Goal: Task Accomplishment & Management: Manage account settings

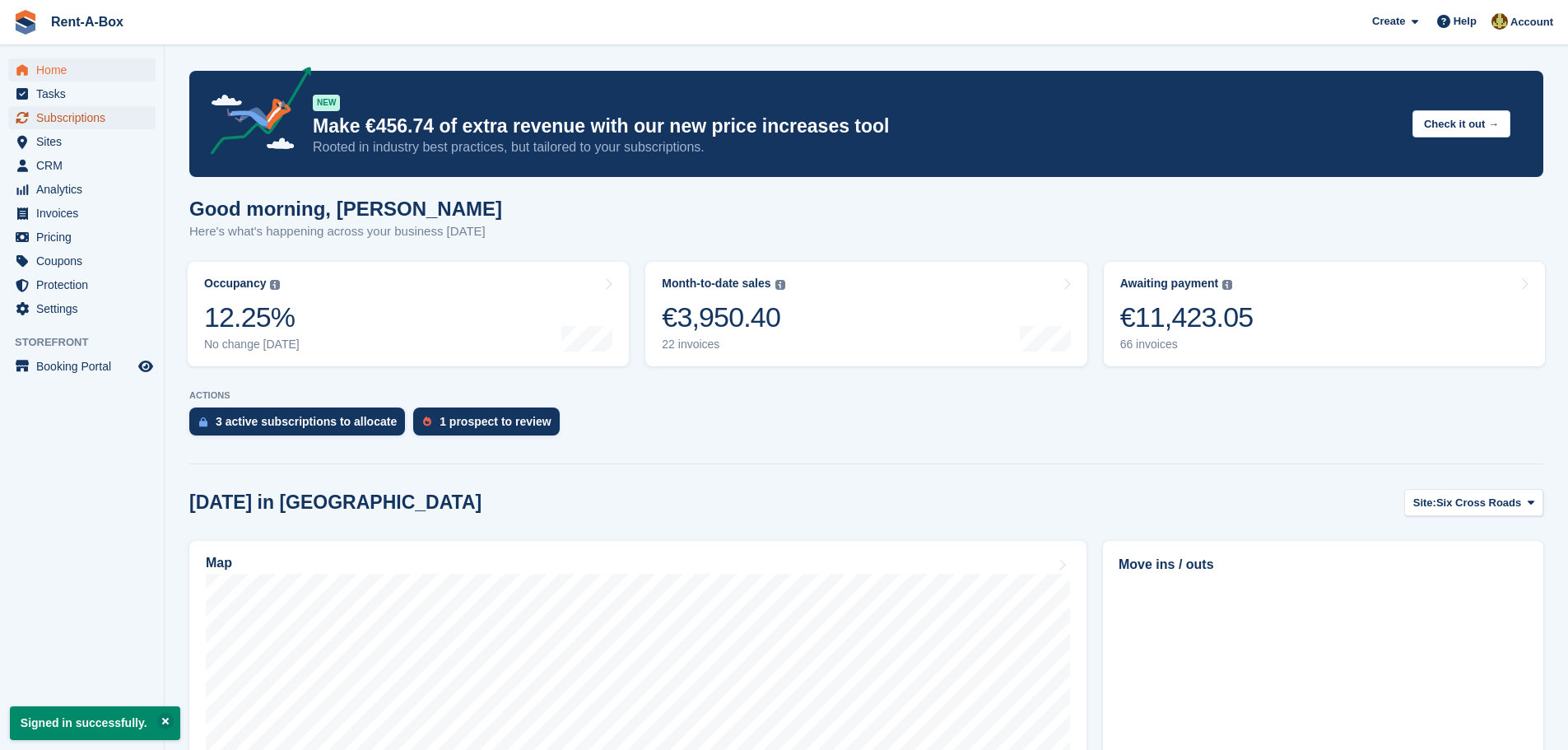
click at [94, 116] on span "Subscriptions" at bounding box center [86, 117] width 99 height 23
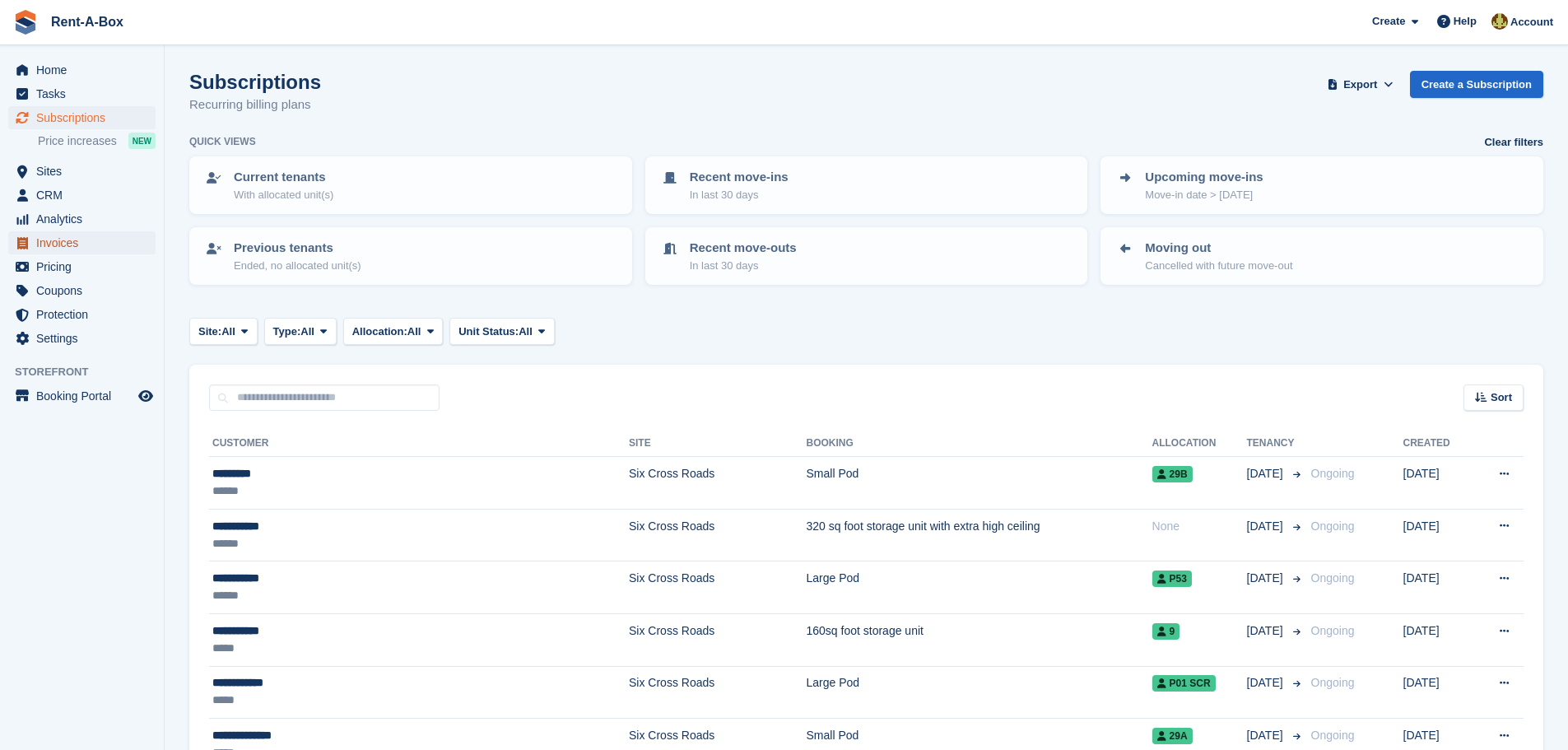
click at [60, 239] on span "Invoices" at bounding box center [86, 242] width 99 height 23
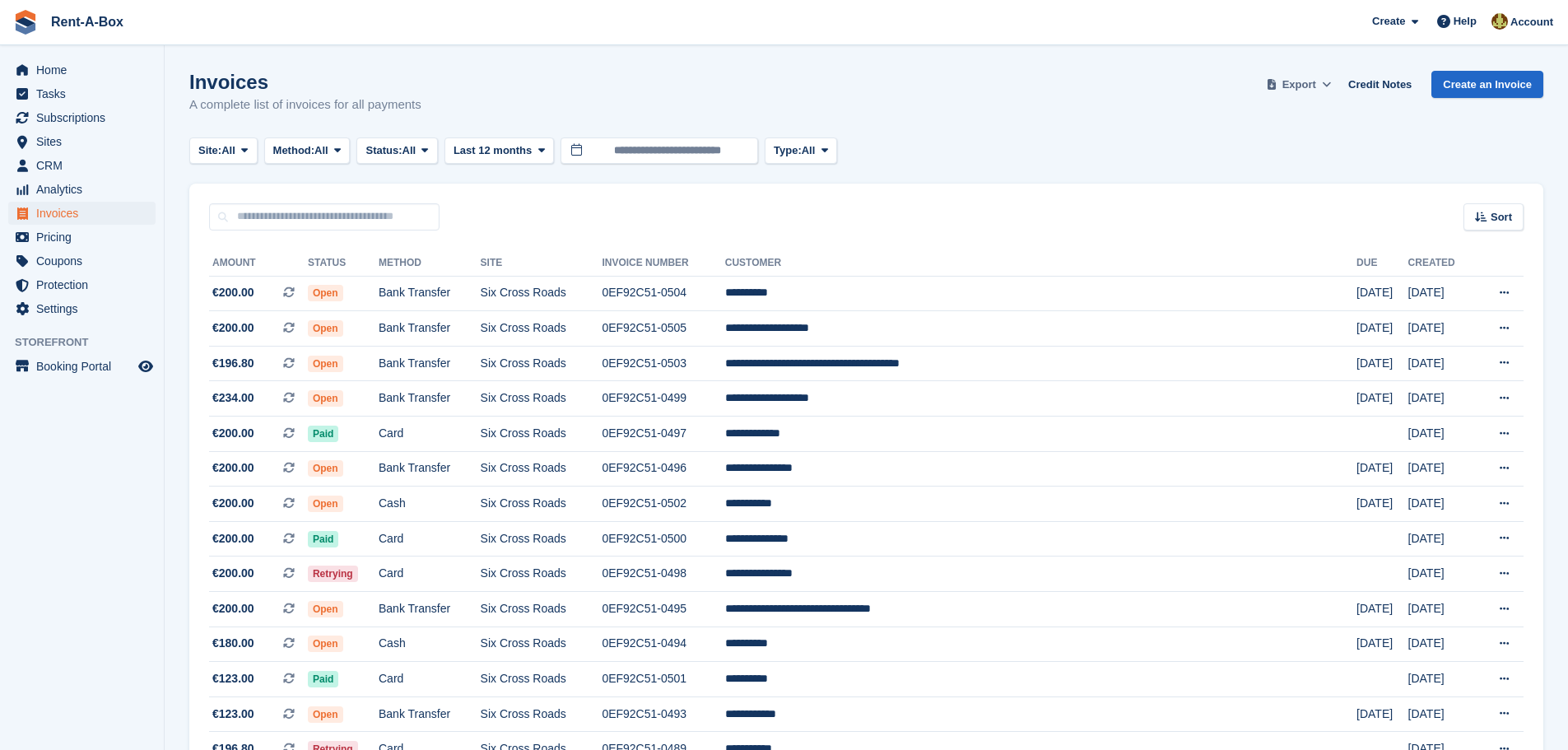
click at [1331, 84] on icon at bounding box center [1327, 84] width 9 height 10
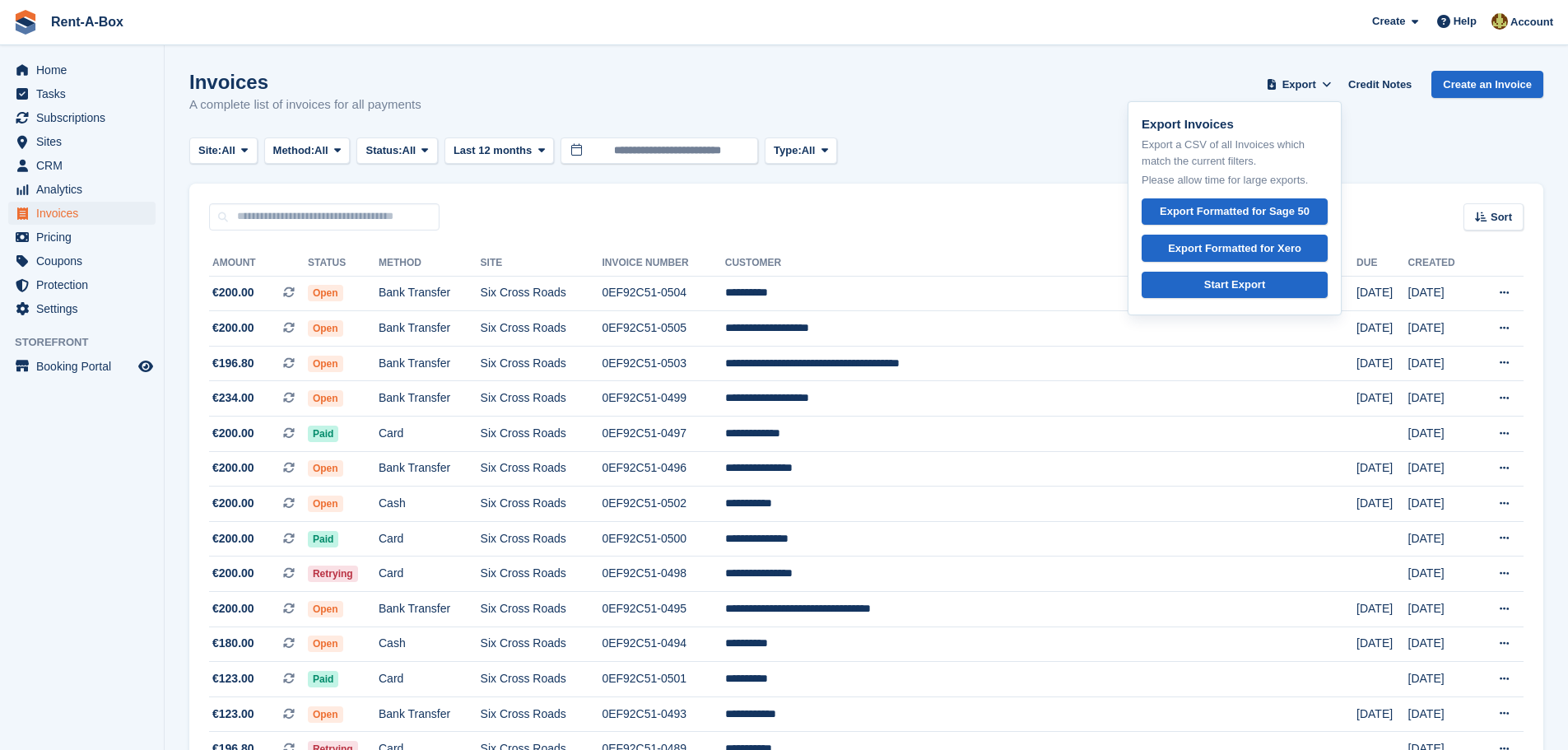
click at [937, 102] on div "Invoices A complete list of invoices for all payments Export Export Invoices Ex…" at bounding box center [866, 102] width 1355 height 63
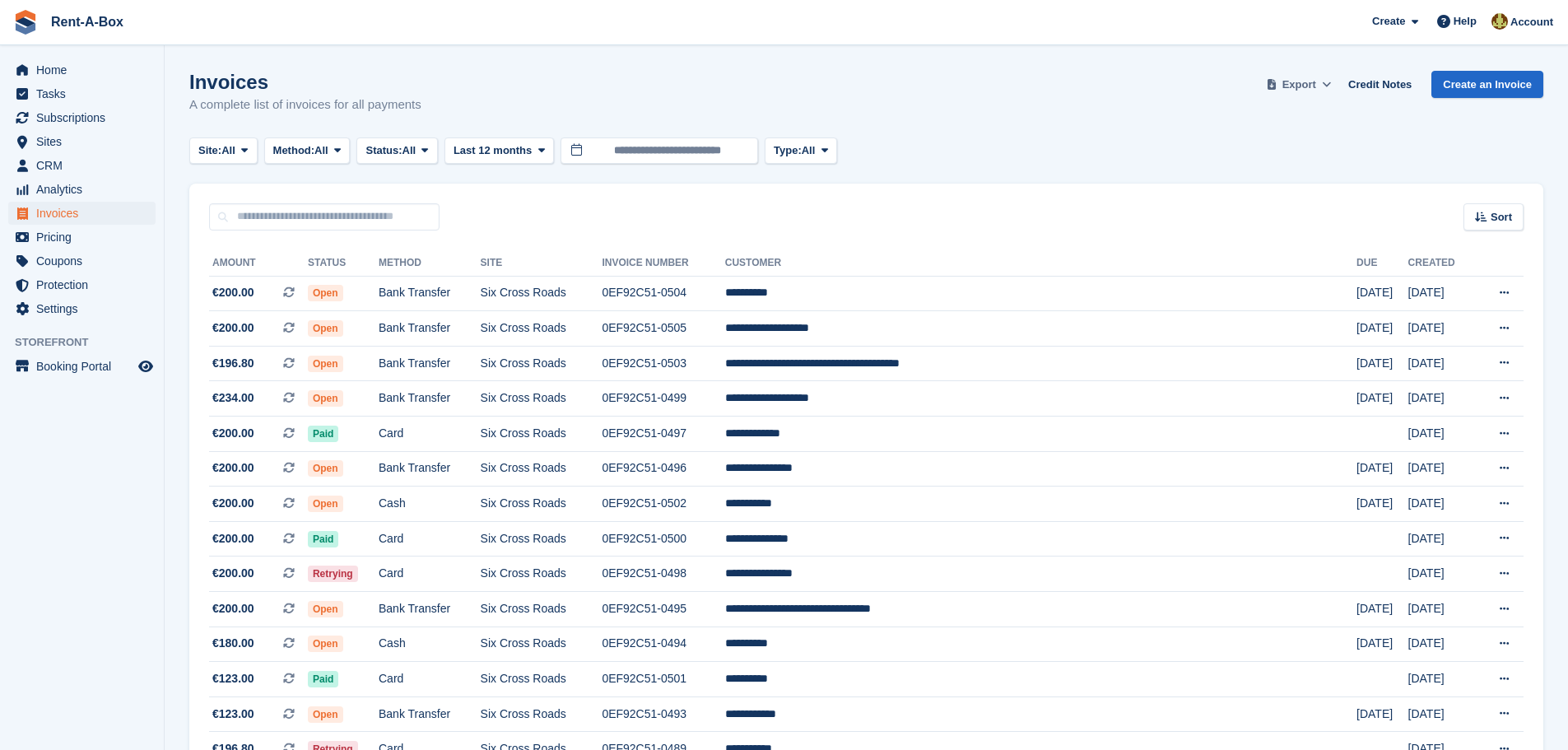
click at [1327, 81] on span at bounding box center [1327, 85] width 17 height 17
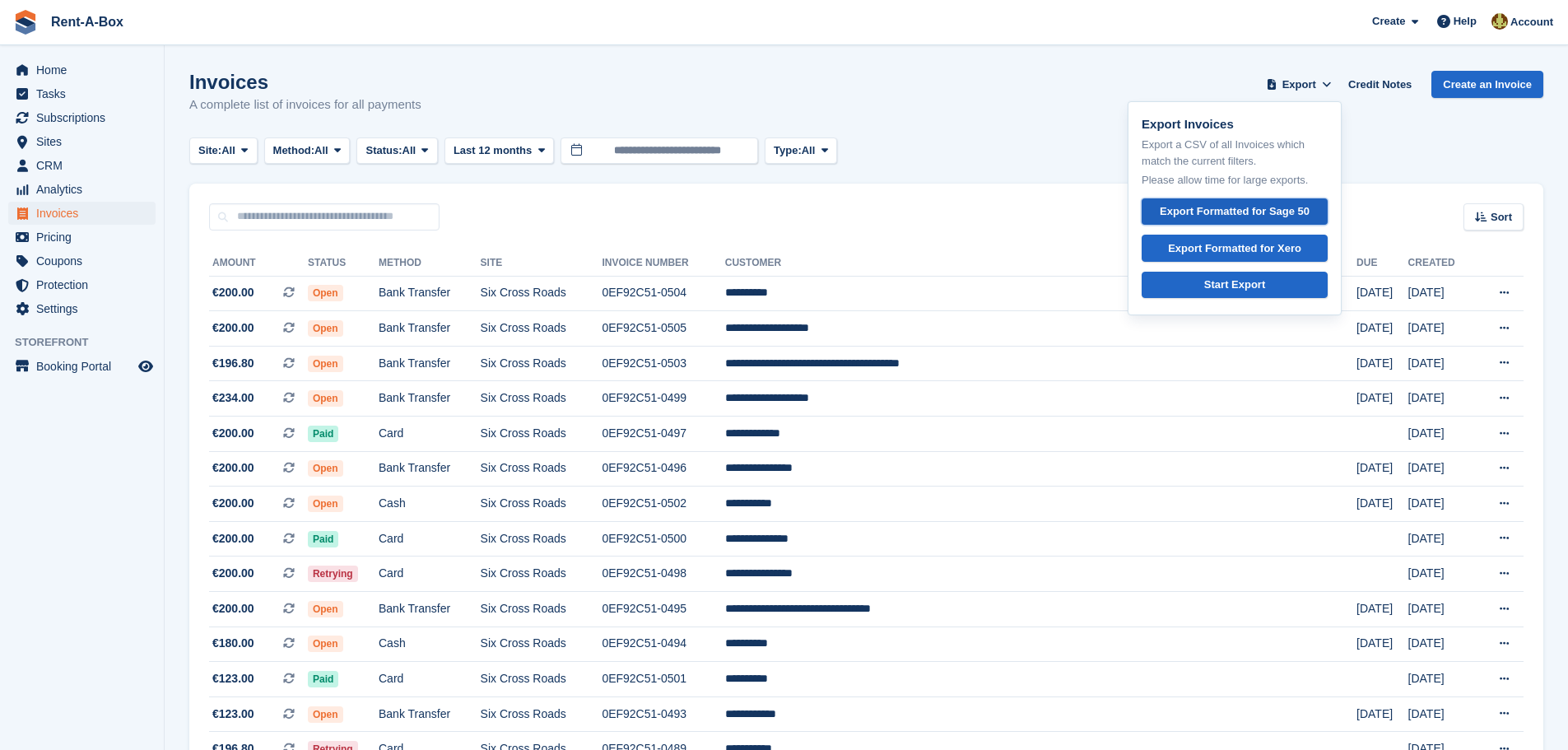
click at [1199, 211] on div "Export Formatted for Sage 50" at bounding box center [1234, 211] width 150 height 17
click at [924, 95] on div "Invoices A complete list of invoices for all payments Export Export Invoices Ex…" at bounding box center [866, 102] width 1355 height 63
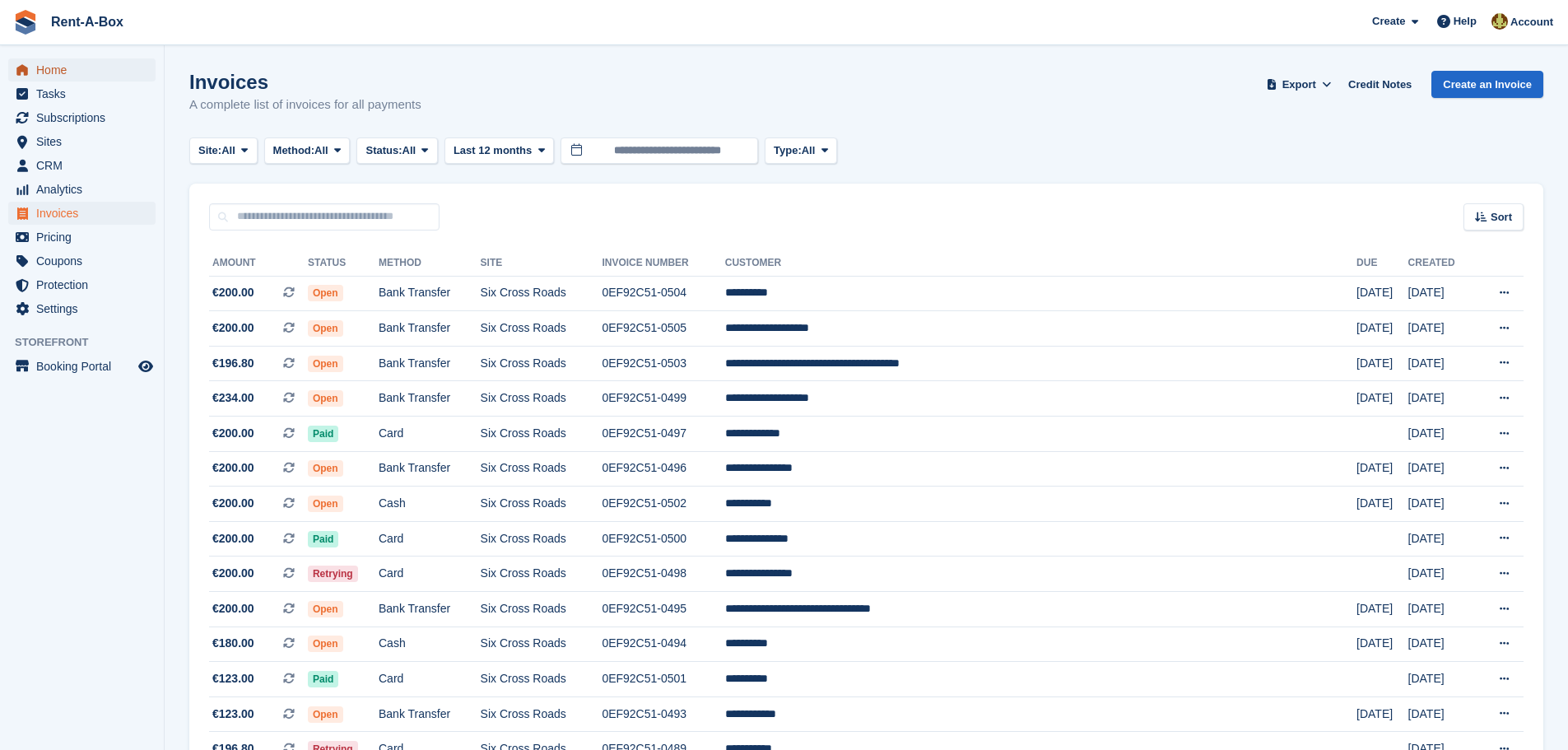
click at [48, 72] on span "Home" at bounding box center [86, 70] width 99 height 23
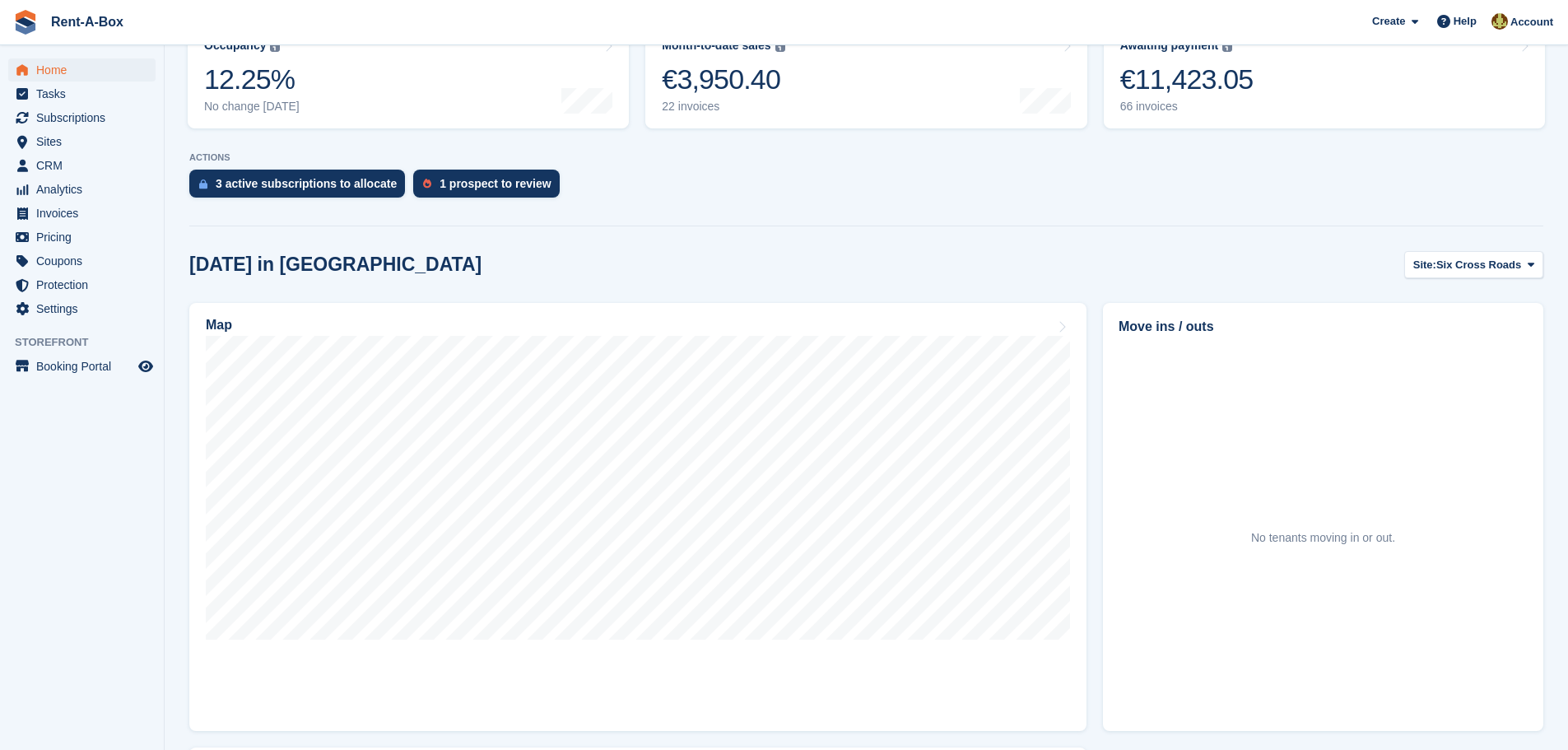
scroll to position [247, 0]
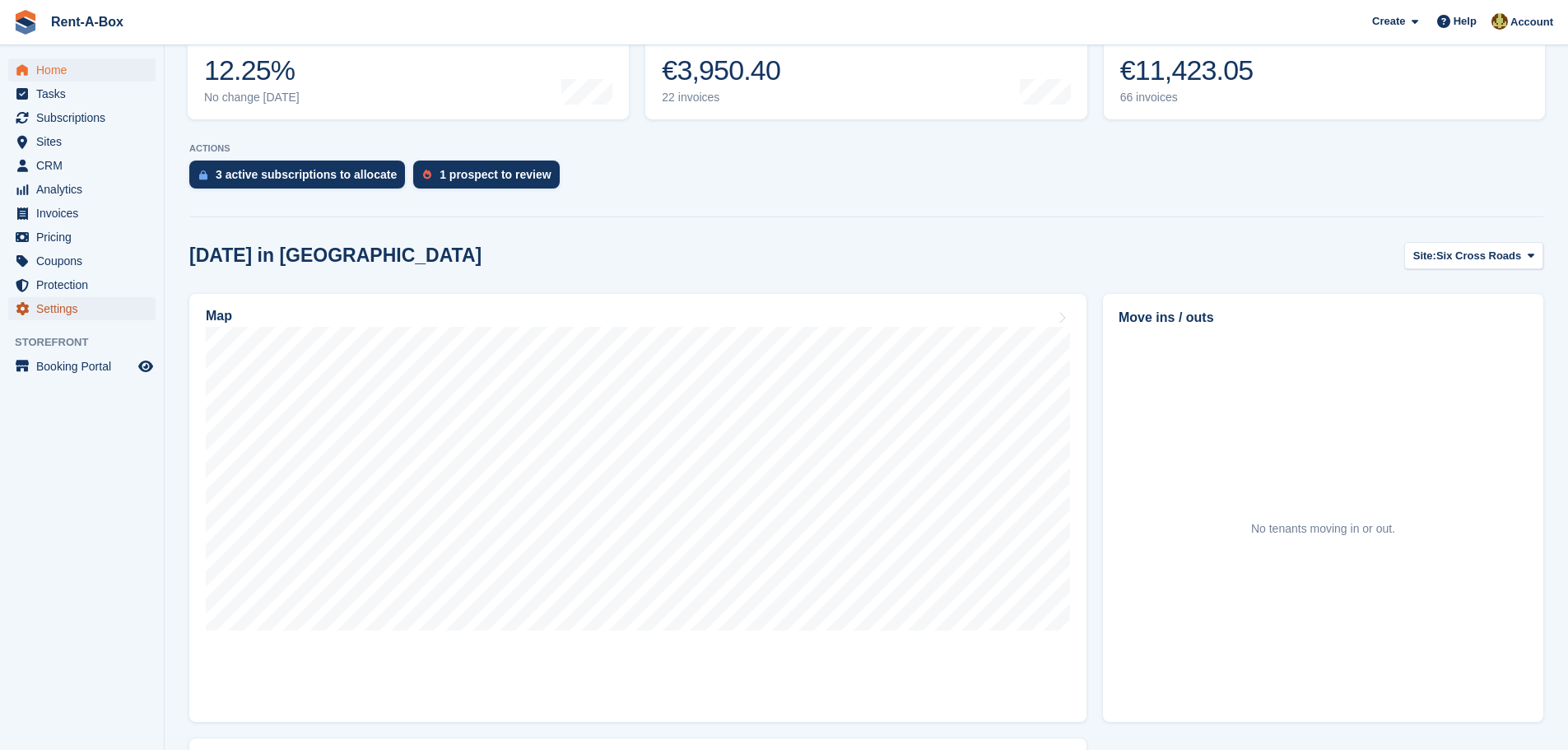
click at [48, 313] on span "Settings" at bounding box center [86, 308] width 99 height 23
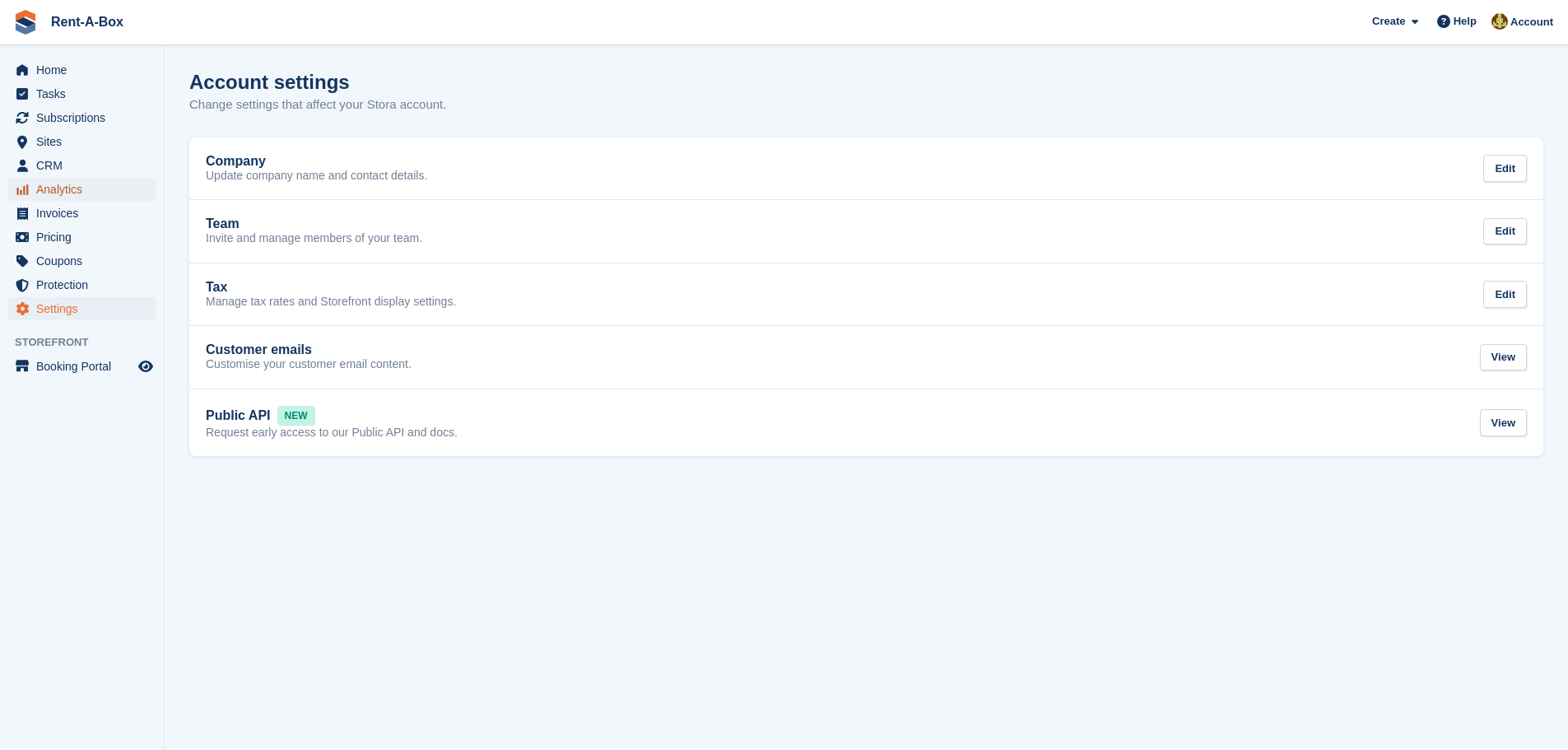
click at [69, 180] on span "Analytics" at bounding box center [86, 189] width 99 height 23
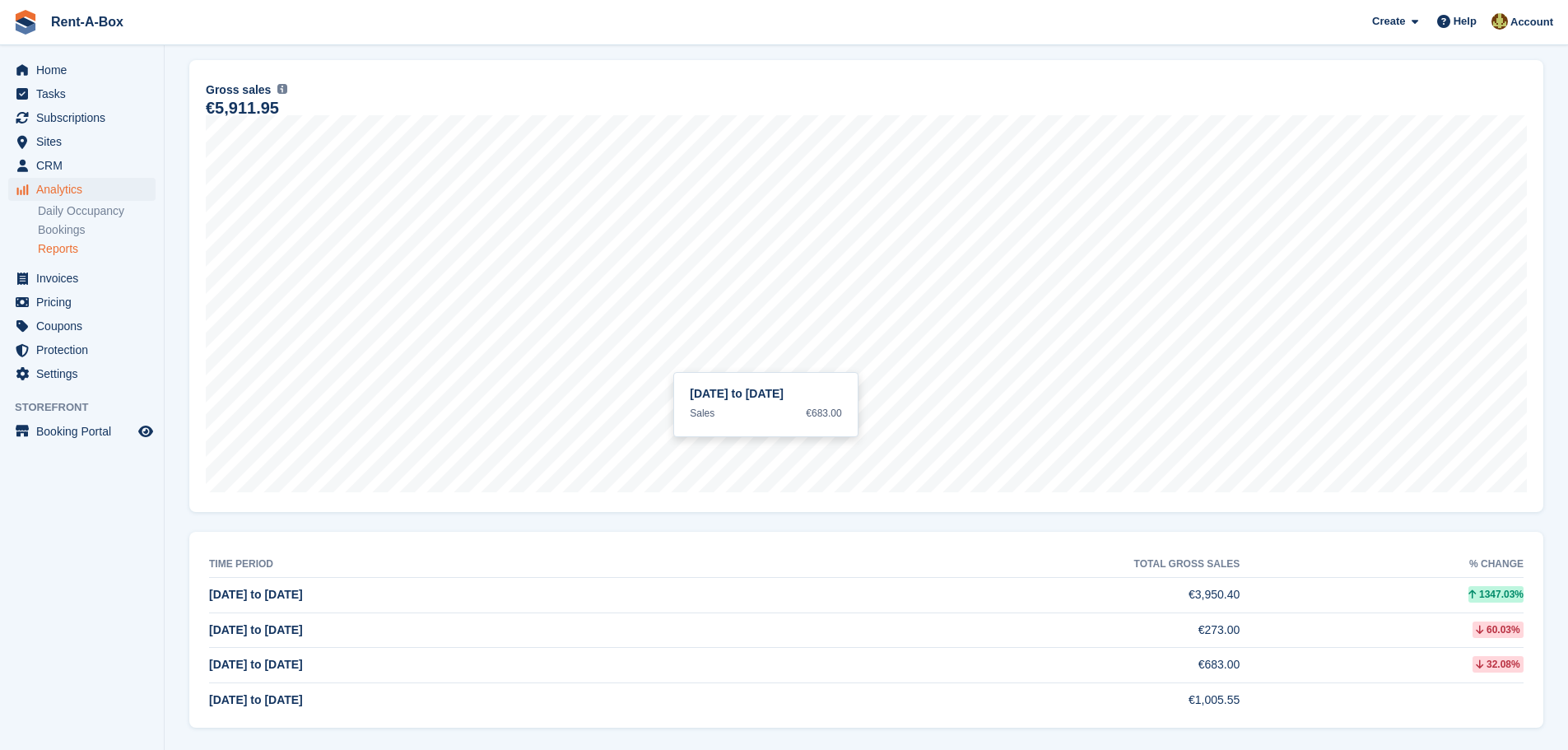
scroll to position [230, 0]
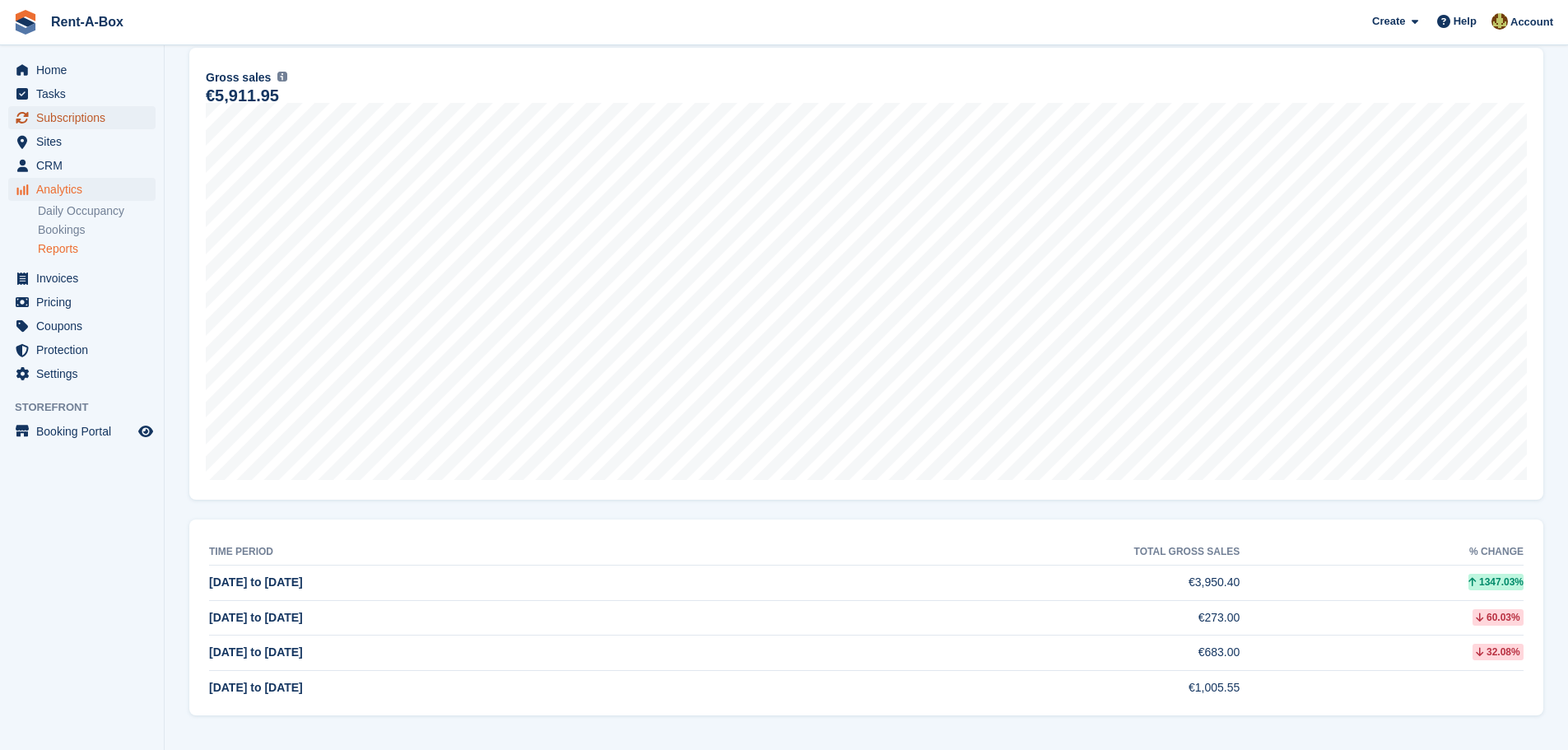
click at [66, 108] on span "Subscriptions" at bounding box center [86, 117] width 99 height 23
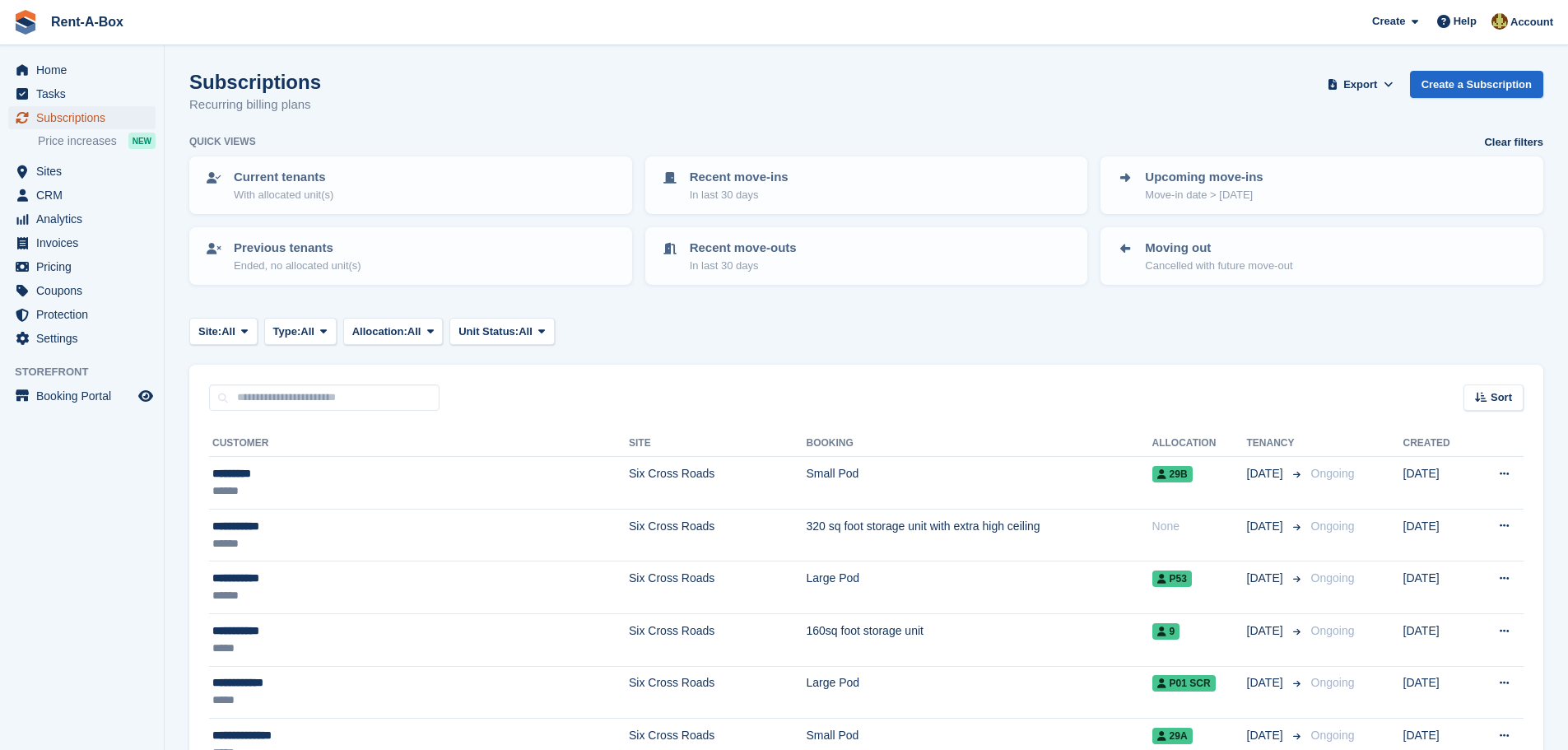
click at [66, 112] on span "Subscriptions" at bounding box center [86, 117] width 99 height 23
click at [282, 380] on div "Sort Sort by Customer name Date created Move in date Move out date Created (old…" at bounding box center [866, 388] width 1355 height 47
click at [282, 397] on input "text" at bounding box center [323, 397] width 230 height 27
type input "******"
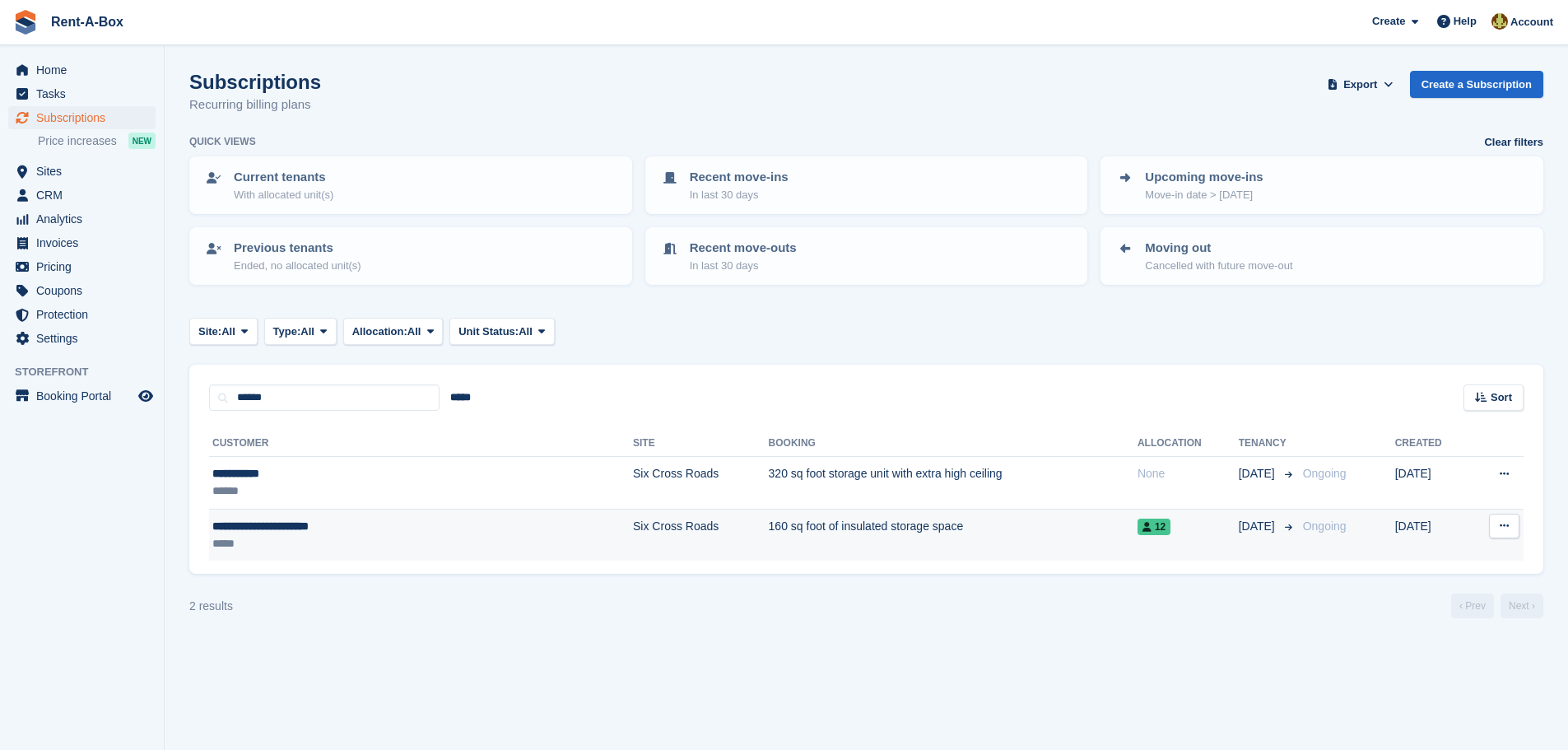
click at [769, 527] on td "160 sq foot of insulated storage space" at bounding box center [954, 535] width 369 height 52
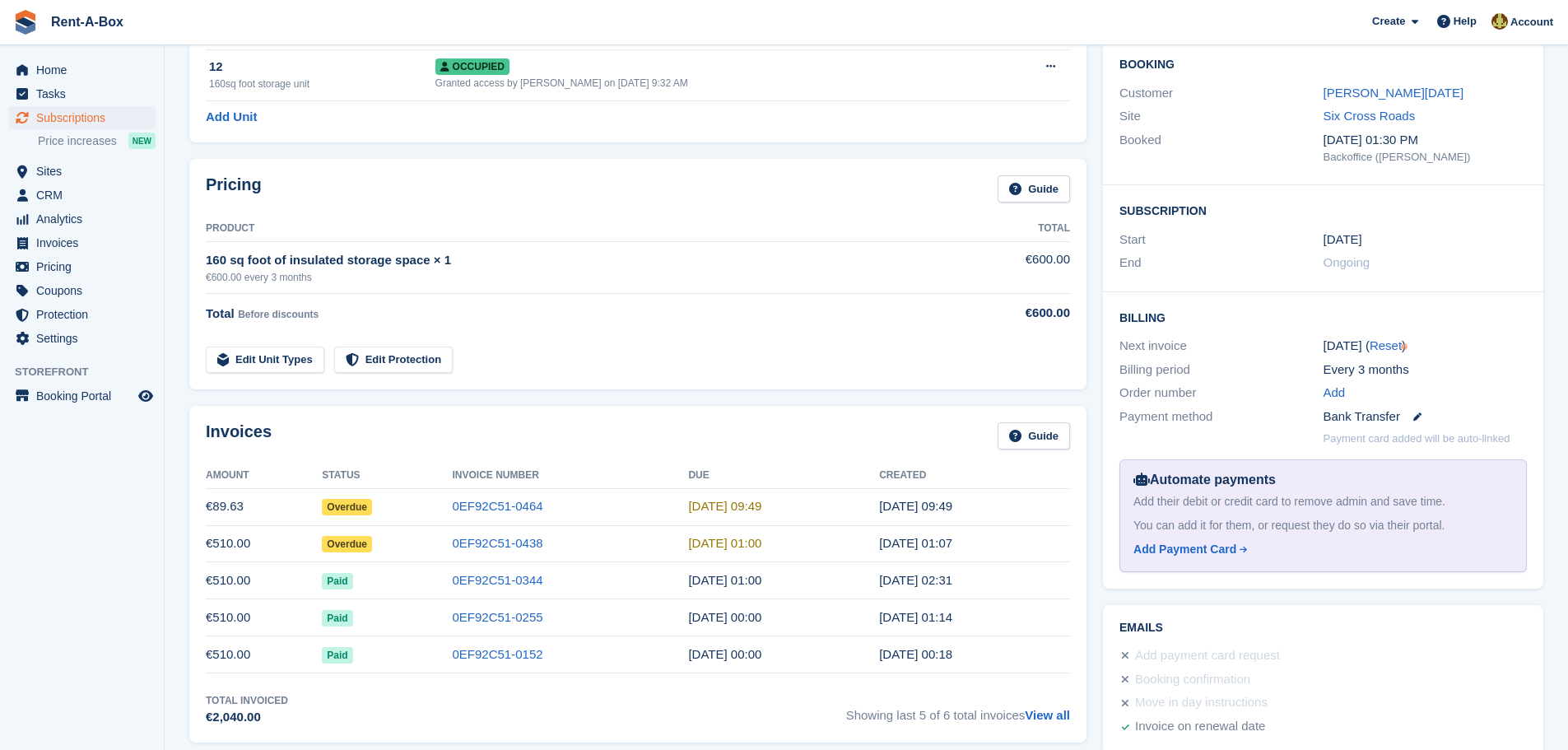
scroll to position [165, 0]
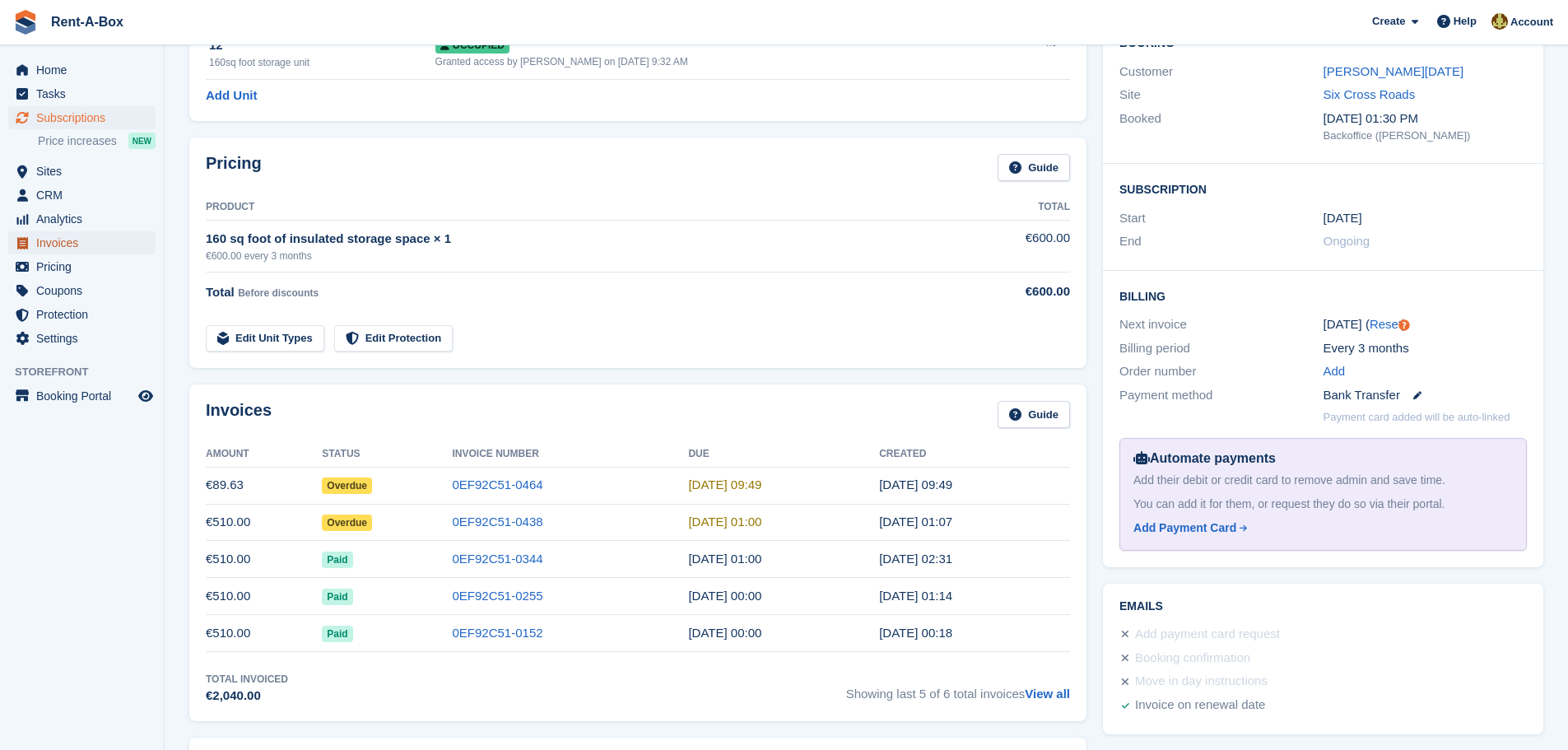
click at [55, 246] on span "Invoices" at bounding box center [86, 242] width 99 height 23
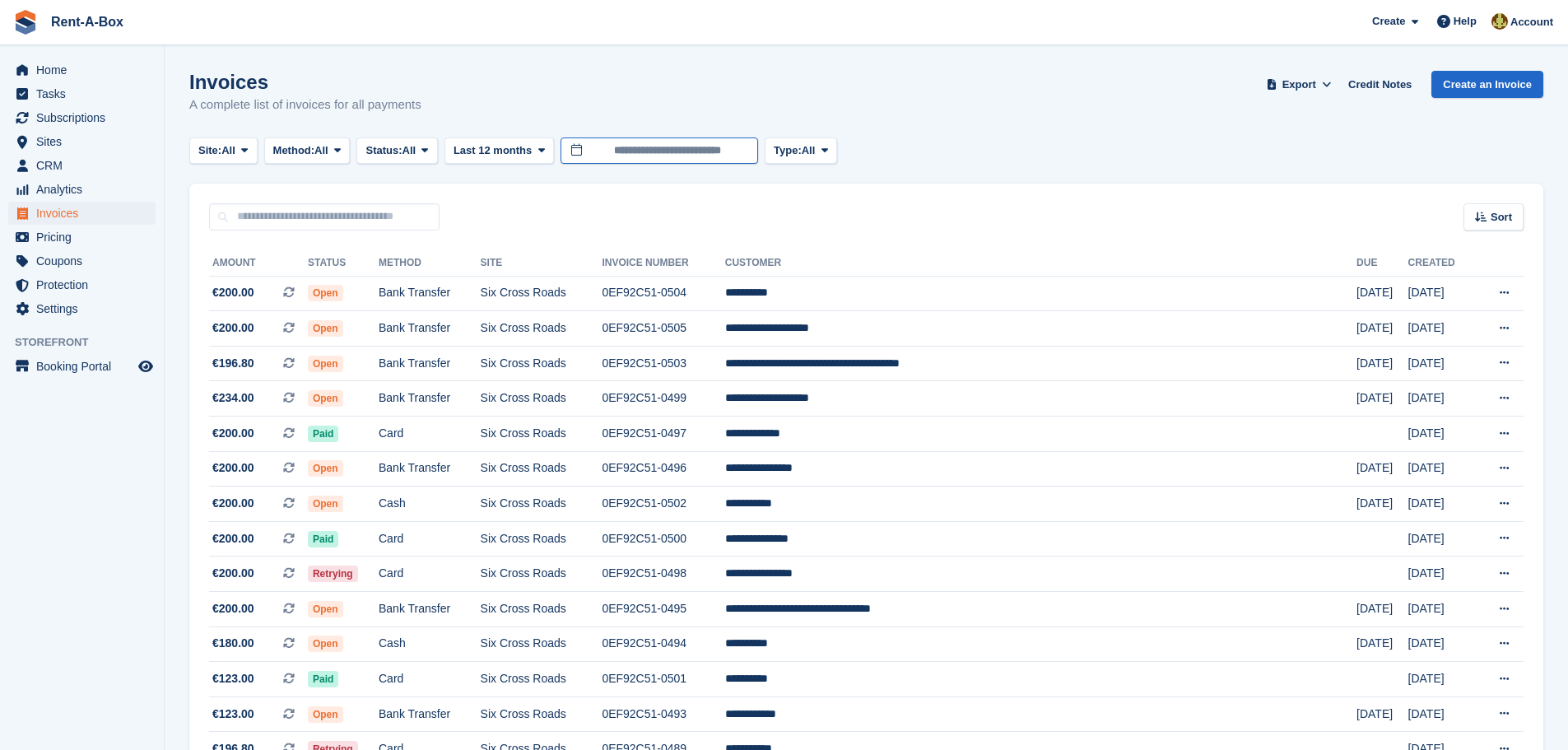
click at [580, 145] on input "**********" at bounding box center [659, 150] width 198 height 27
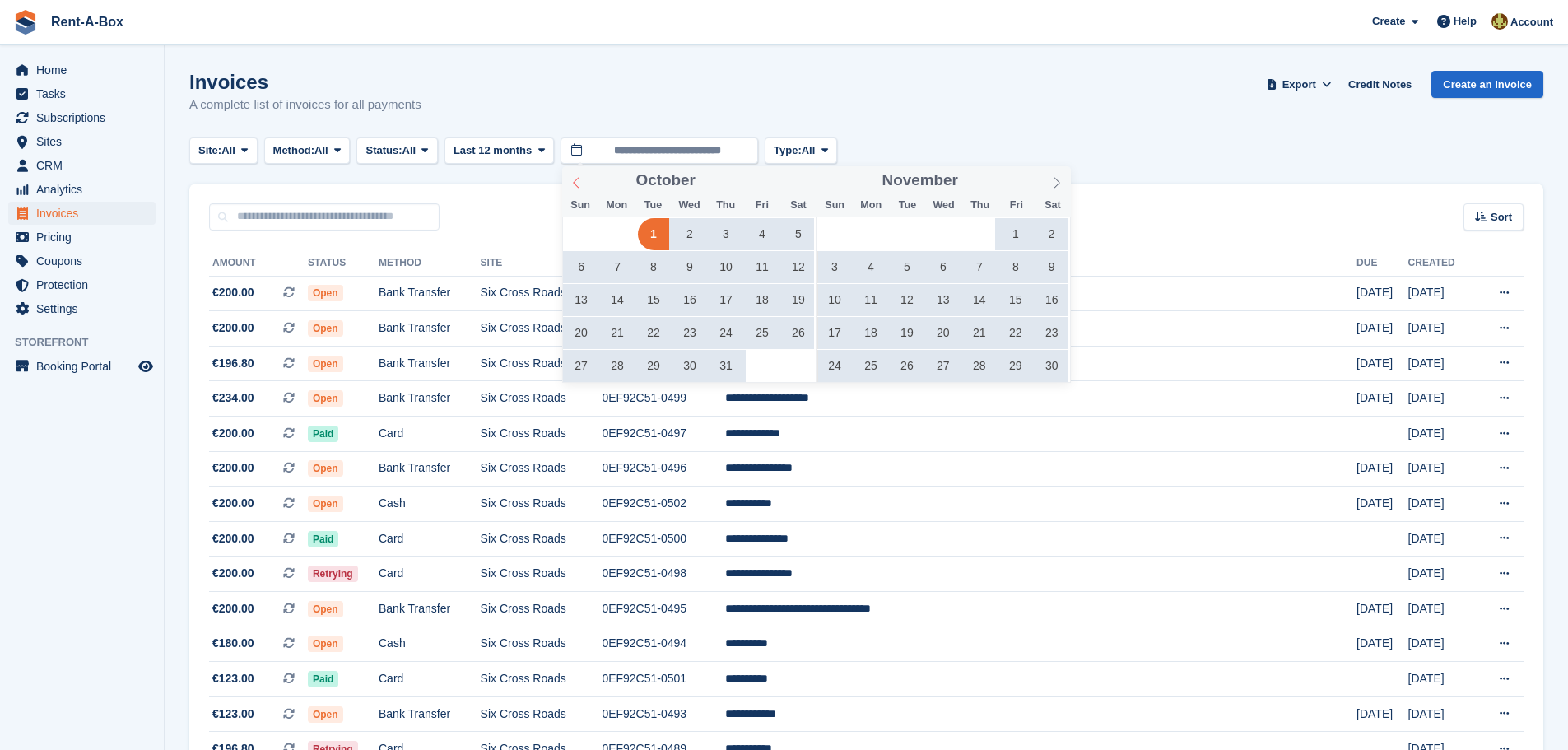
click at [570, 184] on span at bounding box center [576, 180] width 28 height 28
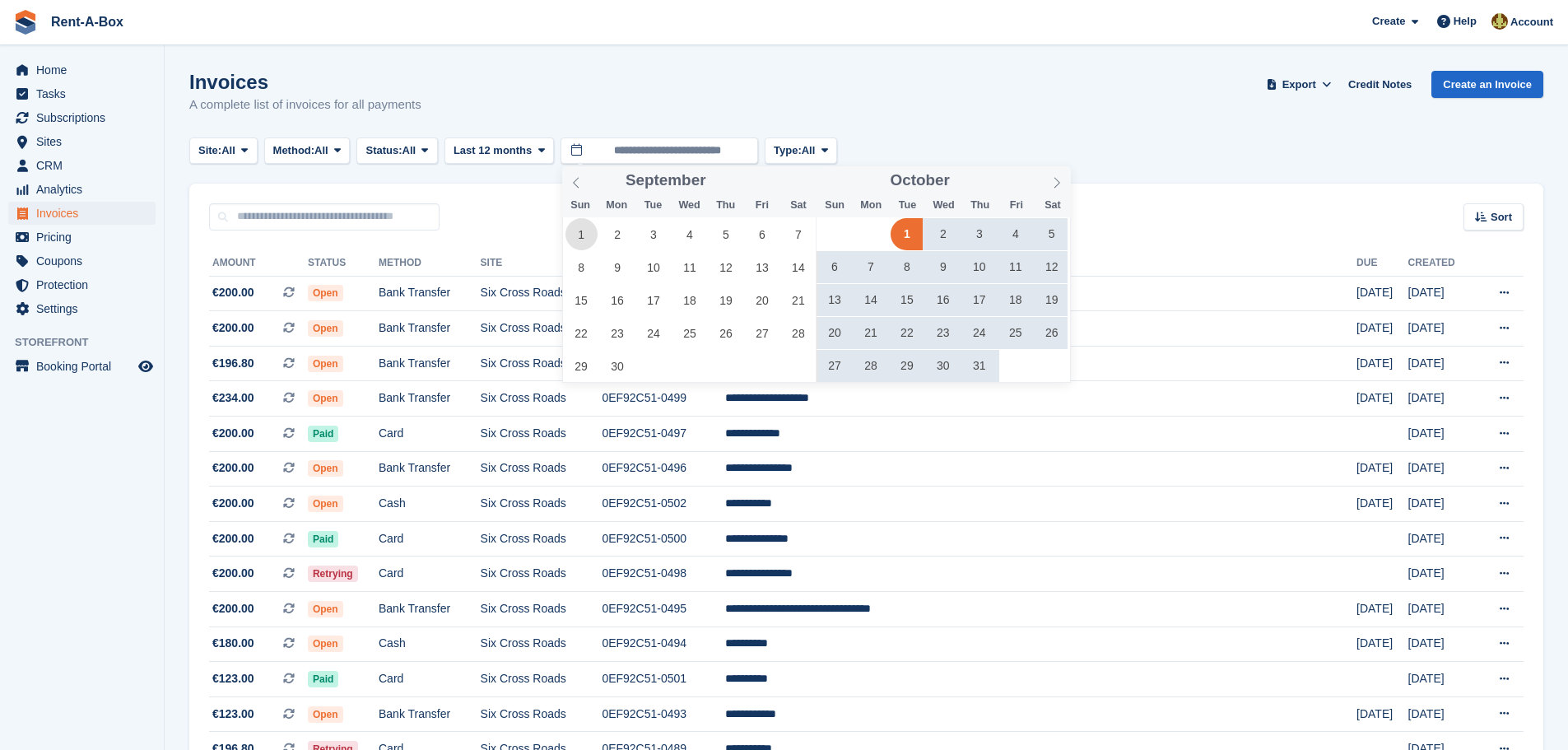
click at [578, 232] on span "1" at bounding box center [582, 234] width 32 height 32
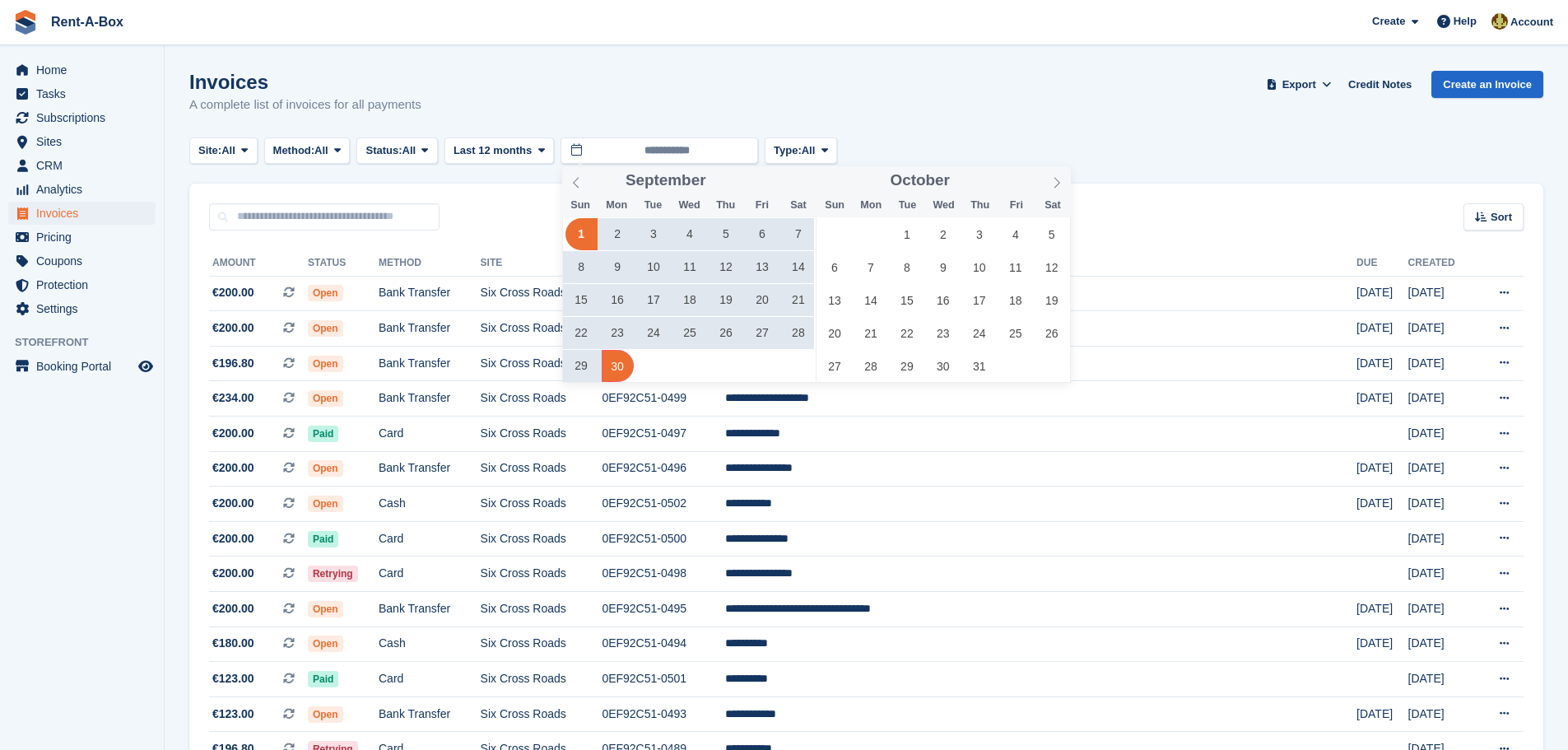
click at [616, 369] on span "30" at bounding box center [618, 365] width 32 height 32
type input "**********"
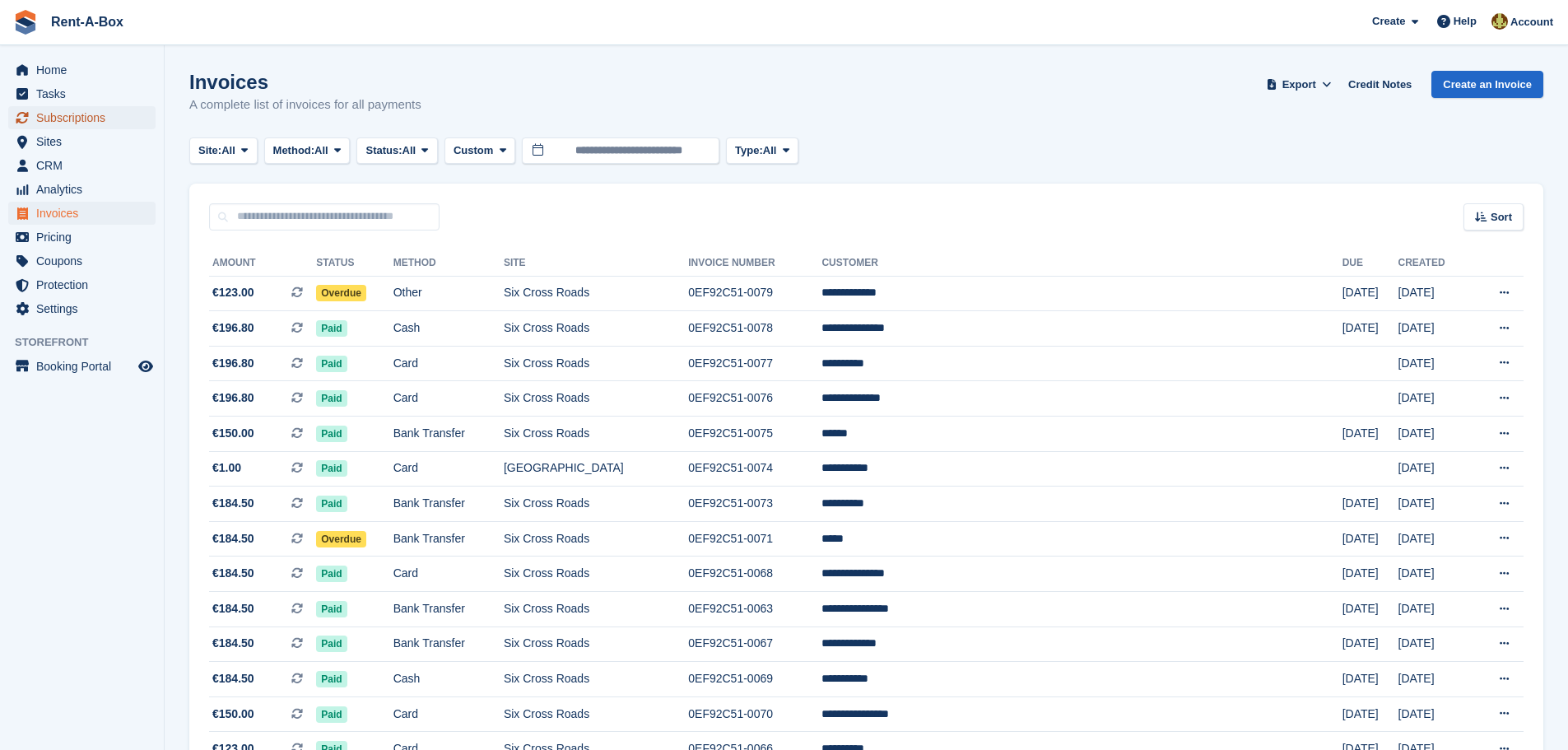
click at [79, 116] on span "Subscriptions" at bounding box center [86, 117] width 99 height 23
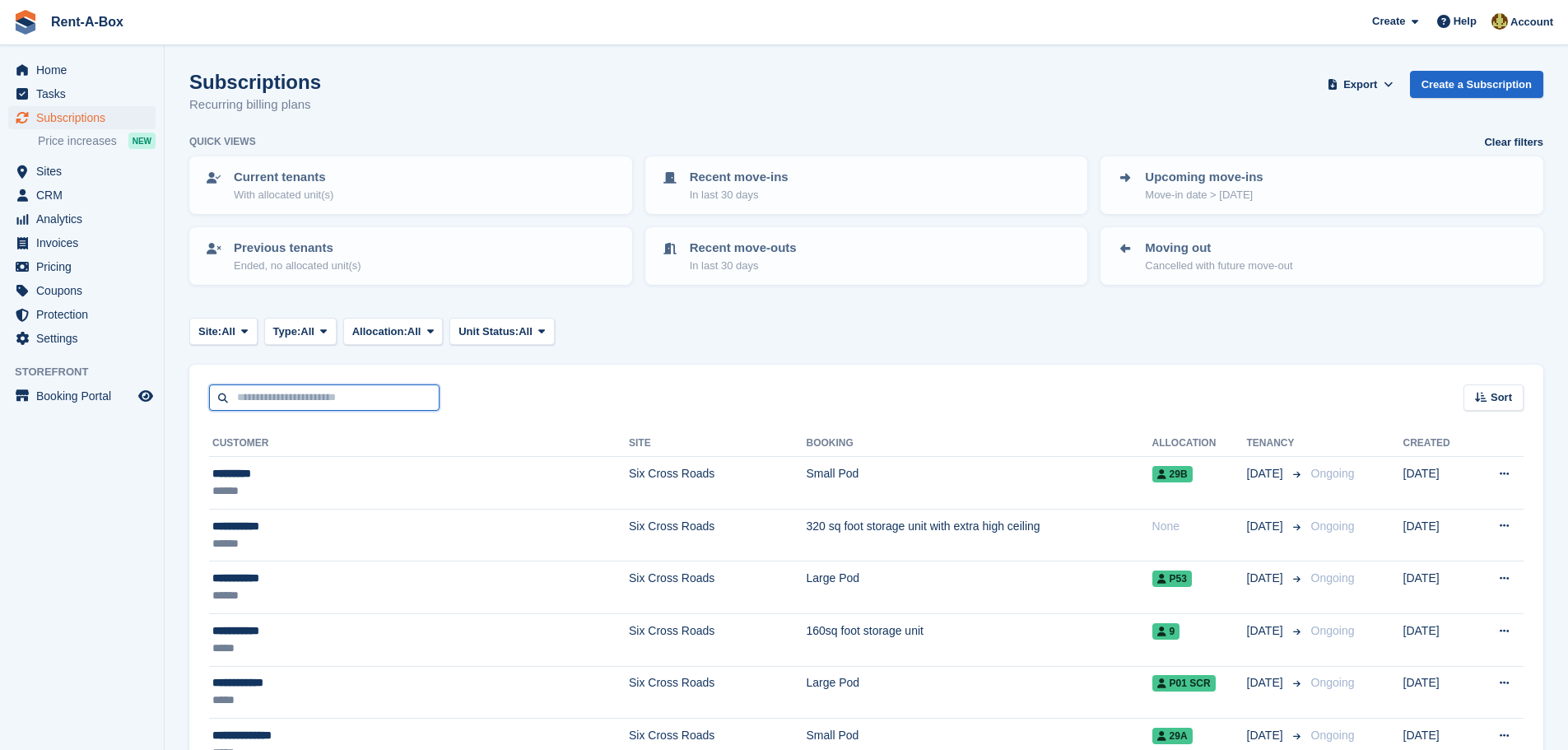
click at [349, 392] on input "text" at bounding box center [323, 397] width 230 height 27
type input "******"
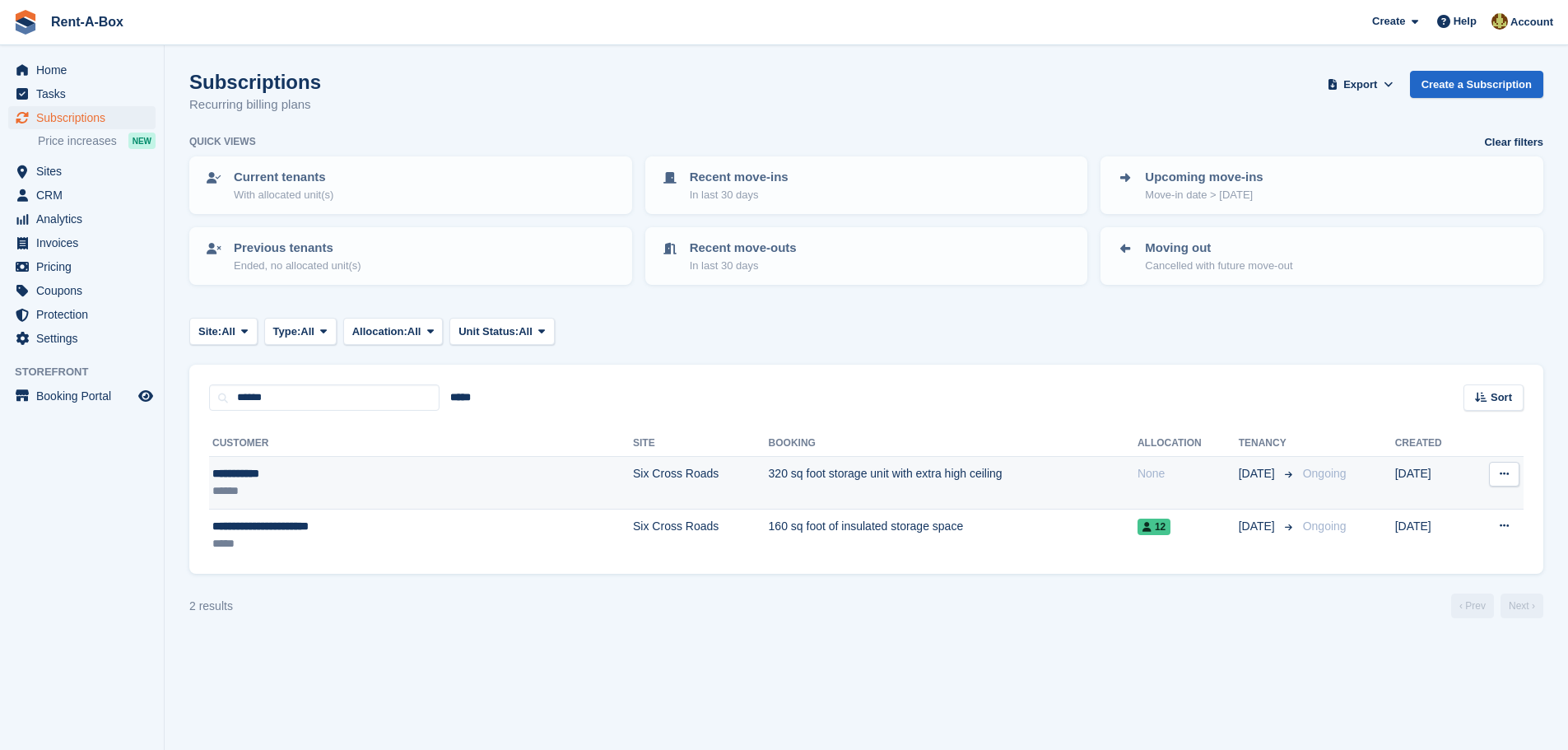
click at [769, 471] on td "320 sq foot storage unit with extra high ceiling" at bounding box center [954, 483] width 369 height 53
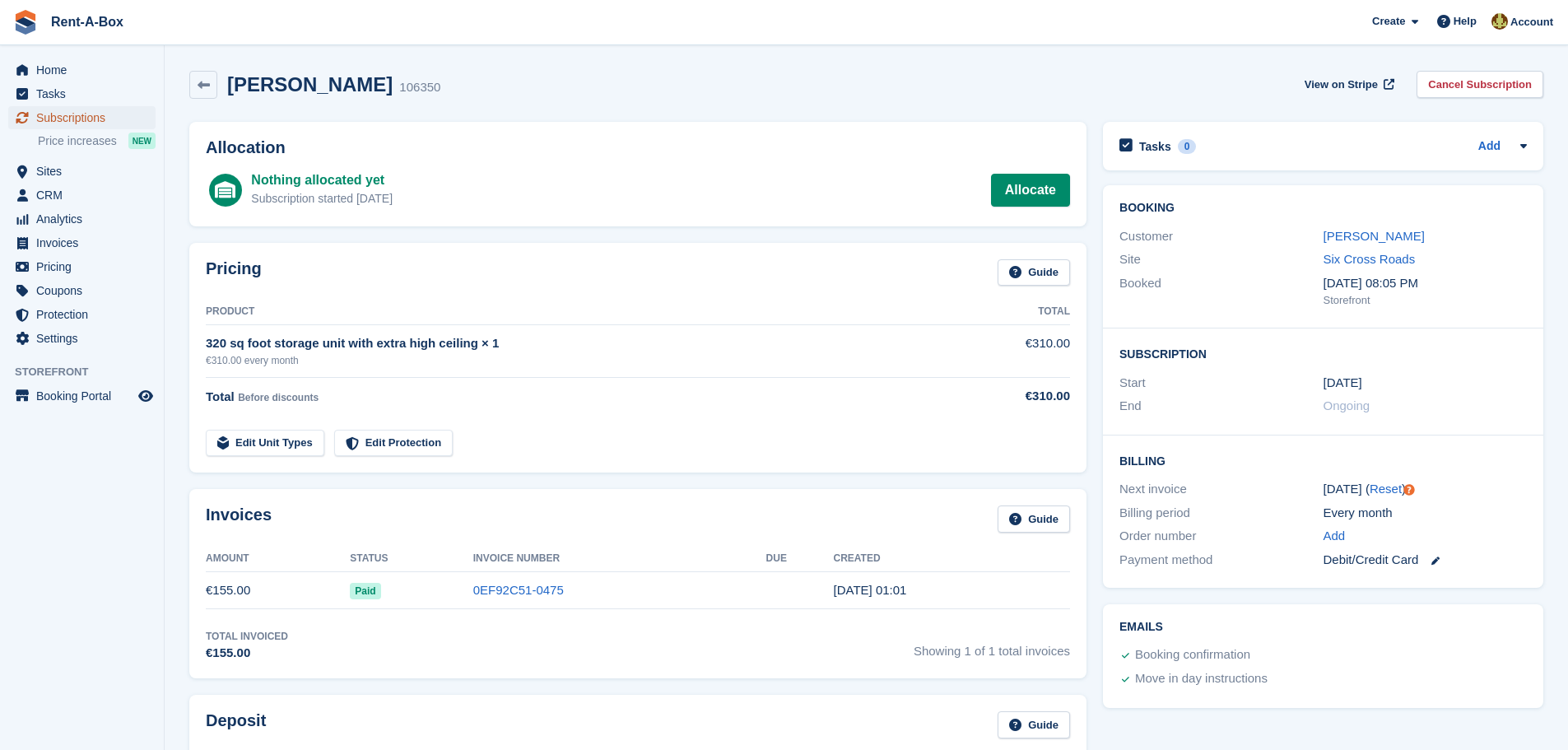
click at [88, 115] on span "Subscriptions" at bounding box center [86, 117] width 99 height 23
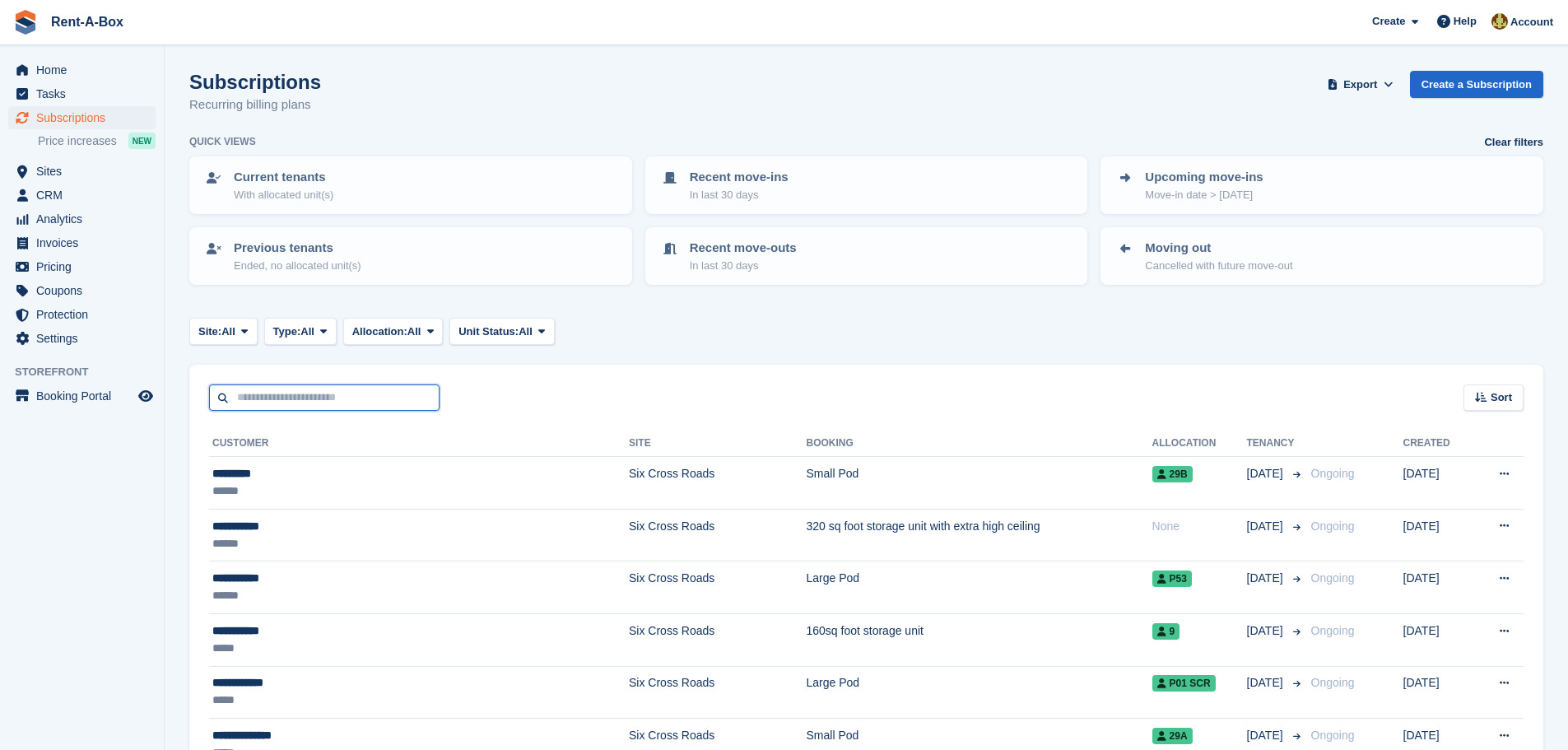
click at [279, 402] on input "text" at bounding box center [323, 397] width 230 height 27
type input "*********"
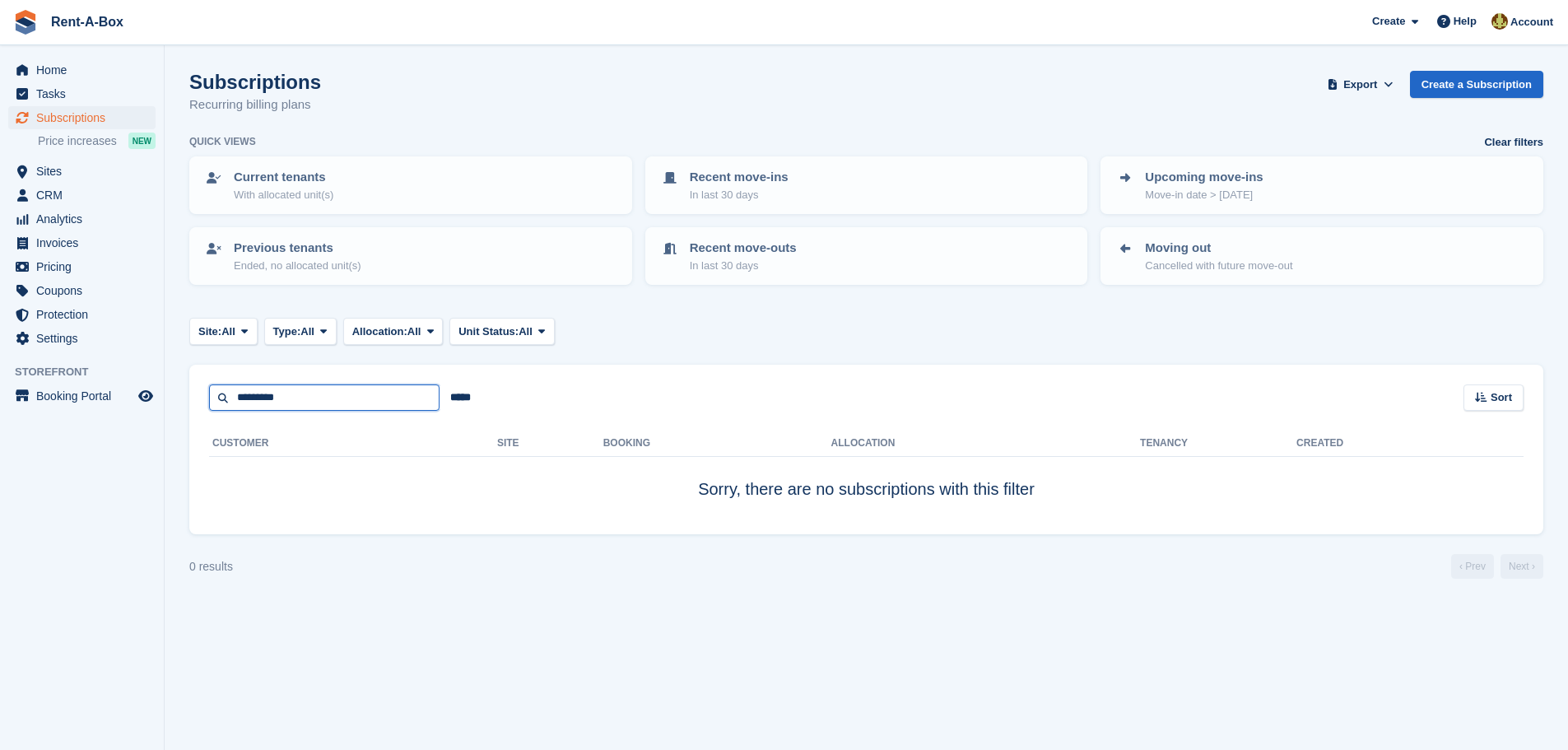
click at [281, 399] on input "*********" at bounding box center [323, 397] width 230 height 27
type input "*******"
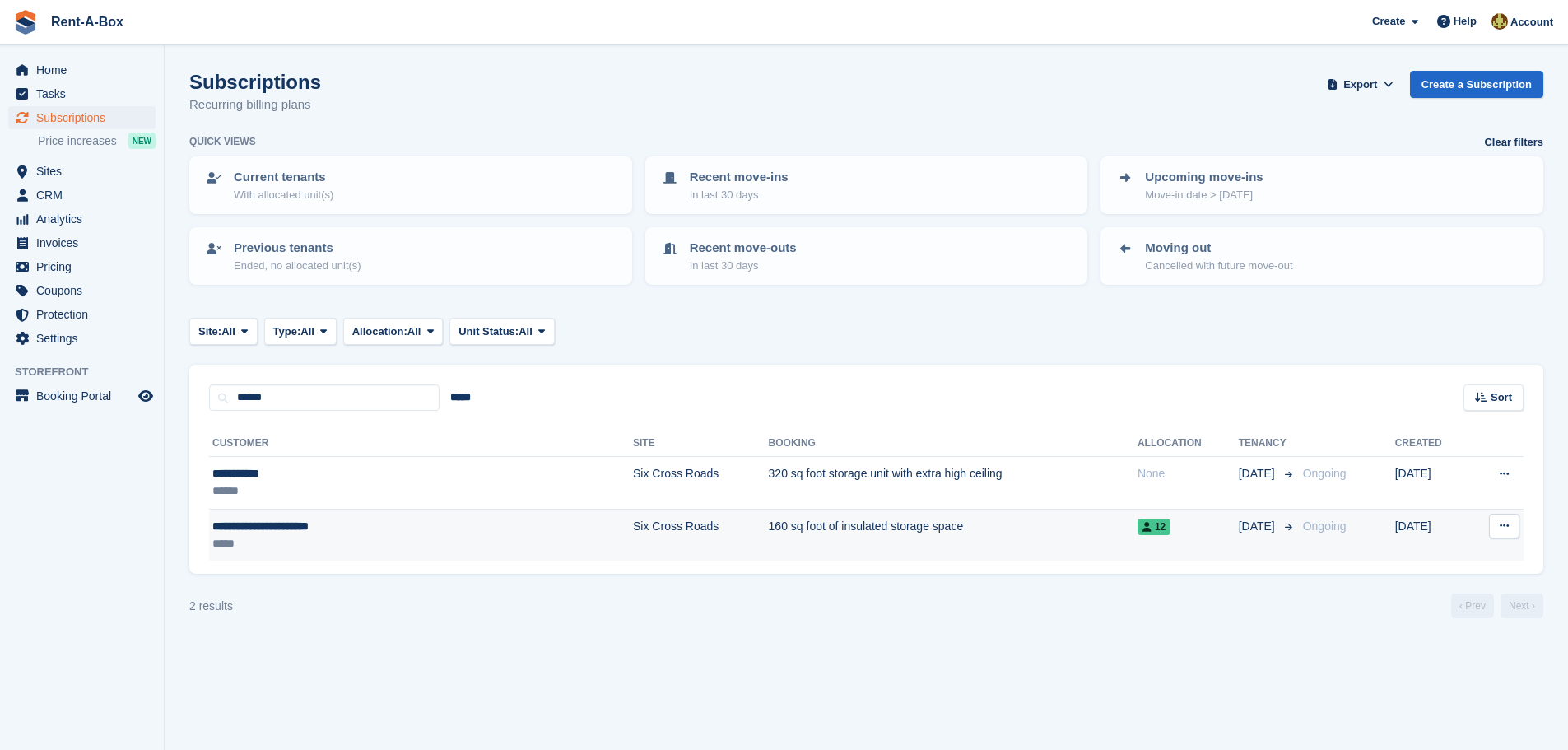
click at [769, 528] on td "160 sq foot of insulated storage space" at bounding box center [954, 535] width 369 height 52
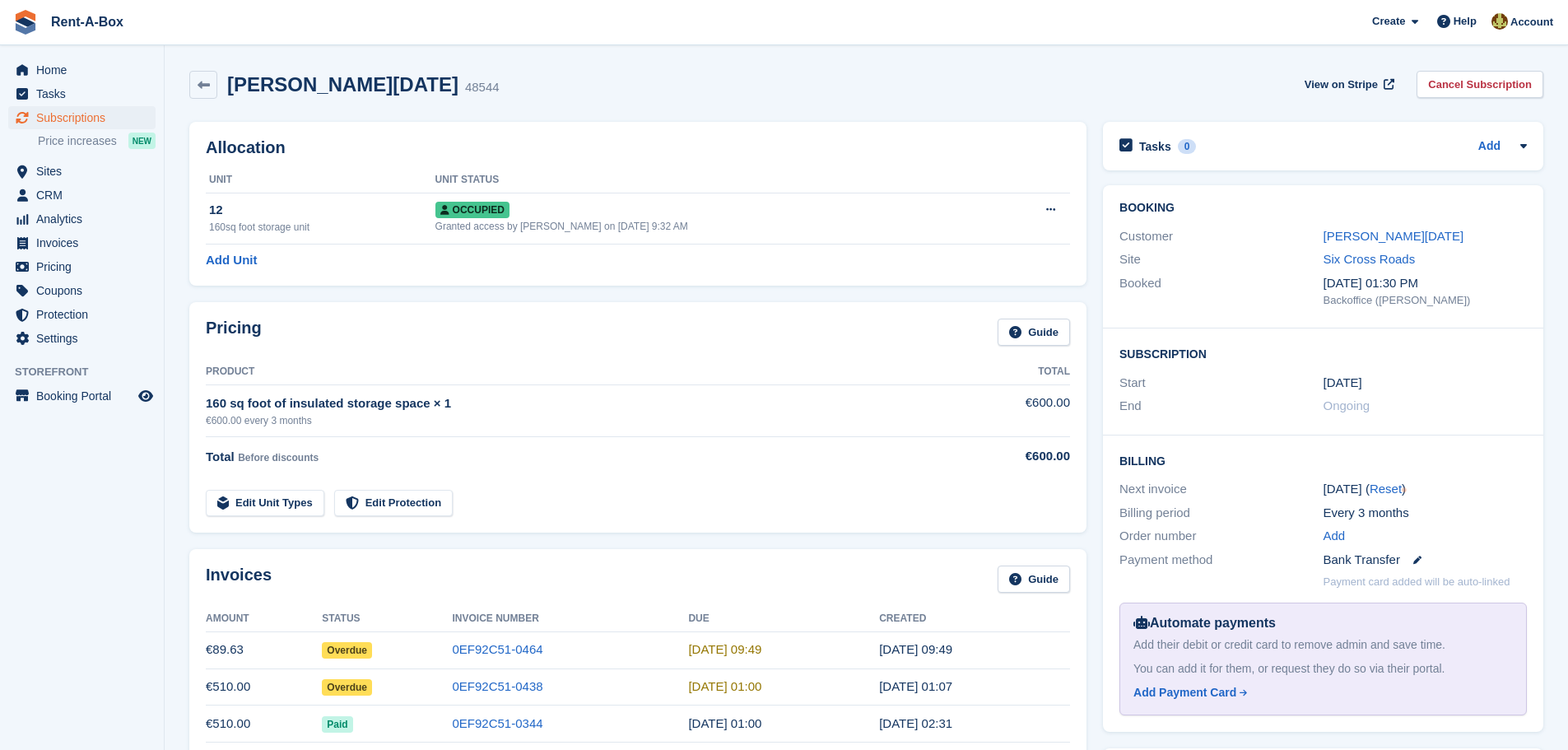
scroll to position [82, 0]
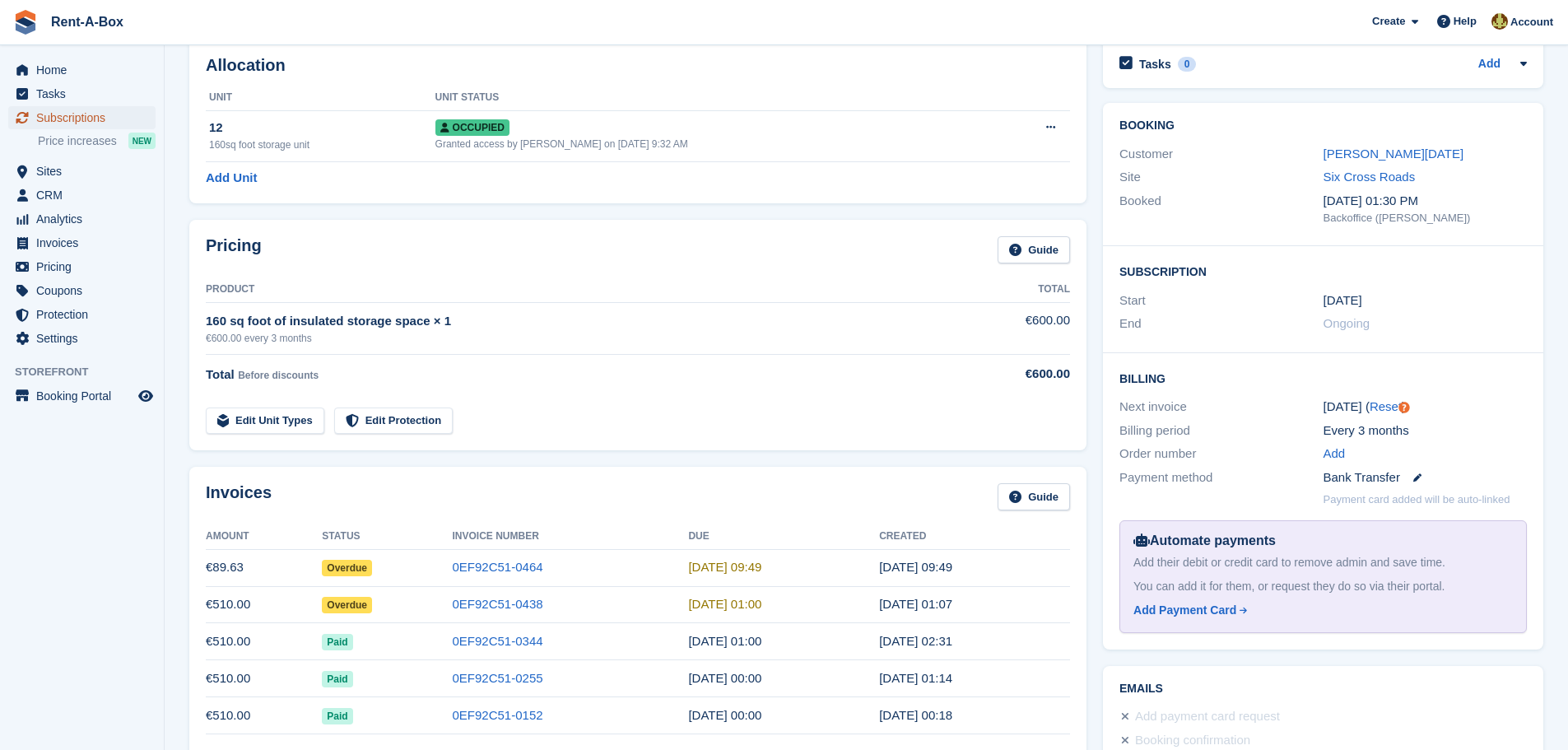
click at [74, 109] on span "Subscriptions" at bounding box center [86, 117] width 99 height 23
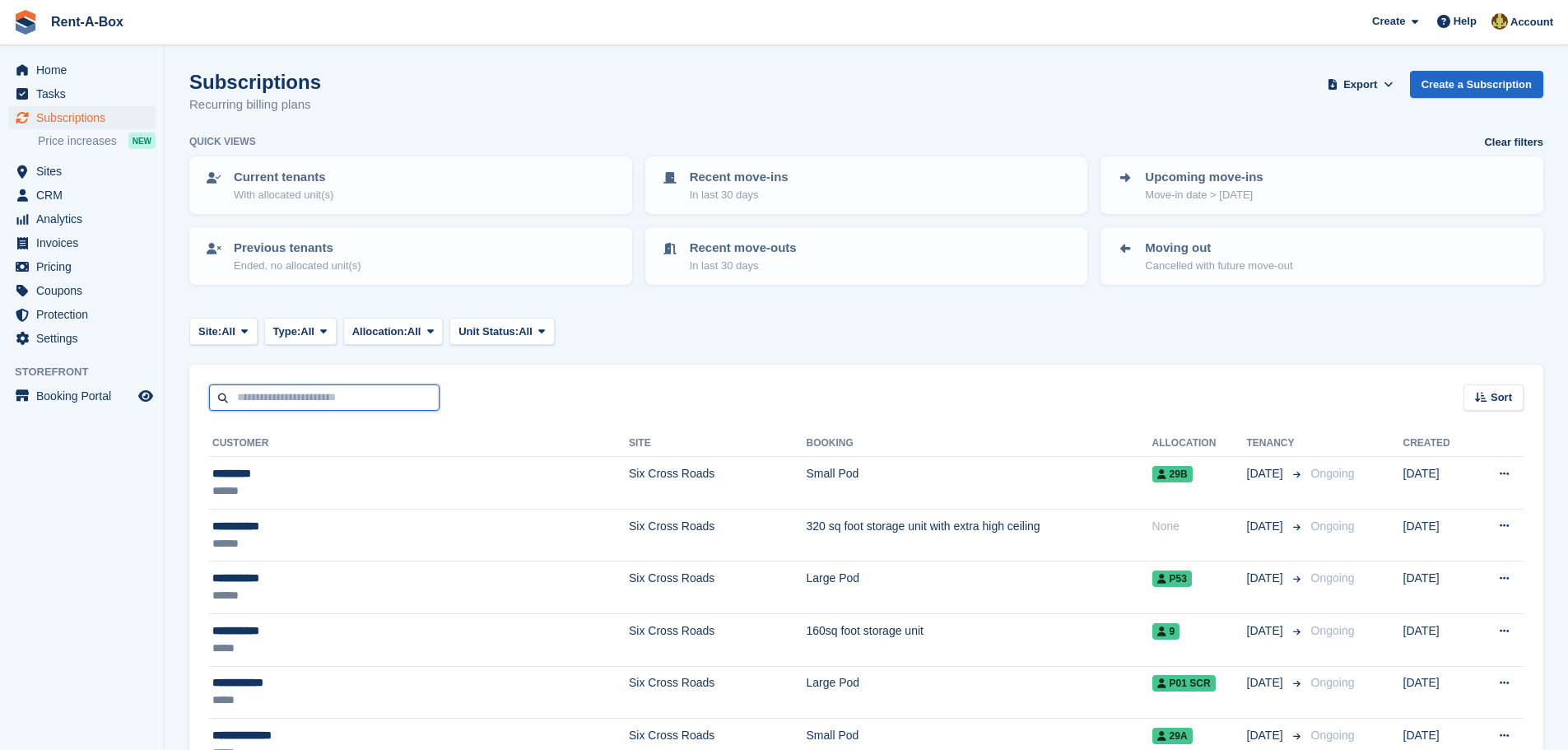
click at [293, 391] on input "text" at bounding box center [323, 397] width 230 height 27
type input "***"
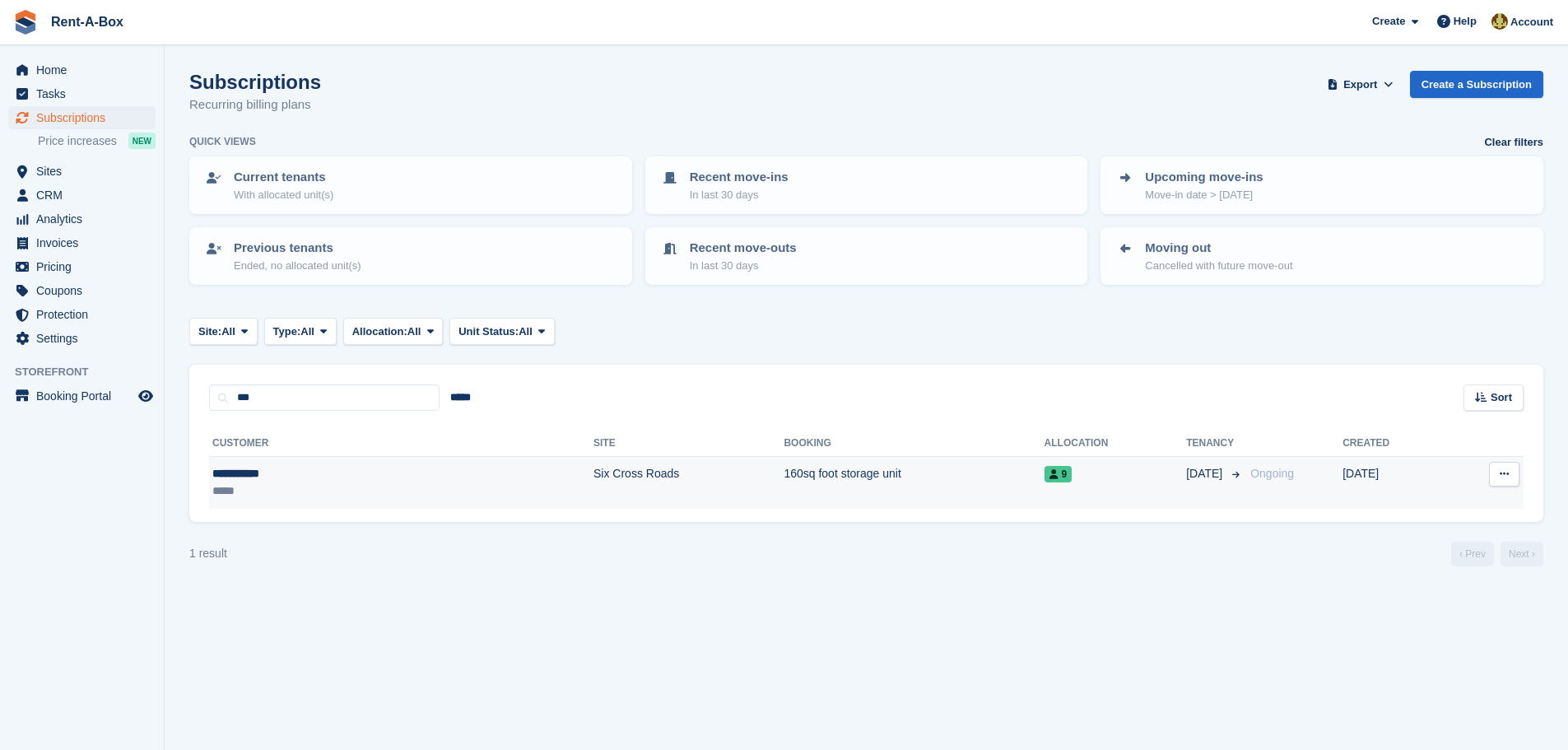
click at [594, 470] on td "Six Cross Roads" at bounding box center [689, 483] width 190 height 52
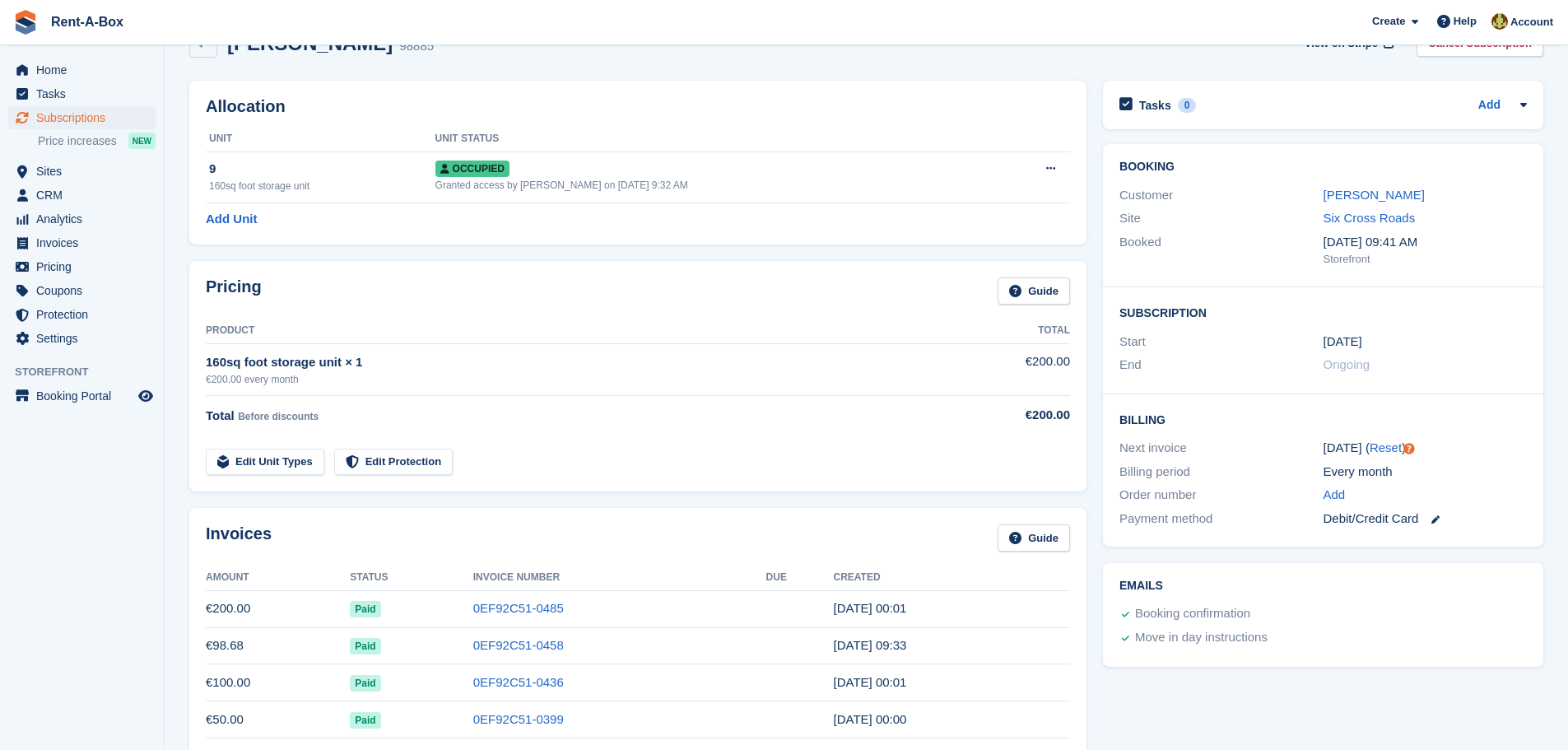
scroll to position [82, 0]
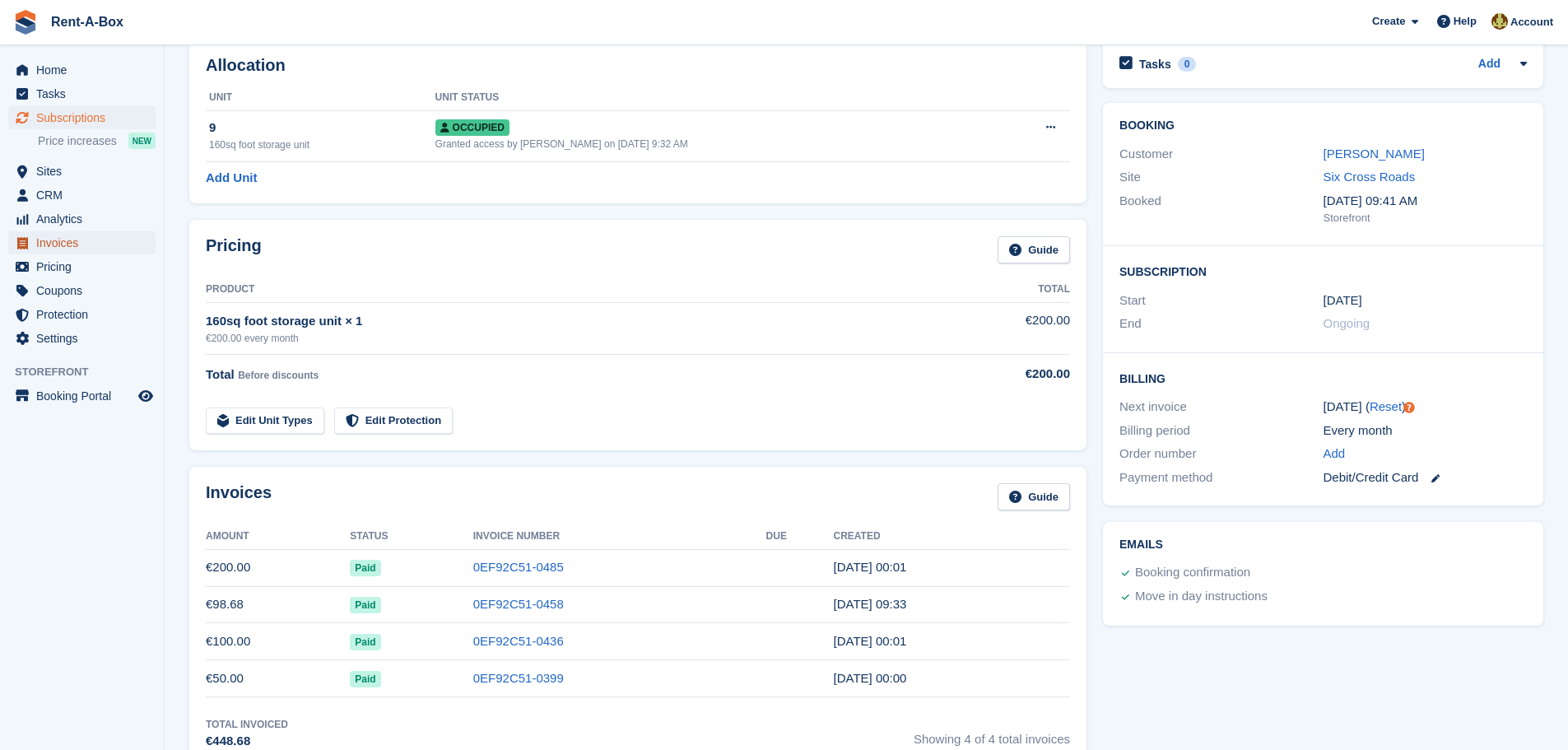
click at [48, 237] on span "Invoices" at bounding box center [86, 242] width 99 height 23
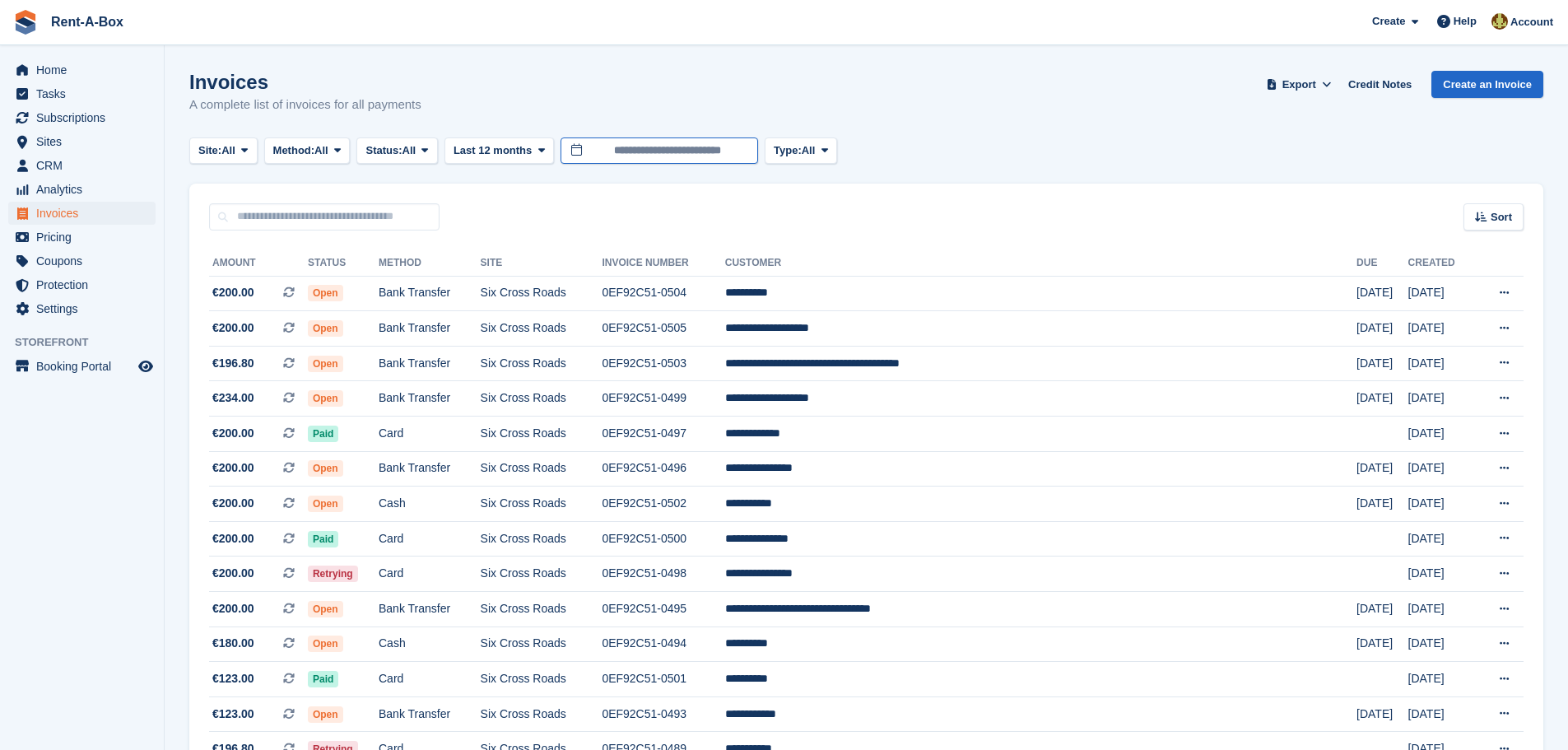
click at [641, 147] on input "**********" at bounding box center [659, 150] width 198 height 27
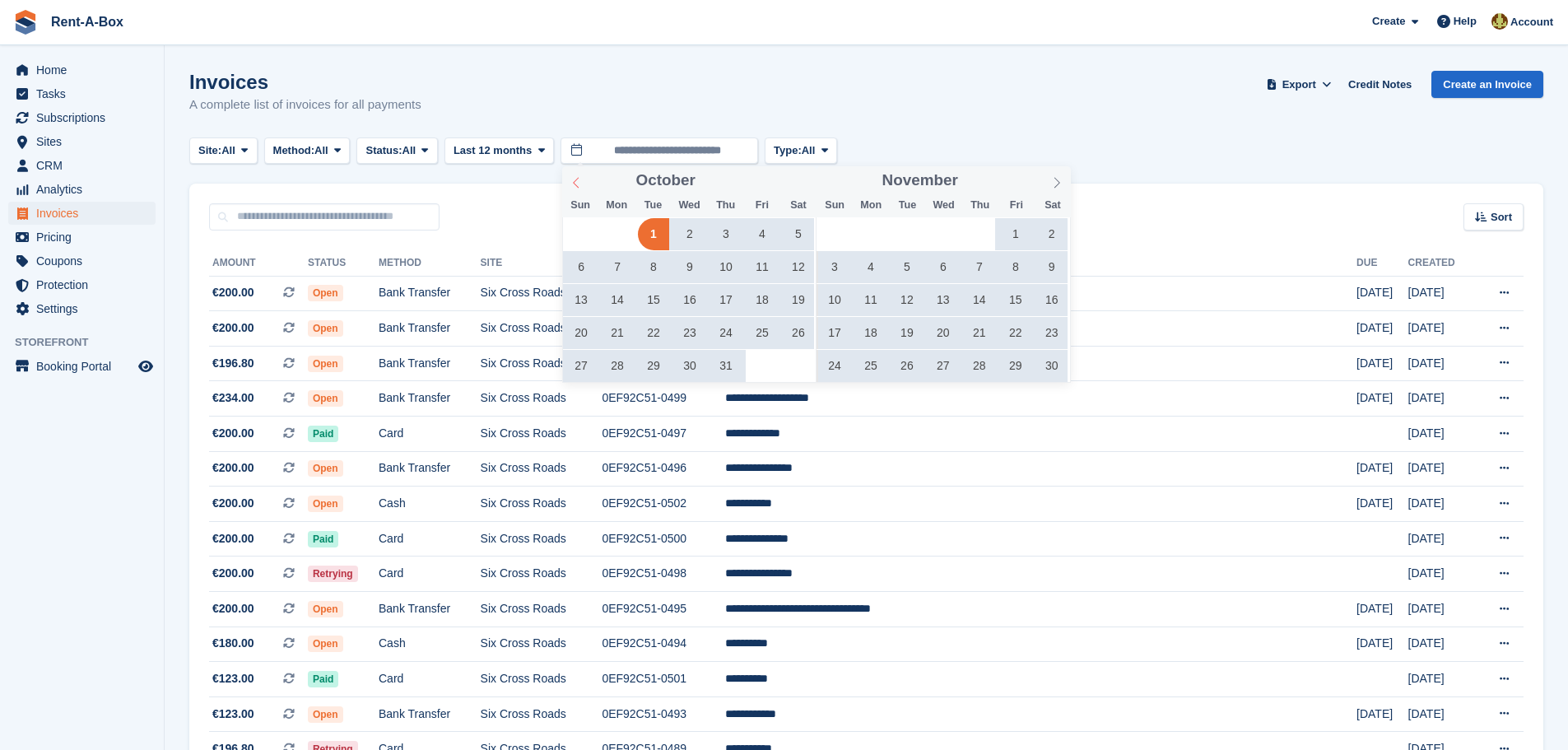
click at [574, 184] on icon at bounding box center [576, 183] width 11 height 11
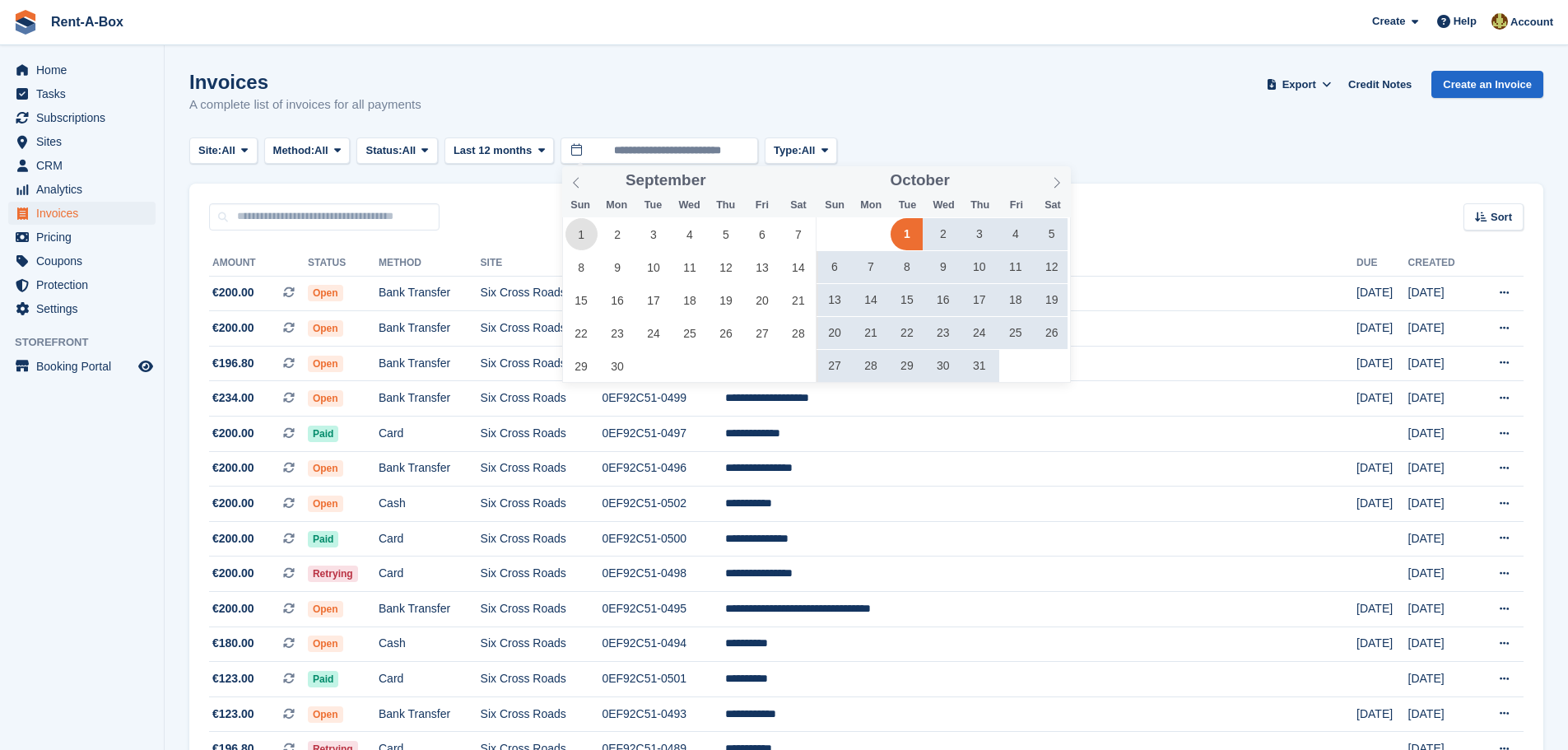
click at [578, 227] on span "1" at bounding box center [582, 234] width 32 height 32
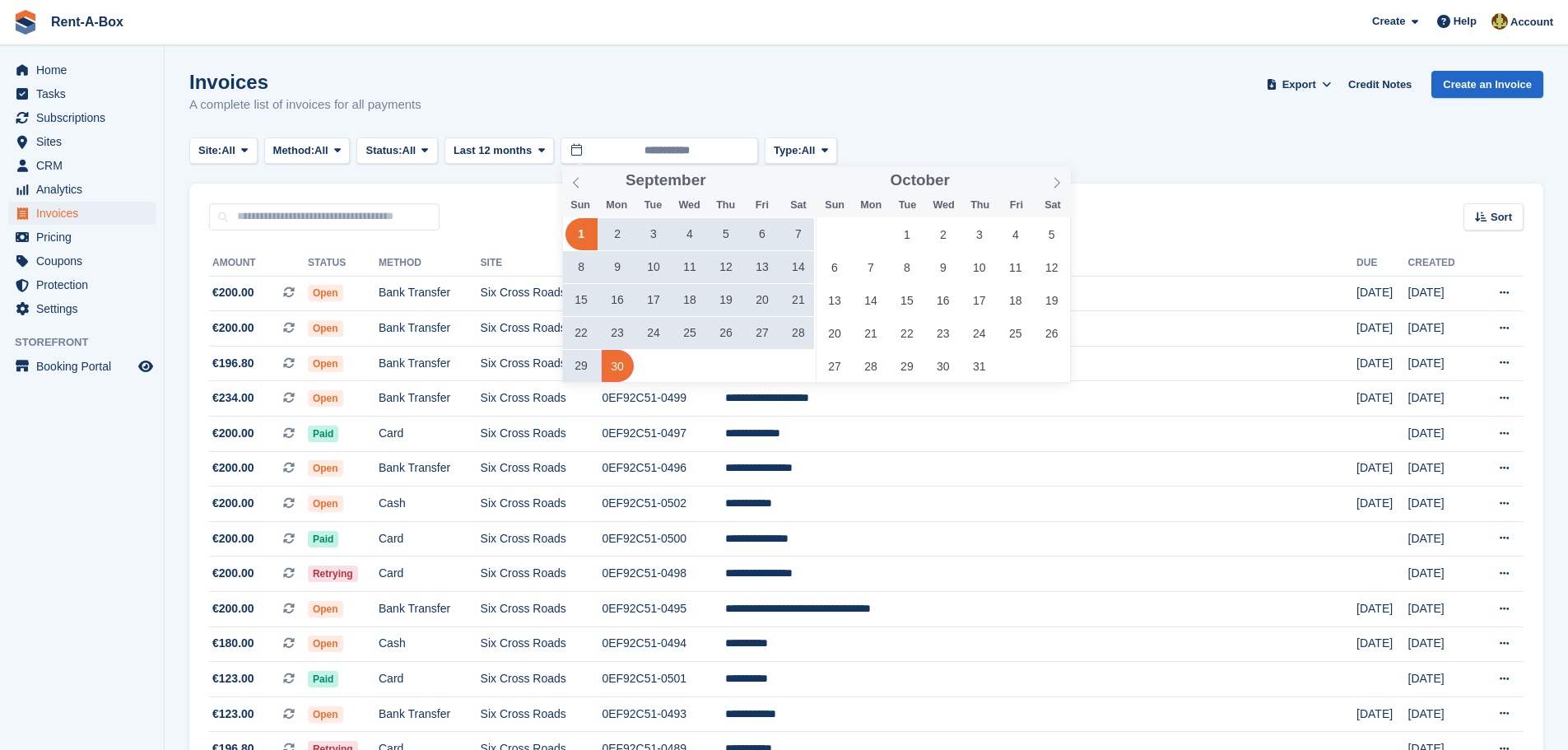
click at [616, 361] on span "30" at bounding box center [618, 365] width 32 height 32
type input "**********"
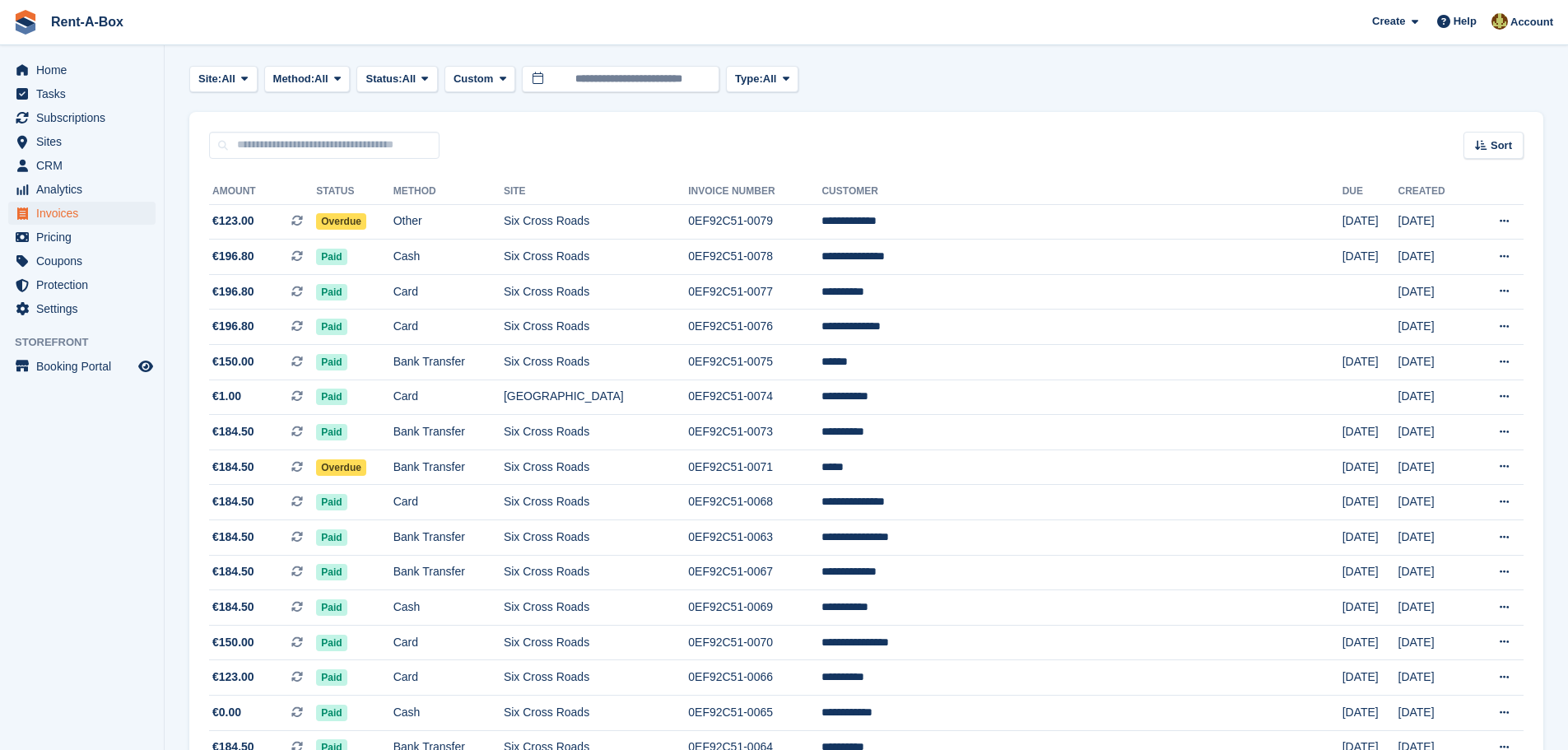
scroll to position [82, 0]
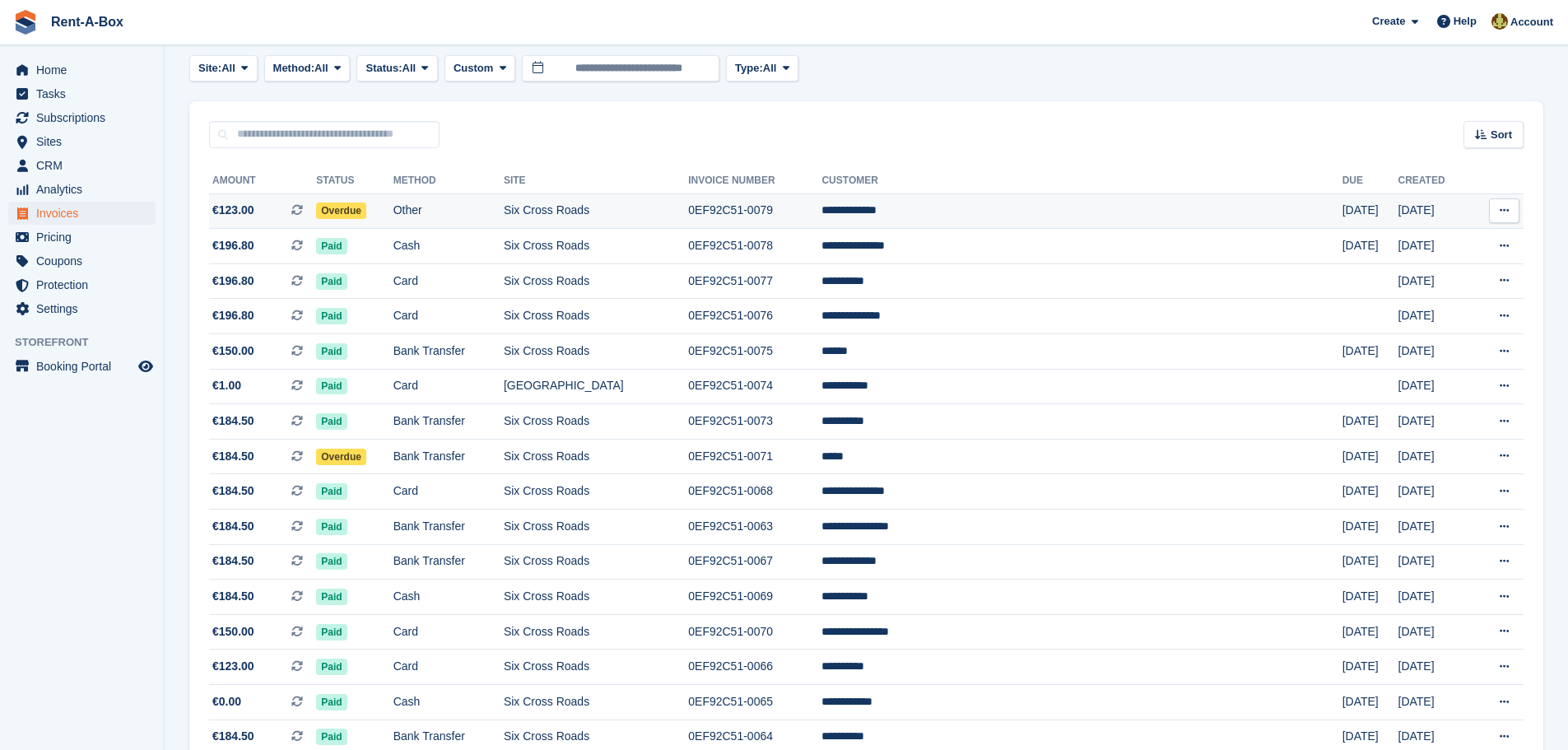
click at [984, 203] on td "**********" at bounding box center [1081, 211] width 520 height 35
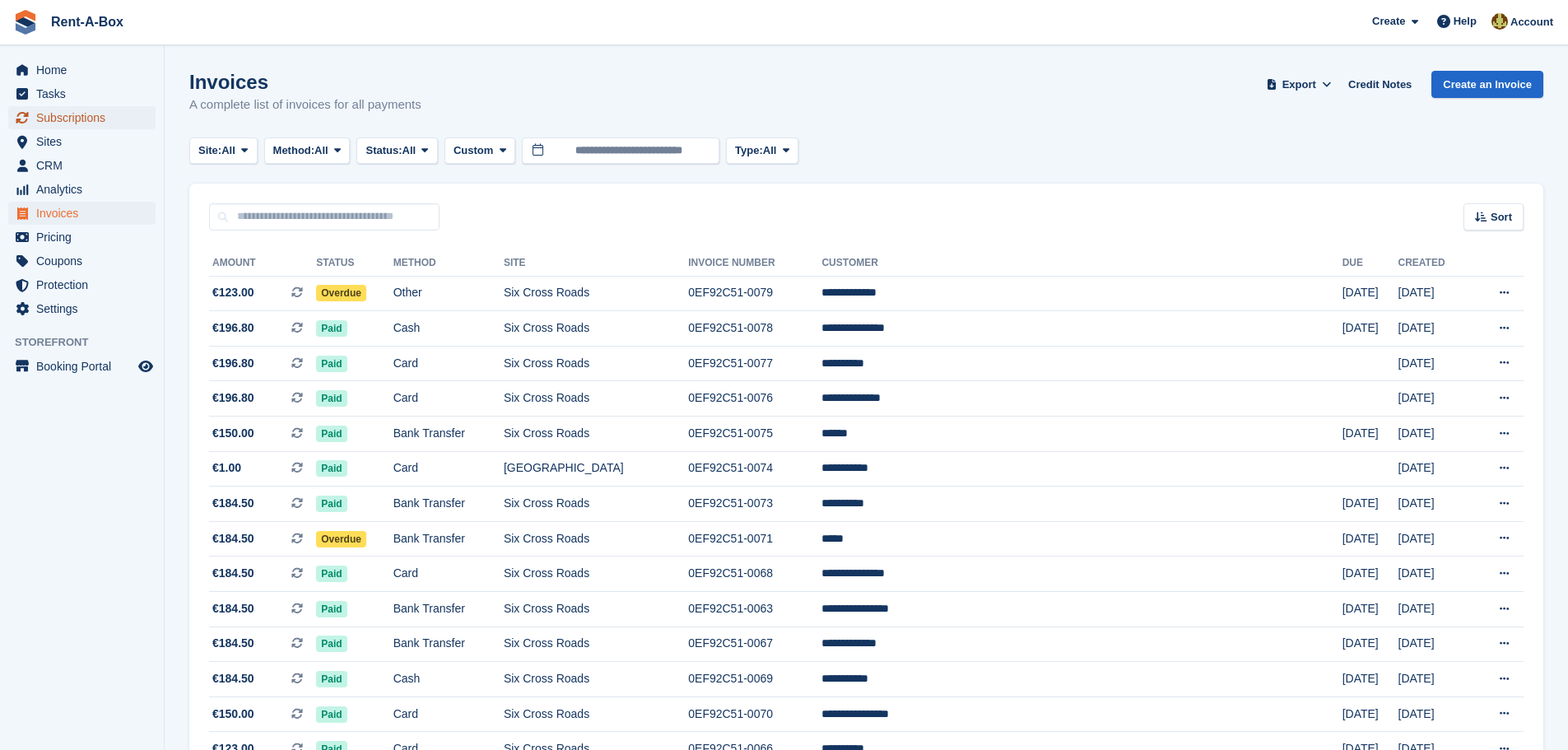
click at [46, 116] on span "Subscriptions" at bounding box center [86, 117] width 99 height 23
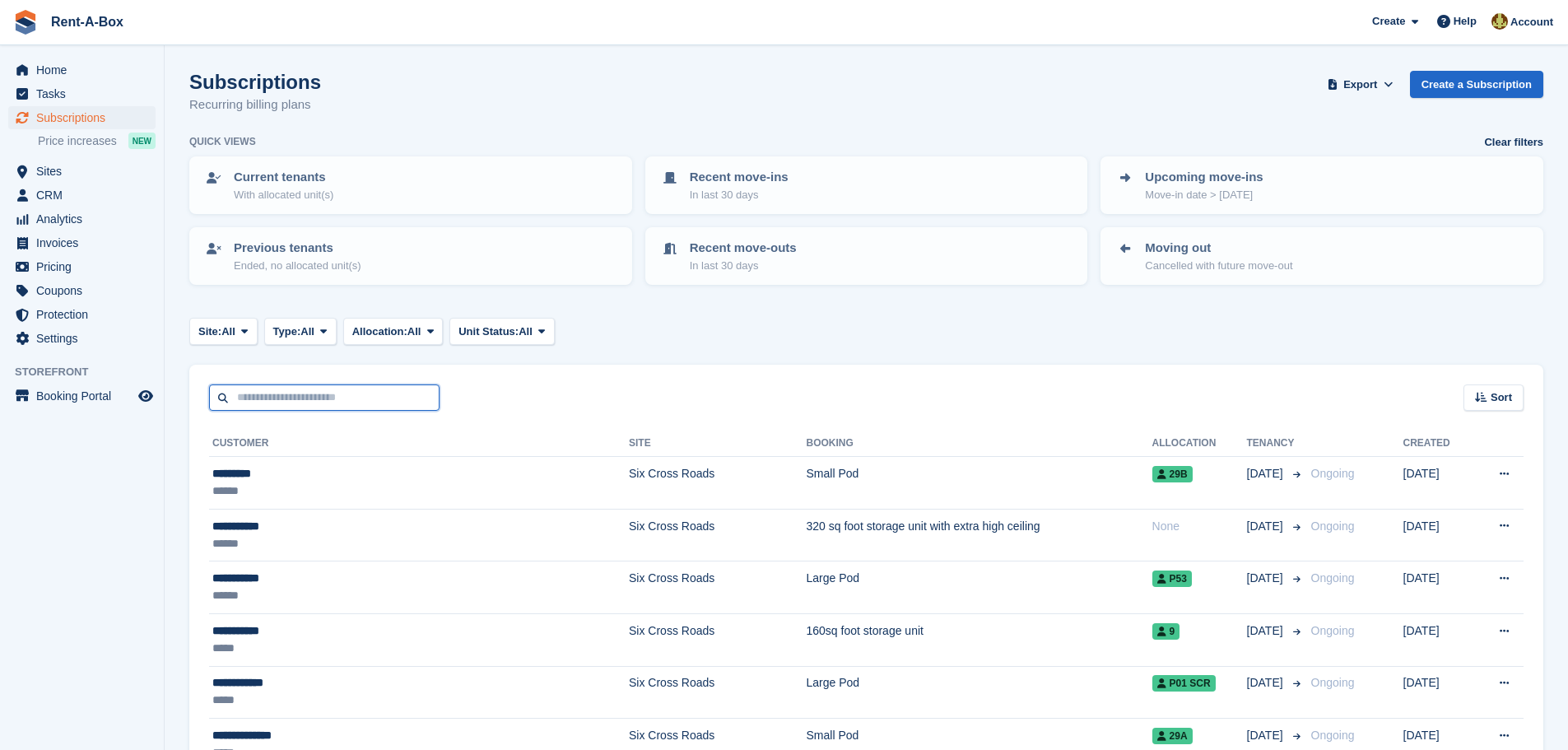
click at [288, 393] on input "text" at bounding box center [323, 397] width 230 height 27
type input "***"
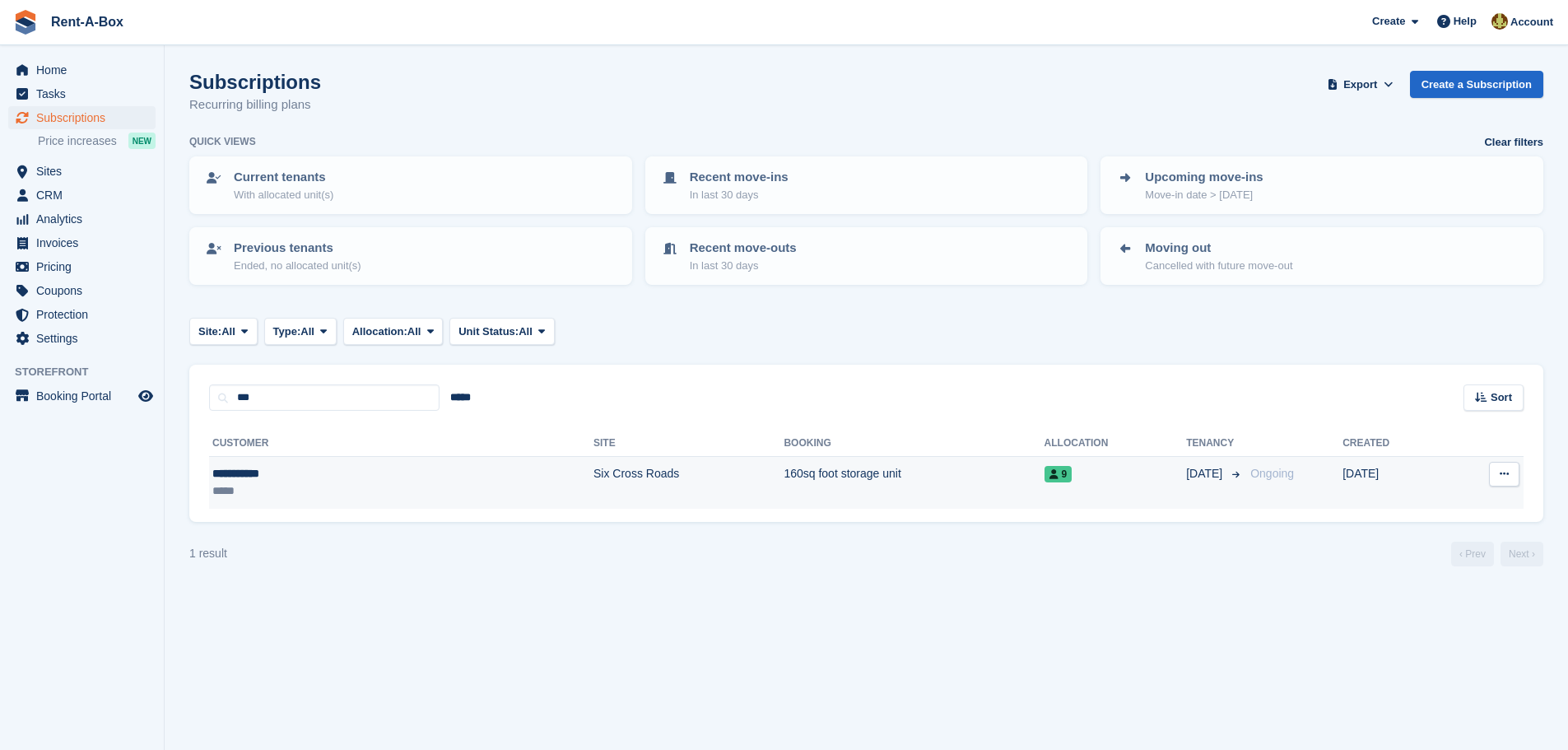
click at [784, 475] on td "160sq foot storage unit" at bounding box center [914, 483] width 260 height 52
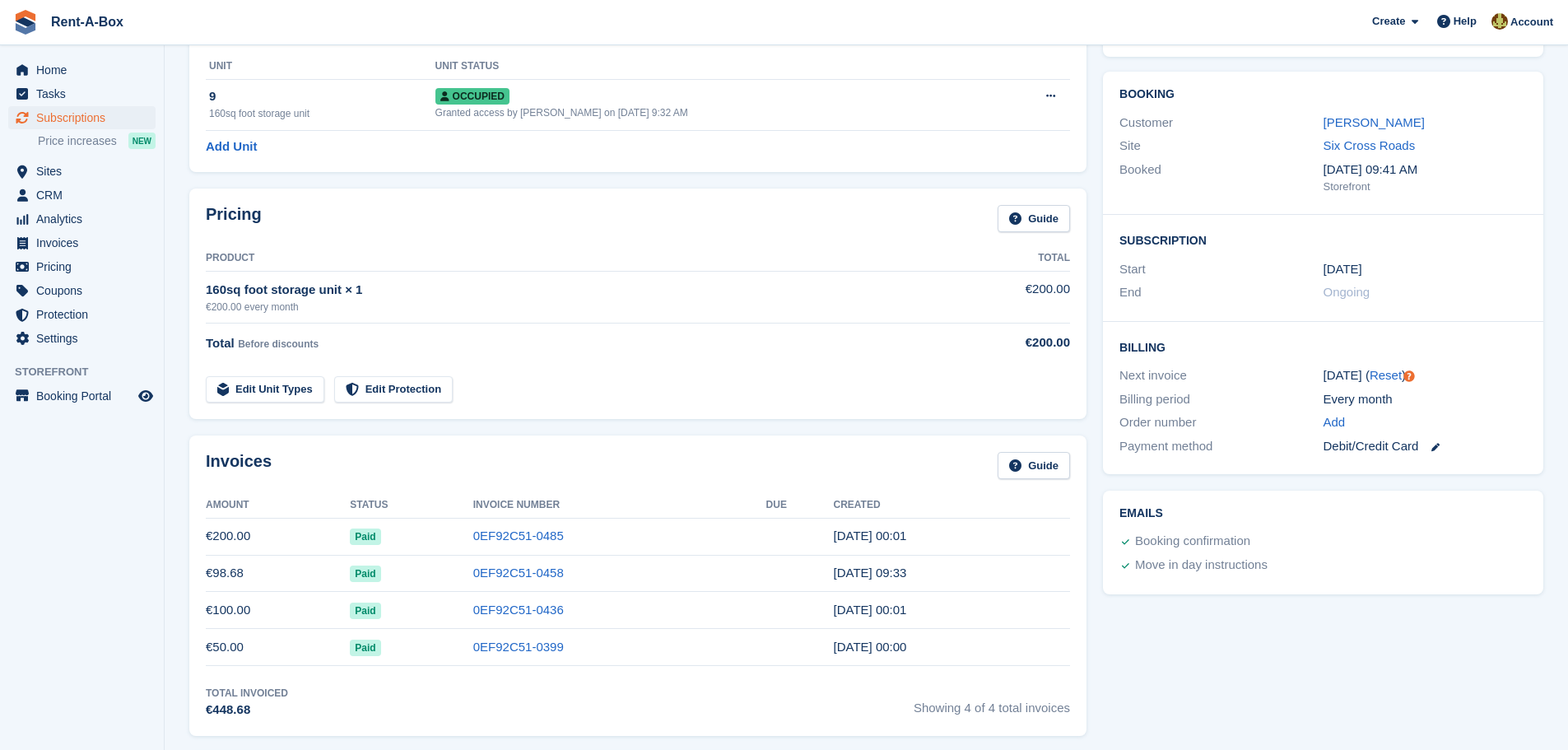
scroll to position [165, 0]
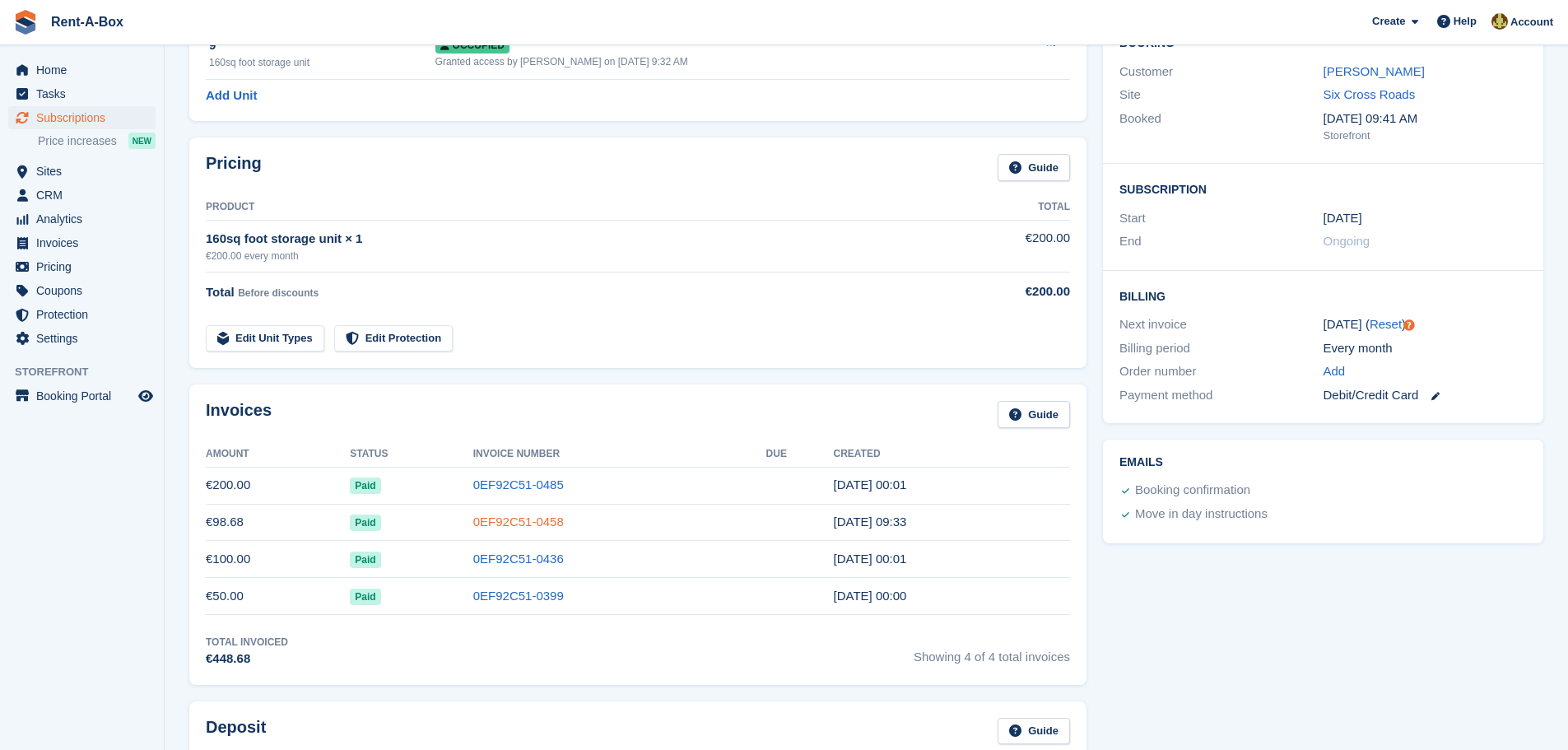
click at [511, 520] on link "0EF92C51-0458" at bounding box center [518, 521] width 90 height 14
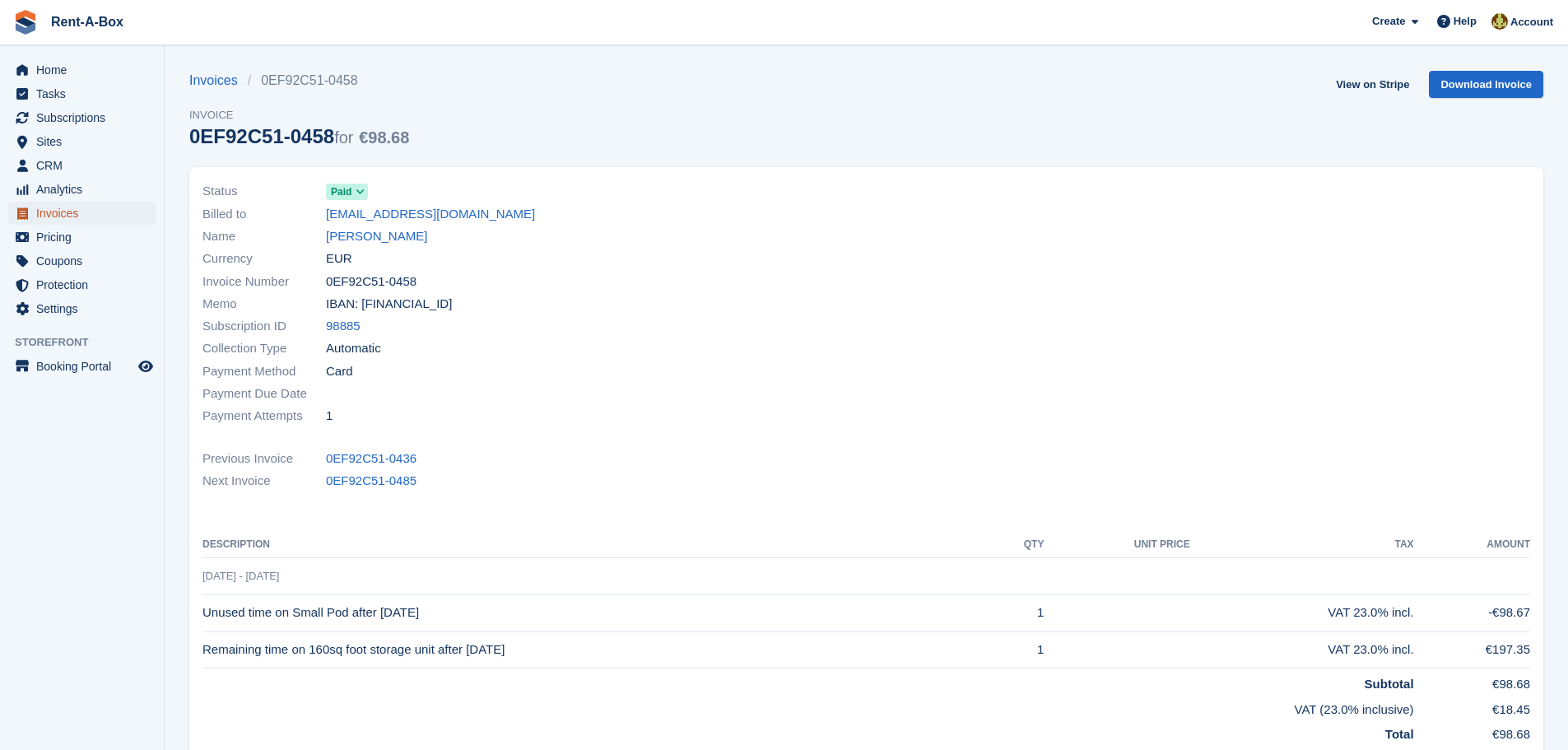
click at [47, 212] on span "Invoices" at bounding box center [86, 212] width 99 height 23
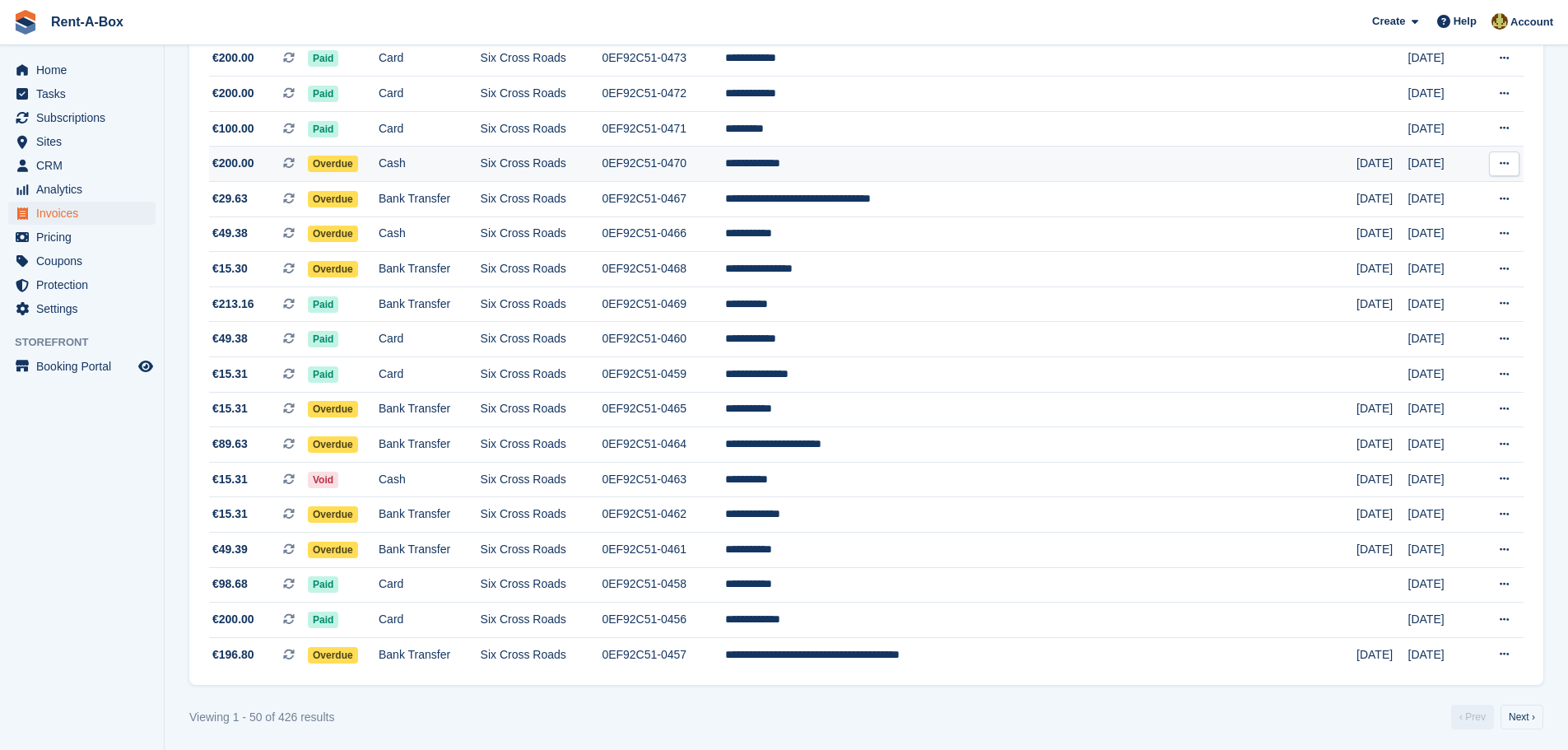
scroll to position [1360, 0]
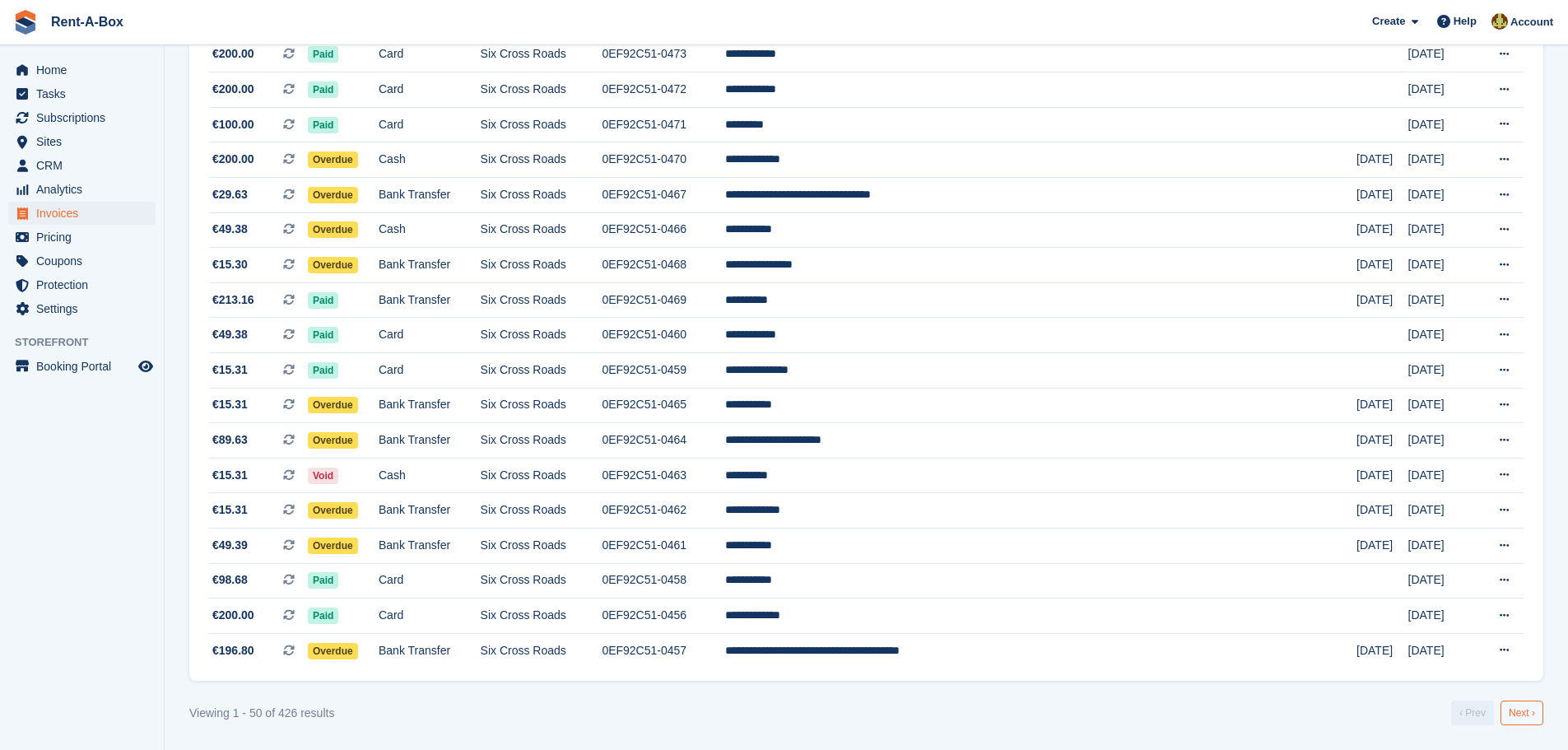
click at [1523, 714] on link "Next ›" at bounding box center [1522, 713] width 43 height 24
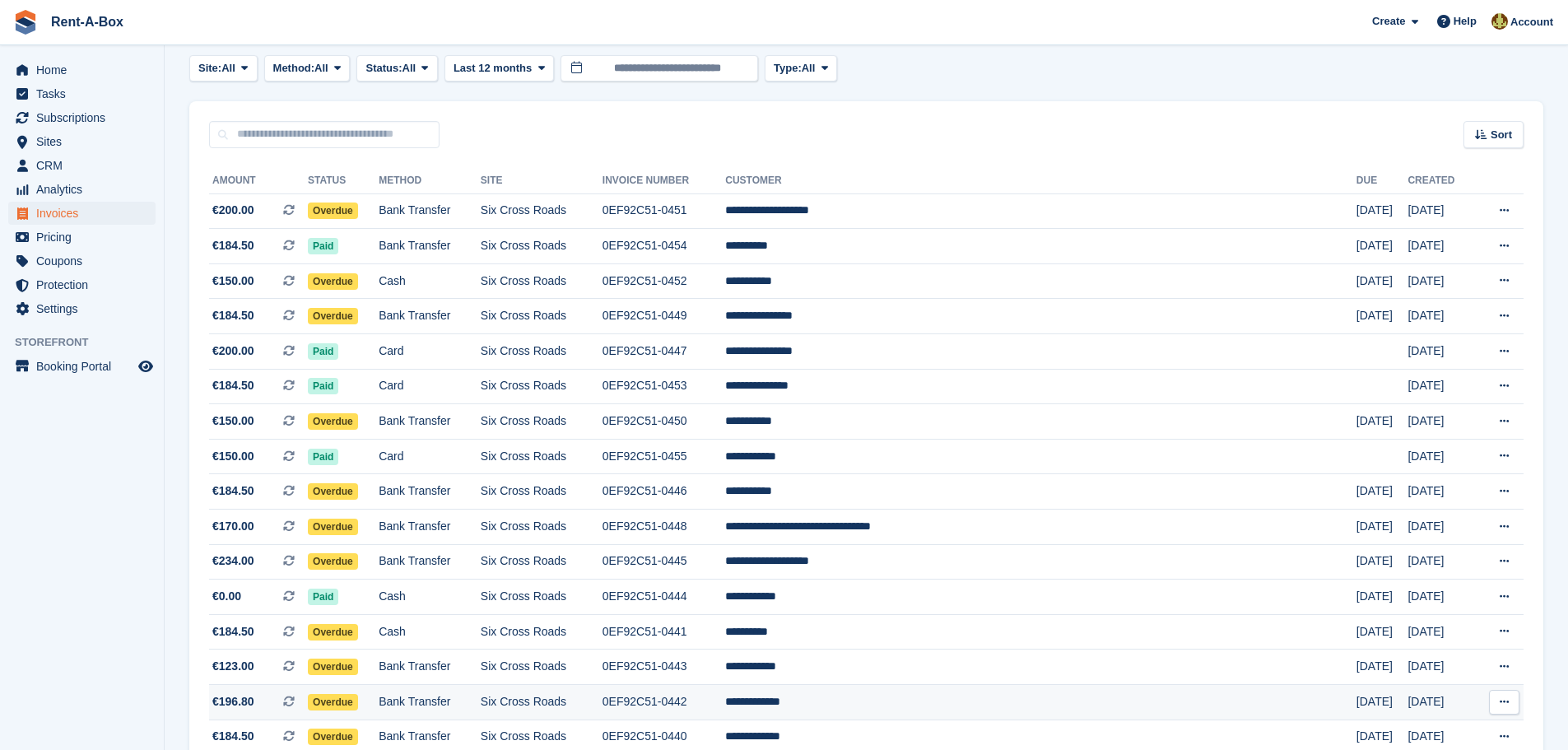
scroll to position [165, 0]
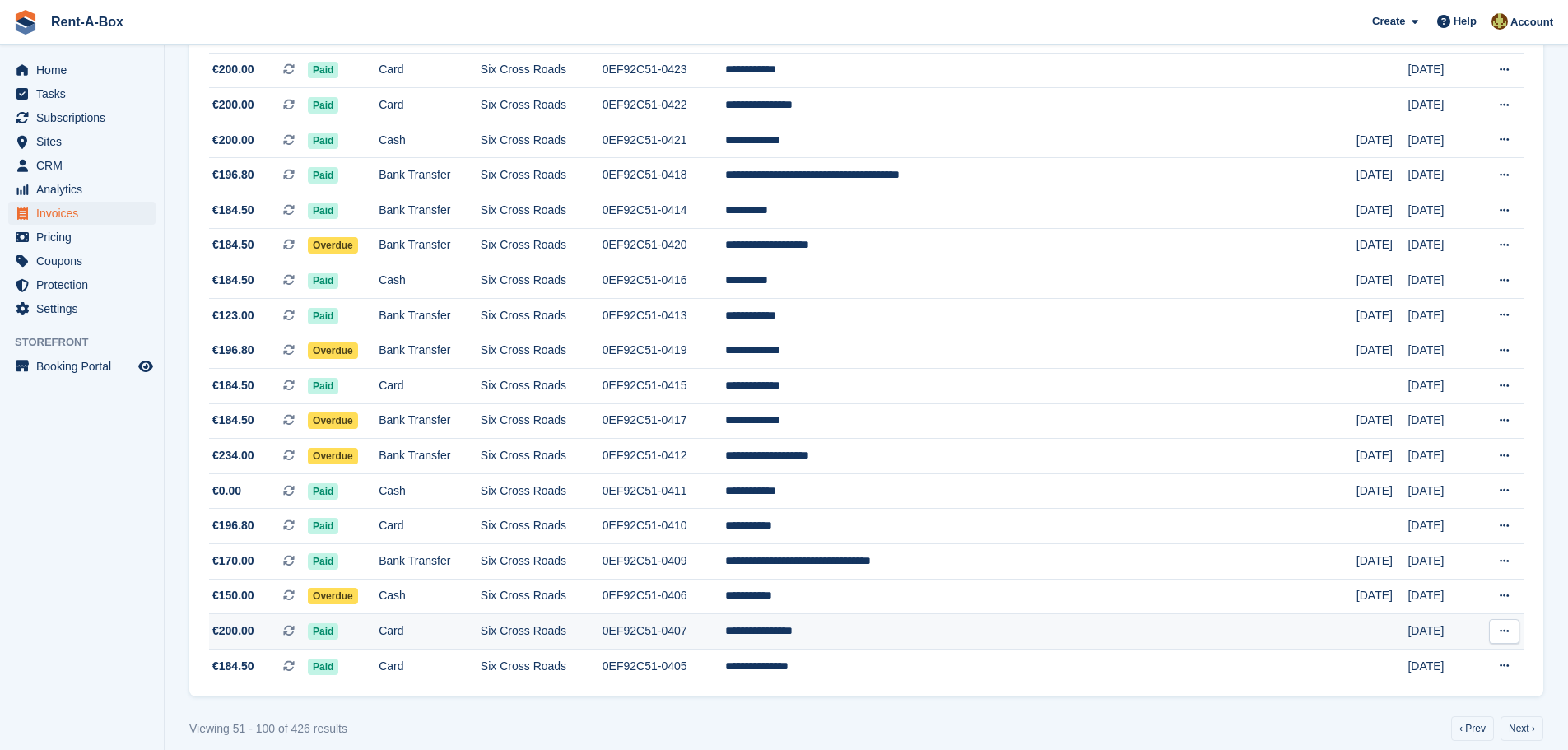
scroll to position [1360, 0]
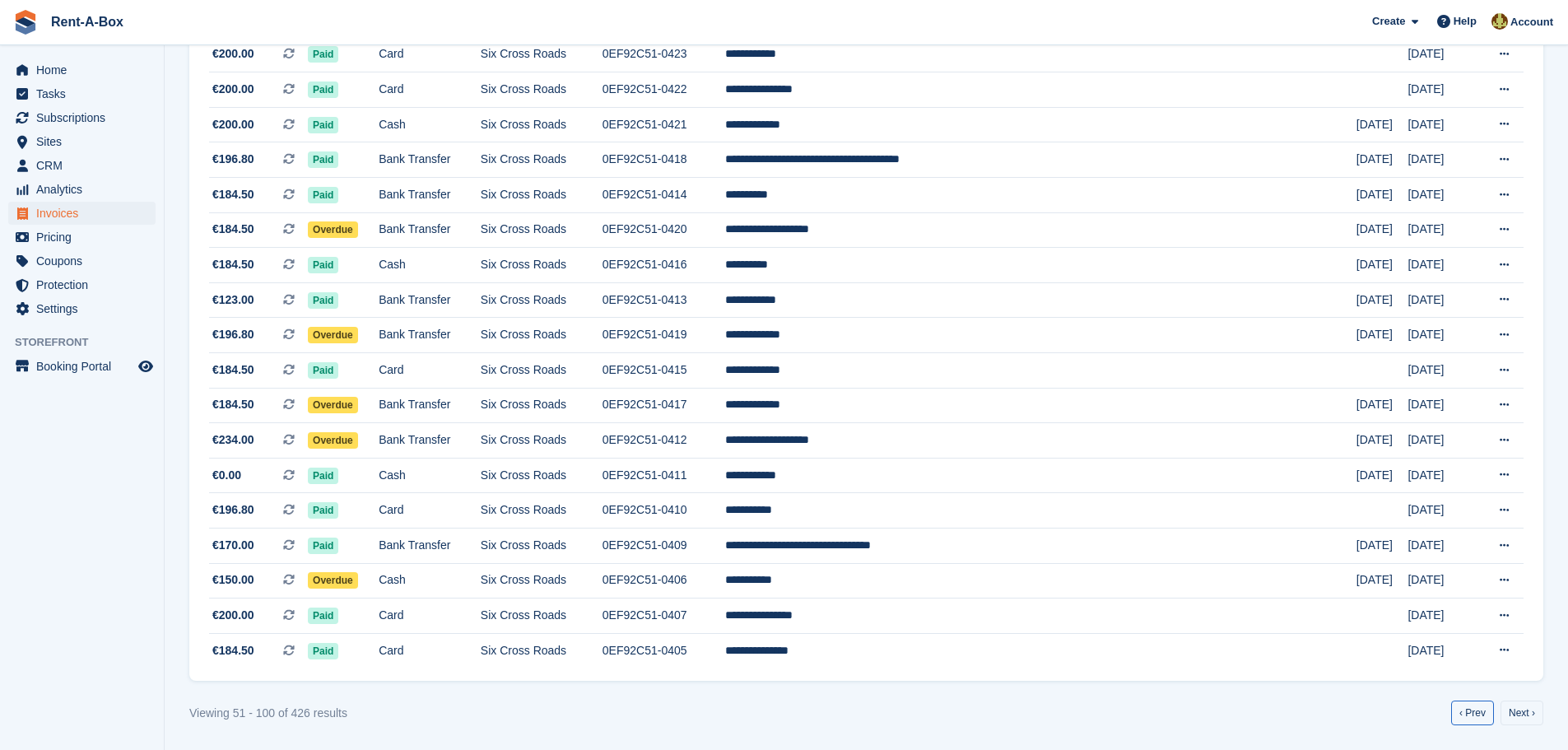
click at [1476, 712] on link "‹ Prev" at bounding box center [1473, 713] width 43 height 24
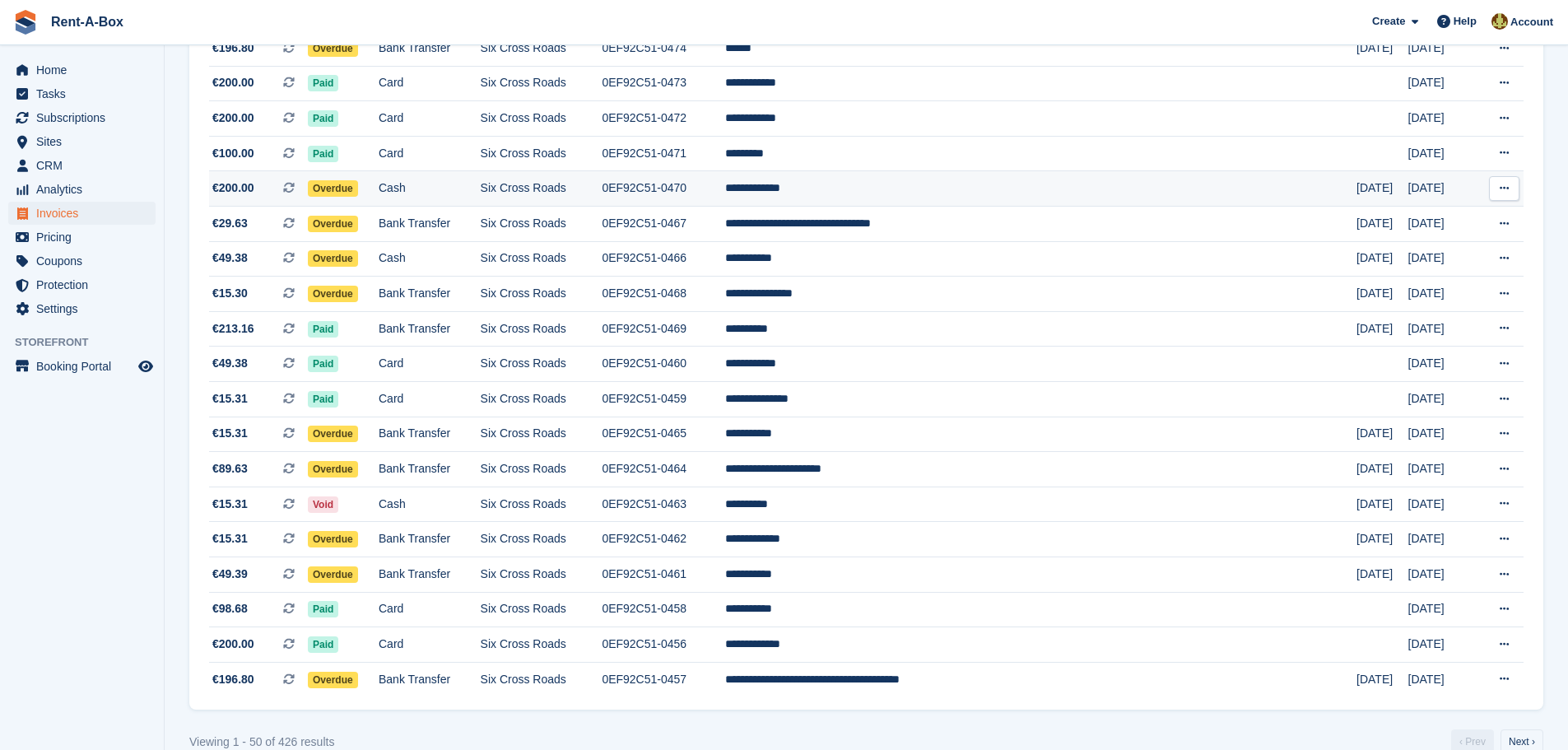
scroll to position [1360, 0]
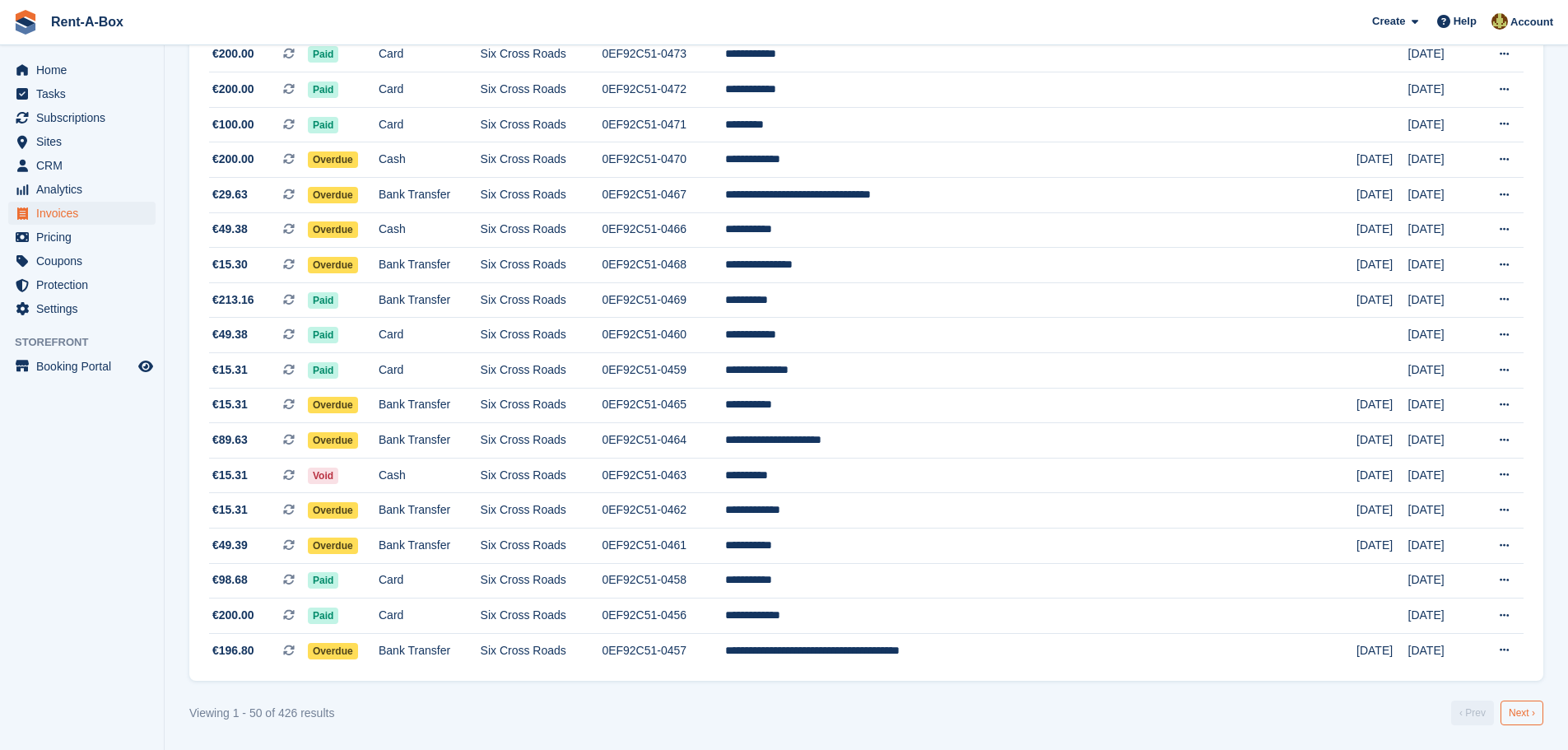
click at [1525, 710] on link "Next ›" at bounding box center [1522, 713] width 43 height 24
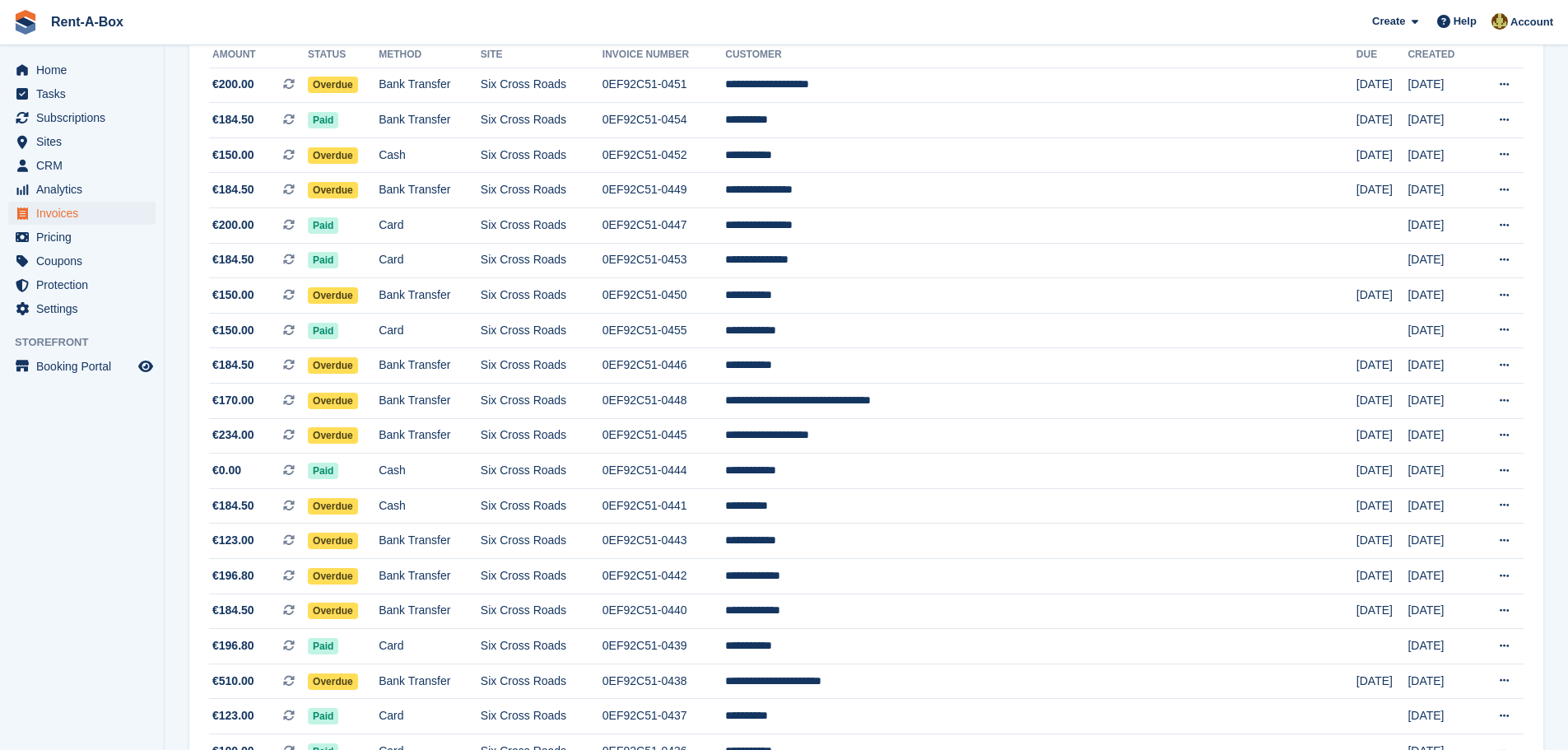
scroll to position [291, 0]
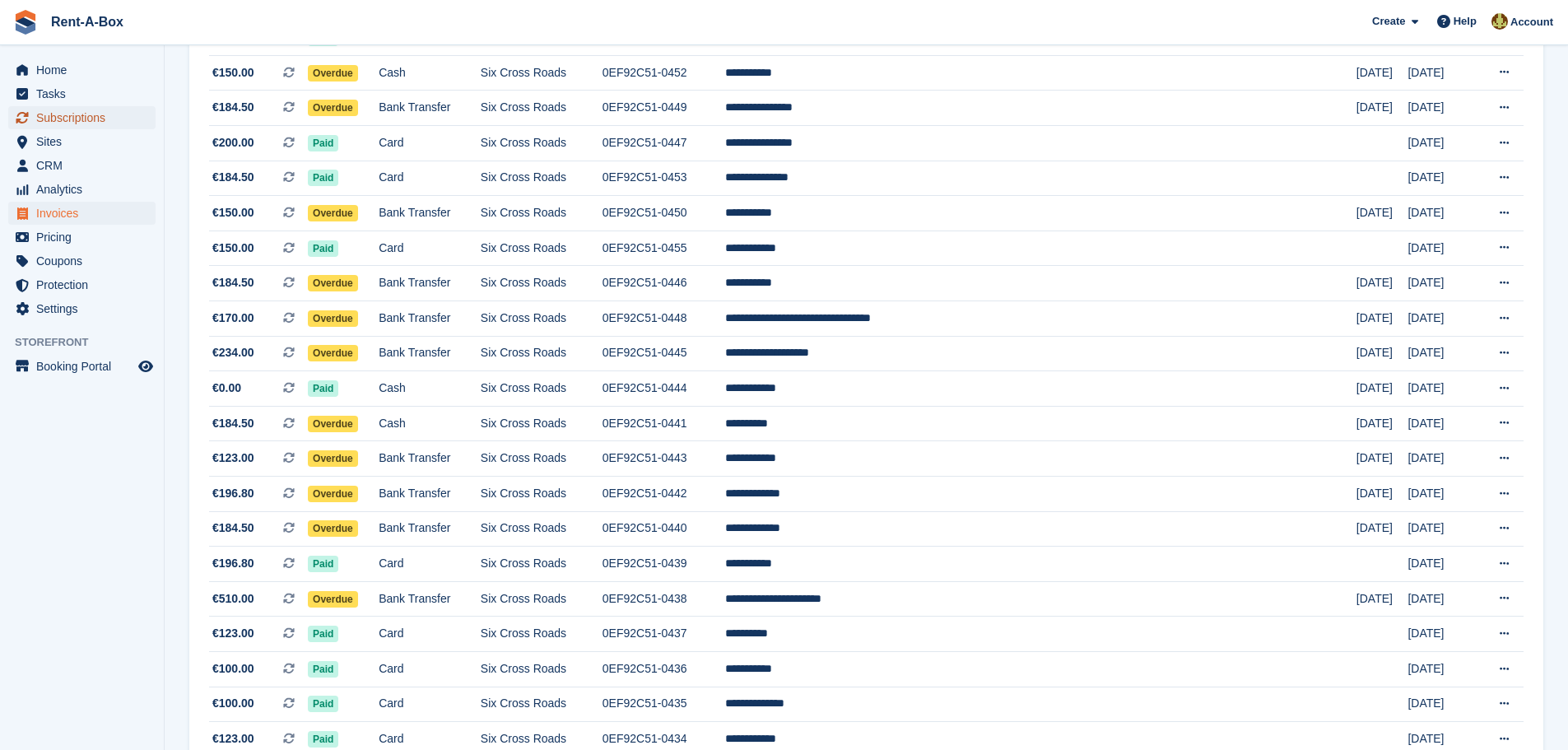
click at [73, 116] on span "Subscriptions" at bounding box center [86, 117] width 99 height 23
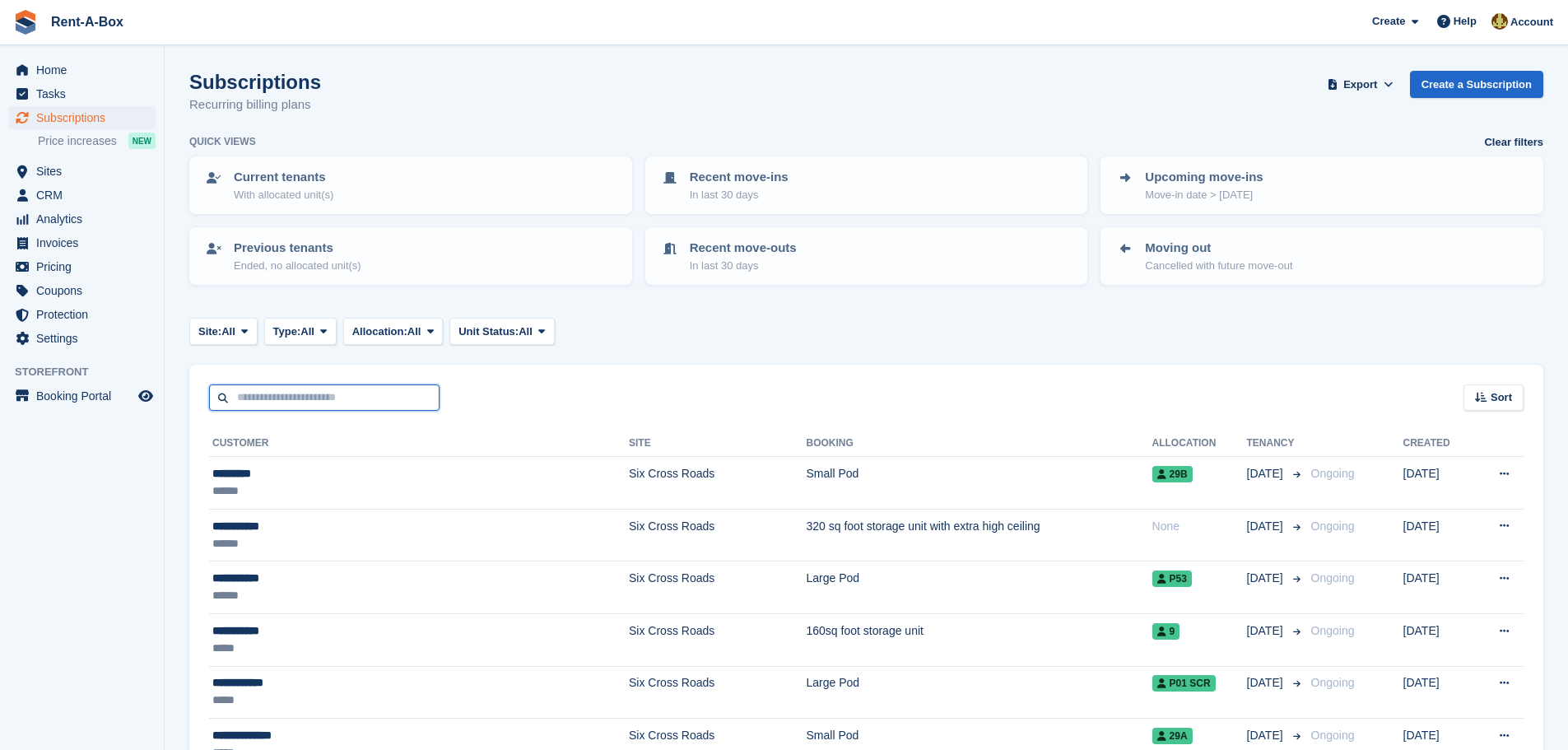
click at [264, 394] on input "text" at bounding box center [323, 397] width 230 height 27
type input "***"
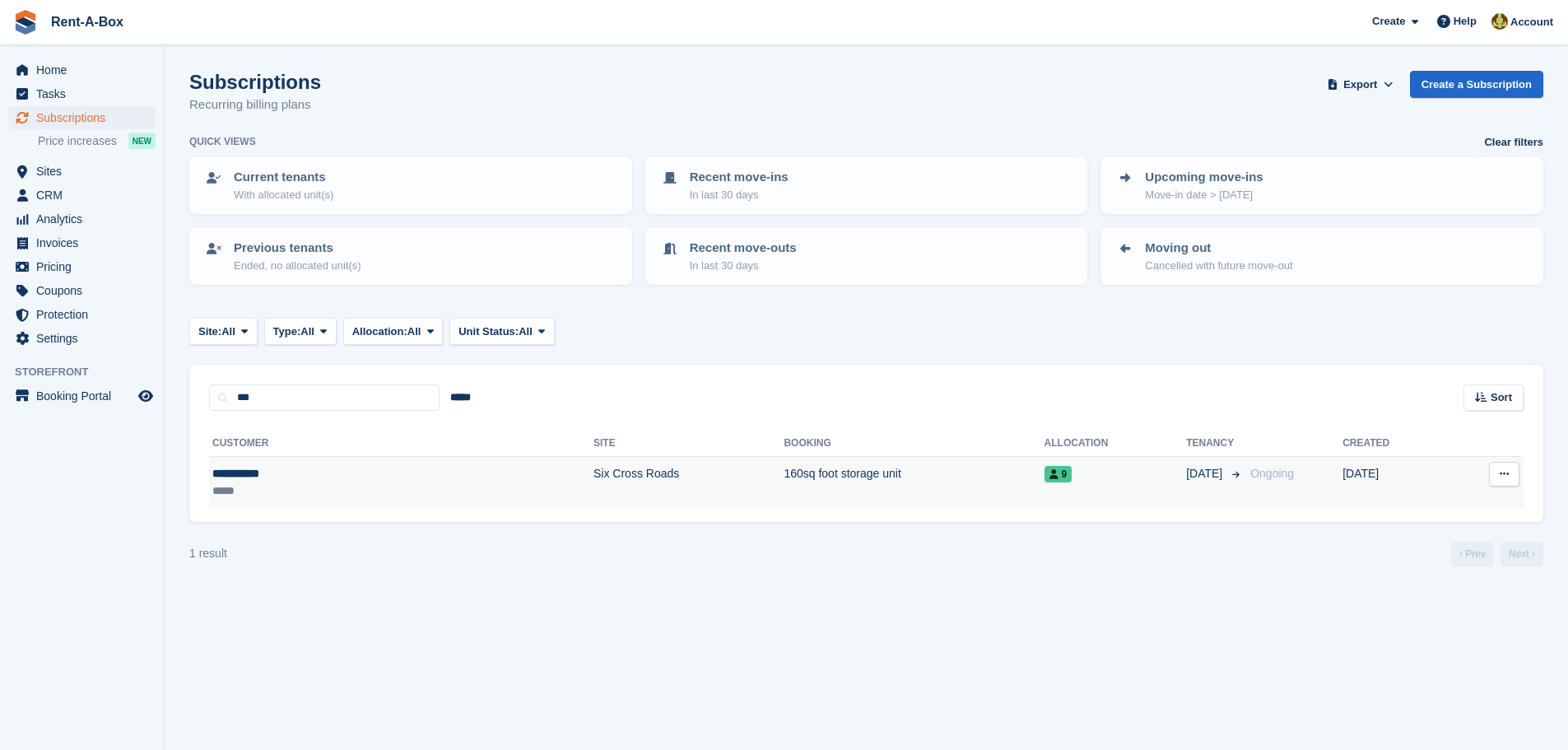
click at [784, 476] on td "160sq foot storage unit" at bounding box center [914, 483] width 260 height 52
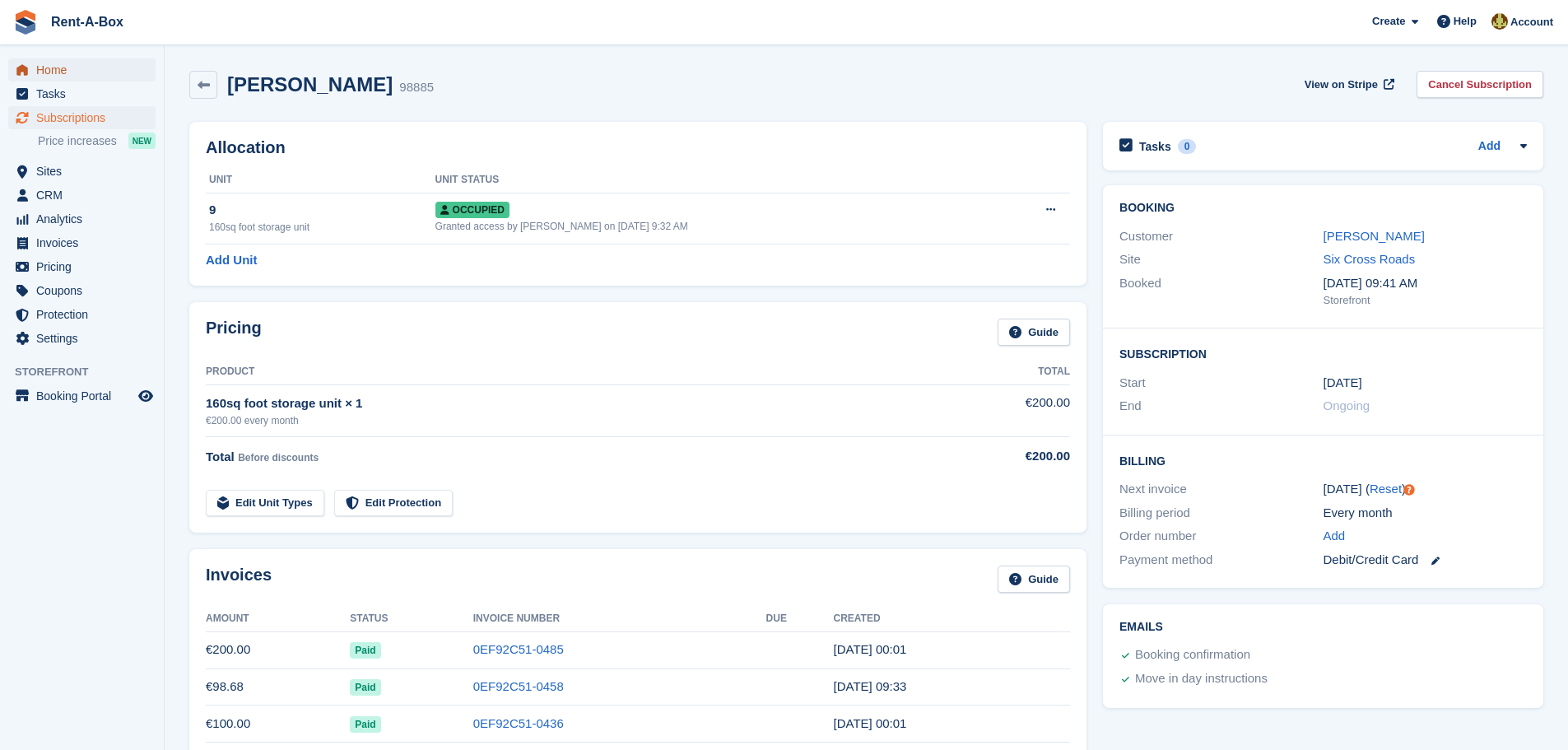
click at [52, 65] on span "Home" at bounding box center [86, 70] width 99 height 23
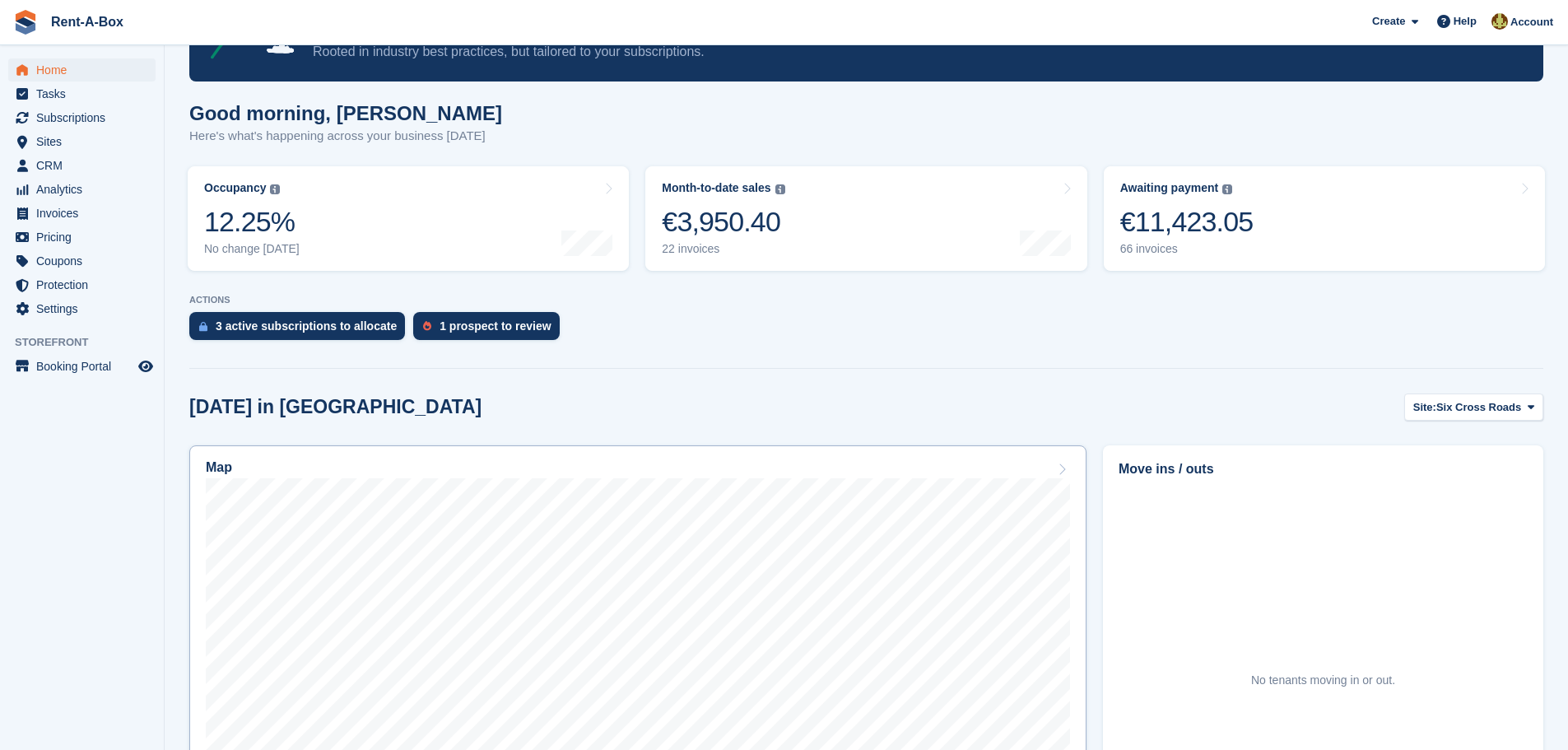
scroll to position [247, 0]
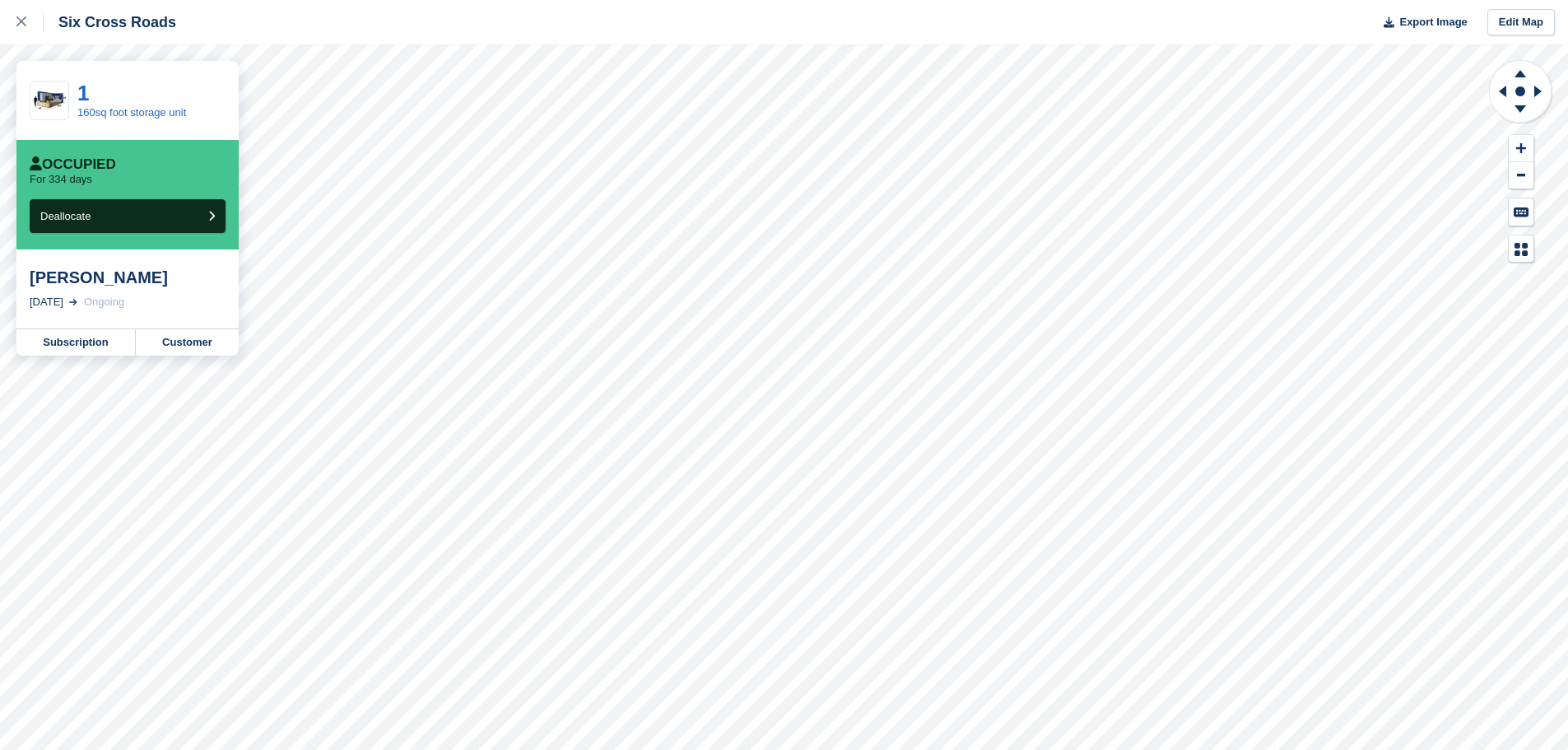
click at [118, 281] on div "[PERSON_NAME]" at bounding box center [128, 277] width 196 height 20
click at [81, 344] on link "Subscription" at bounding box center [76, 342] width 119 height 26
click at [68, 280] on div "JCS GVS Ltd" at bounding box center [128, 287] width 196 height 39
click at [67, 348] on link "Subscription" at bounding box center [76, 361] width 119 height 26
click at [73, 282] on div "Deanna Phelan" at bounding box center [128, 277] width 196 height 20
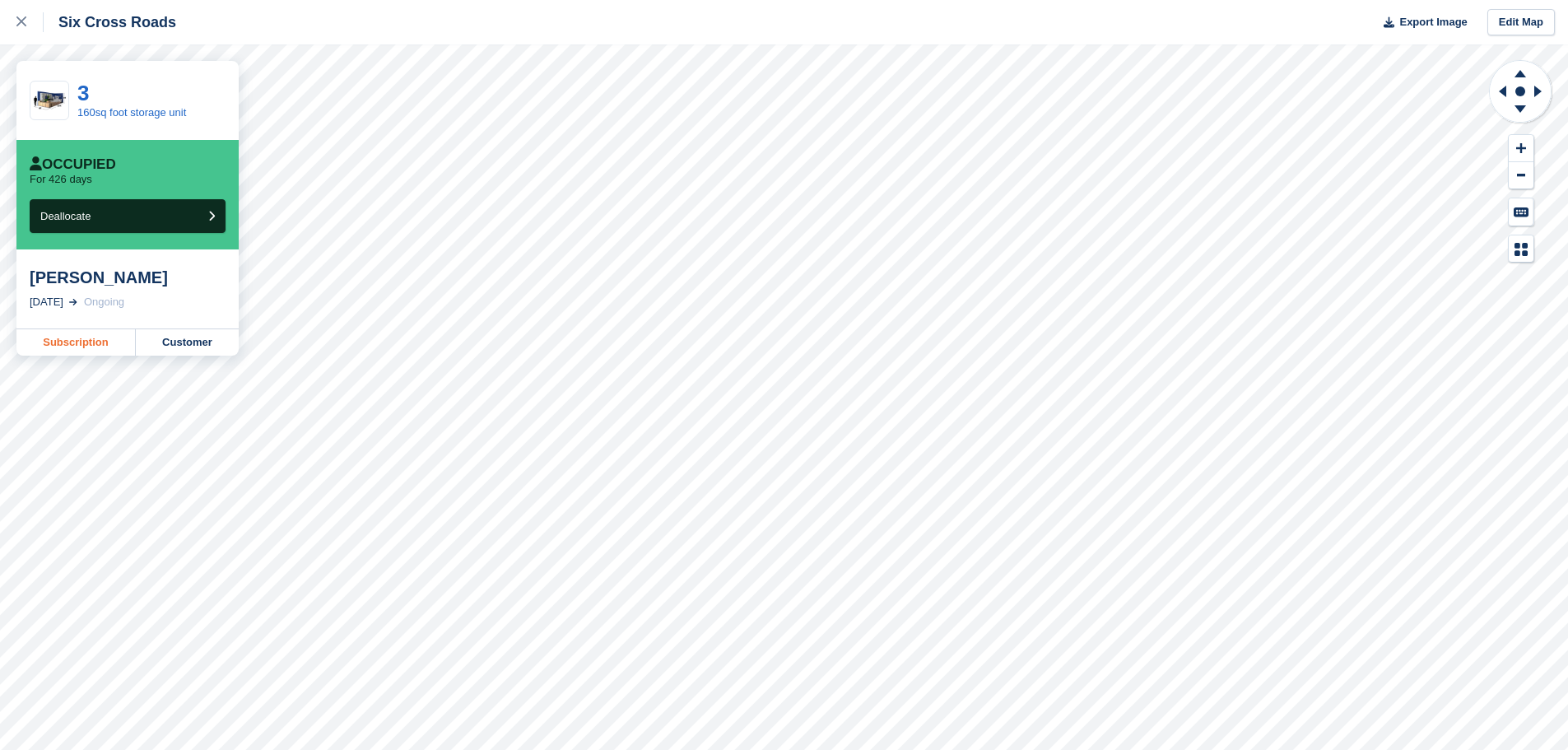
click at [76, 338] on link "Subscription" at bounding box center [76, 342] width 119 height 26
click at [66, 343] on link "Subscription" at bounding box center [76, 342] width 119 height 26
click at [92, 340] on link "Subscription" at bounding box center [76, 342] width 119 height 26
click at [83, 340] on link "Subscription" at bounding box center [76, 342] width 119 height 26
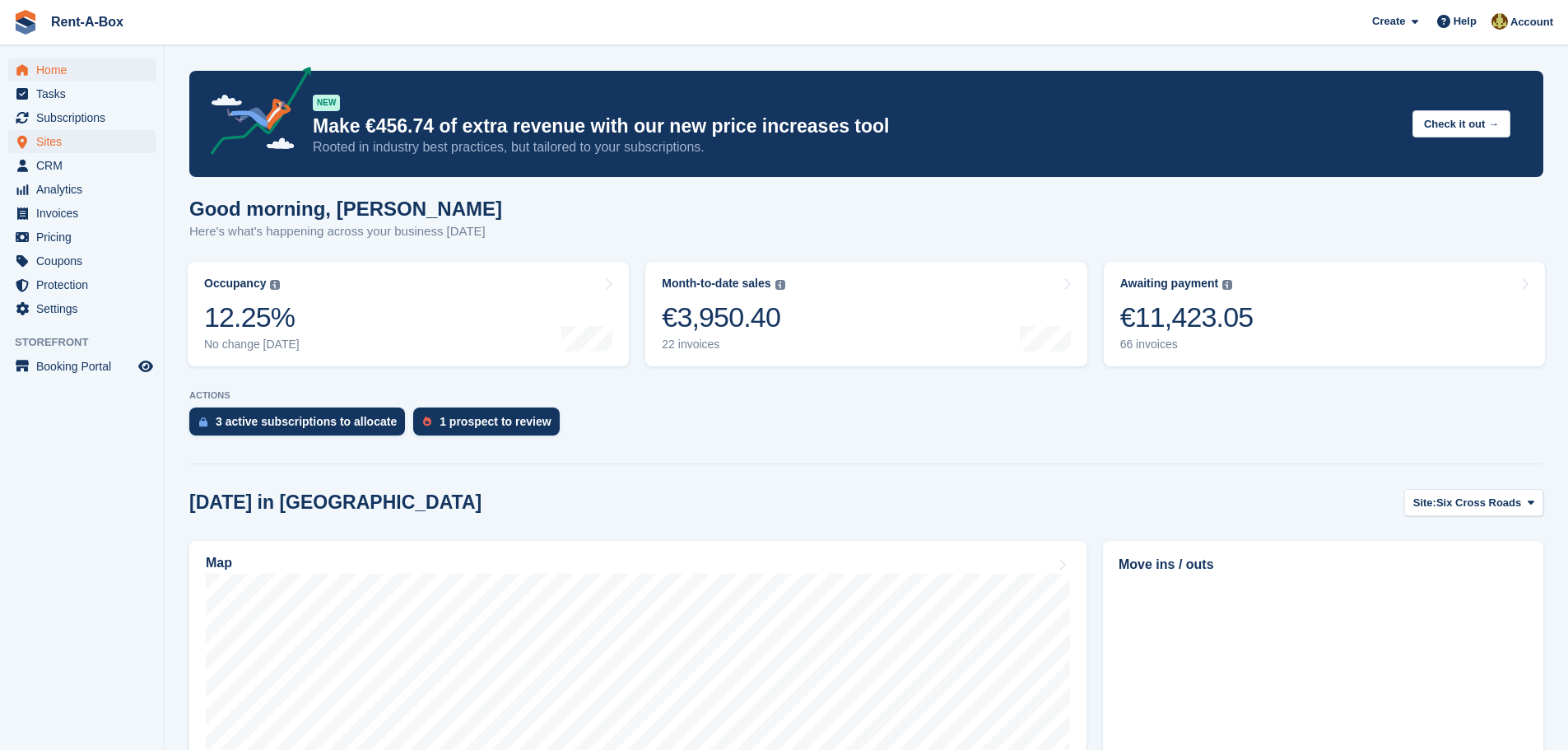
scroll to position [247, 0]
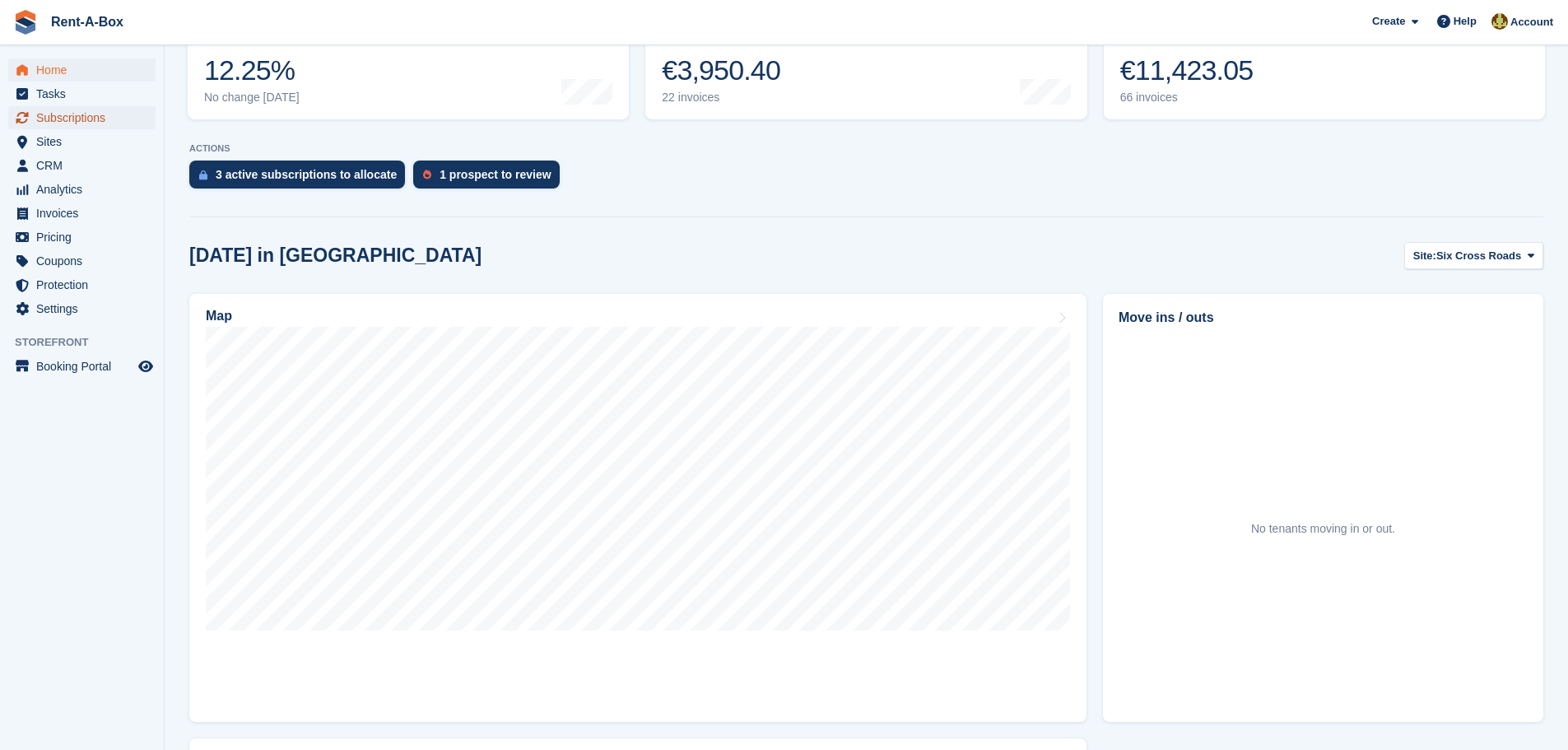
click at [65, 118] on span "Subscriptions" at bounding box center [86, 117] width 99 height 23
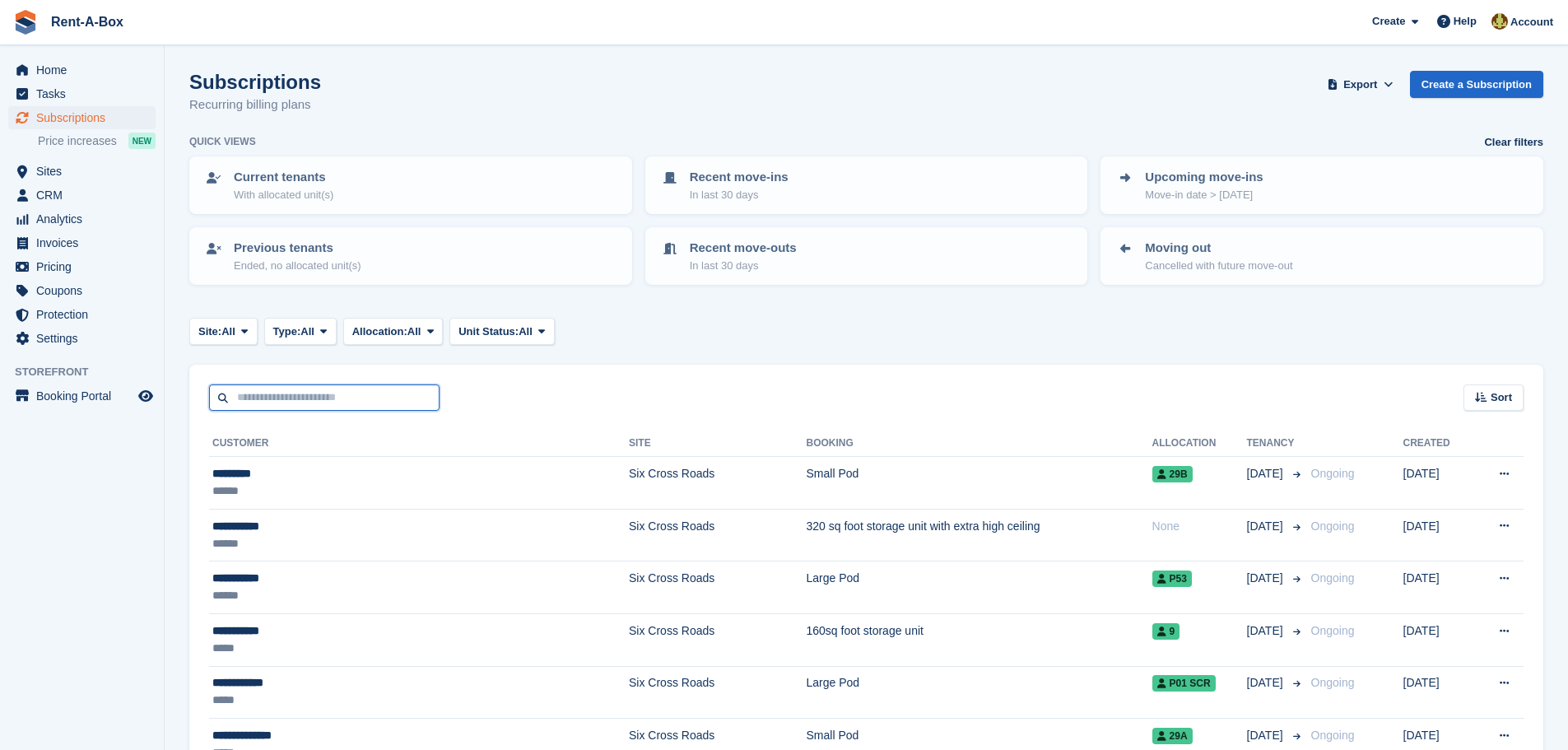
click at [286, 389] on input "text" at bounding box center [323, 397] width 230 height 27
type input "******"
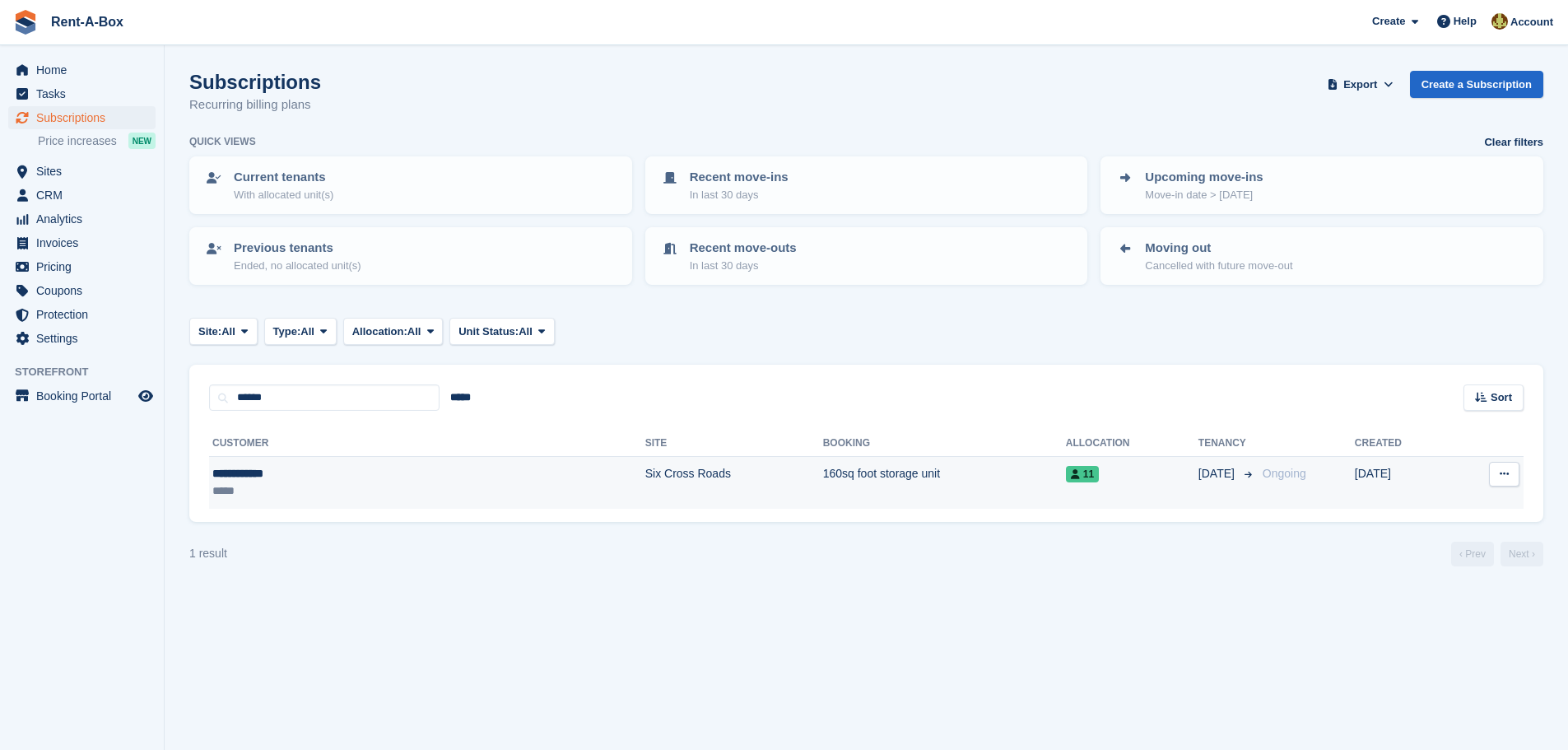
click at [823, 473] on td "160sq foot storage unit" at bounding box center [944, 483] width 243 height 52
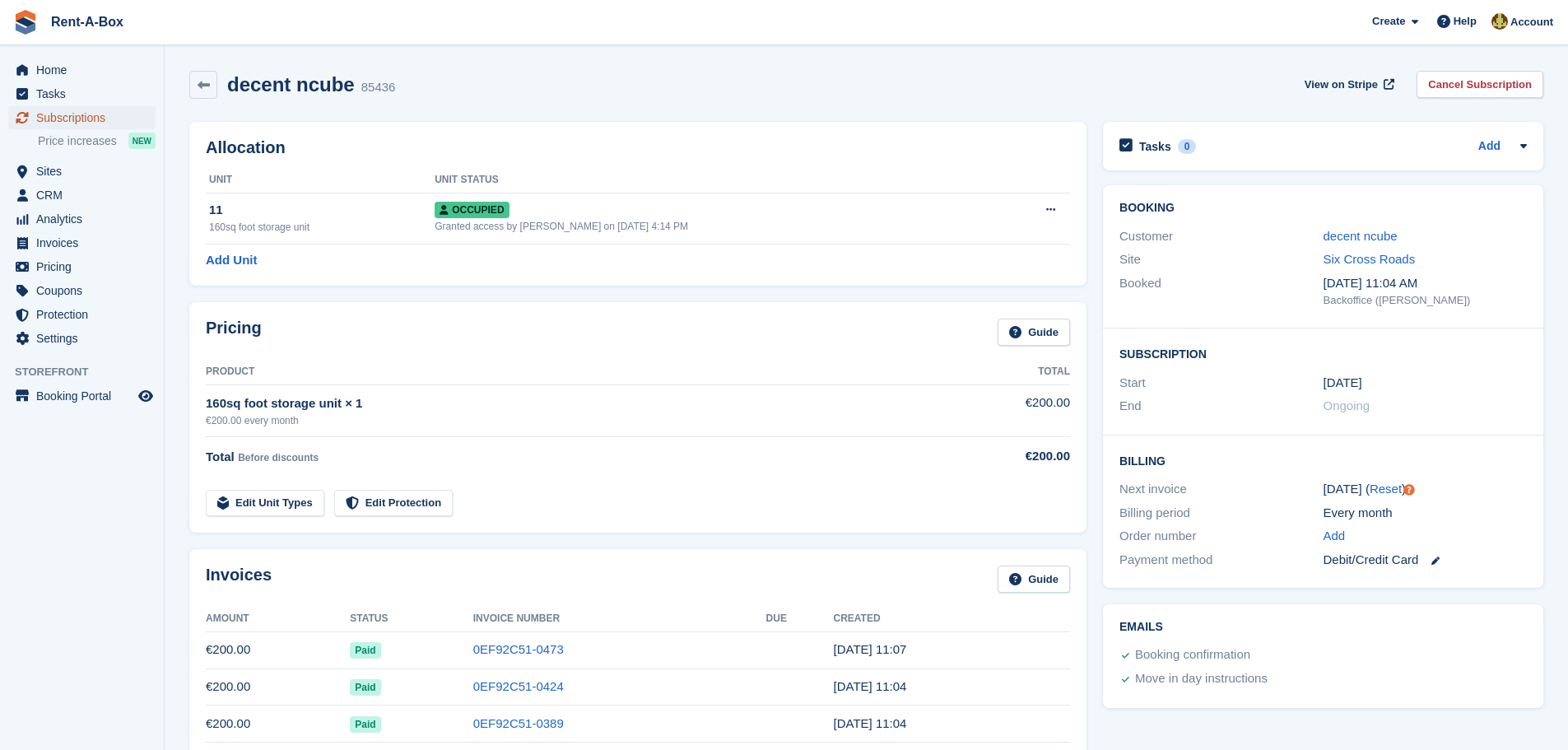
click at [90, 112] on span "Subscriptions" at bounding box center [86, 117] width 99 height 23
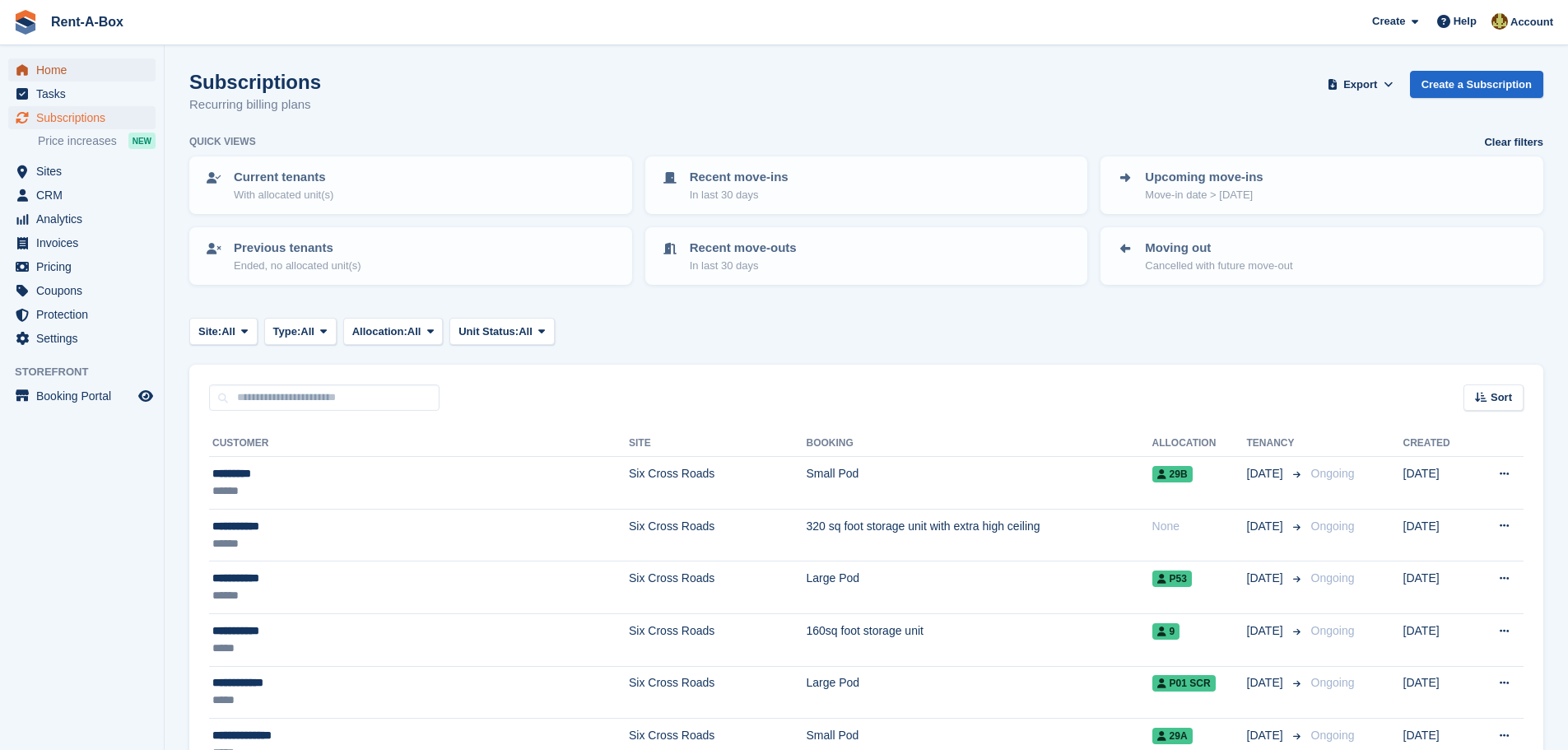
click at [47, 67] on span "Home" at bounding box center [86, 70] width 99 height 23
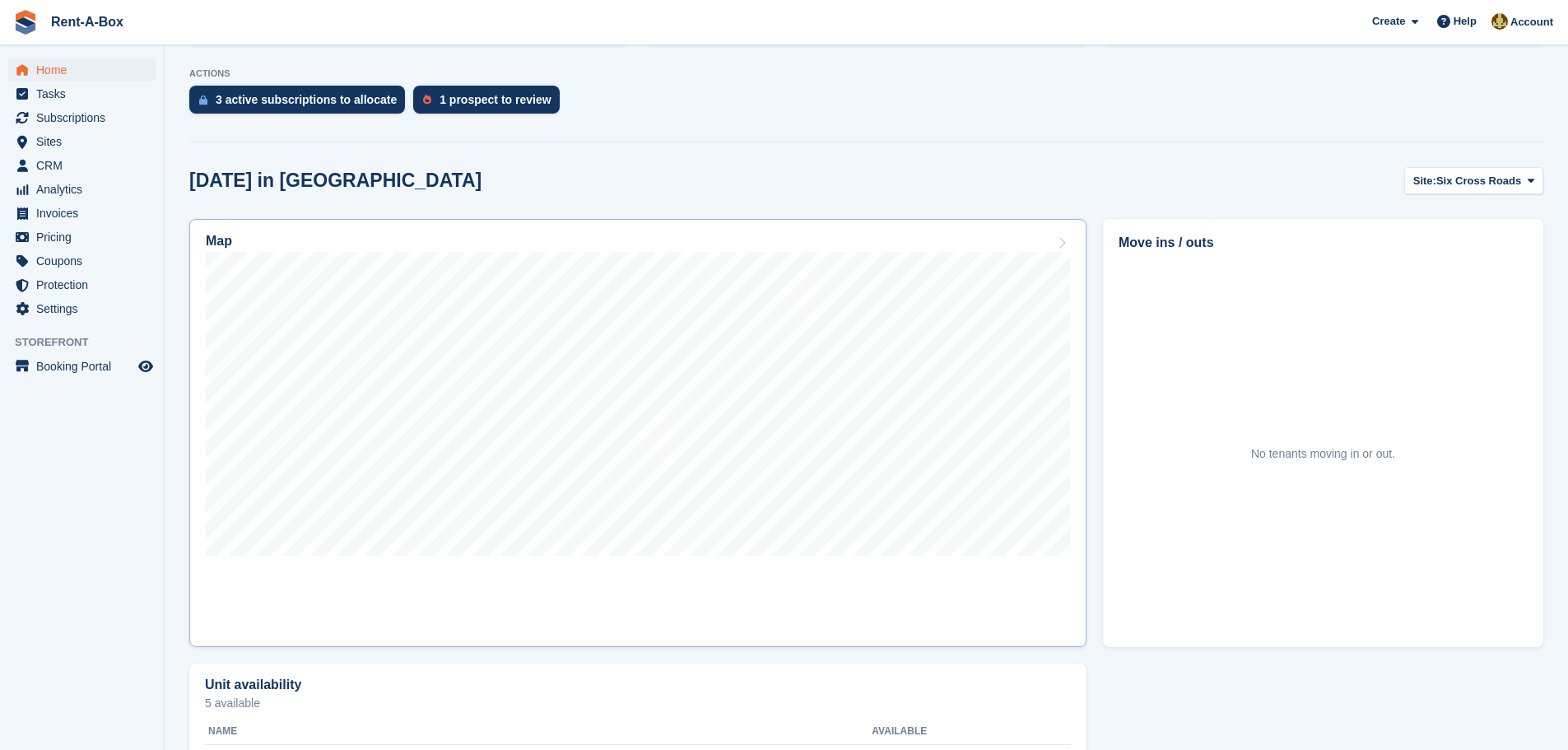
scroll to position [329, 0]
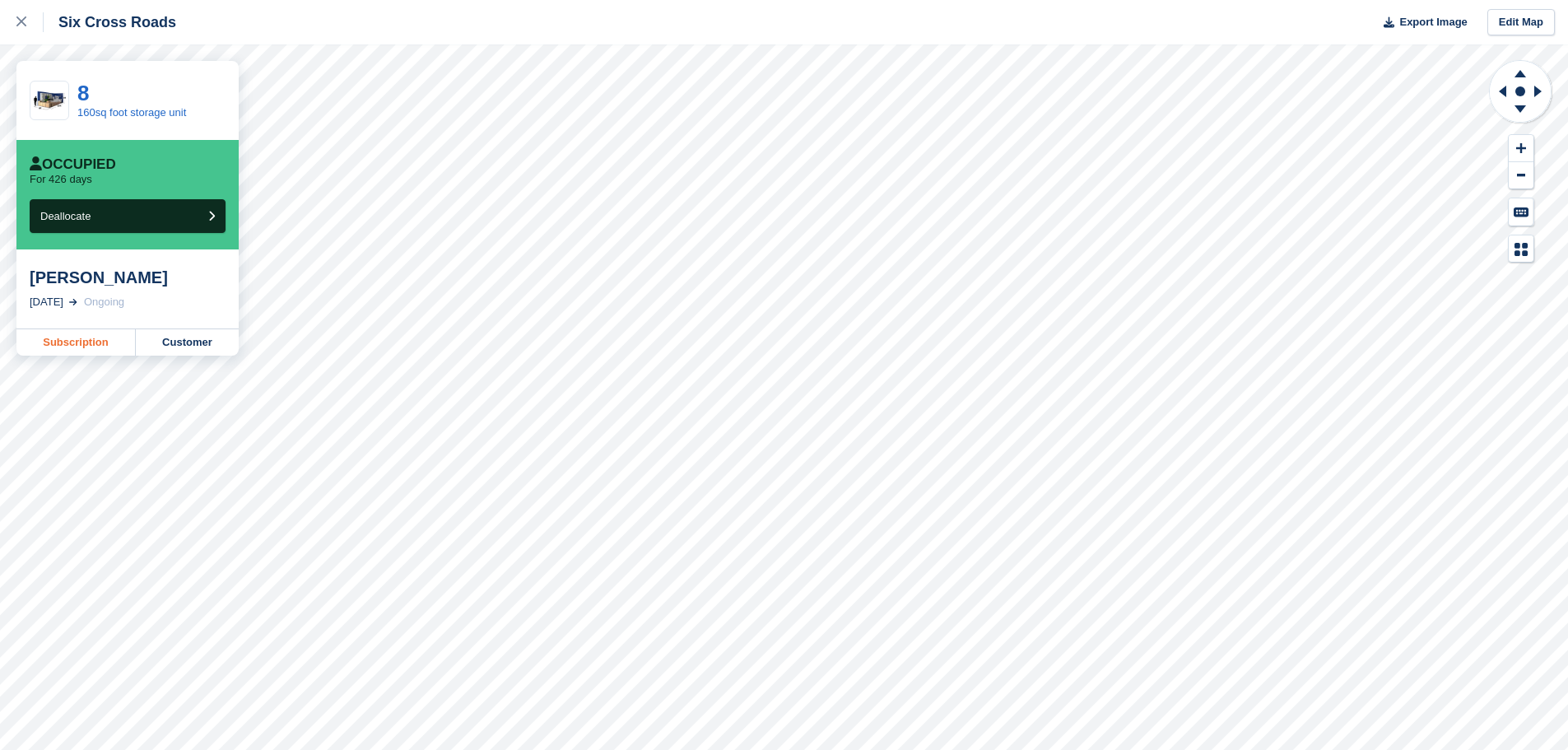
click at [74, 339] on link "Subscription" at bounding box center [76, 342] width 119 height 26
click at [82, 344] on link "Subscription" at bounding box center [76, 342] width 119 height 26
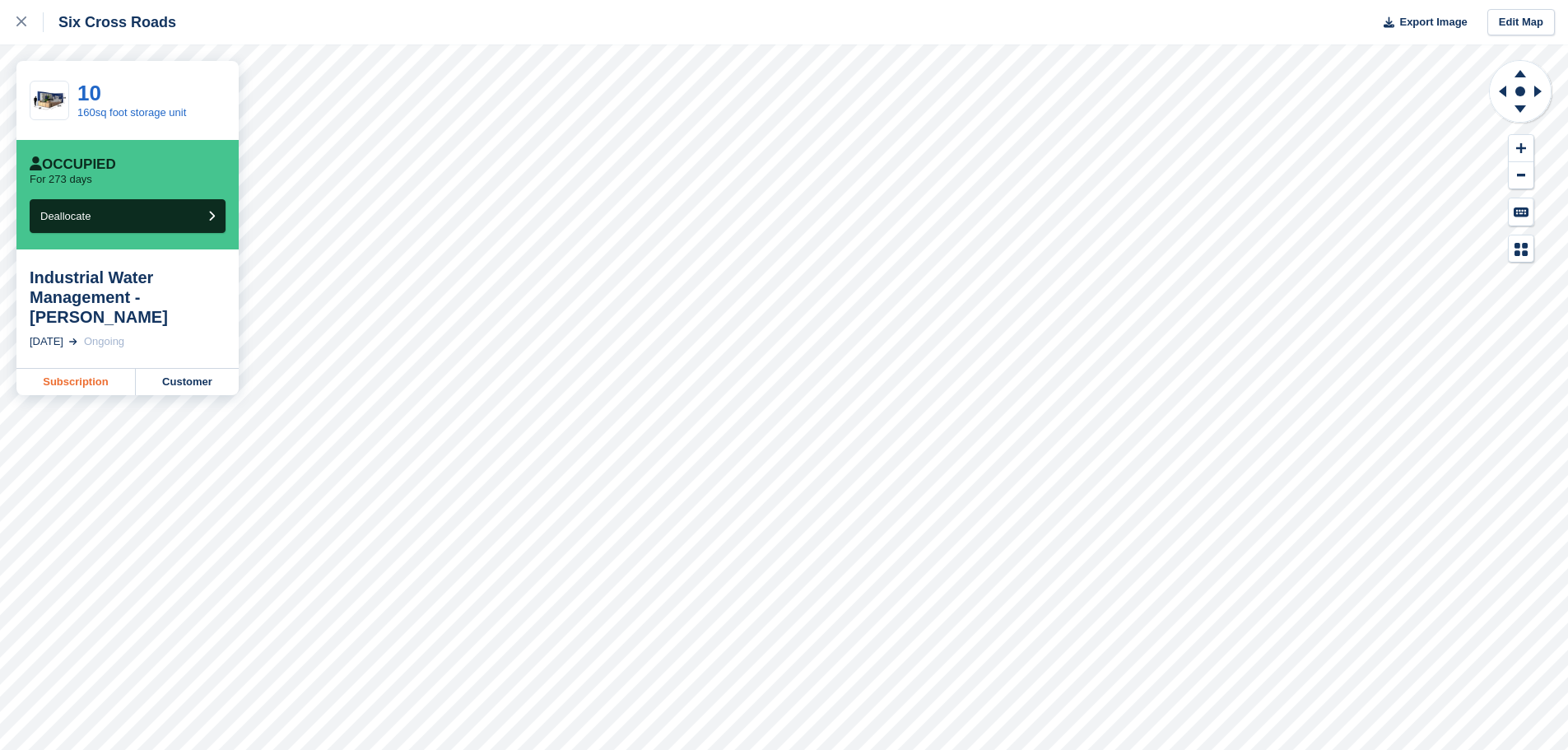
click at [103, 377] on link "Subscription" at bounding box center [76, 382] width 119 height 26
click at [81, 334] on link "Subscription" at bounding box center [76, 342] width 119 height 26
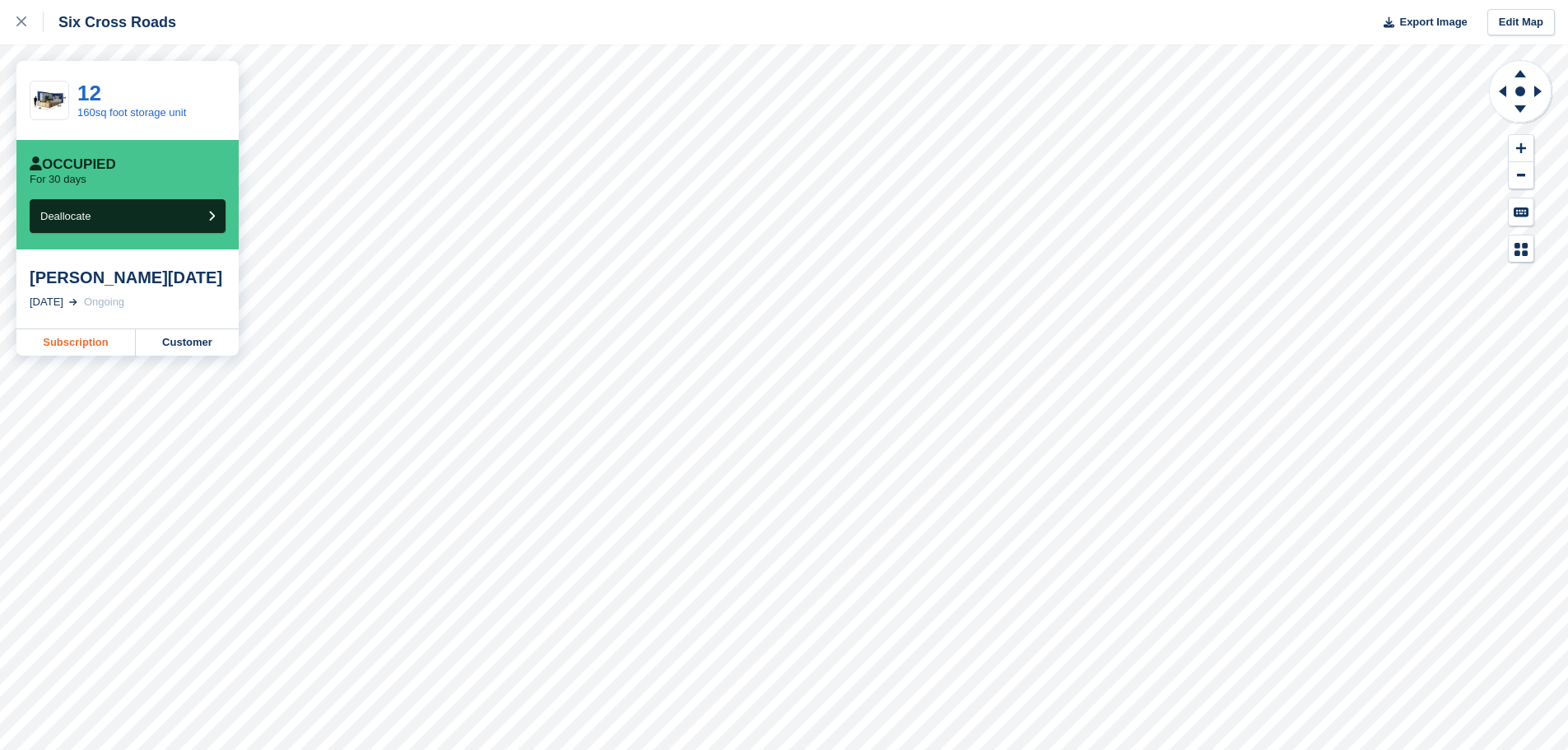
click at [103, 356] on link "Subscription" at bounding box center [76, 342] width 119 height 26
click at [99, 339] on link "Subscription" at bounding box center [76, 342] width 119 height 26
click at [86, 348] on link "Subscription" at bounding box center [76, 361] width 119 height 26
click at [79, 337] on link "Subscription" at bounding box center [76, 342] width 119 height 26
click at [81, 347] on link "Subscription" at bounding box center [76, 342] width 119 height 26
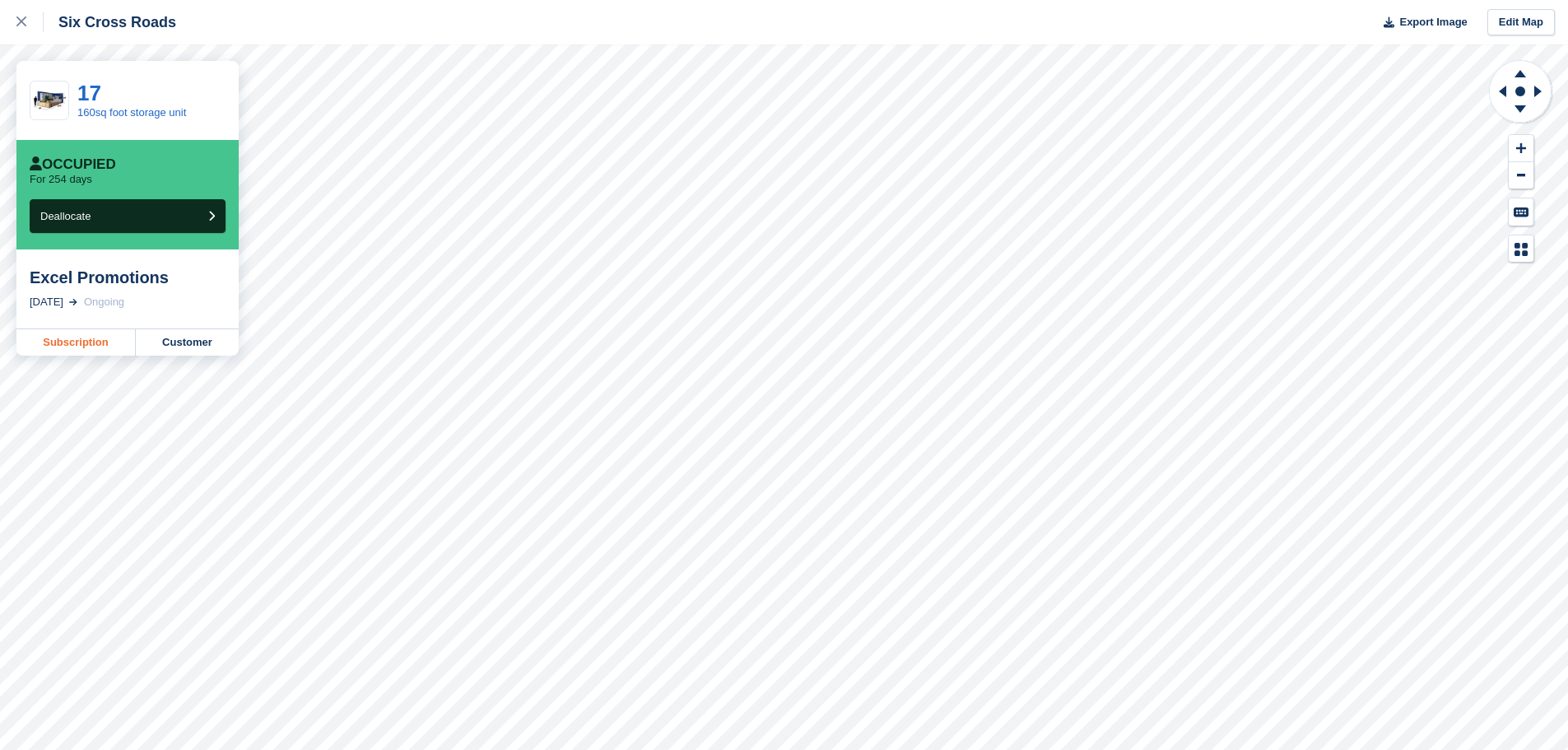
click at [64, 343] on link "Subscription" at bounding box center [76, 342] width 119 height 26
click at [74, 348] on link "Subscription" at bounding box center [76, 342] width 119 height 26
click at [81, 347] on link "Subscription" at bounding box center [76, 342] width 119 height 26
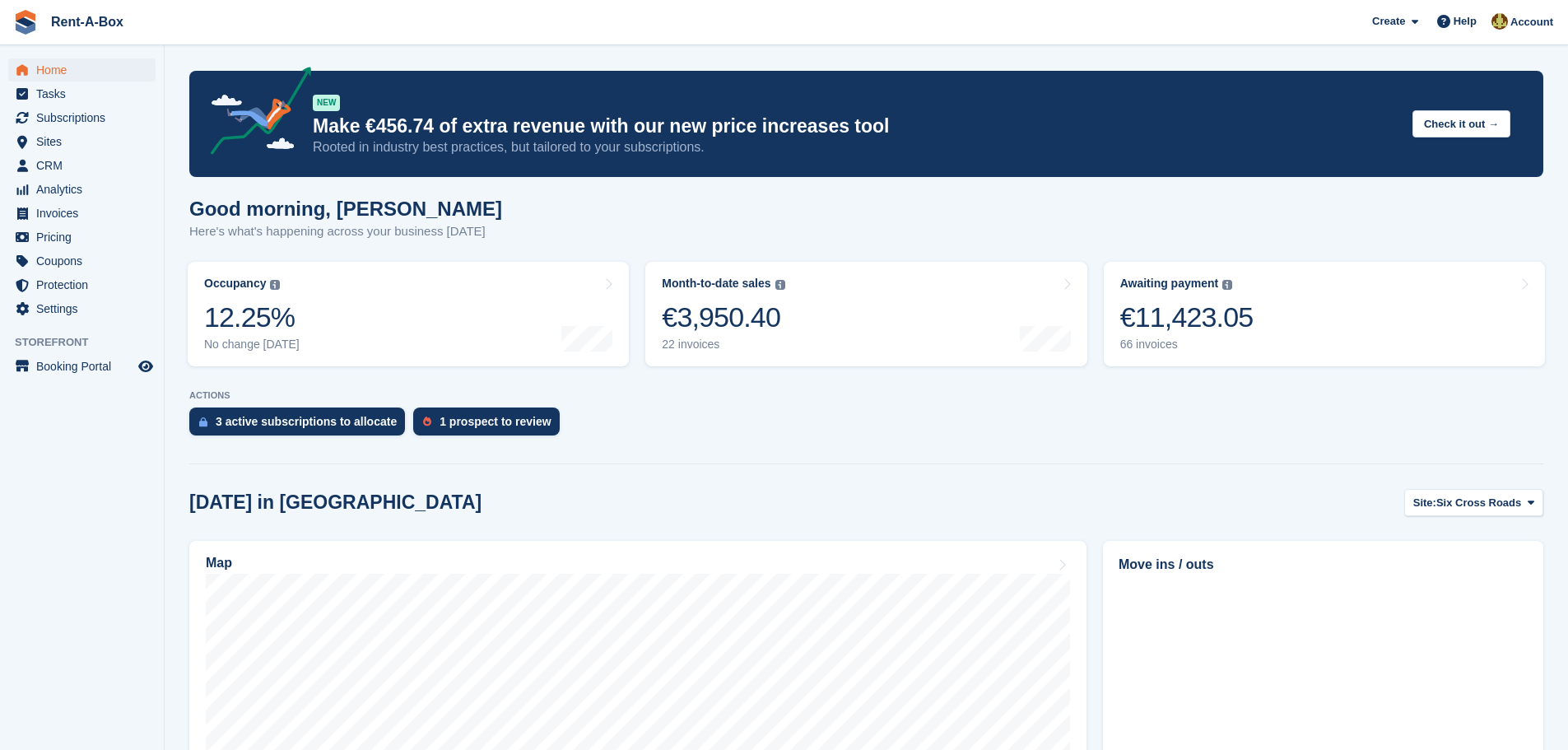
scroll to position [329, 0]
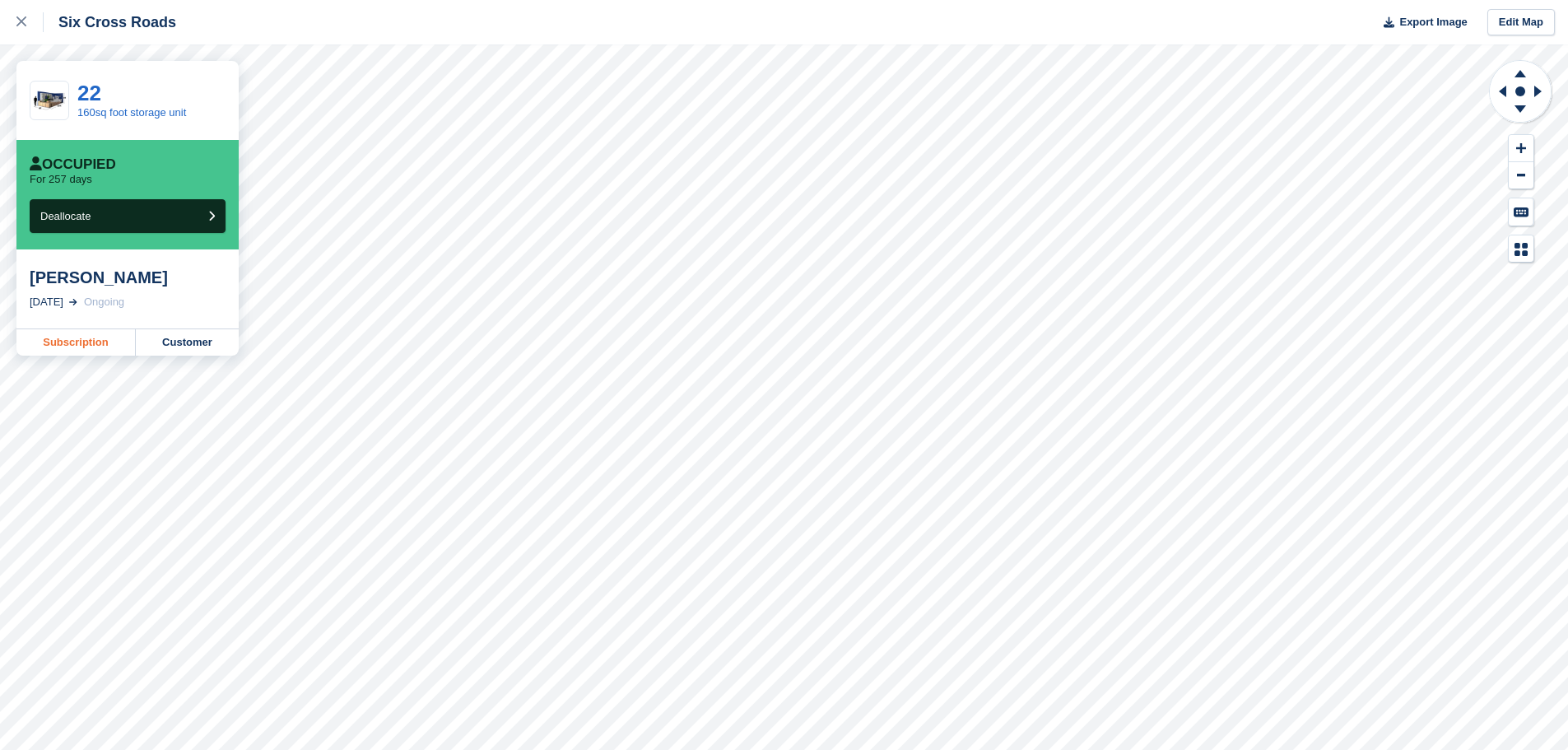
click at [73, 340] on link "Subscription" at bounding box center [76, 342] width 119 height 26
click at [102, 369] on link "Subscription" at bounding box center [76, 382] width 119 height 26
click at [69, 348] on link "Subscription" at bounding box center [76, 361] width 119 height 26
click at [95, 341] on link "Subscription" at bounding box center [76, 342] width 119 height 26
click at [56, 341] on link "Subscription" at bounding box center [76, 342] width 119 height 26
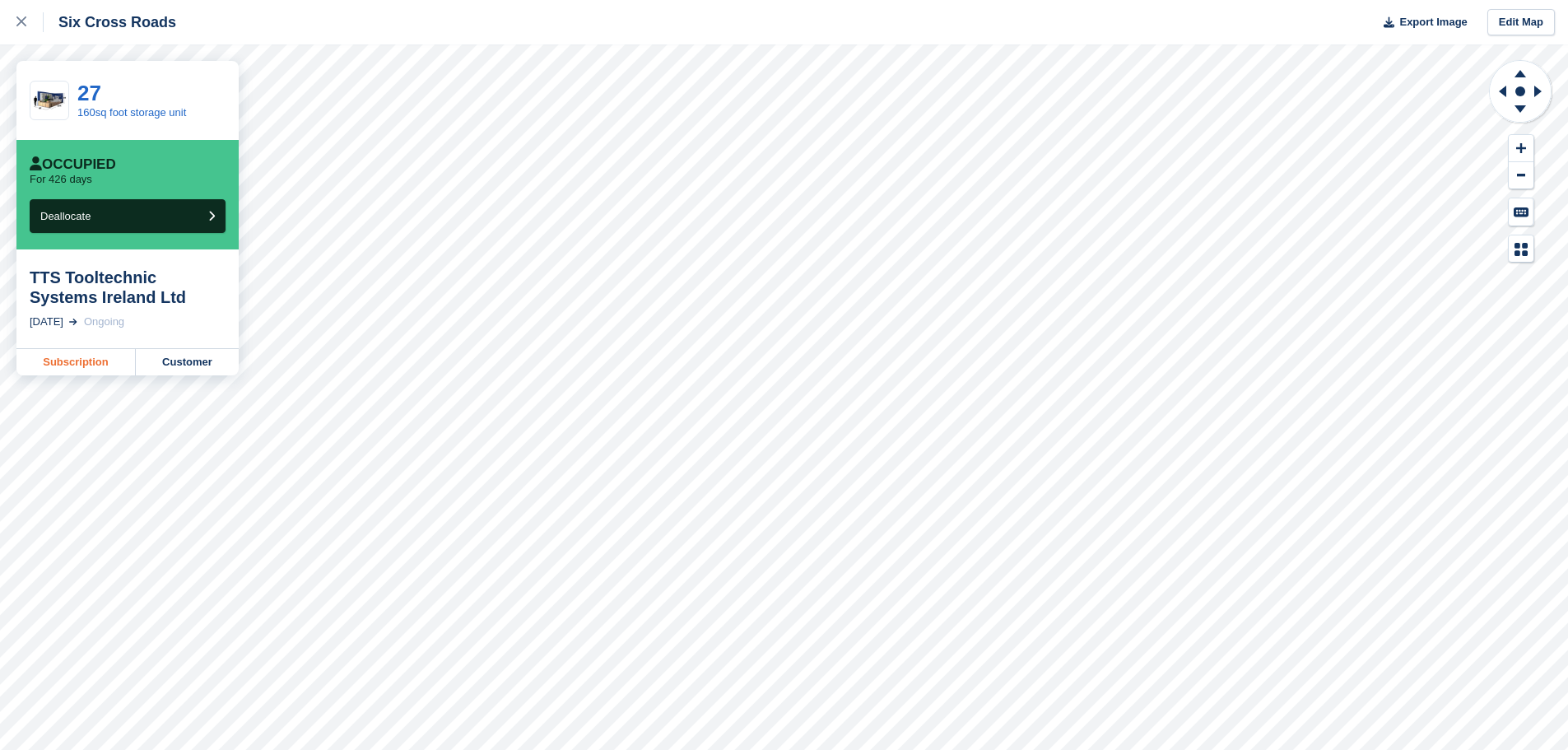
click at [80, 362] on link "Subscription" at bounding box center [76, 361] width 119 height 26
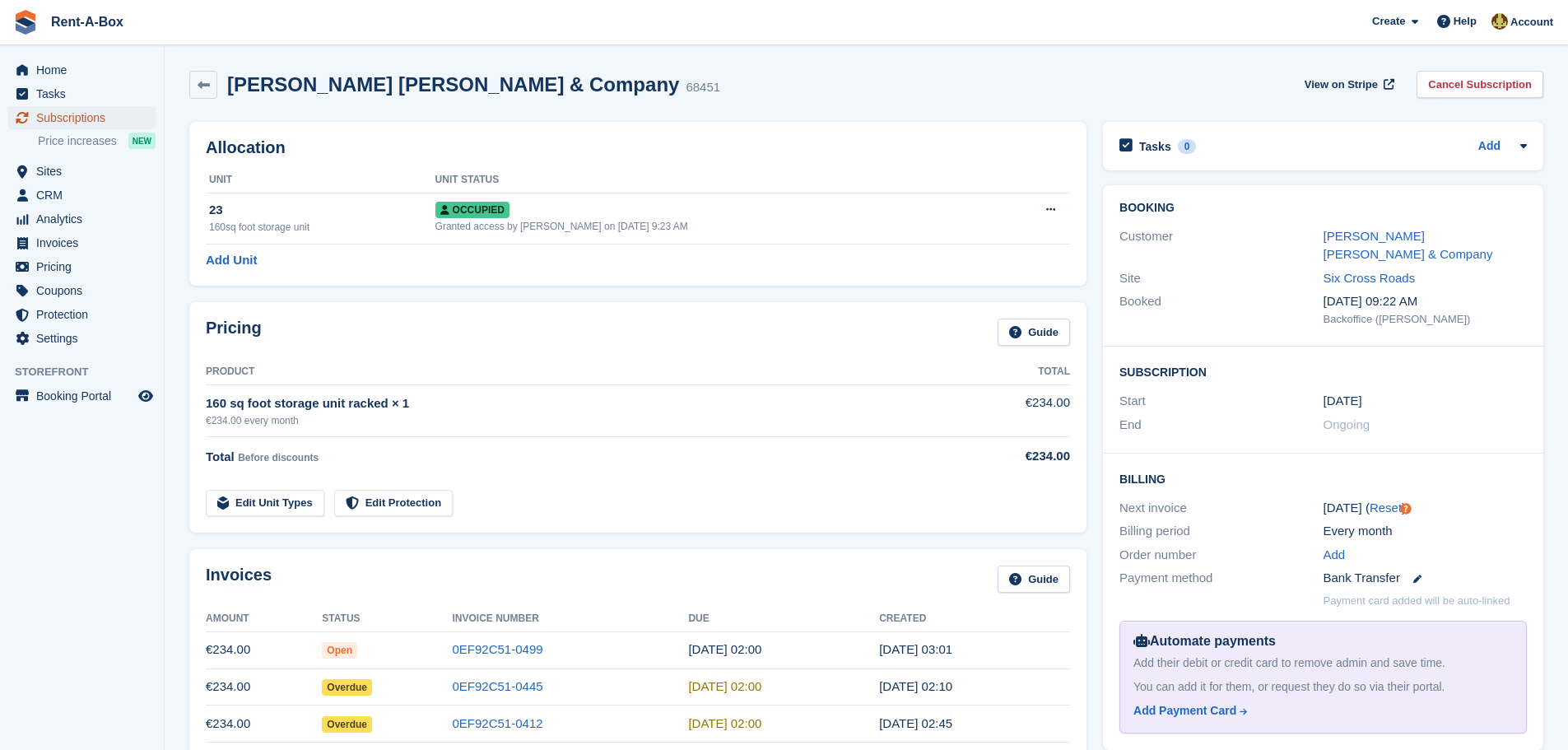
click at [90, 119] on span "Subscriptions" at bounding box center [86, 117] width 99 height 23
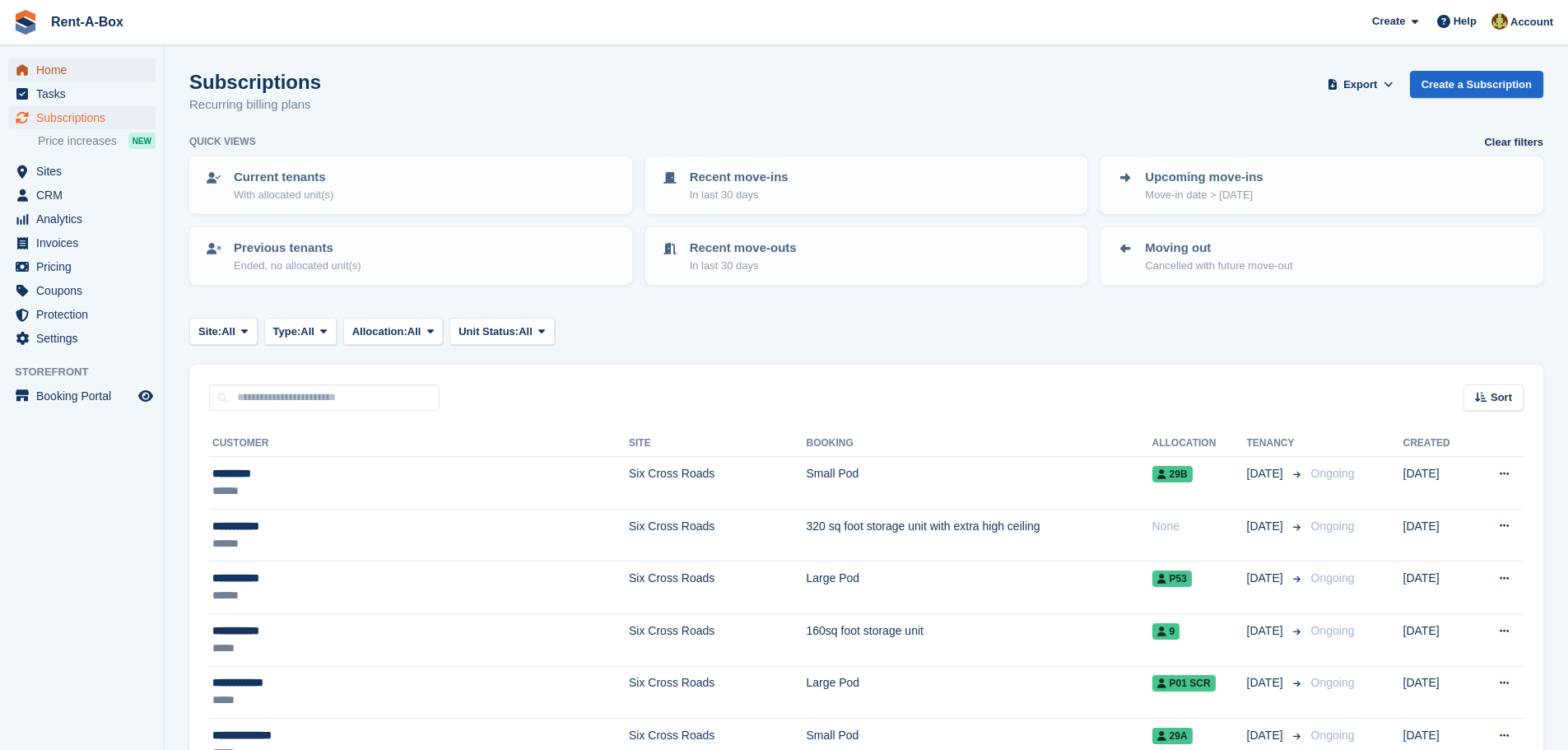
click at [59, 67] on span "Home" at bounding box center [86, 70] width 99 height 23
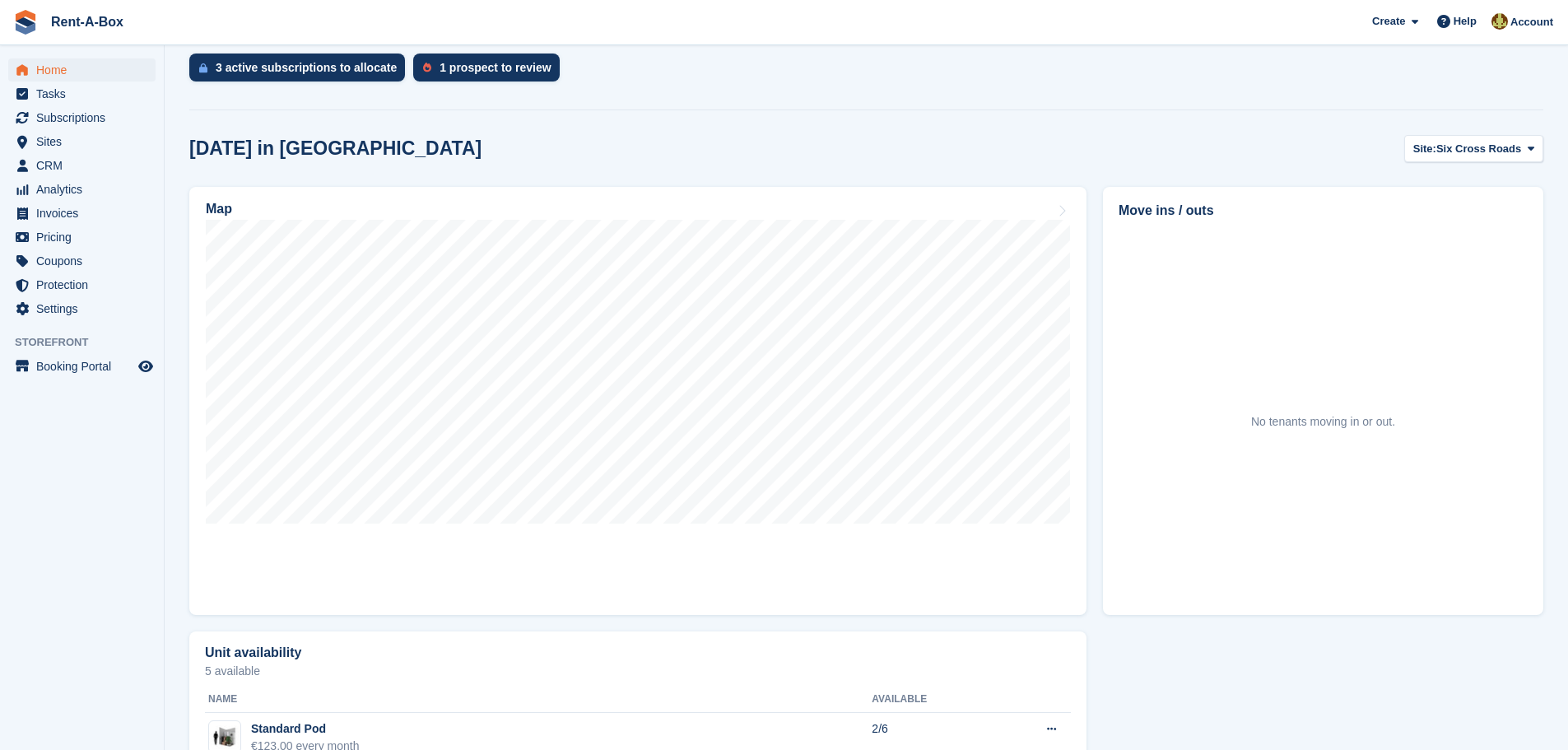
scroll to position [412, 0]
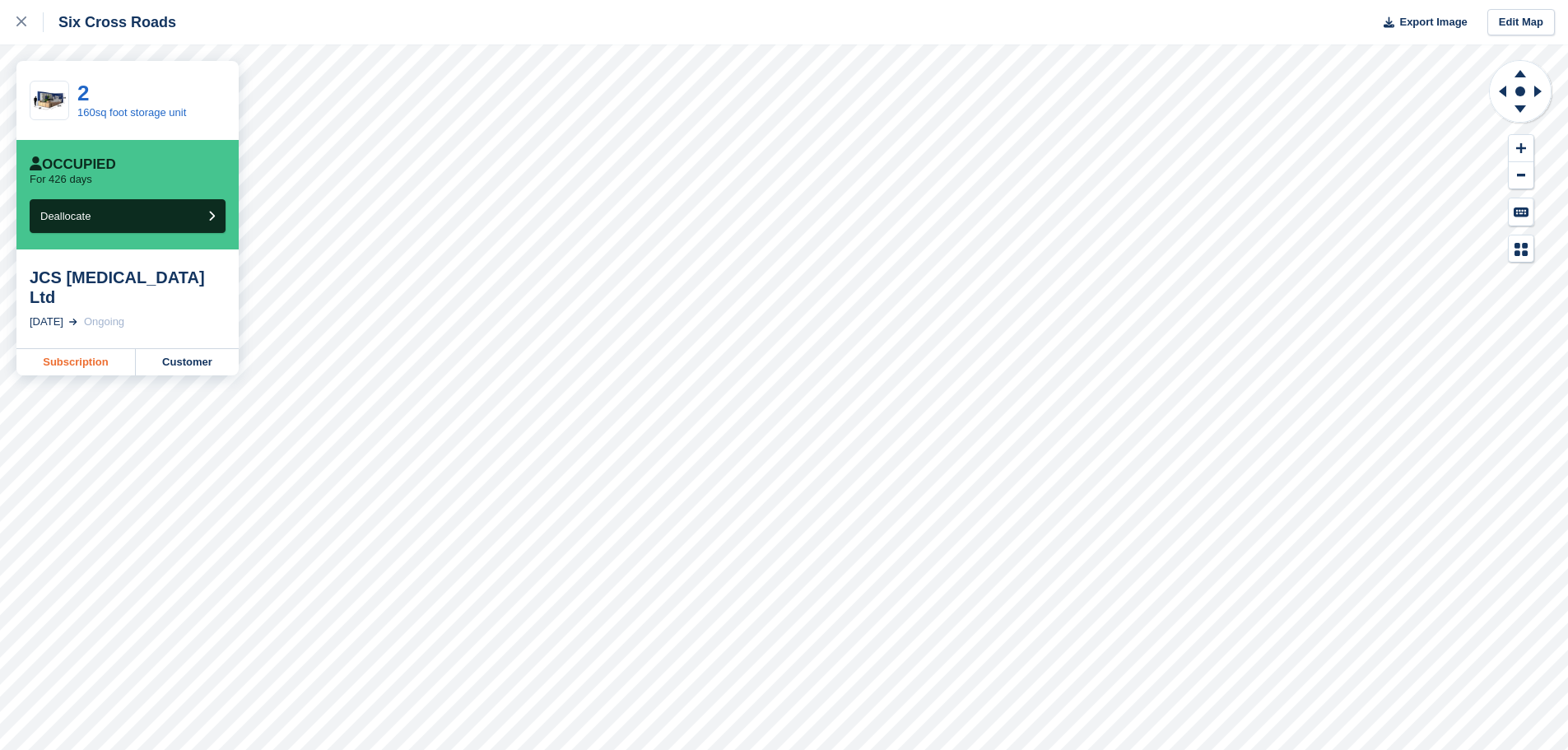
click at [77, 348] on link "Subscription" at bounding box center [76, 361] width 119 height 26
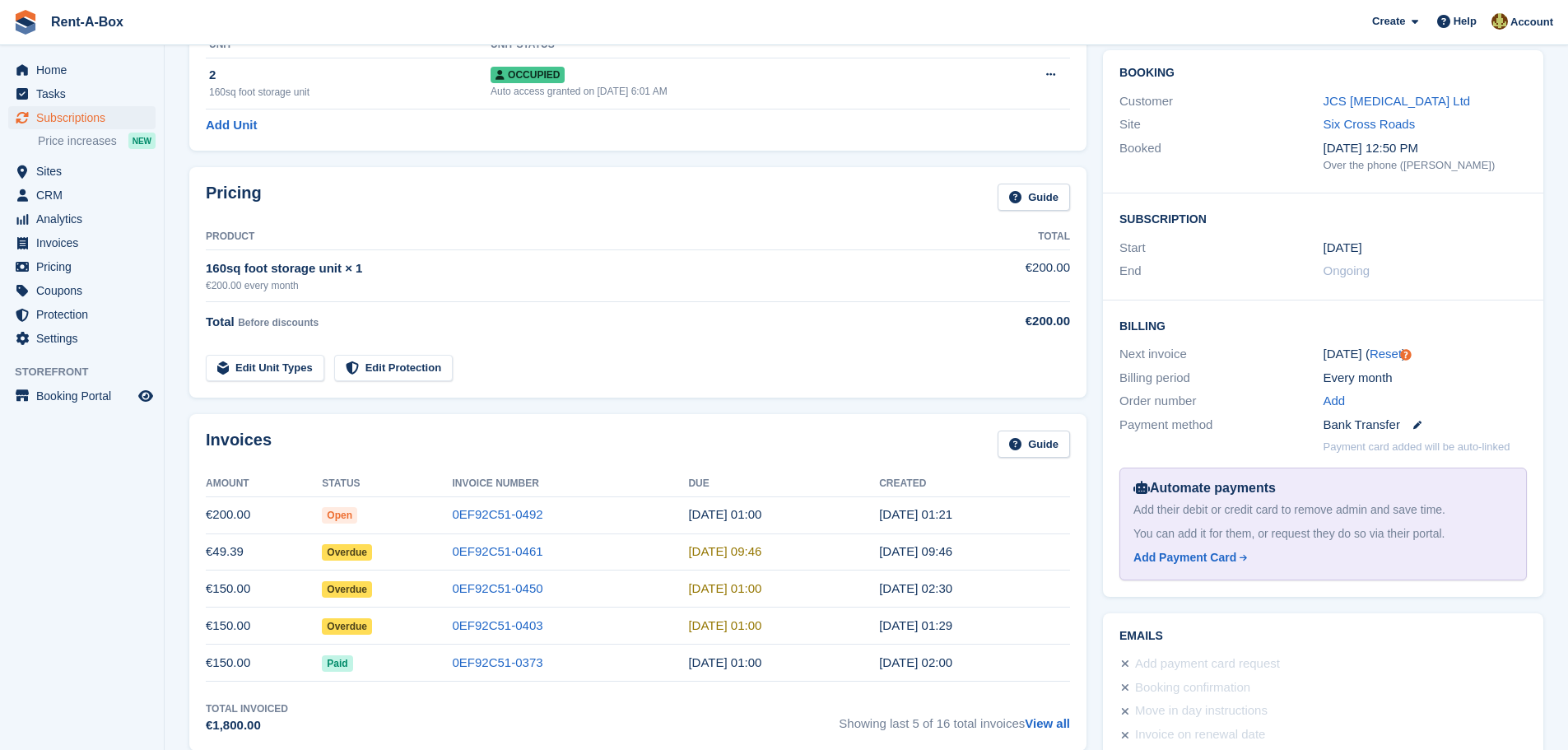
scroll to position [165, 0]
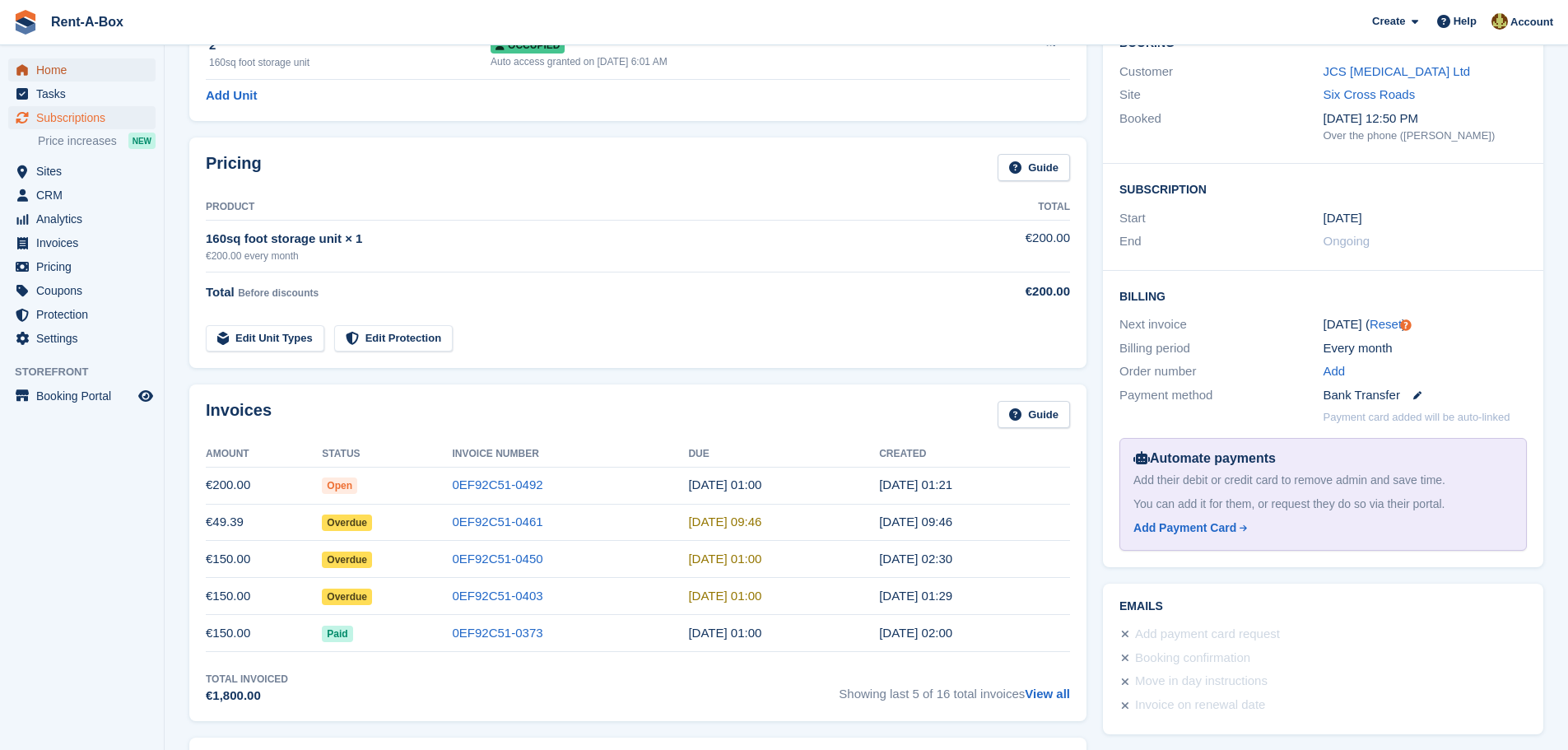
click at [50, 68] on span "Home" at bounding box center [86, 70] width 99 height 23
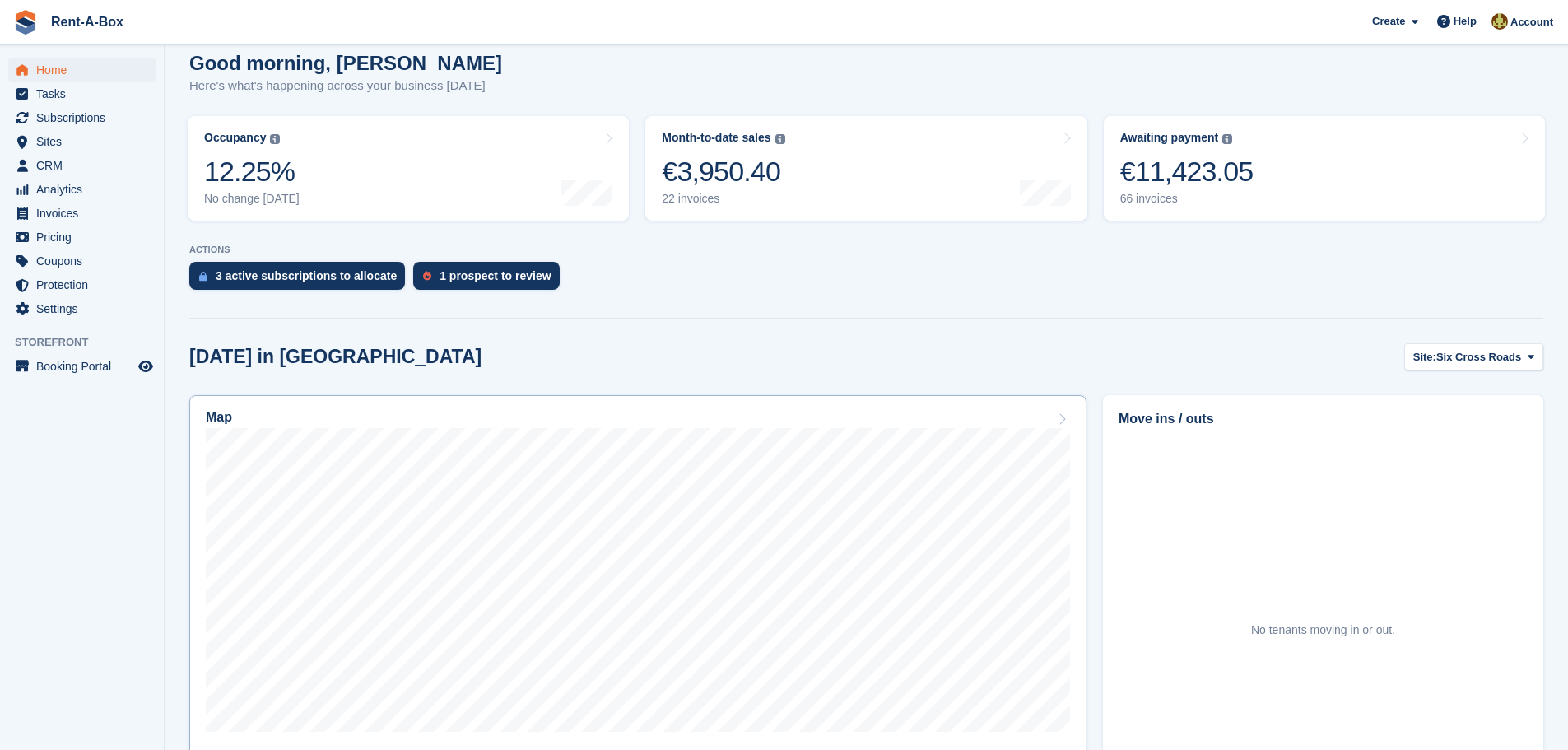
scroll to position [165, 0]
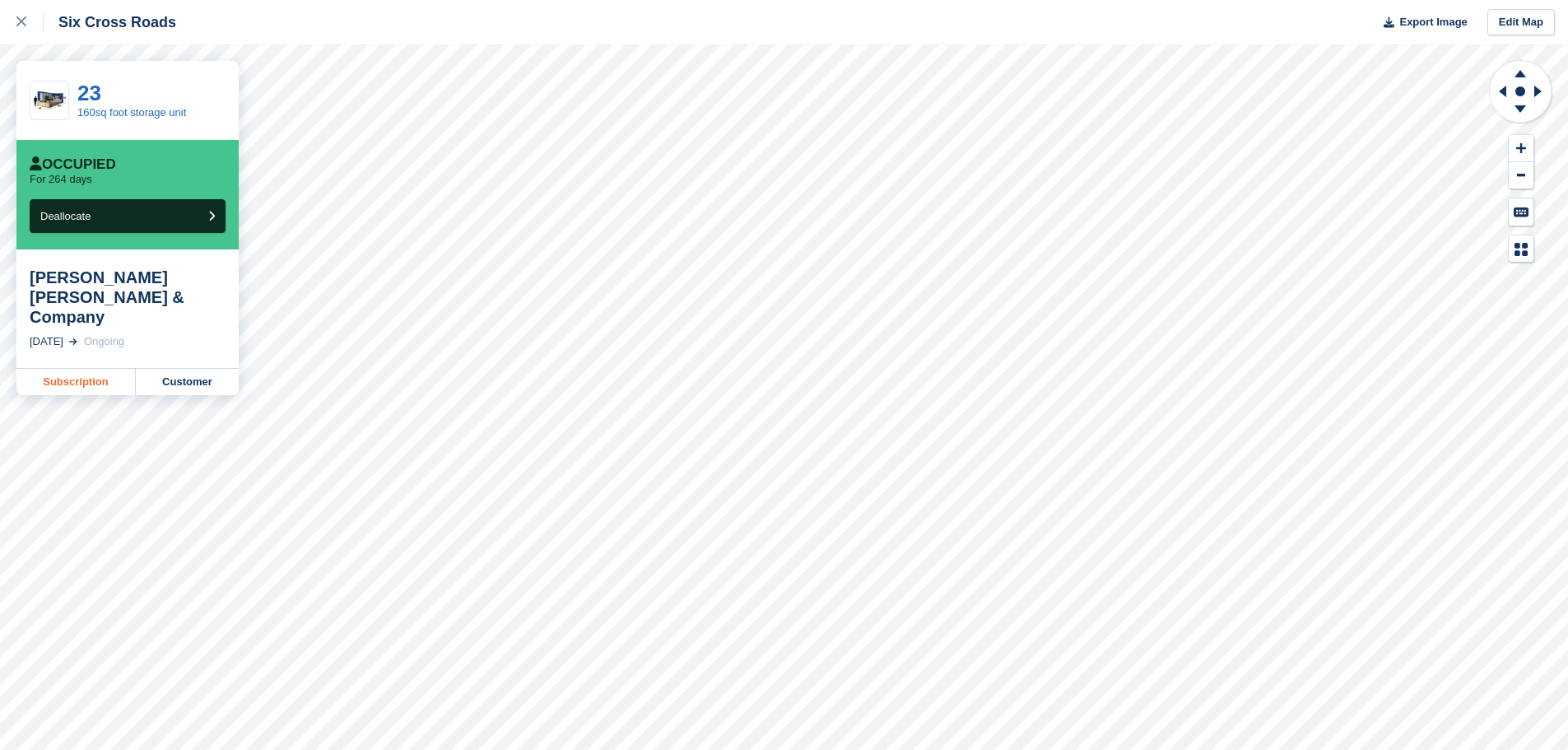
click at [67, 369] on link "Subscription" at bounding box center [76, 382] width 119 height 26
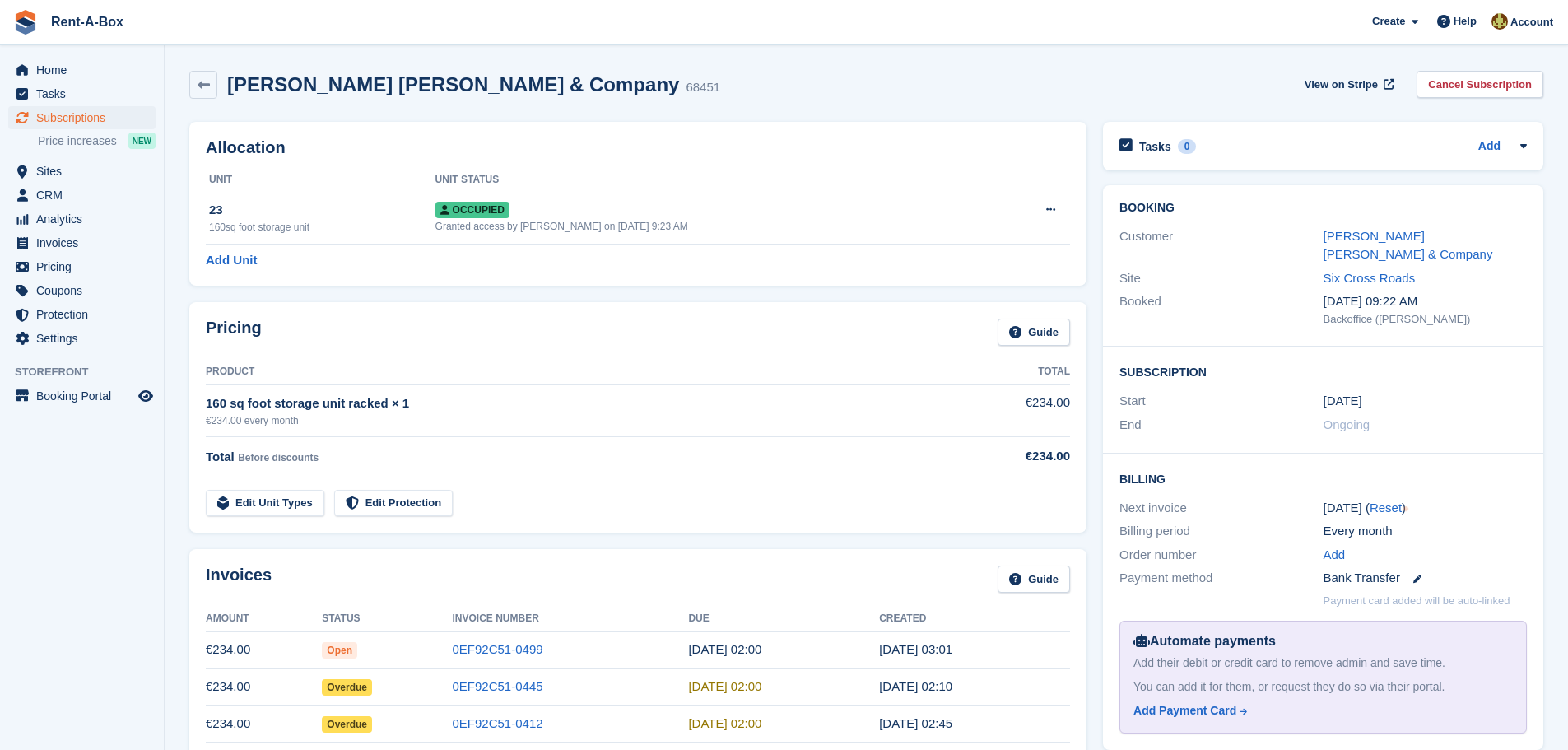
click at [1412, 568] on div "Bank Transfer" at bounding box center [1425, 578] width 203 height 19
click at [1364, 568] on div "Bank Transfer" at bounding box center [1425, 578] width 203 height 19
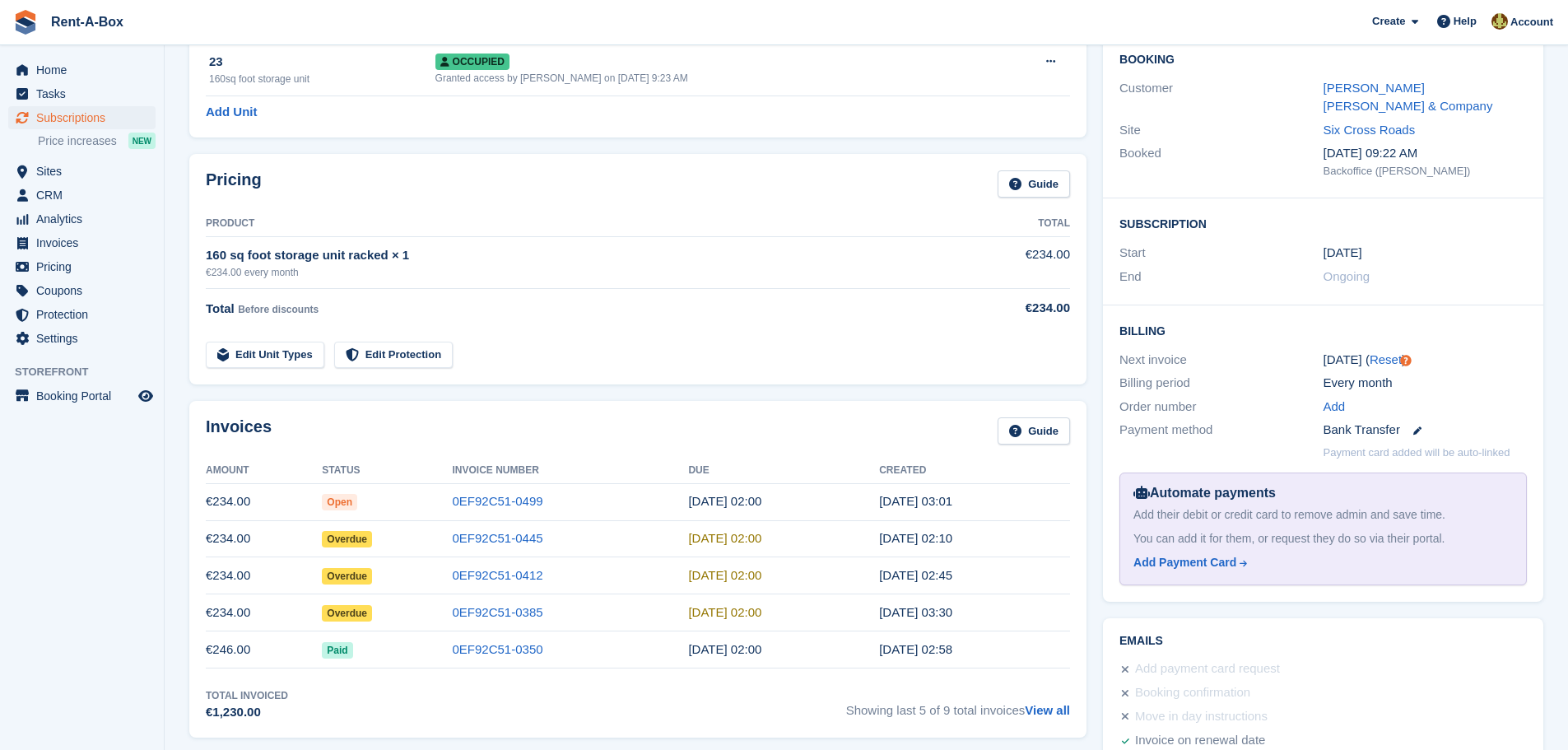
scroll to position [165, 0]
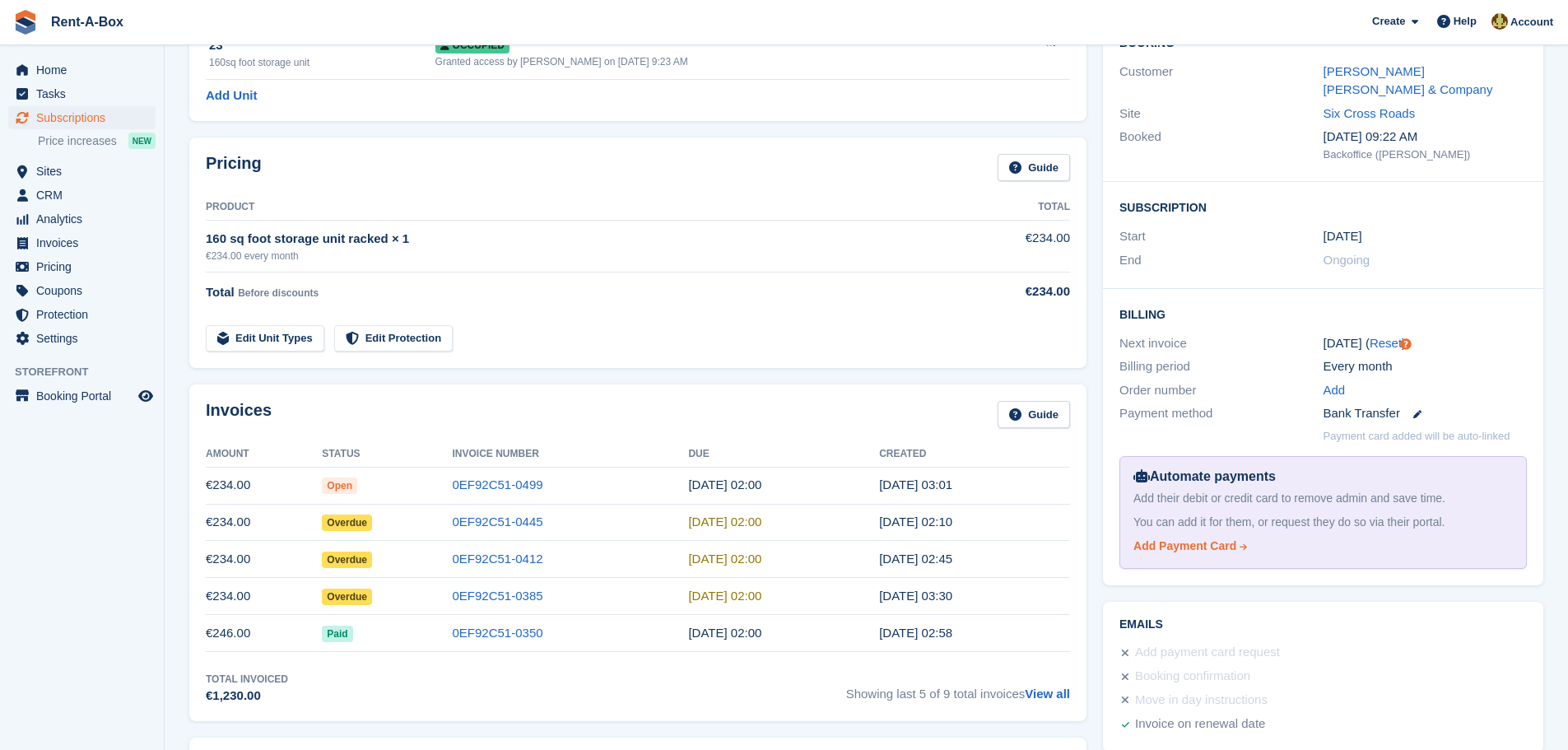
click at [1211, 538] on div "Add Payment Card" at bounding box center [1185, 546] width 103 height 18
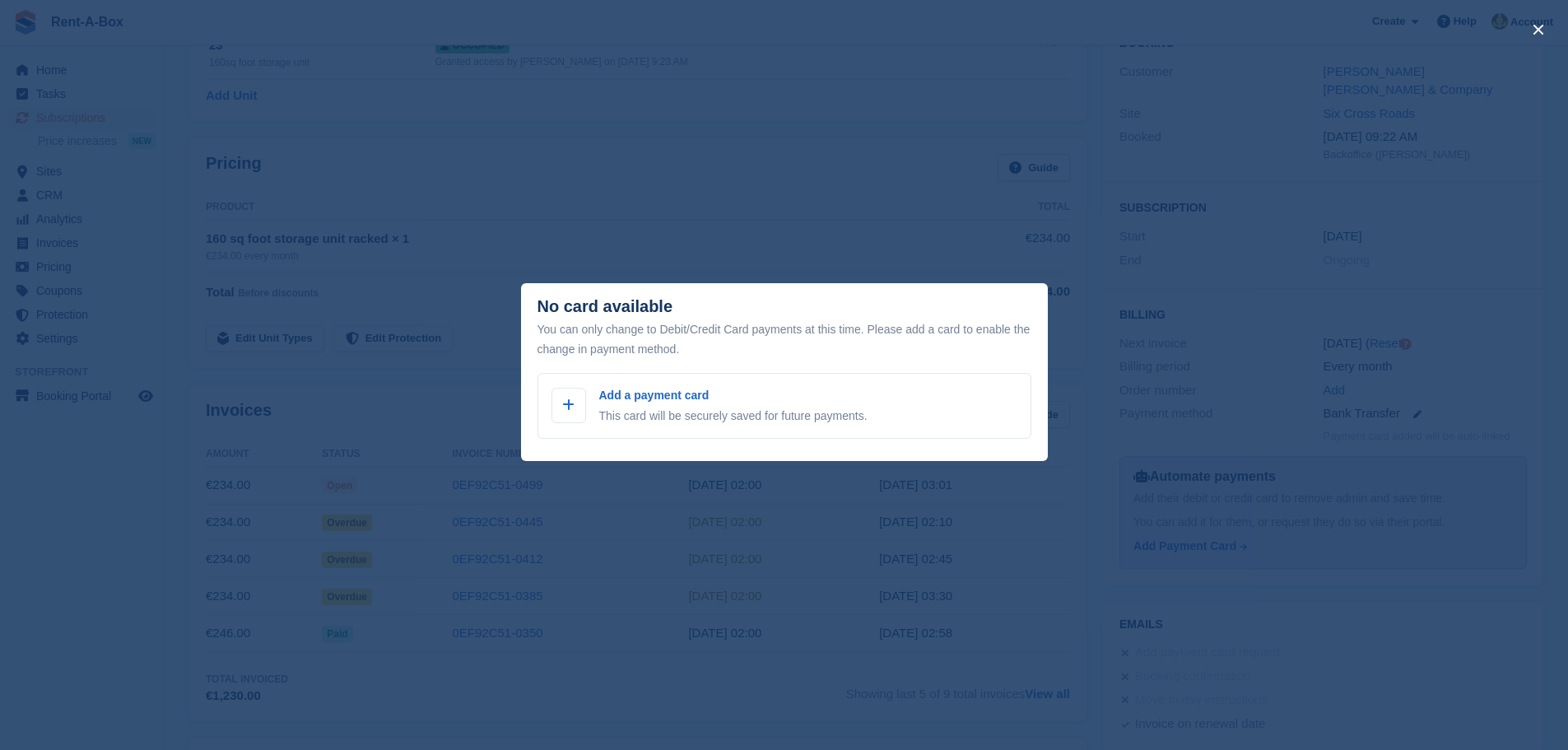
click at [828, 225] on div "close" at bounding box center [784, 375] width 1568 height 750
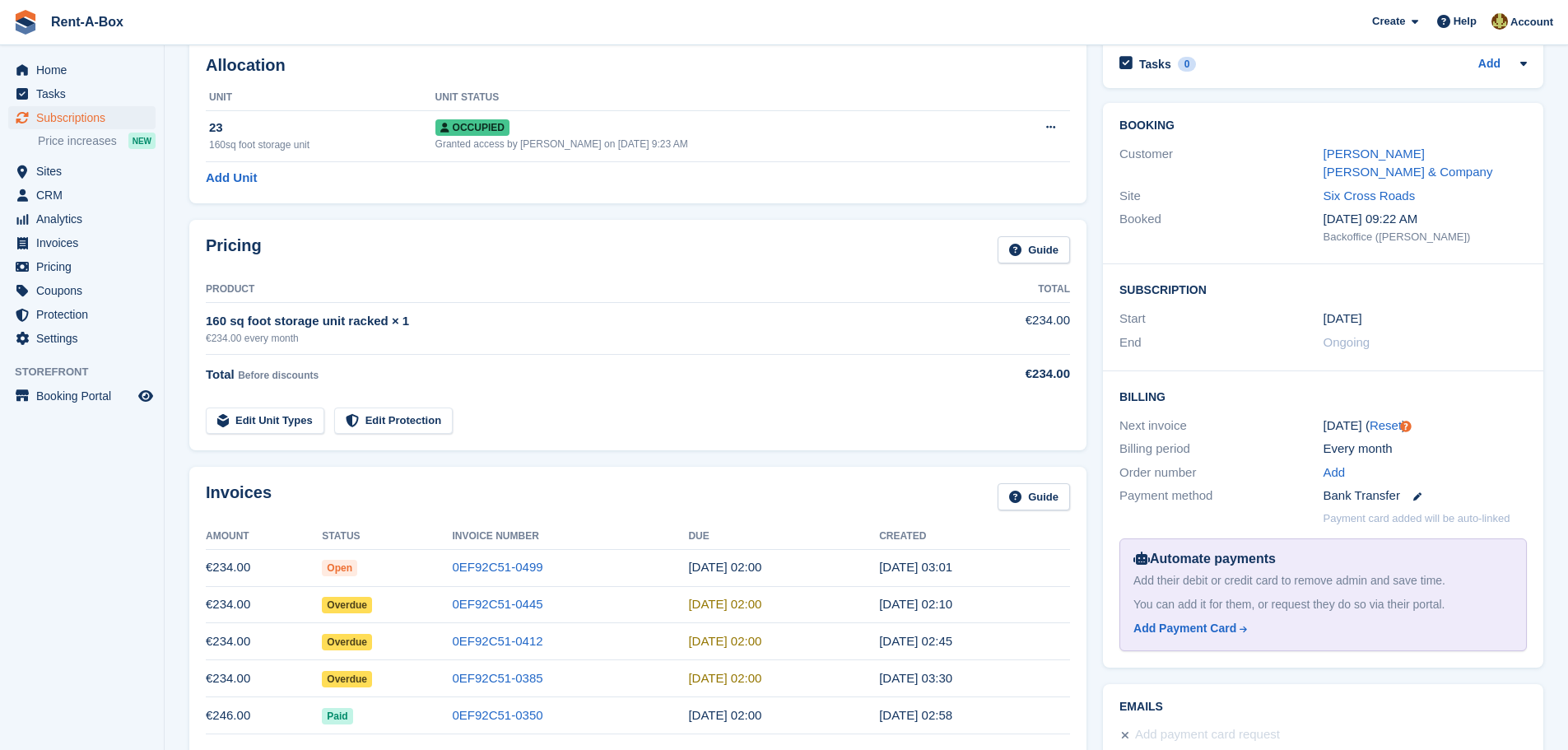
scroll to position [0, 0]
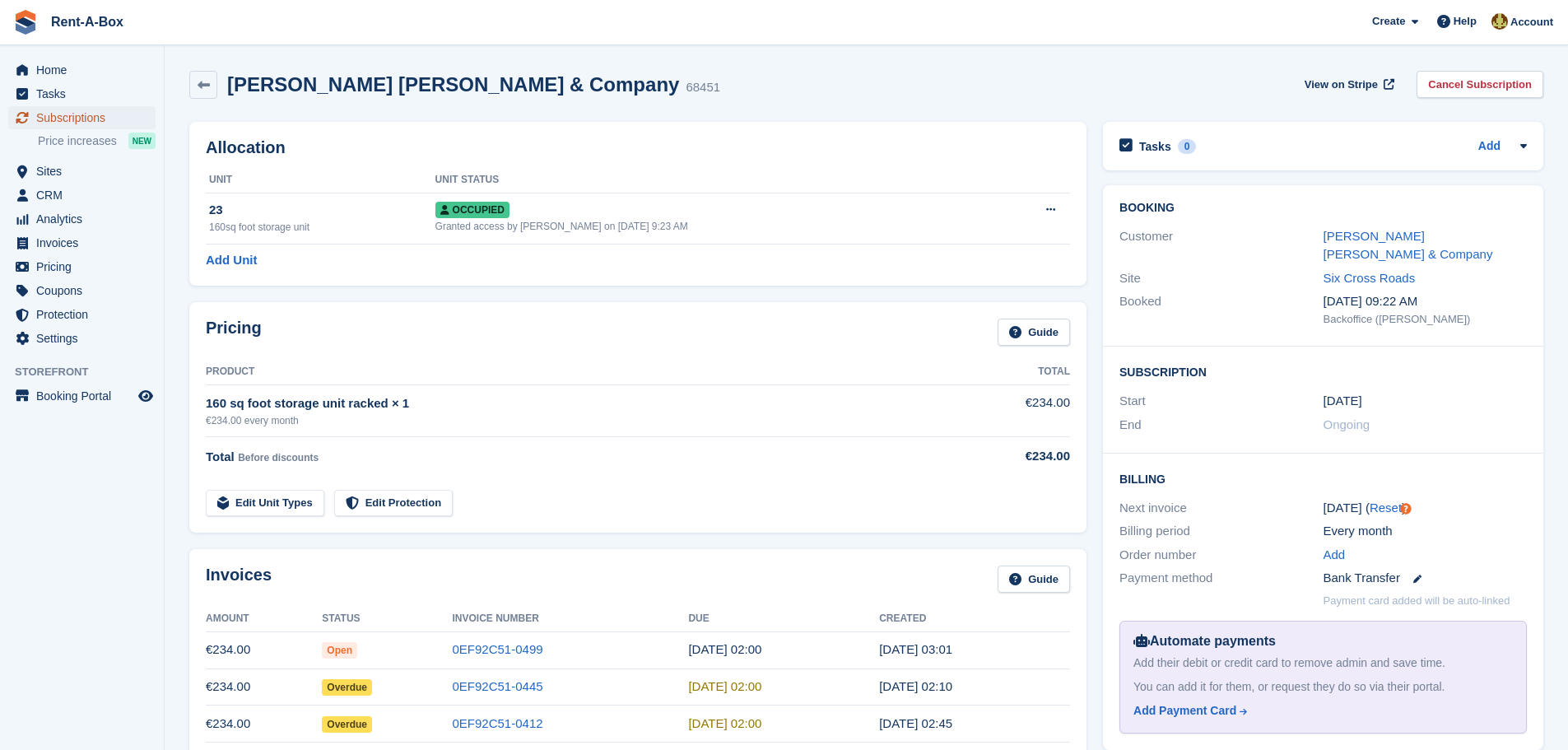
click at [102, 119] on span "Subscriptions" at bounding box center [86, 117] width 99 height 23
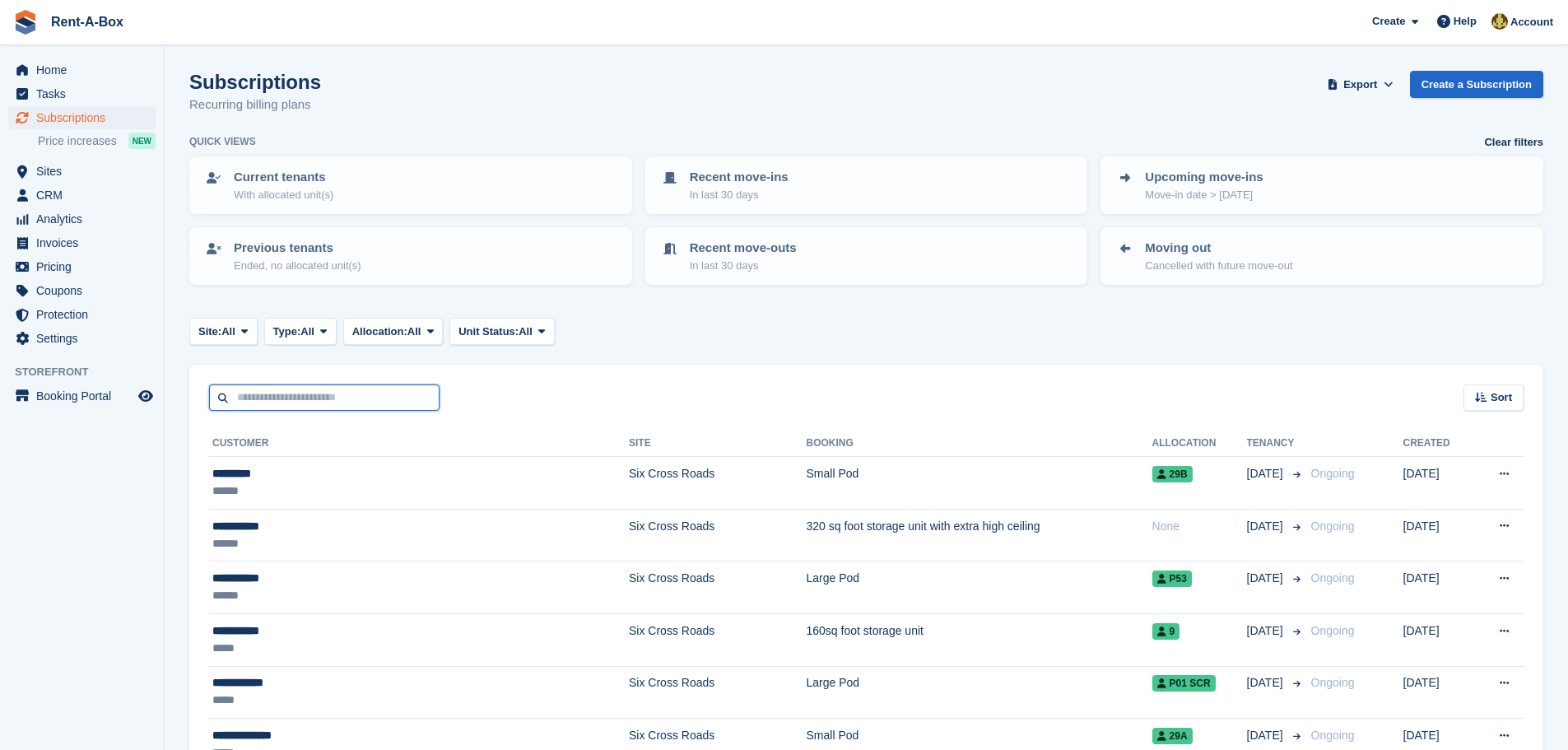
click at [301, 398] on input "text" at bounding box center [323, 397] width 230 height 27
type input "***"
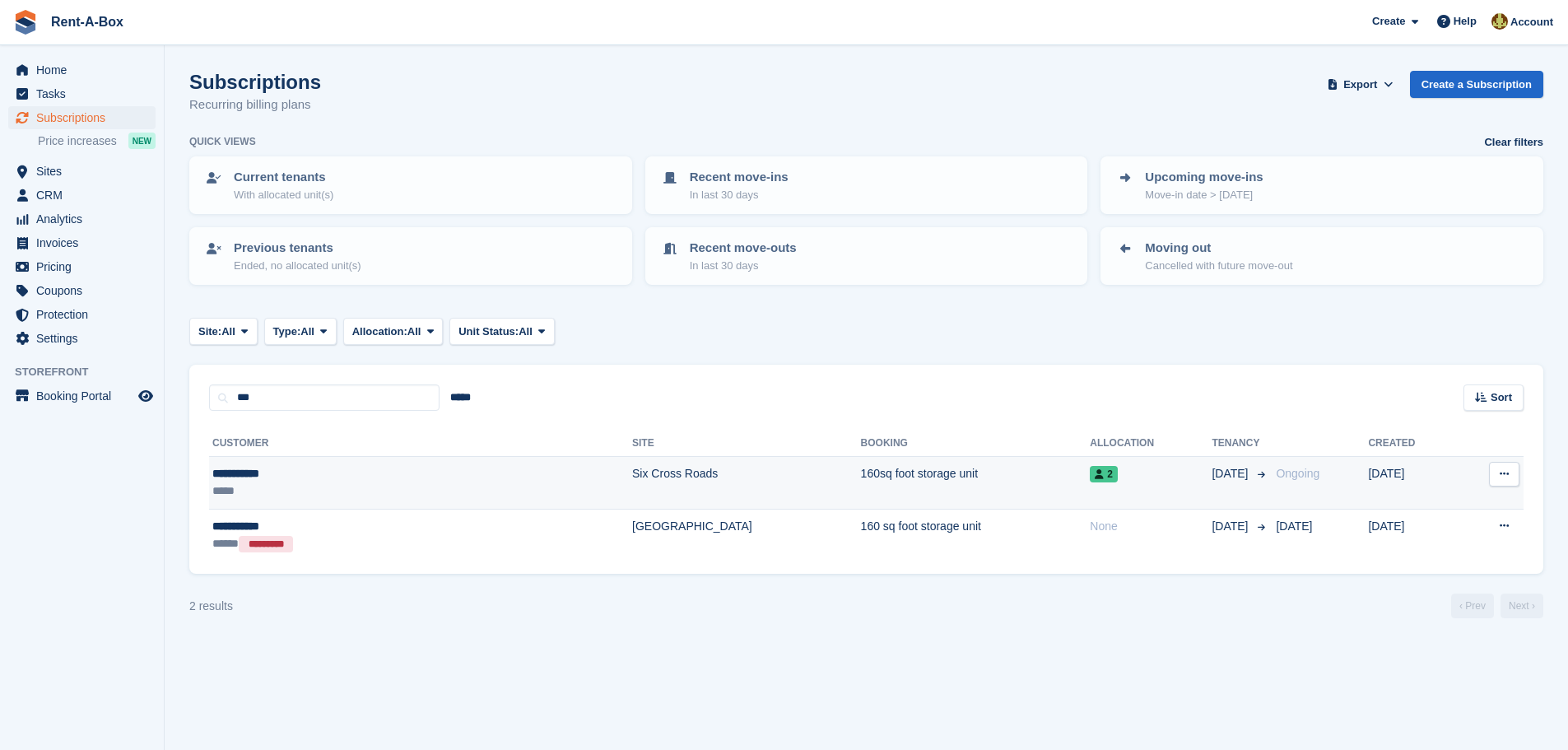
click at [632, 472] on td "Six Cross Roads" at bounding box center [747, 483] width 229 height 53
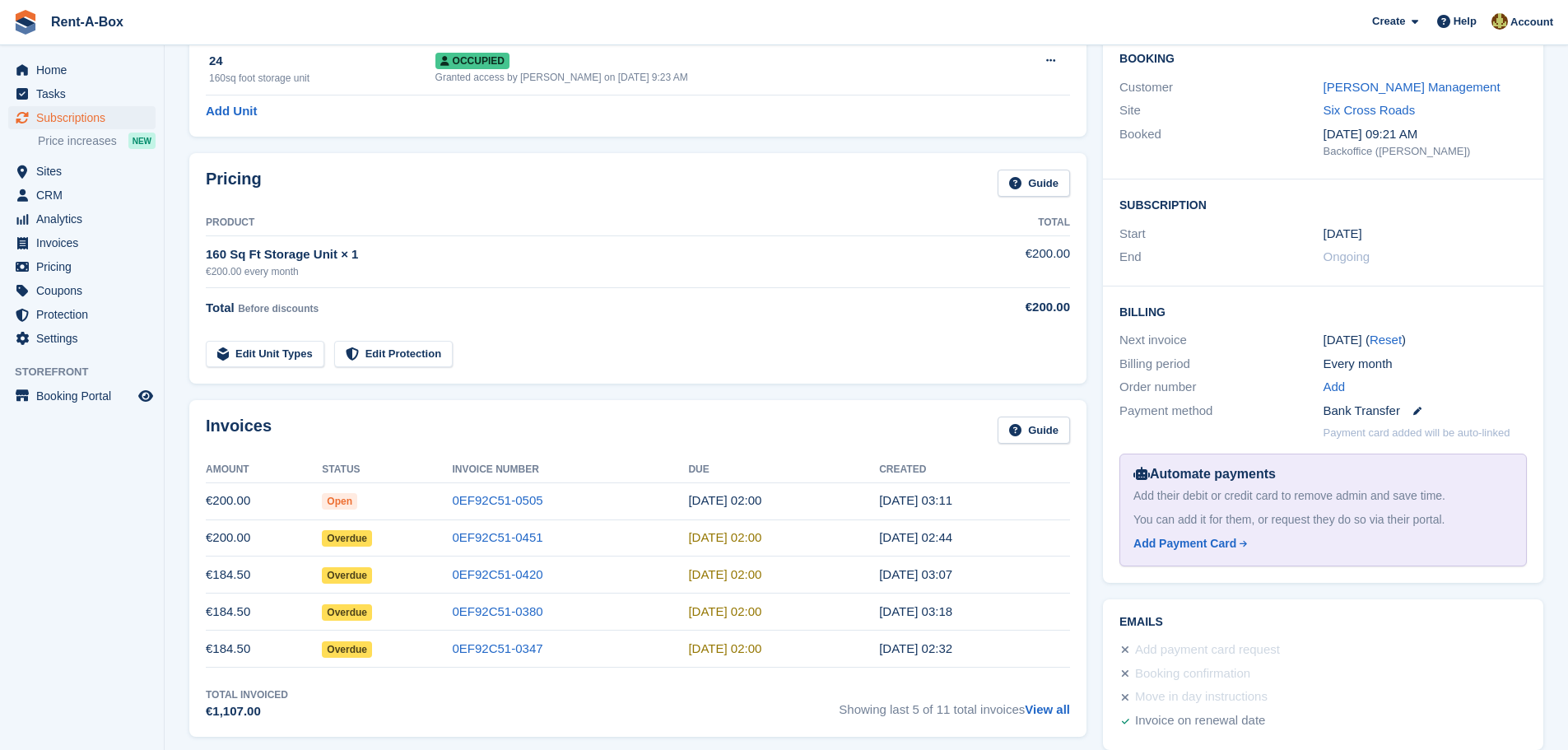
scroll to position [165, 0]
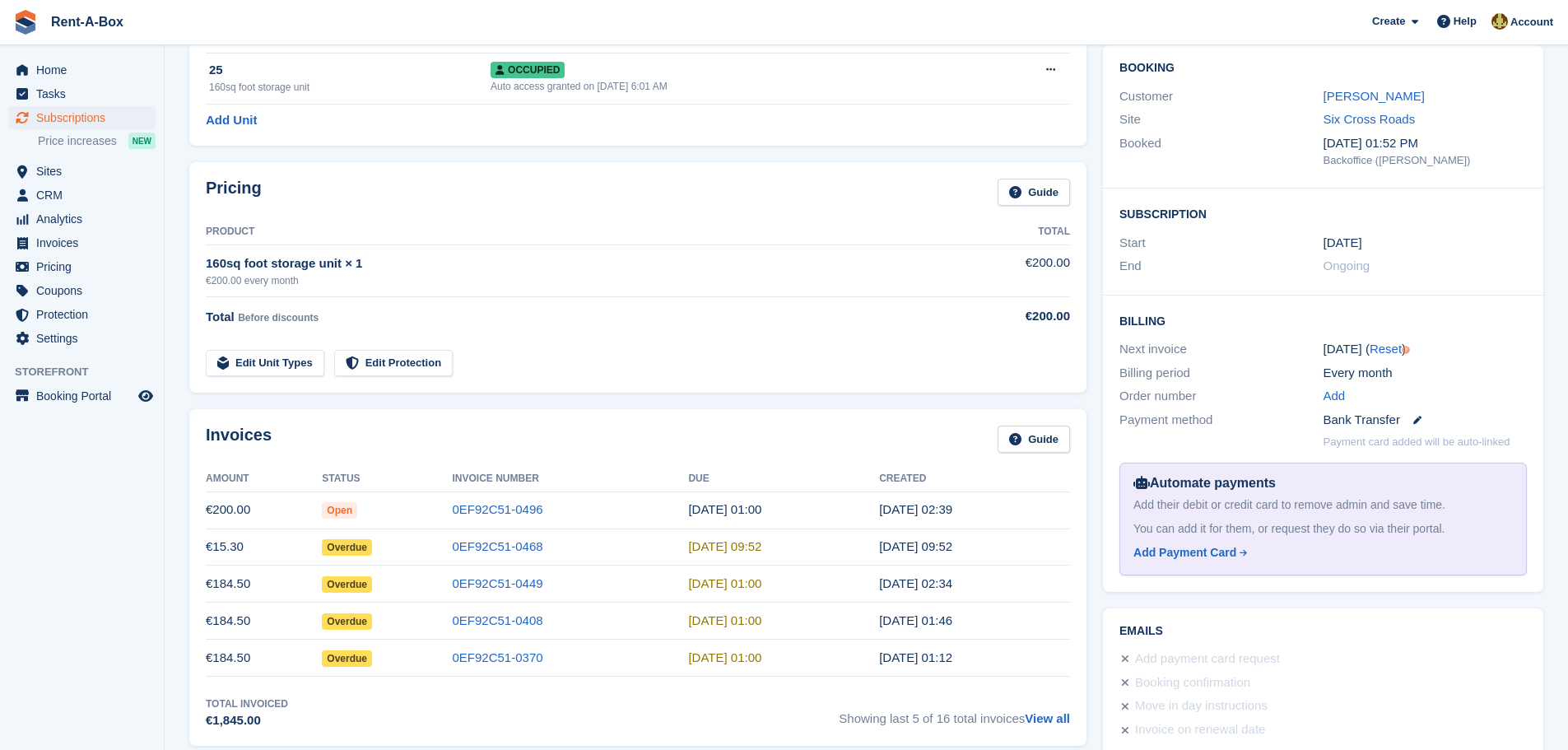
scroll to position [165, 0]
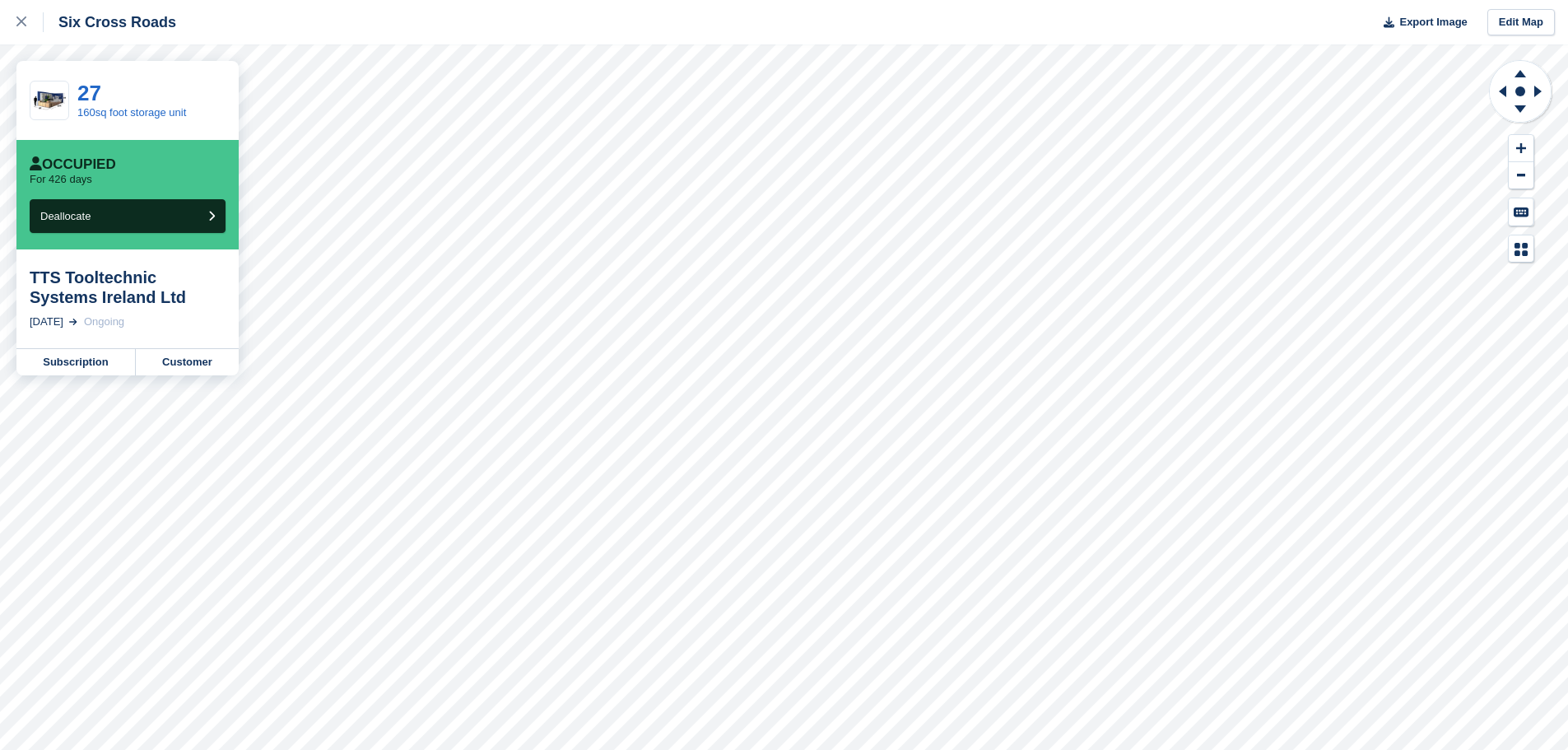
click at [76, 291] on div "TTS Tooltechnic Systems Ireland Ltd" at bounding box center [128, 287] width 196 height 39
click at [200, 362] on link "Customer" at bounding box center [187, 361] width 103 height 26
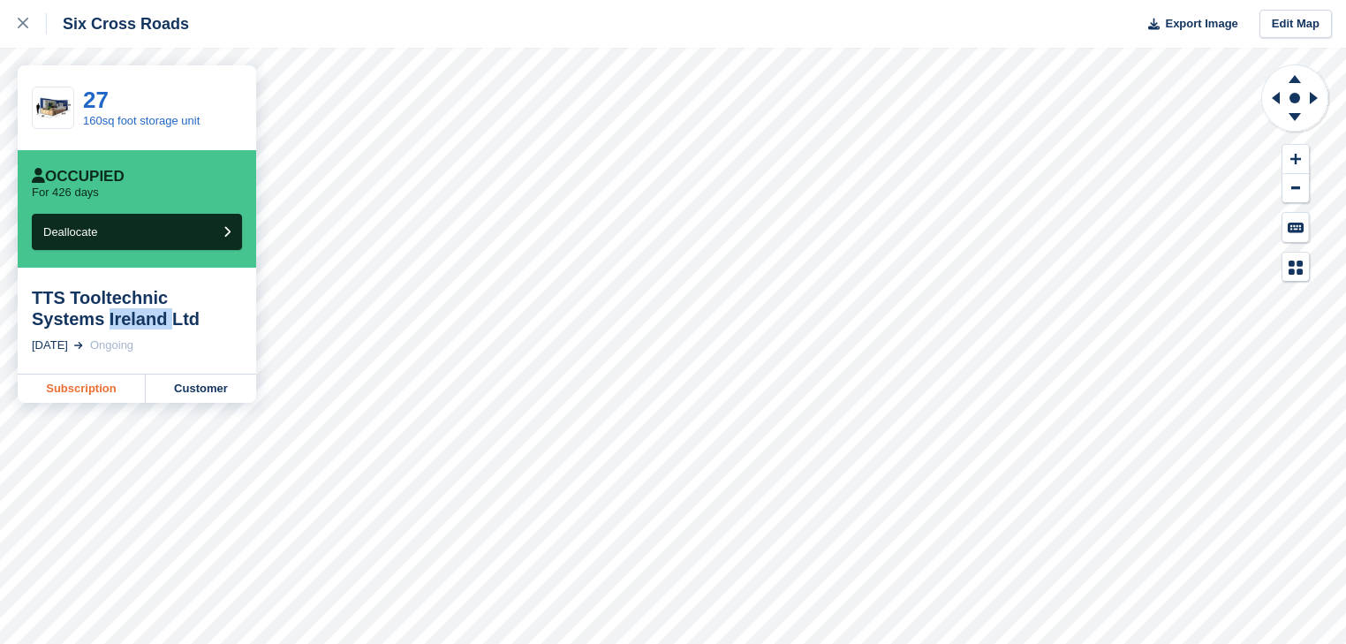
click at [74, 389] on link "Subscription" at bounding box center [82, 388] width 128 height 28
click at [202, 388] on link "Customer" at bounding box center [201, 388] width 110 height 28
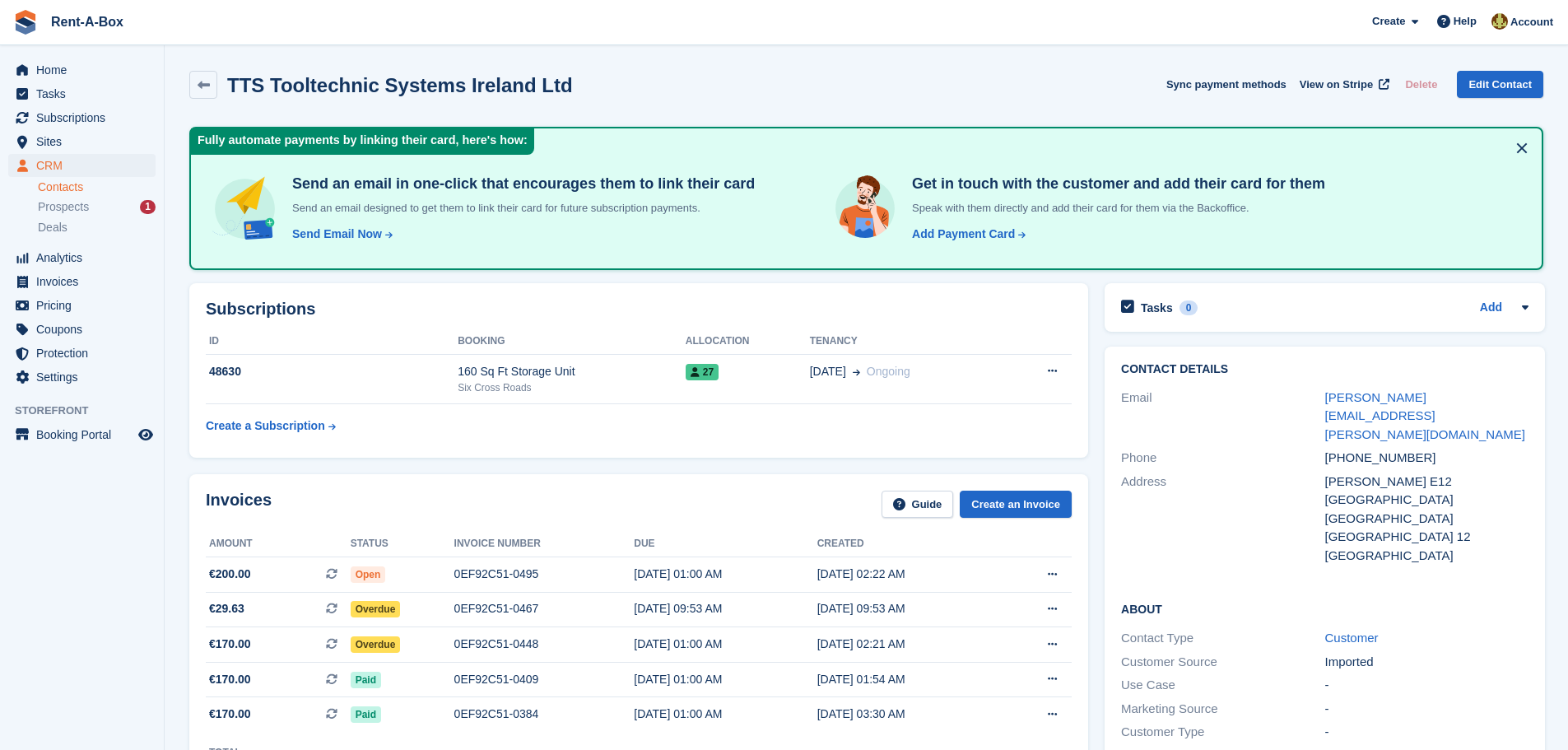
click at [1347, 472] on div "Duffy Cleary E12 Calmount Park Ballymount" at bounding box center [1427, 500] width 203 height 56
click at [1434, 472] on div "Duffy Cleary E12 Calmount Park Ballymount" at bounding box center [1427, 500] width 203 height 56
click at [1395, 397] on link "vincent.howard@festool.com" at bounding box center [1425, 416] width 200 height 51
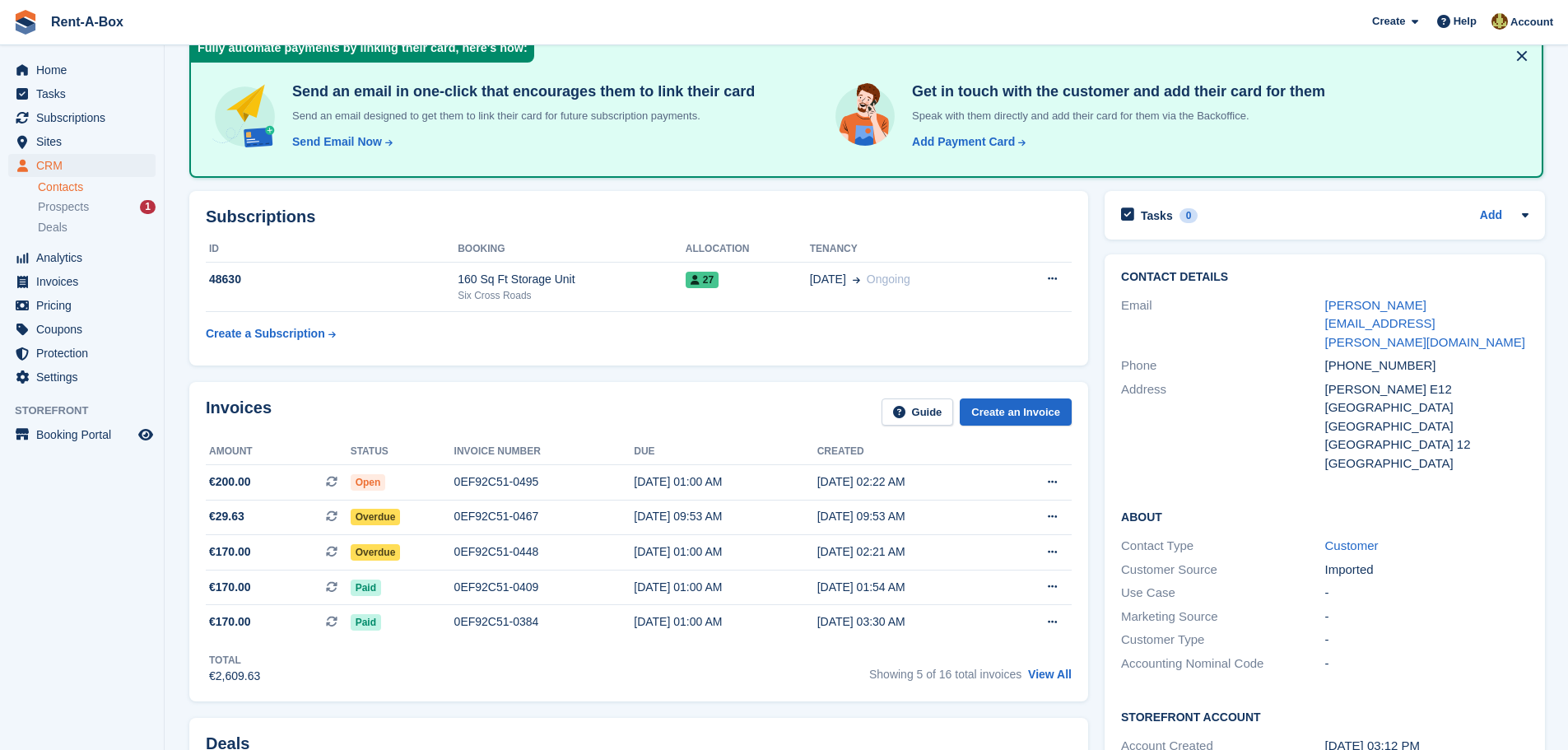
scroll to position [82, 0]
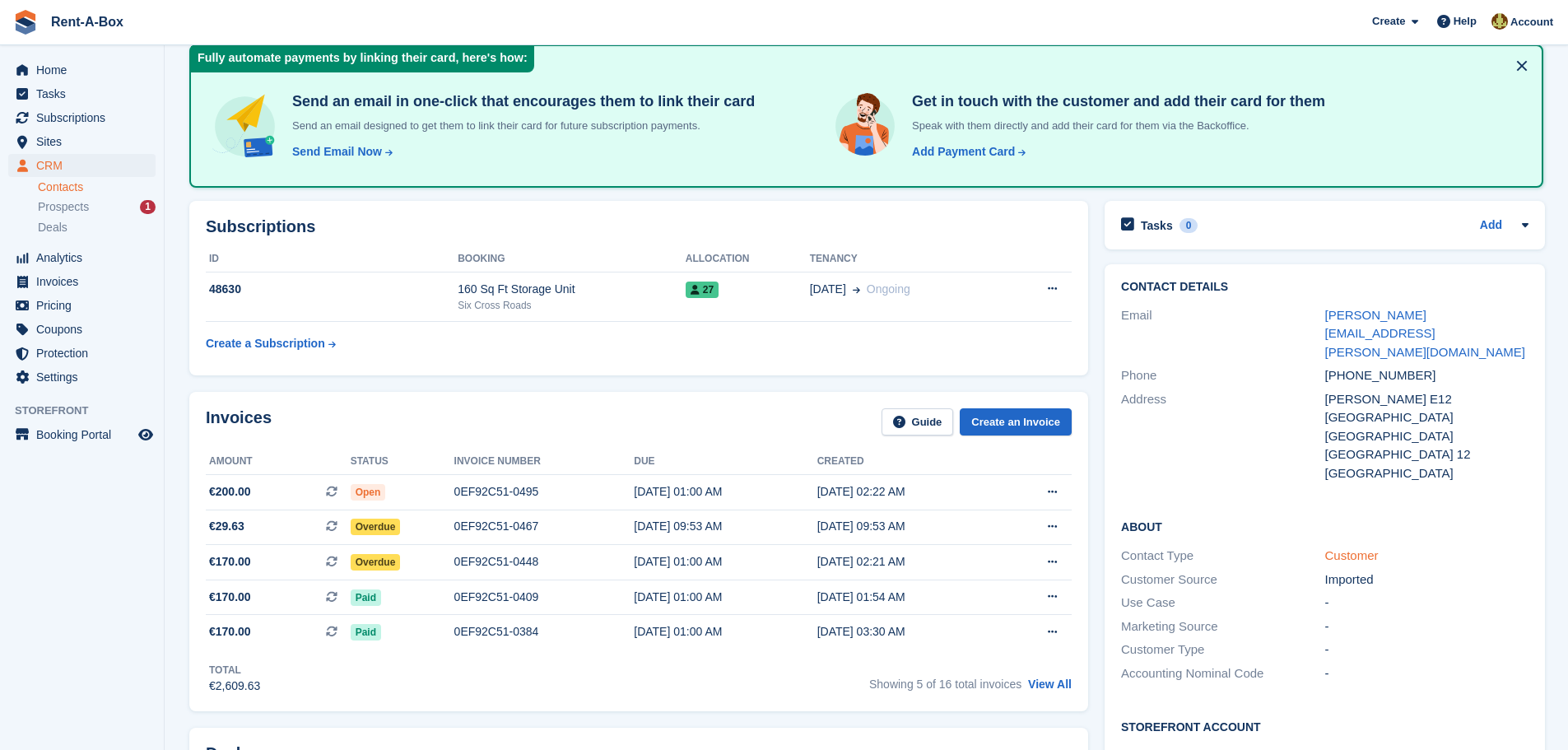
click at [1338, 548] on link "Customer" at bounding box center [1352, 554] width 53 height 14
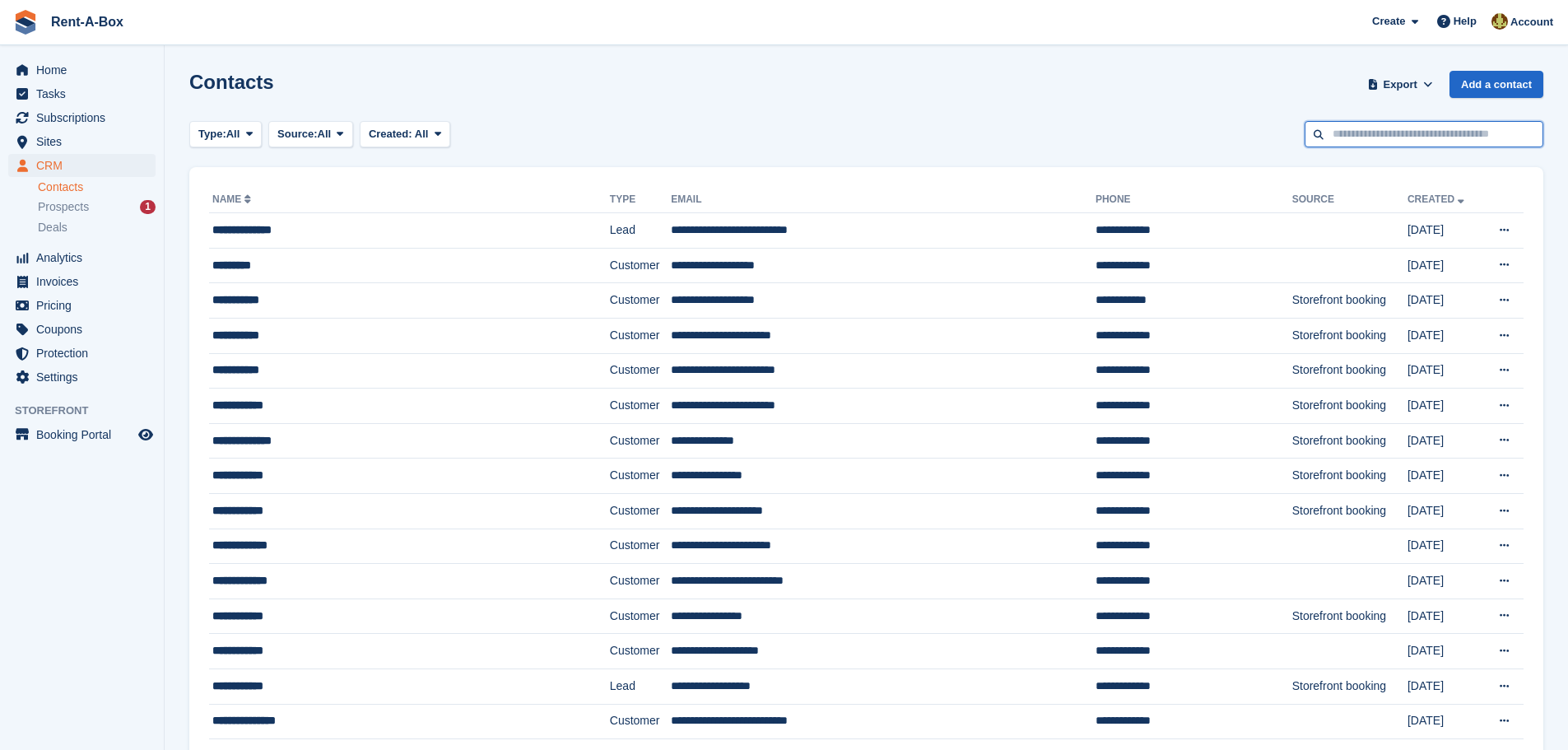
click at [1398, 140] on input "text" at bounding box center [1424, 134] width 239 height 27
type input "***"
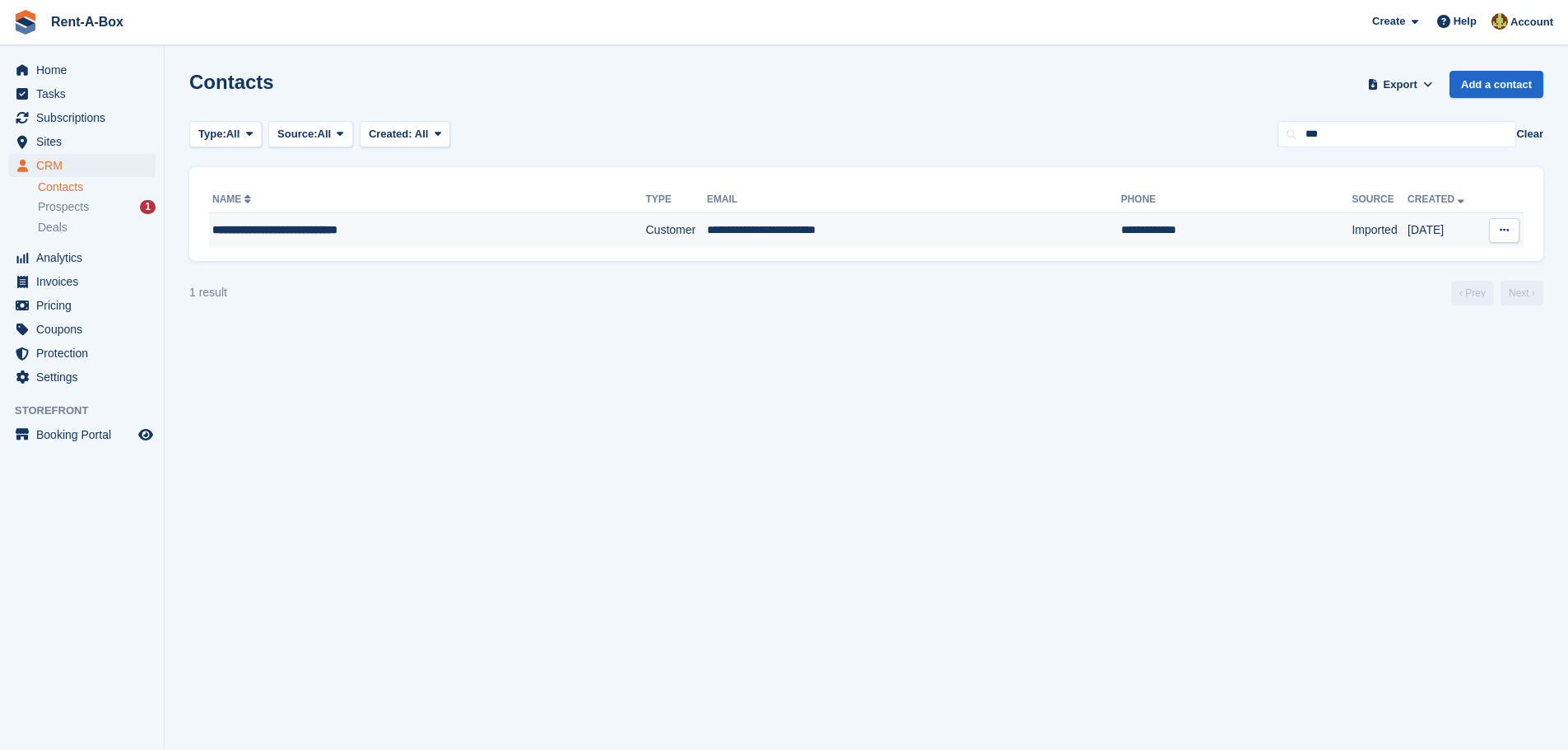
click at [1505, 227] on icon at bounding box center [1505, 229] width 9 height 10
click at [1415, 262] on p "Edit contact" at bounding box center [1441, 262] width 144 height 21
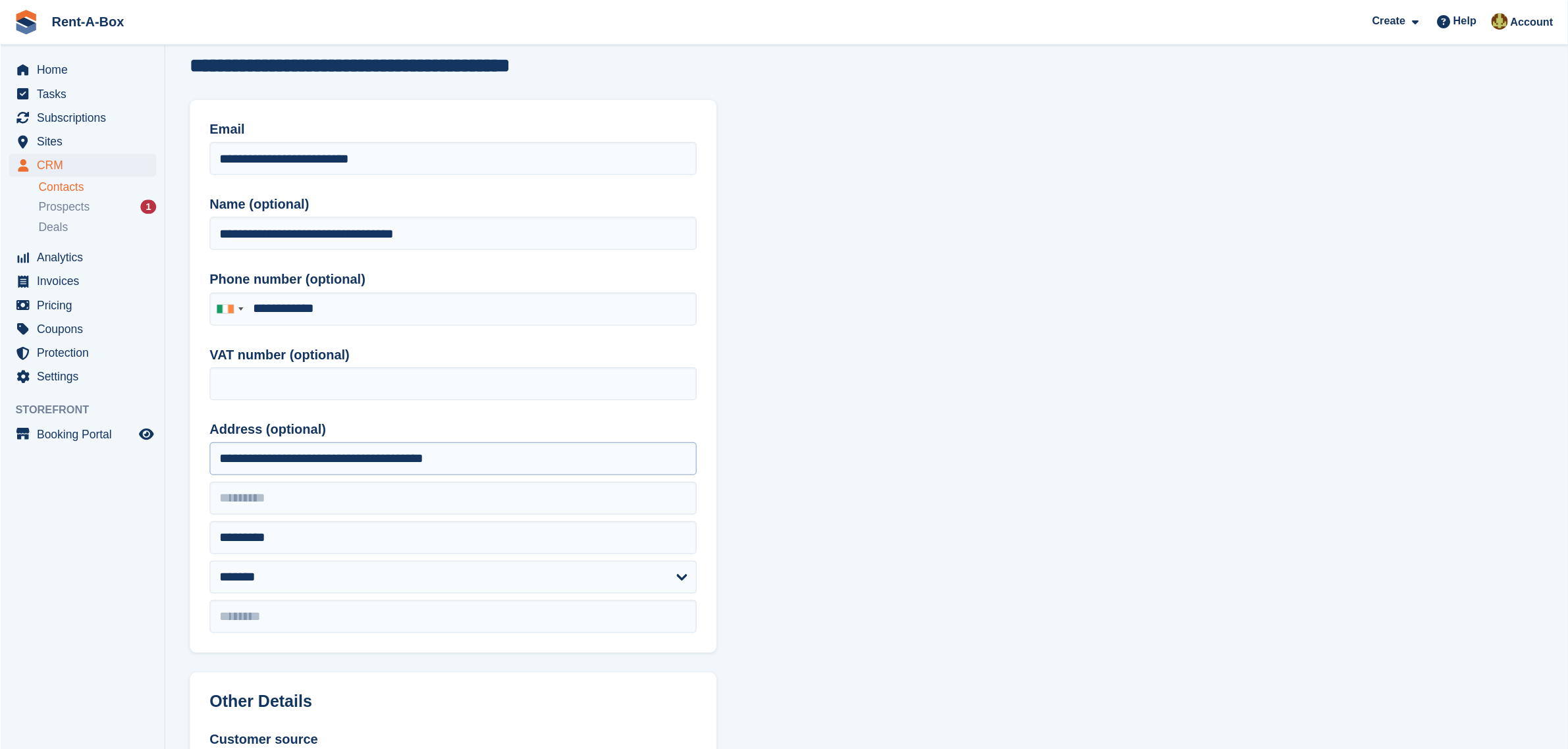
scroll to position [132, 0]
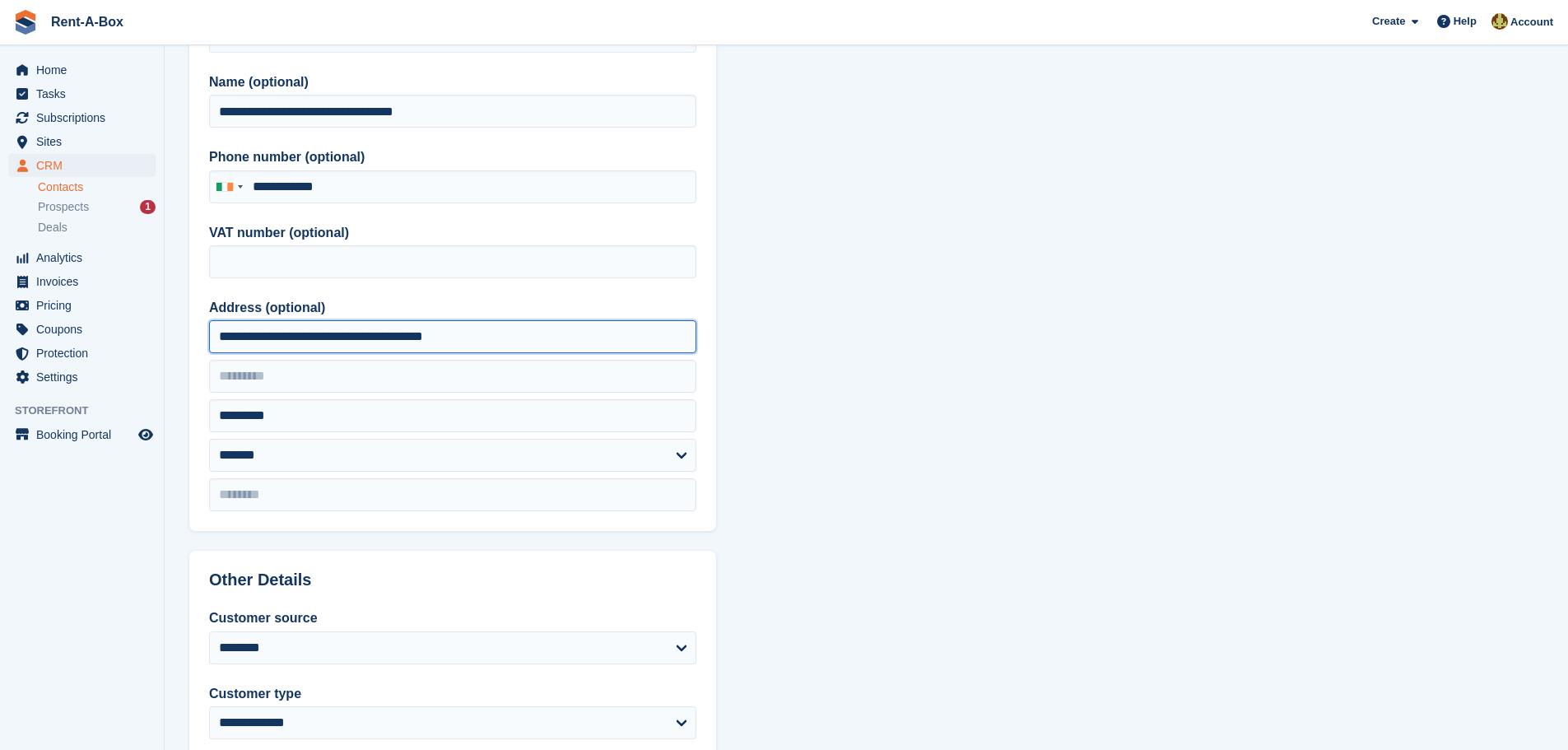
drag, startPoint x: 504, startPoint y: 334, endPoint x: 0, endPoint y: 285, distance: 506.4
click at [0, 287] on div "Home Tasks Subscriptions Subscriptions Subscriptions Price increases NEW Price …" at bounding box center [784, 536] width 1568 height 1402
paste input "**********"
type input "**********"
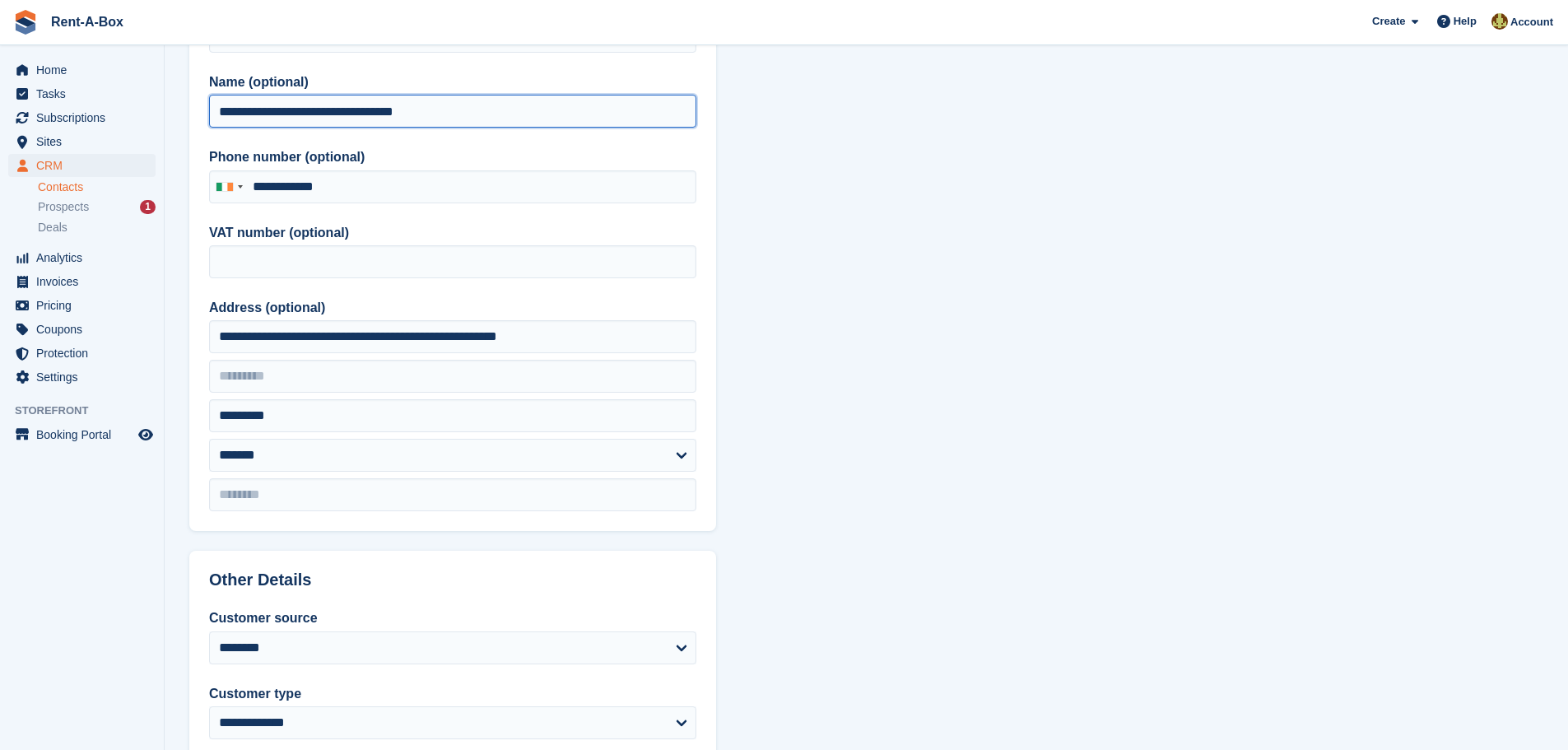
drag, startPoint x: 457, startPoint y: 112, endPoint x: 0, endPoint y: 76, distance: 458.4
click at [0, 76] on div "Home Tasks Subscriptions Subscriptions Subscriptions Price increases NEW Price …" at bounding box center [784, 536] width 1568 height 1402
paste input "text"
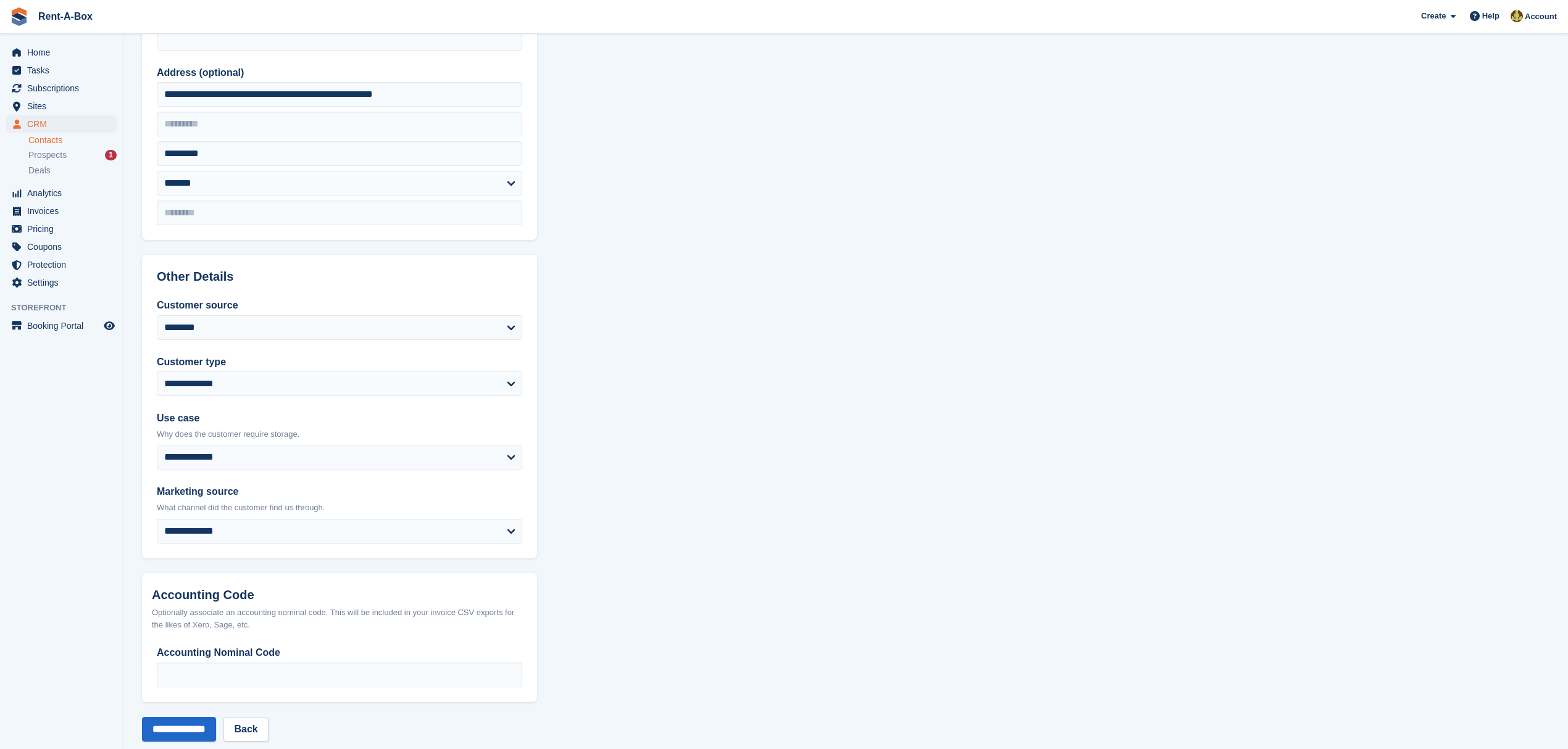
scroll to position [302, 0]
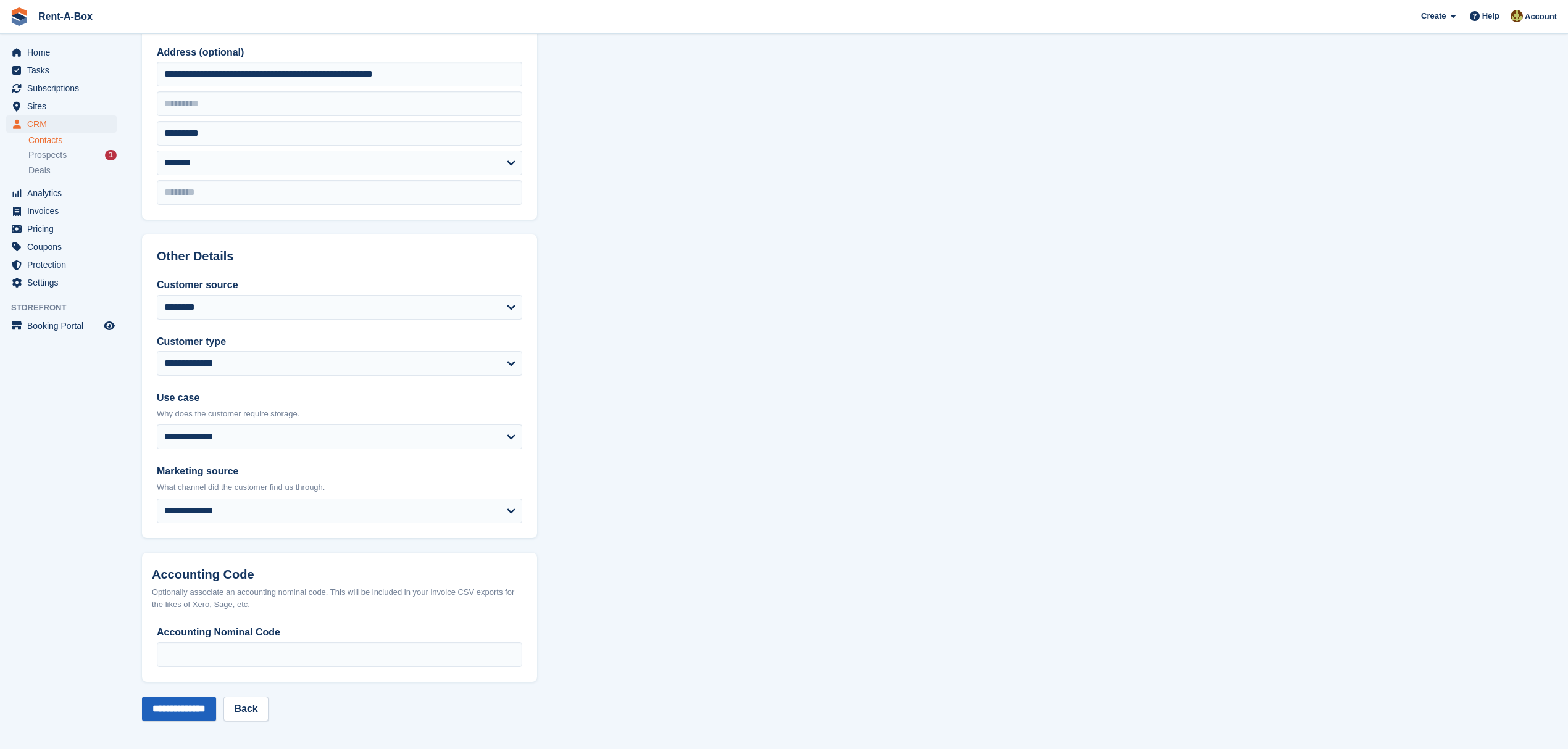
type input "**********"
click at [189, 562] on input "**********" at bounding box center [179, 708] width 74 height 24
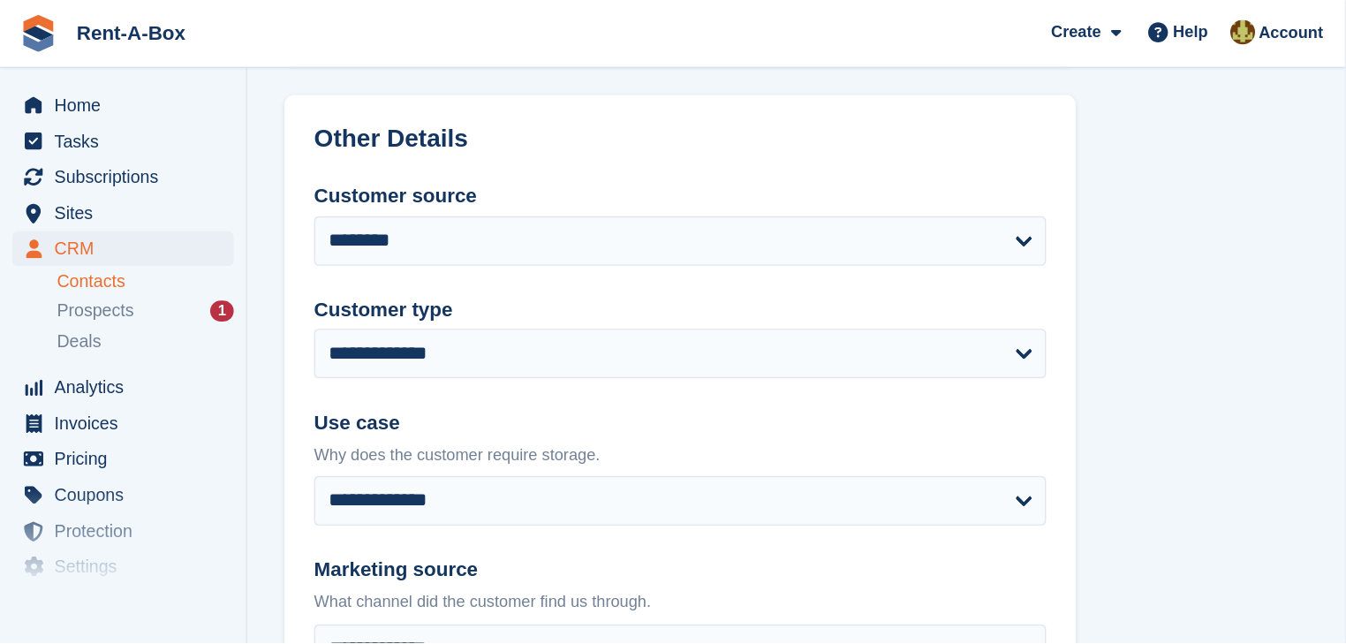
scroll to position [699, 0]
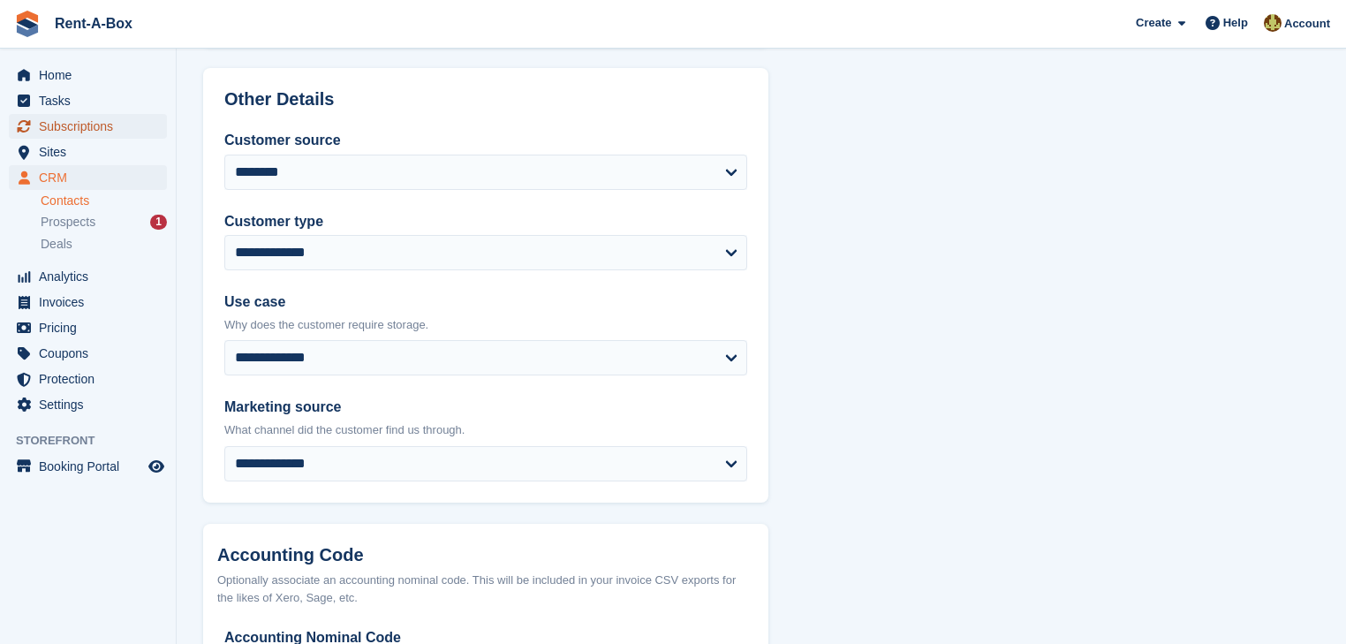
click at [54, 127] on span "Subscriptions" at bounding box center [92, 126] width 106 height 25
click at [70, 131] on span "Subscriptions" at bounding box center [92, 126] width 106 height 25
click at [48, 72] on span "Home" at bounding box center [92, 75] width 106 height 25
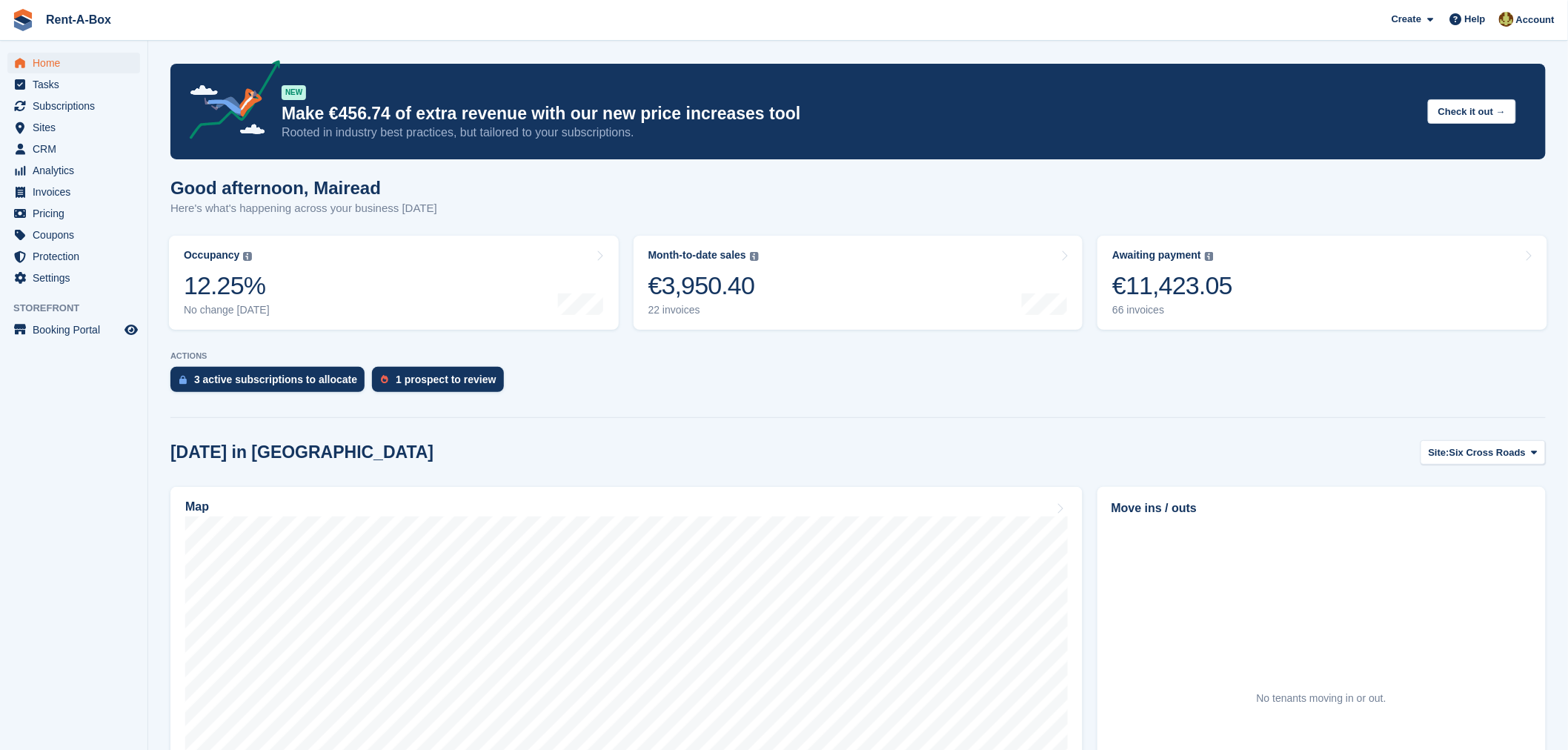
drag, startPoint x: 45, startPoint y: 49, endPoint x: 47, endPoint y: 56, distance: 7.3
click at [45, 50] on div "Home Tasks Subscriptions Subscriptions Subscriptions Price increases NEW Price …" at bounding box center [74, 168] width 148 height 242
click at [47, 56] on span "Home" at bounding box center [77, 63] width 89 height 21
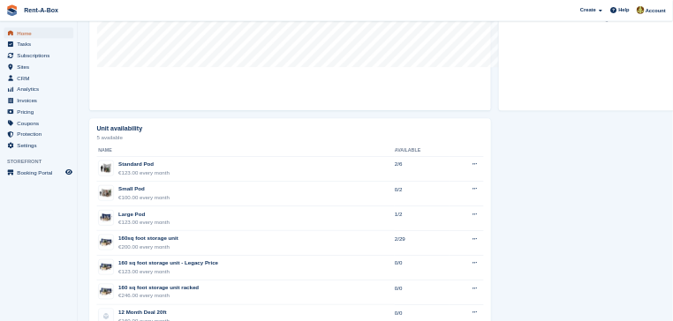
scroll to position [788, 0]
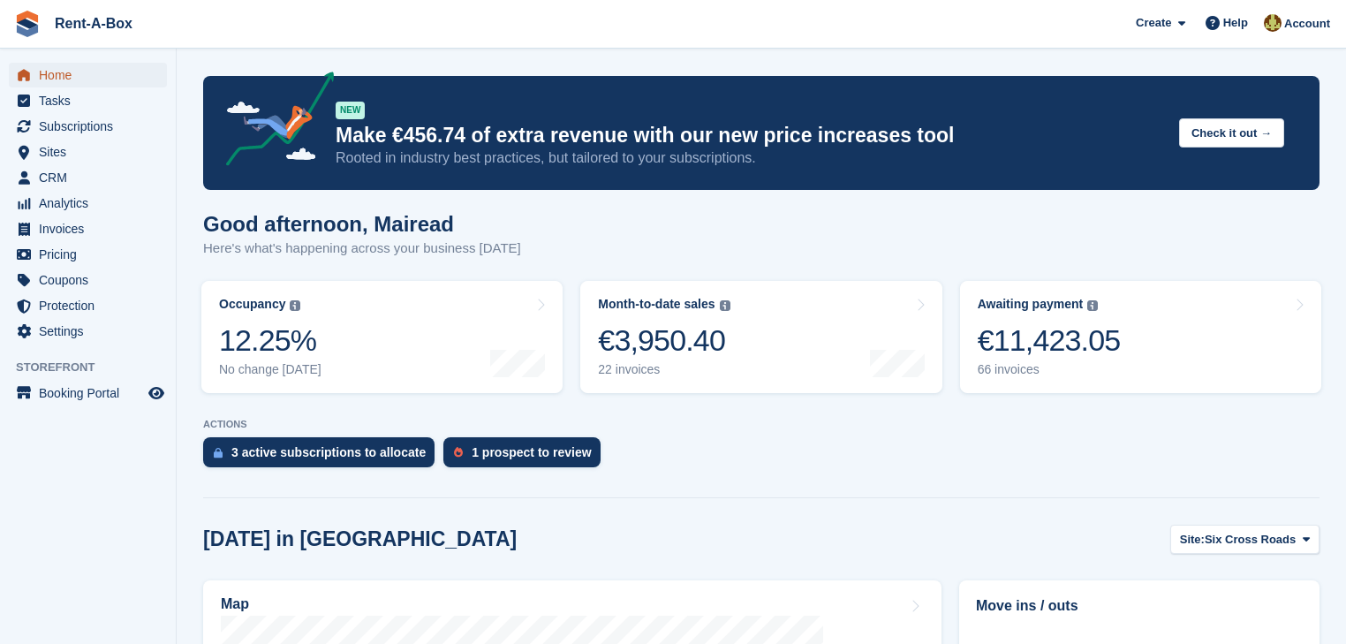
click at [51, 71] on span "Home" at bounding box center [92, 75] width 106 height 25
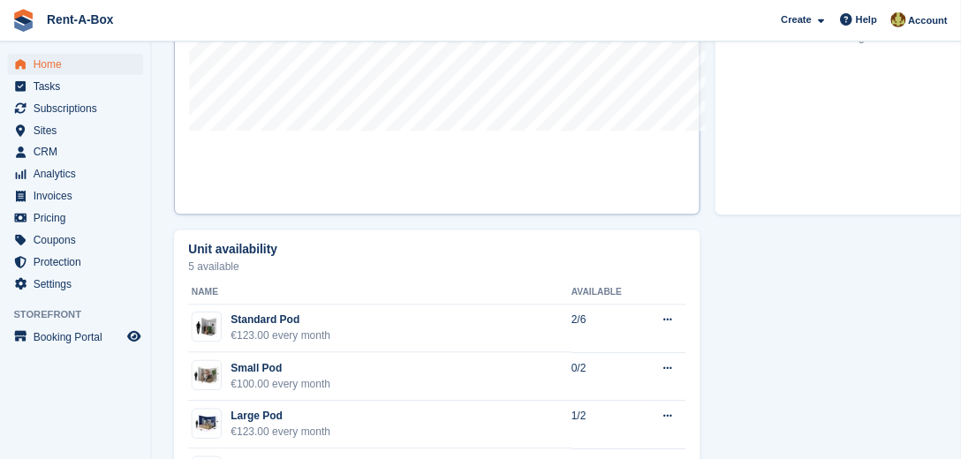
scroll to position [789, 0]
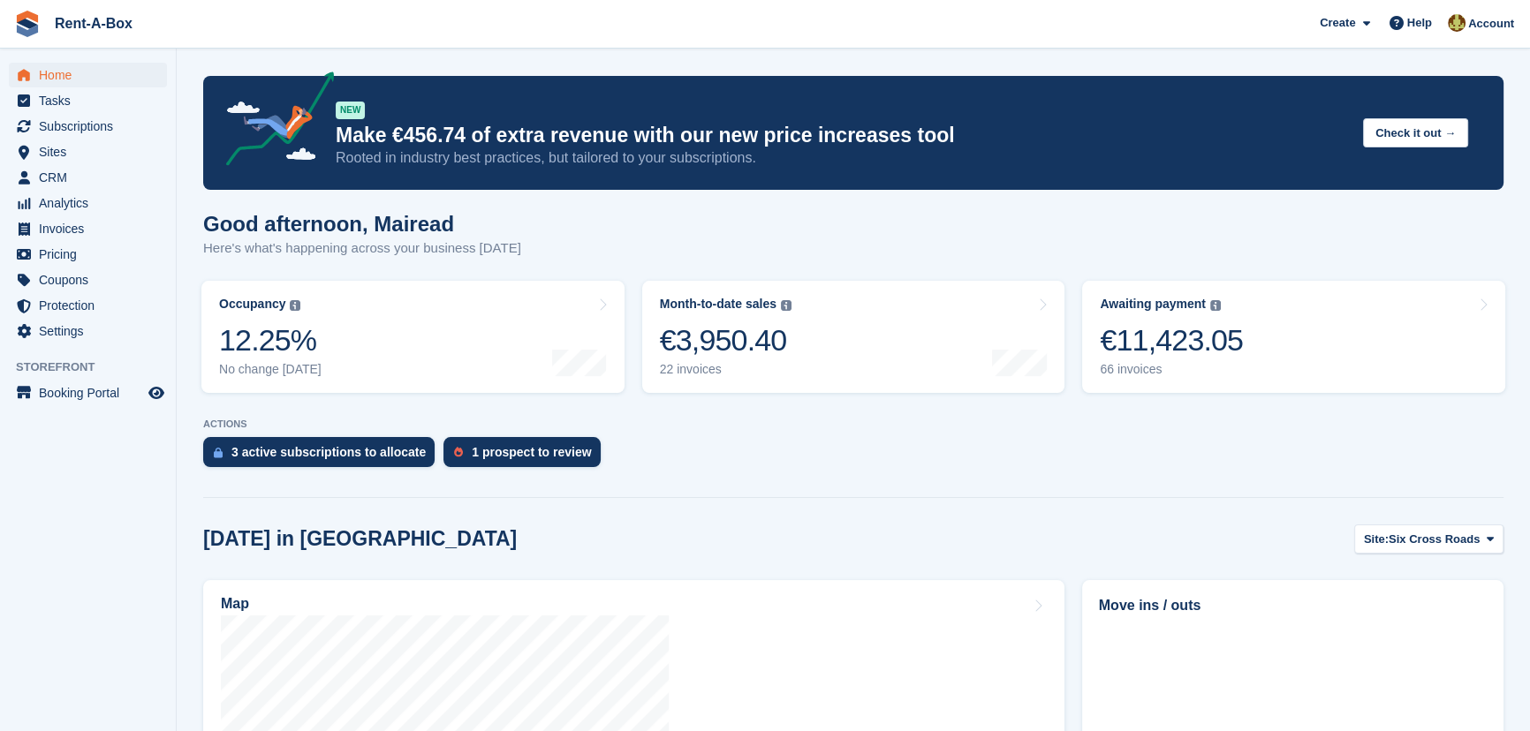
click at [88, 124] on span "Subscriptions" at bounding box center [92, 126] width 106 height 25
click at [79, 124] on span "Subscriptions" at bounding box center [92, 126] width 106 height 25
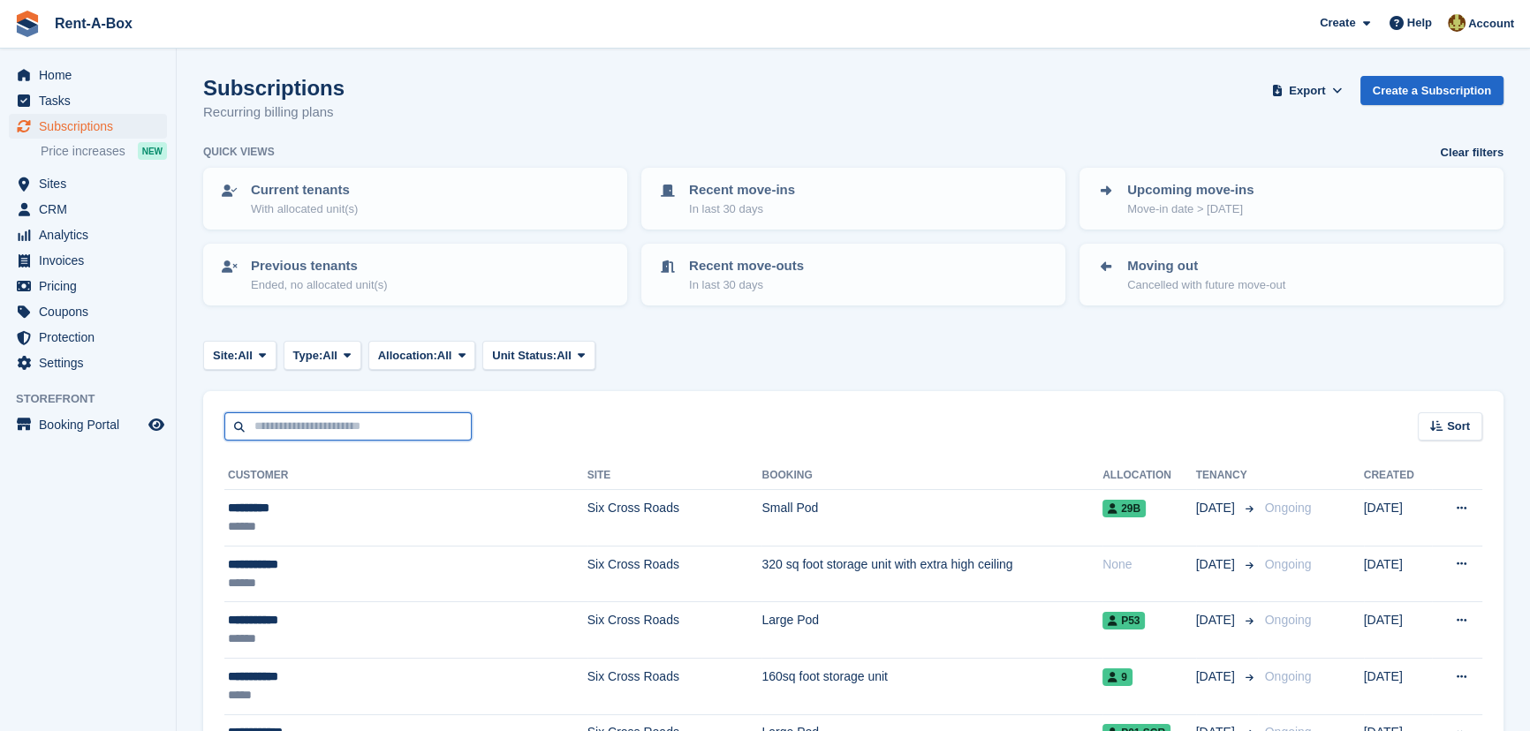
click at [338, 412] on input "text" at bounding box center [347, 426] width 247 height 29
type input "***"
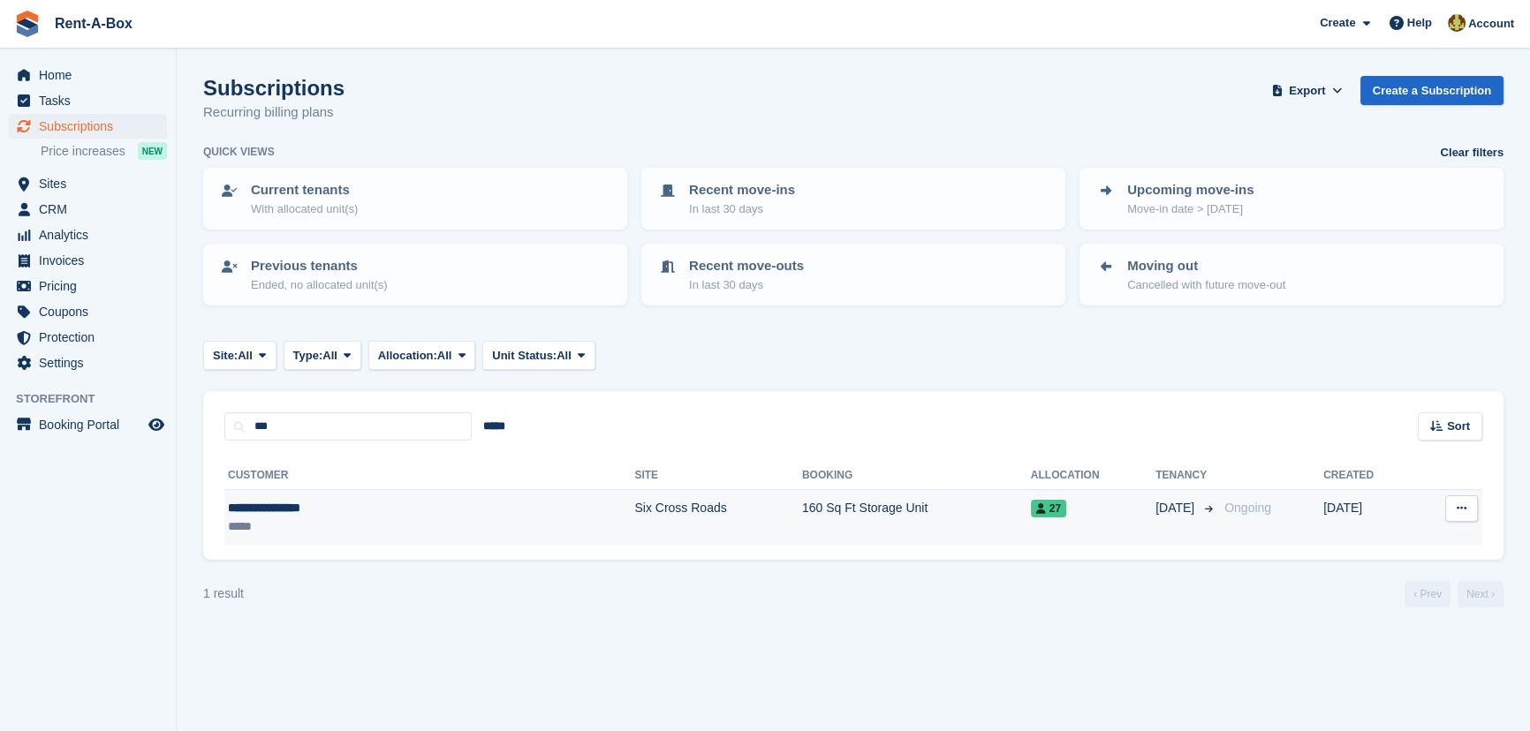
click at [634, 507] on td "Six Cross Roads" at bounding box center [717, 518] width 167 height 56
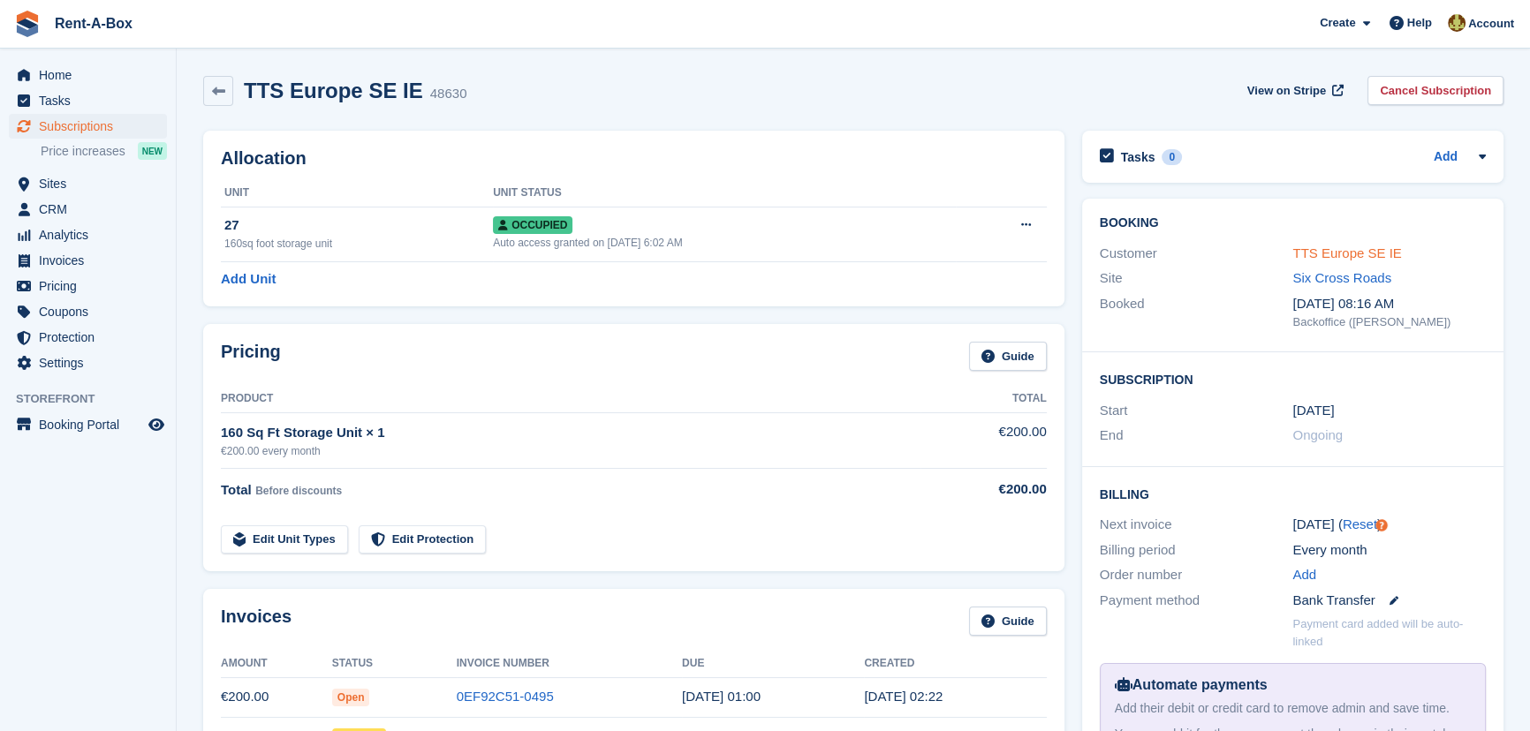
click at [1363, 250] on link "TTS Europe SE IE" at bounding box center [1346, 253] width 109 height 15
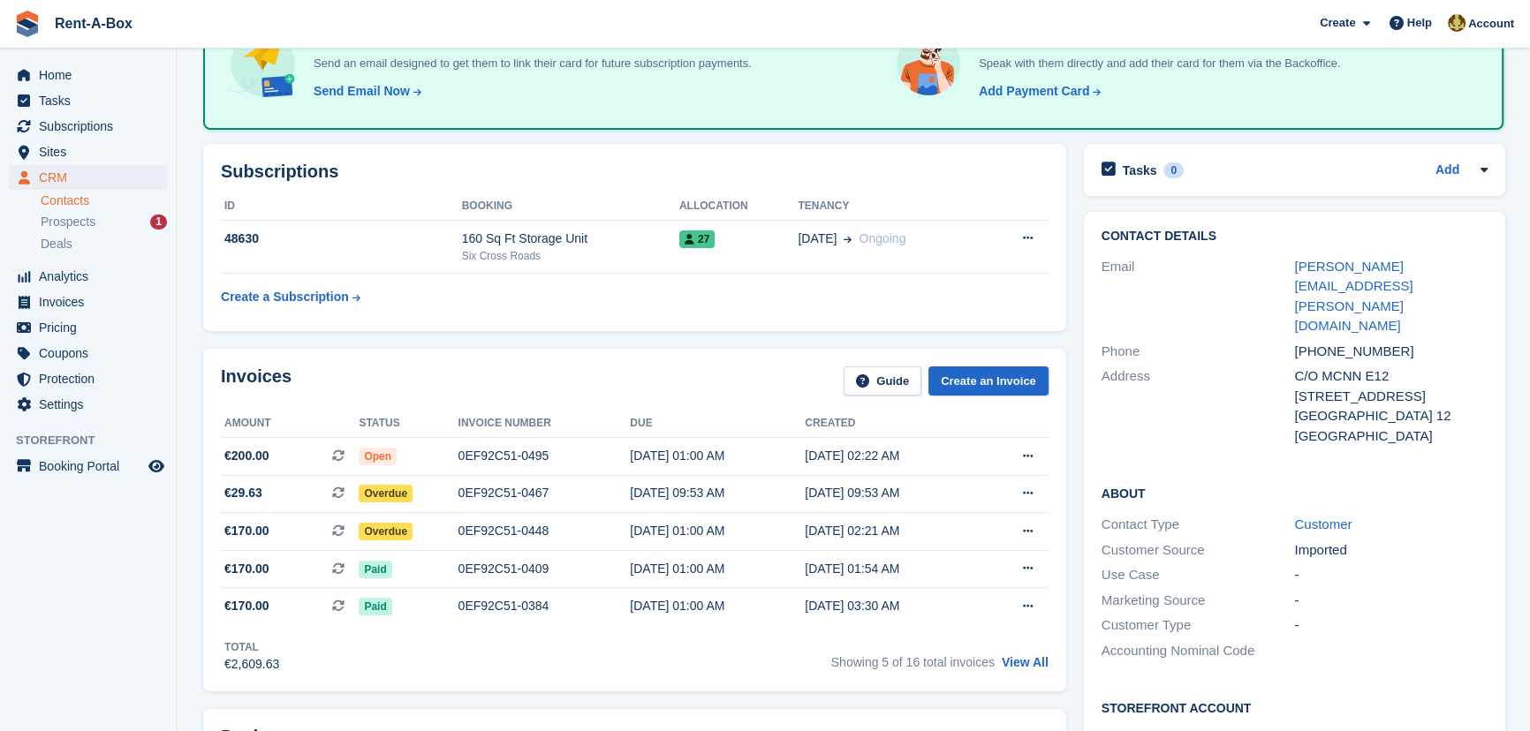
scroll to position [240, 0]
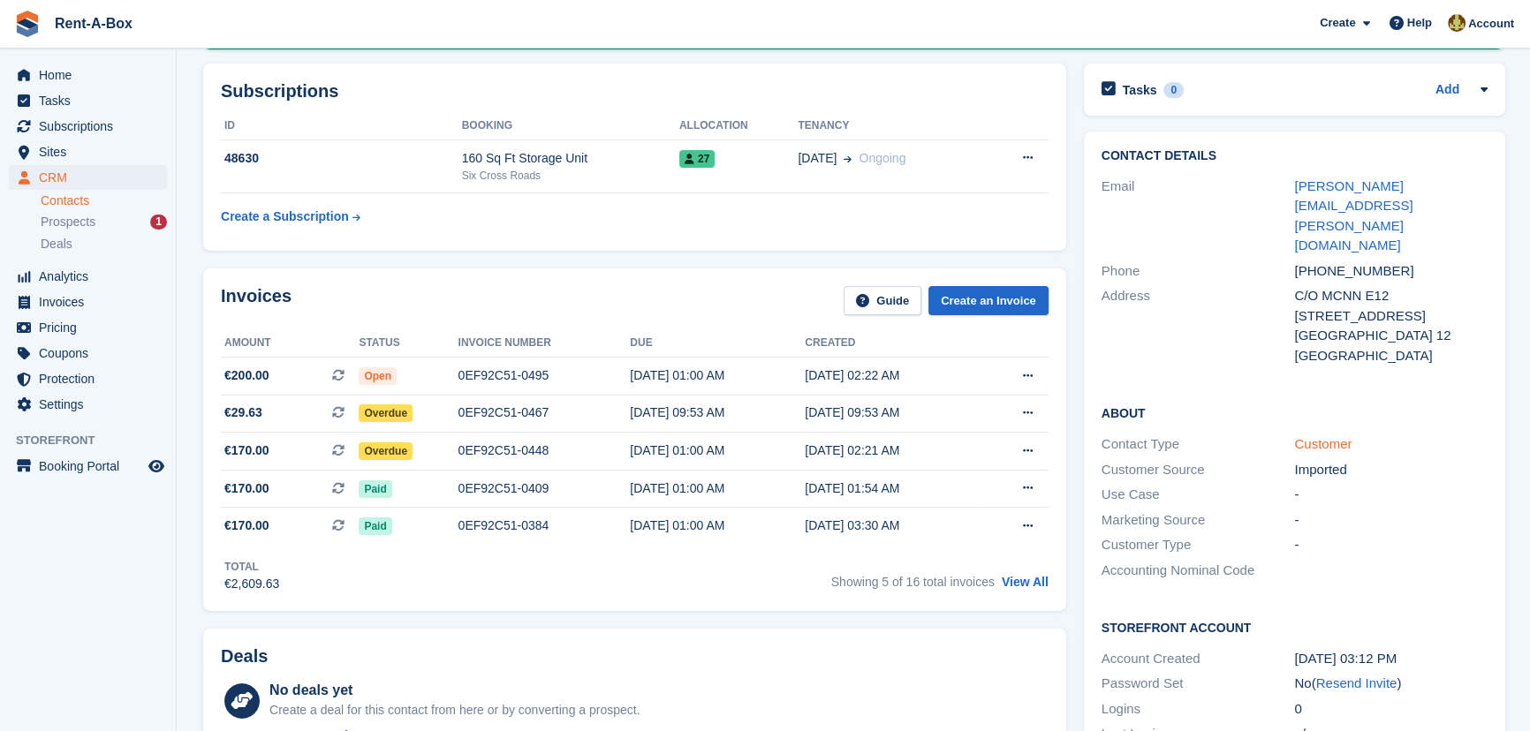
click at [1326, 436] on link "Customer" at bounding box center [1322, 443] width 57 height 15
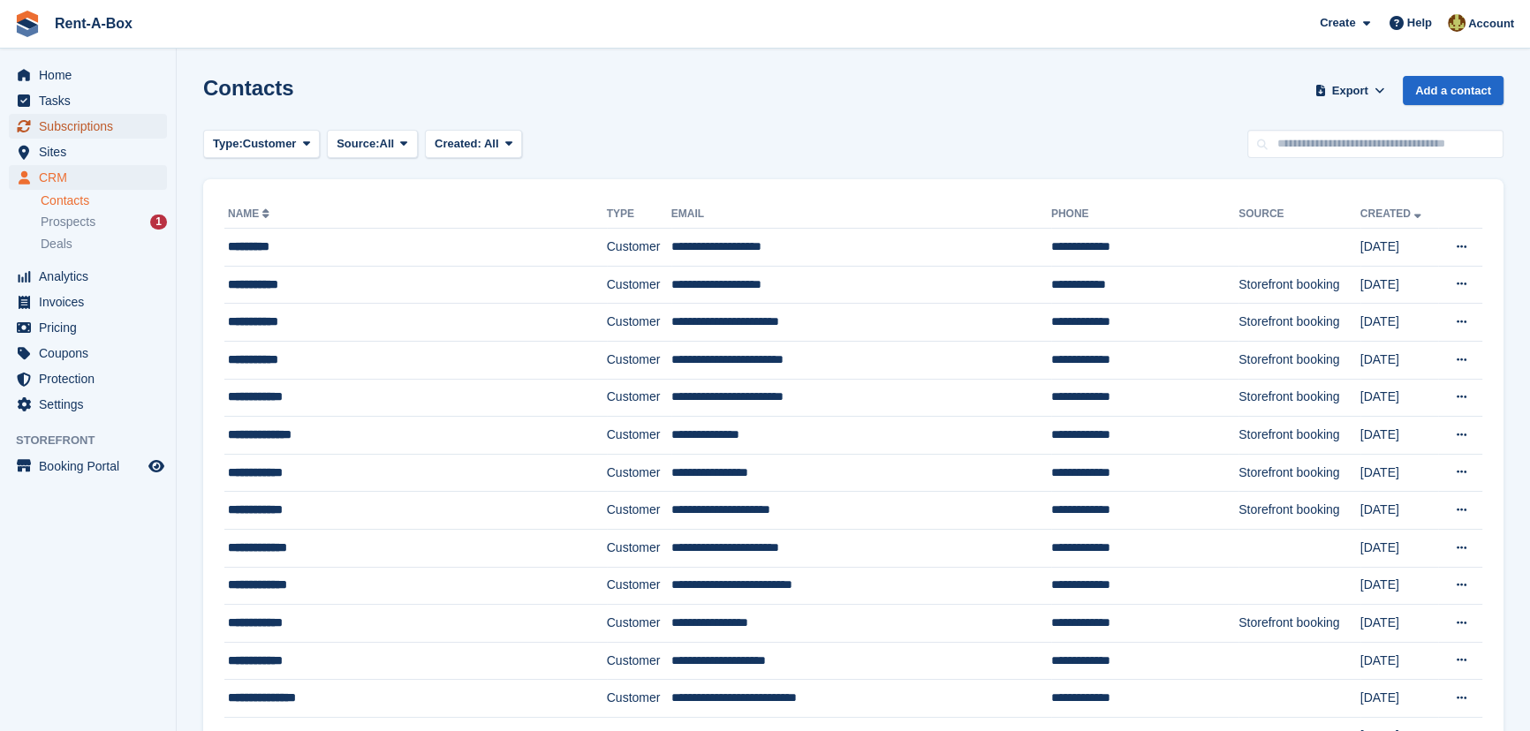
click at [70, 128] on span "Subscriptions" at bounding box center [92, 126] width 106 height 25
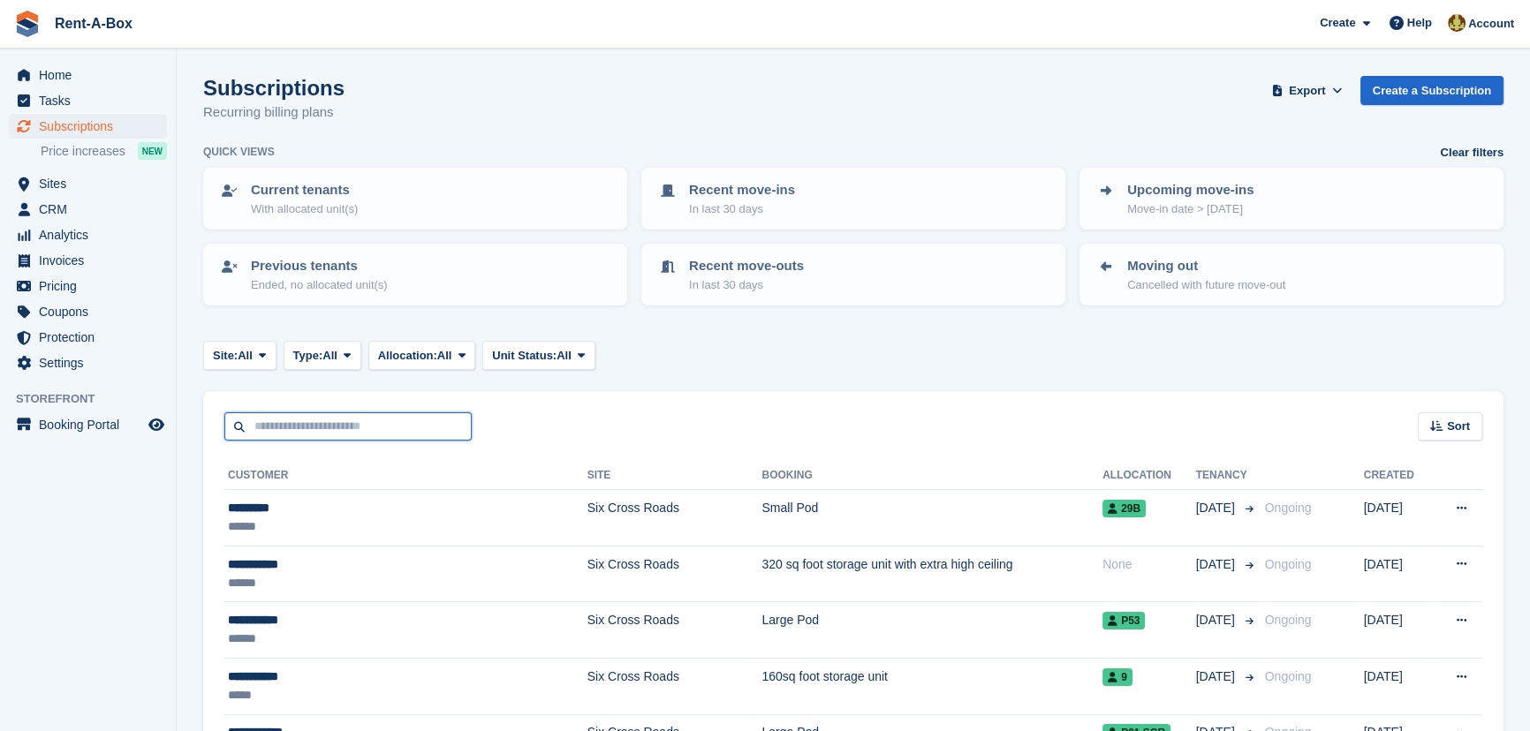
click at [326, 414] on input "text" at bounding box center [347, 426] width 247 height 29
type input "***"
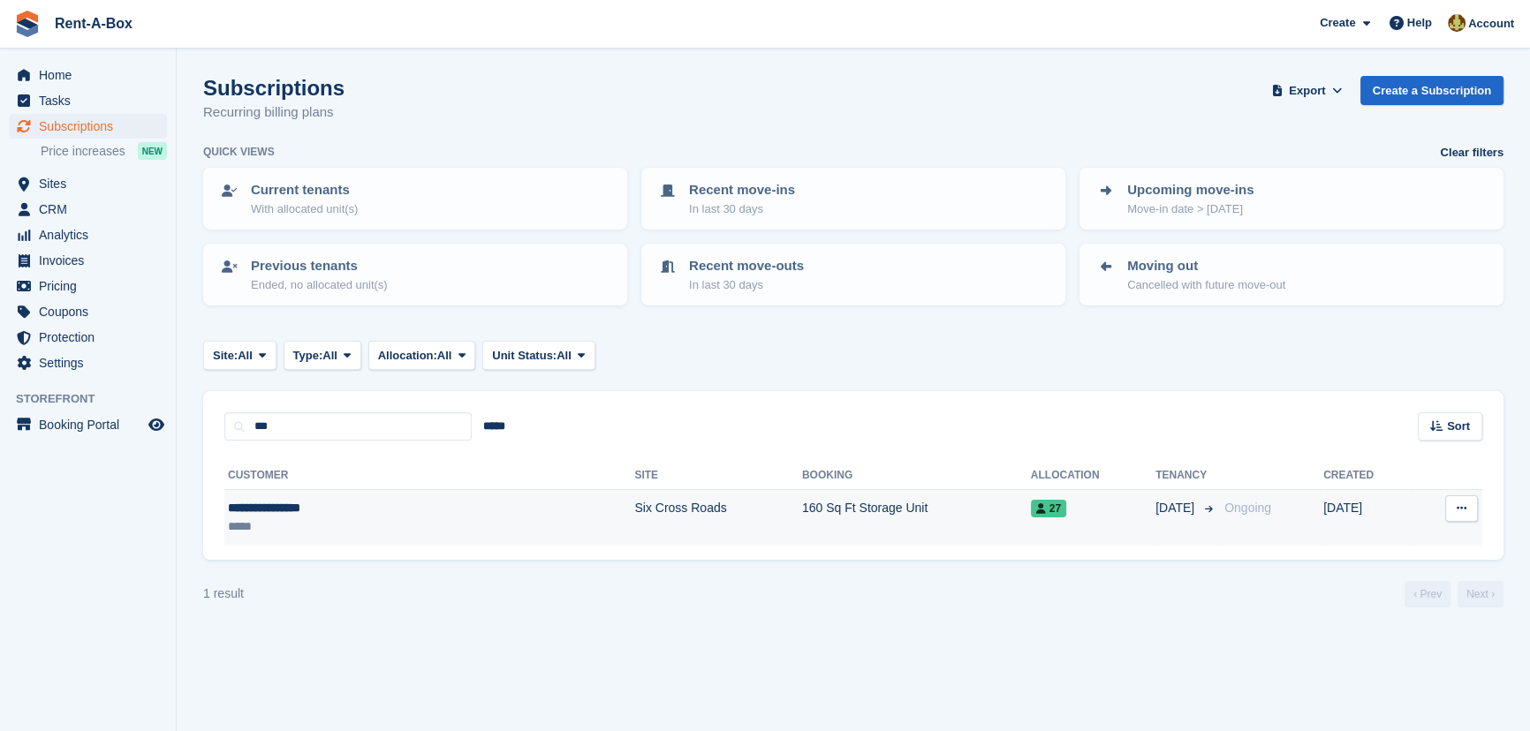
click at [1460, 506] on icon at bounding box center [1461, 508] width 10 height 11
click at [1360, 543] on p "View customer" at bounding box center [1393, 543] width 154 height 23
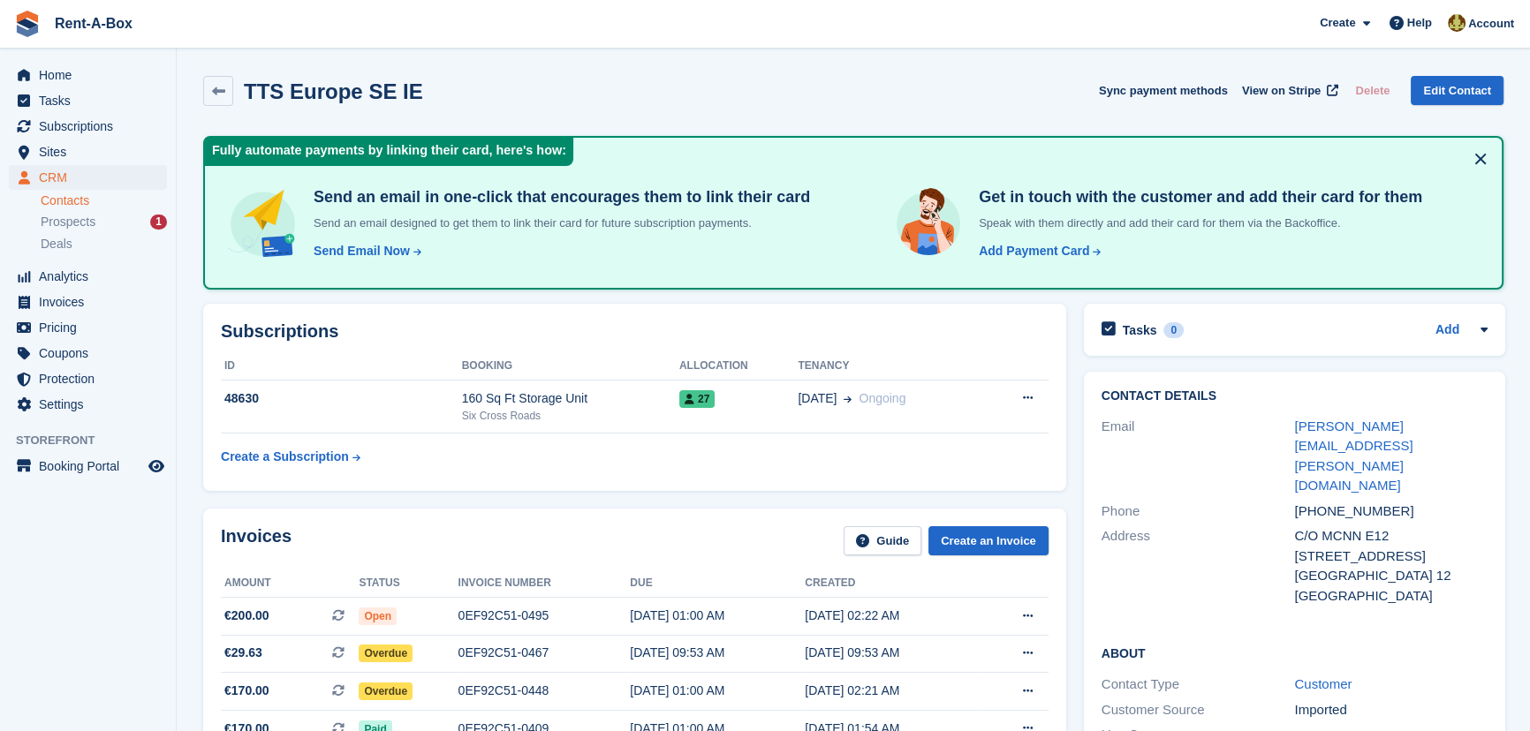
drag, startPoint x: 1441, startPoint y: 419, endPoint x: 1238, endPoint y: 396, distance: 204.4
click at [1238, 396] on h2 "Contact Details" at bounding box center [1294, 396] width 386 height 14
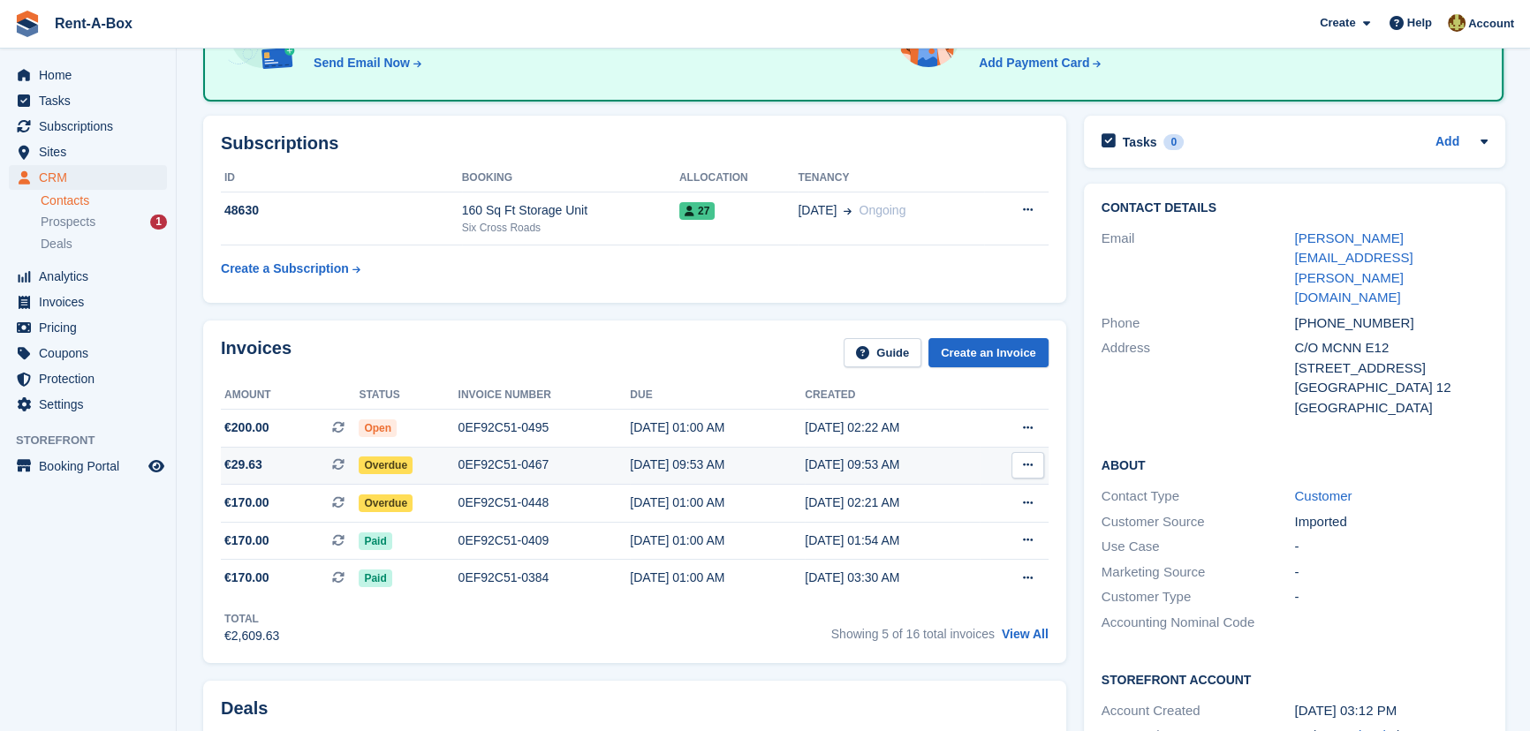
scroll to position [160, 0]
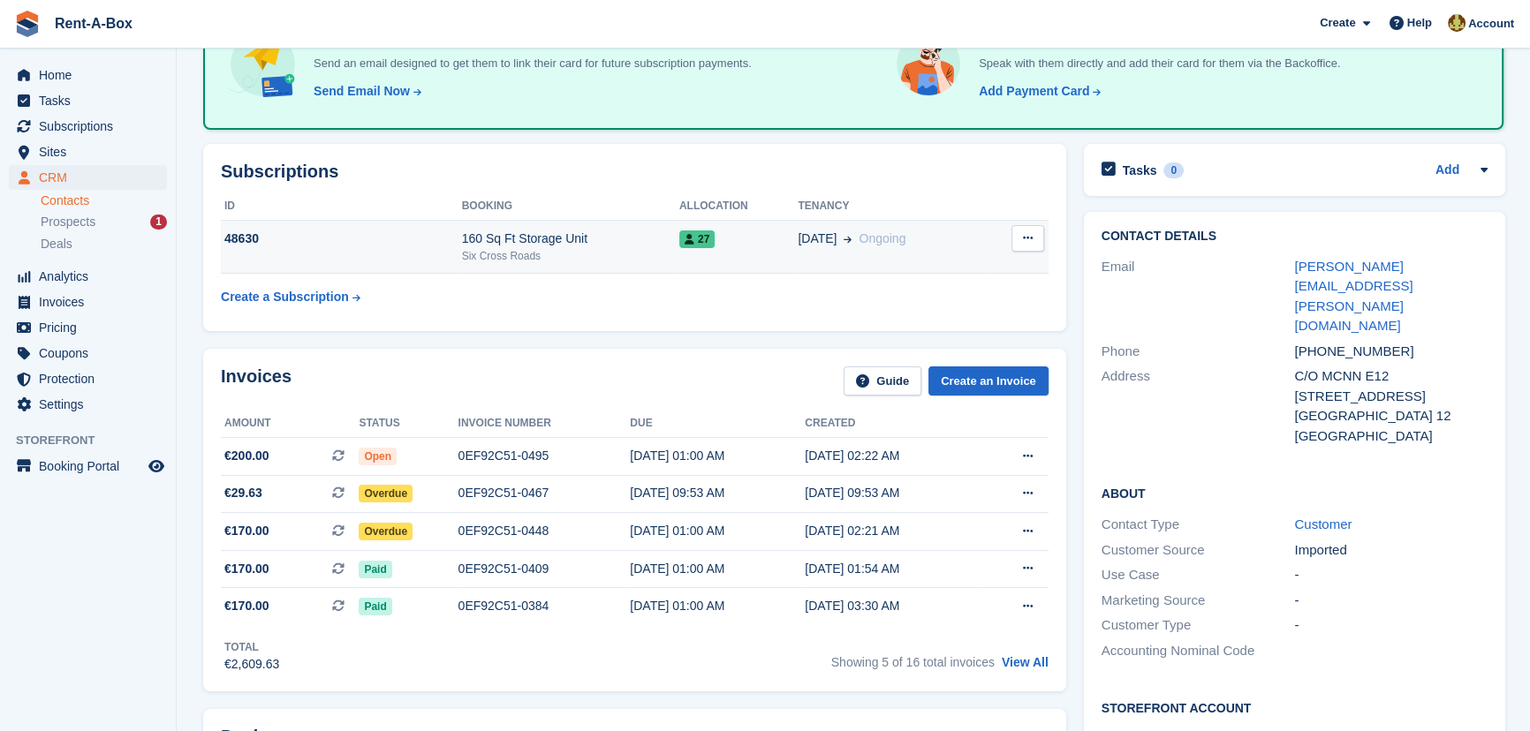
click at [501, 236] on div "160 Sq Ft Storage Unit" at bounding box center [570, 239] width 217 height 19
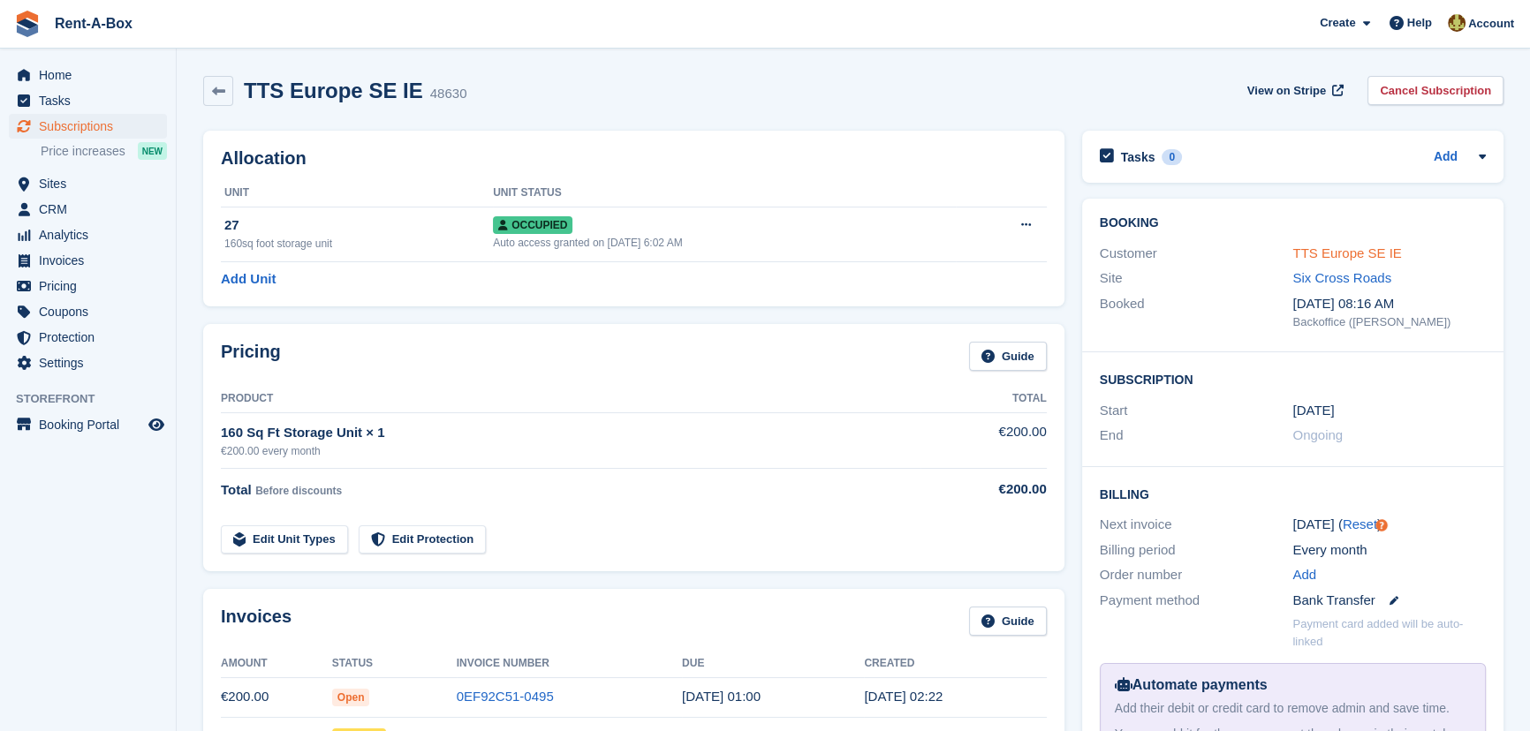
click at [1351, 252] on link "TTS Europe SE IE" at bounding box center [1346, 253] width 109 height 15
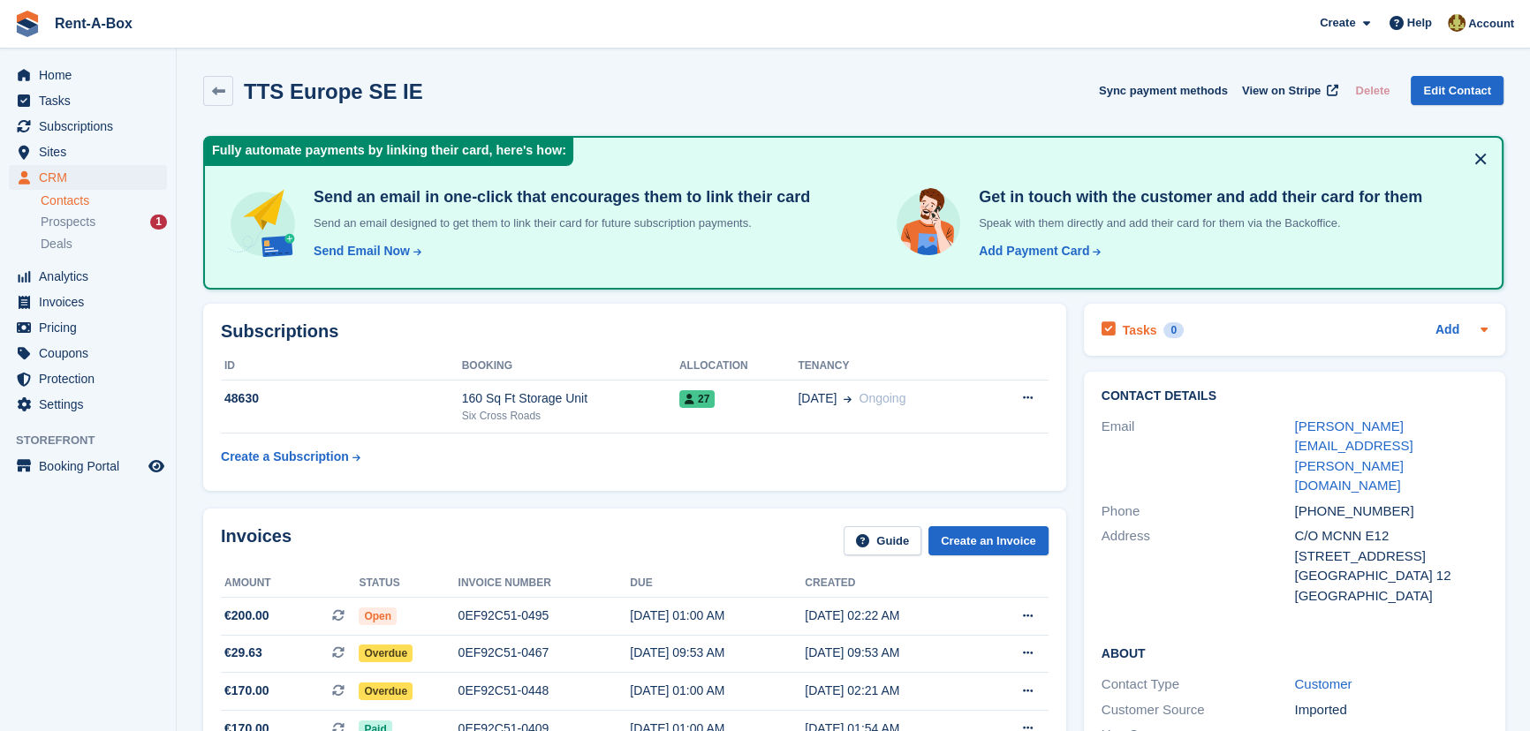
click at [1481, 328] on icon at bounding box center [1483, 330] width 7 height 4
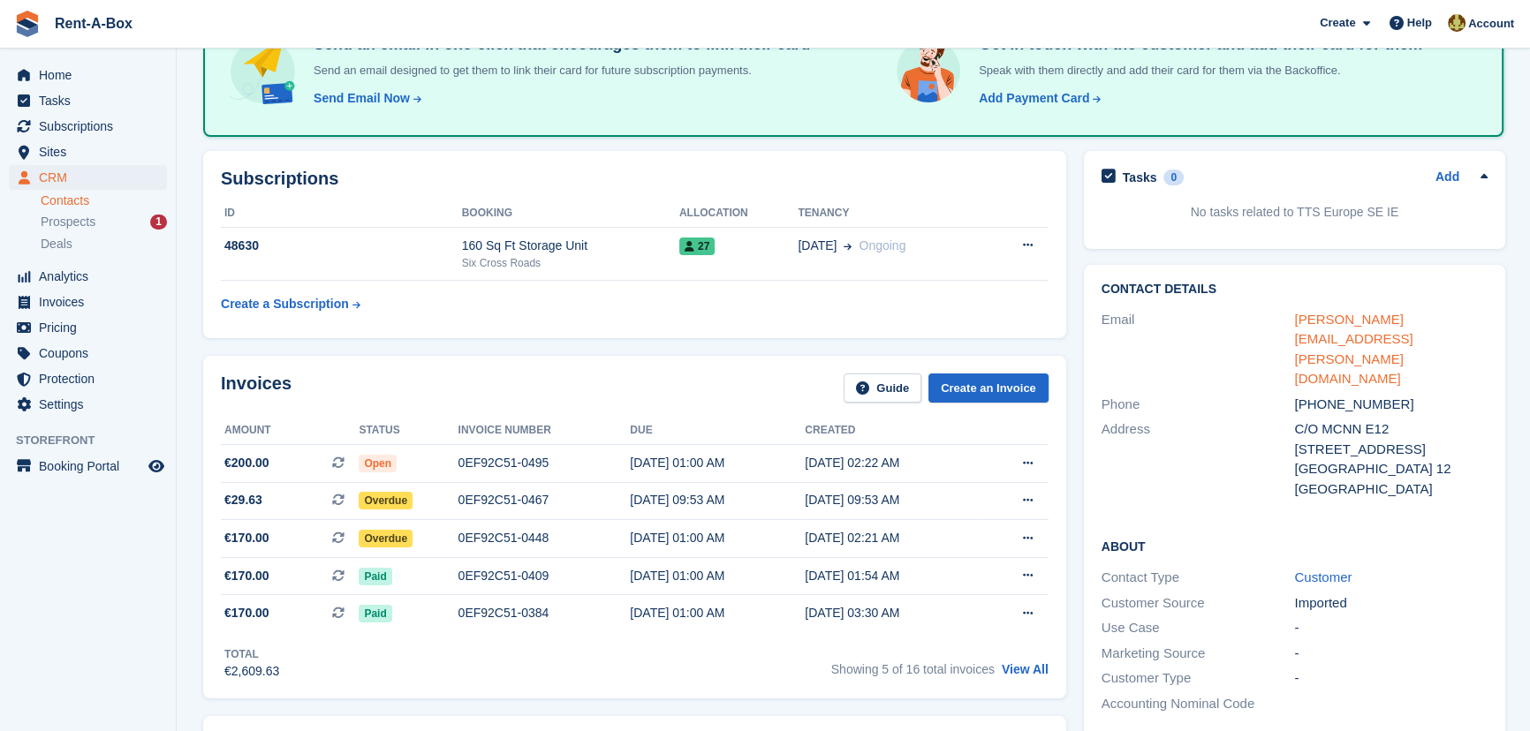
scroll to position [80, 0]
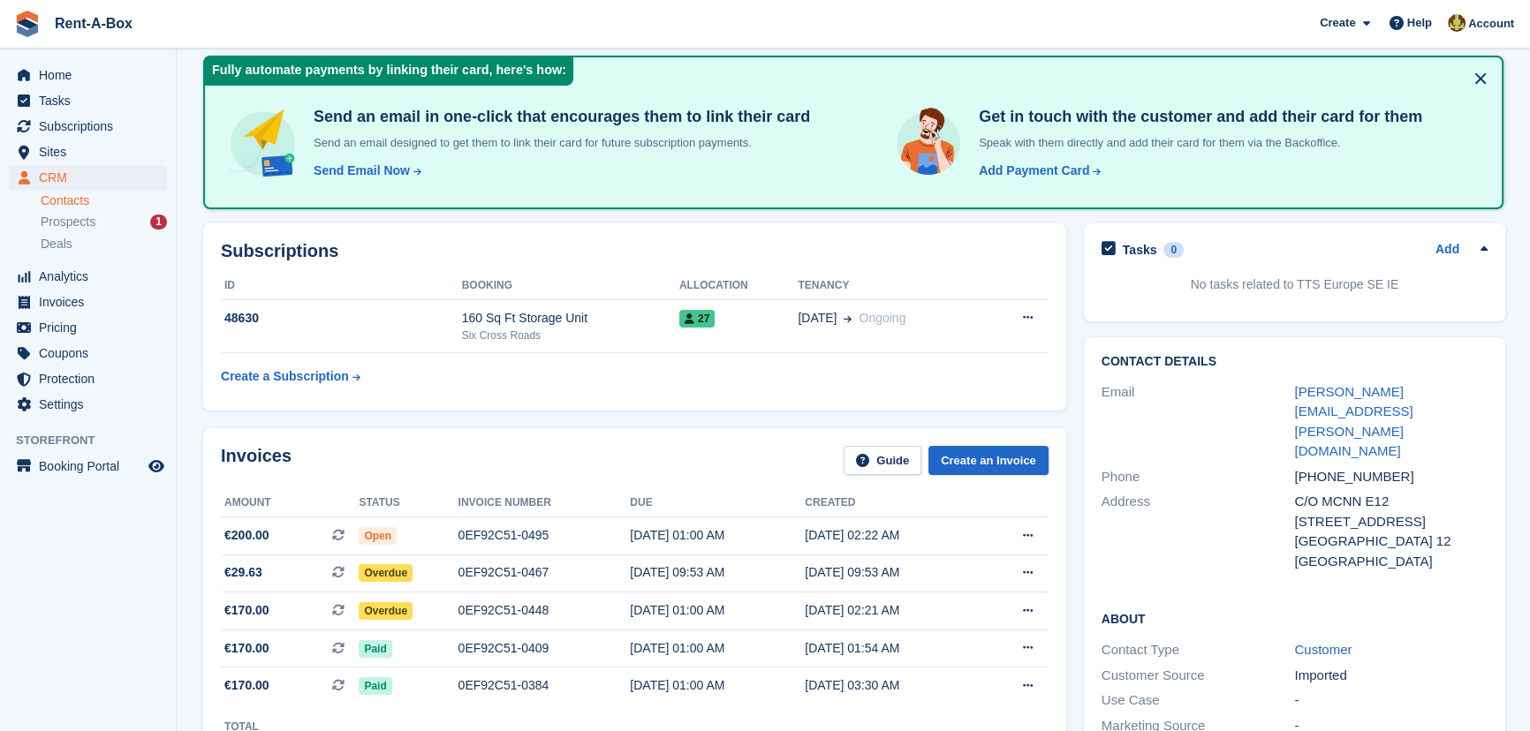
click at [1357, 492] on div "C/O MCNN E12 [STREET_ADDRESS]" at bounding box center [1390, 512] width 193 height 40
click at [1349, 492] on div "C/O MCNN E12 [STREET_ADDRESS]" at bounding box center [1390, 512] width 193 height 40
click at [1477, 72] on button at bounding box center [1480, 78] width 28 height 28
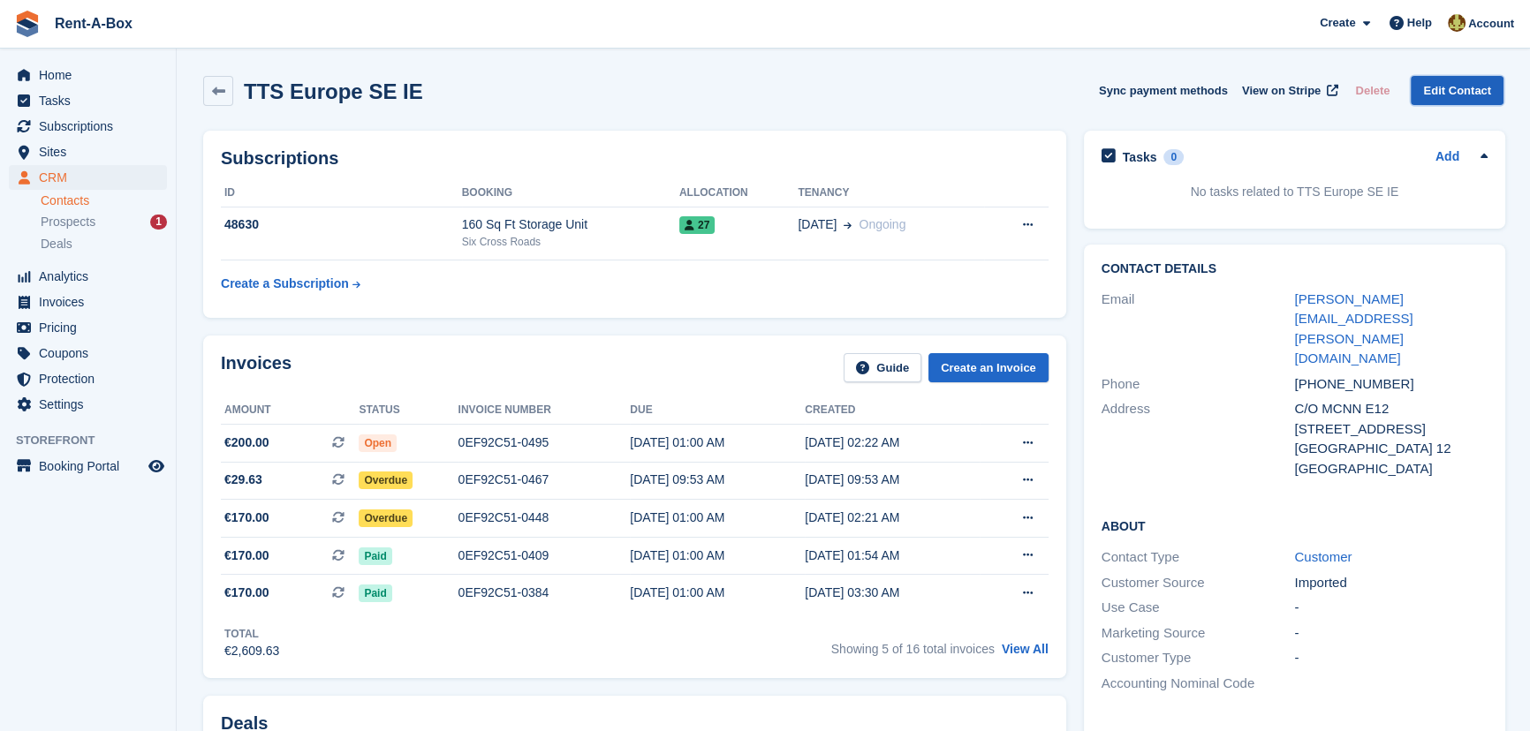
click at [1482, 82] on link "Edit Contact" at bounding box center [1456, 90] width 93 height 29
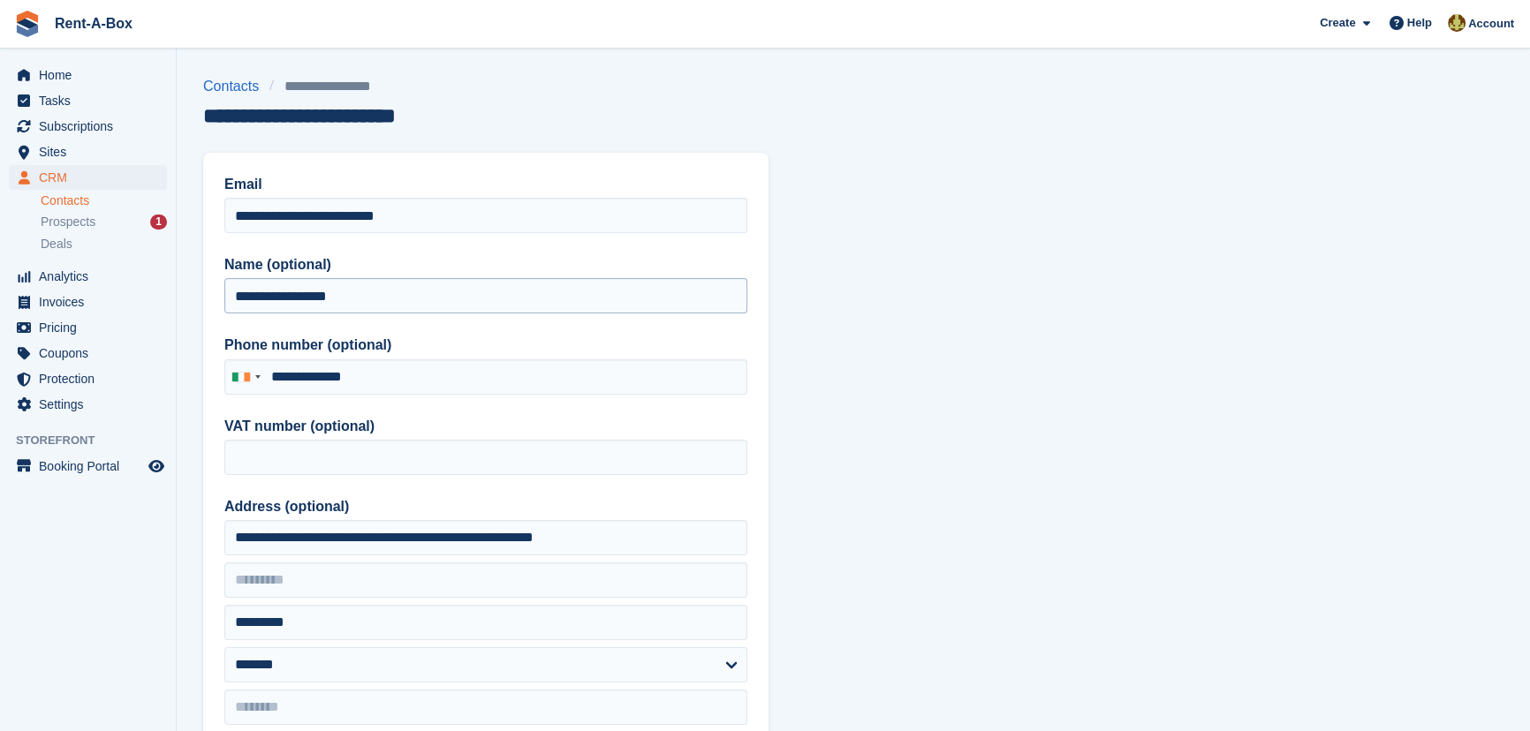
type input "**********"
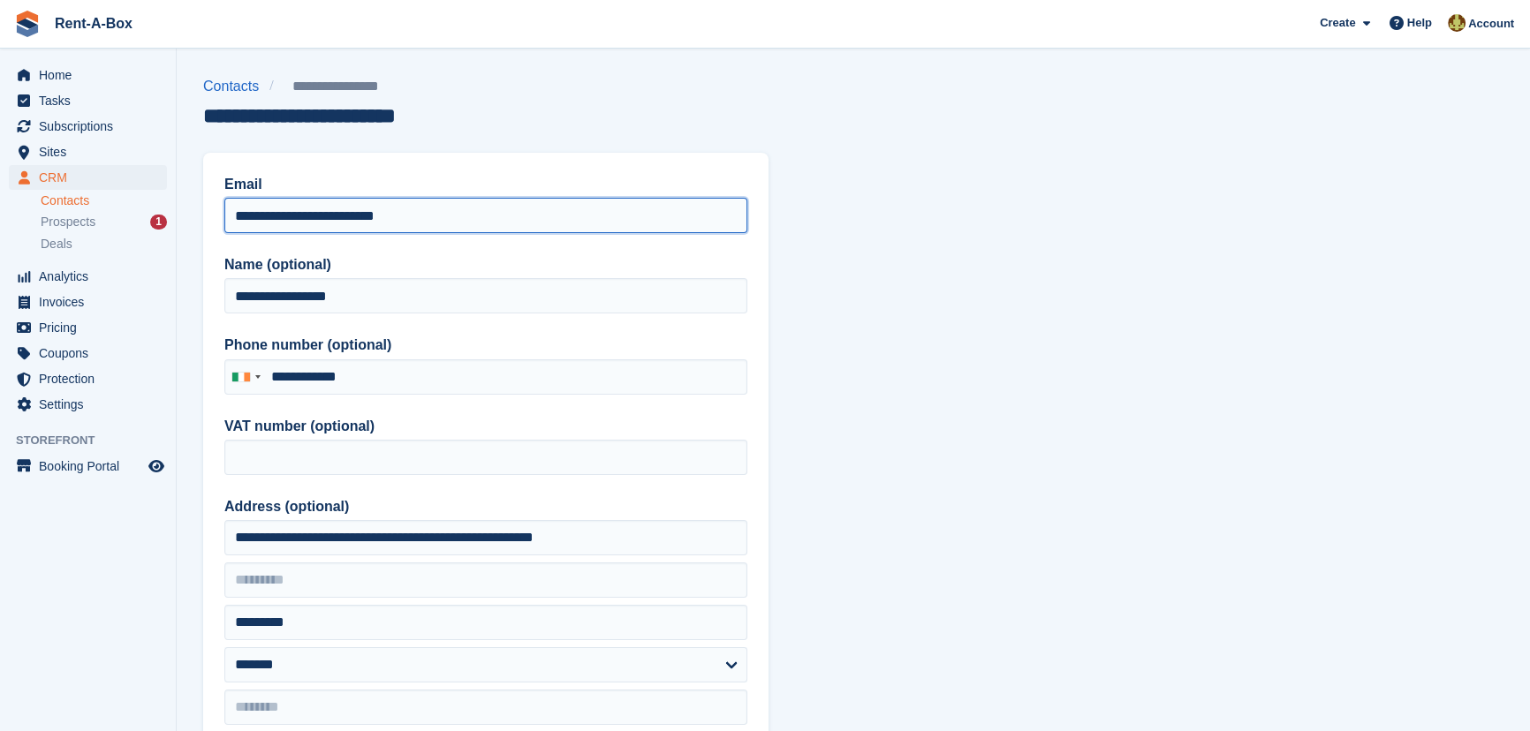
drag, startPoint x: 434, startPoint y: 216, endPoint x: 147, endPoint y: 200, distance: 287.5
paste input "**********"
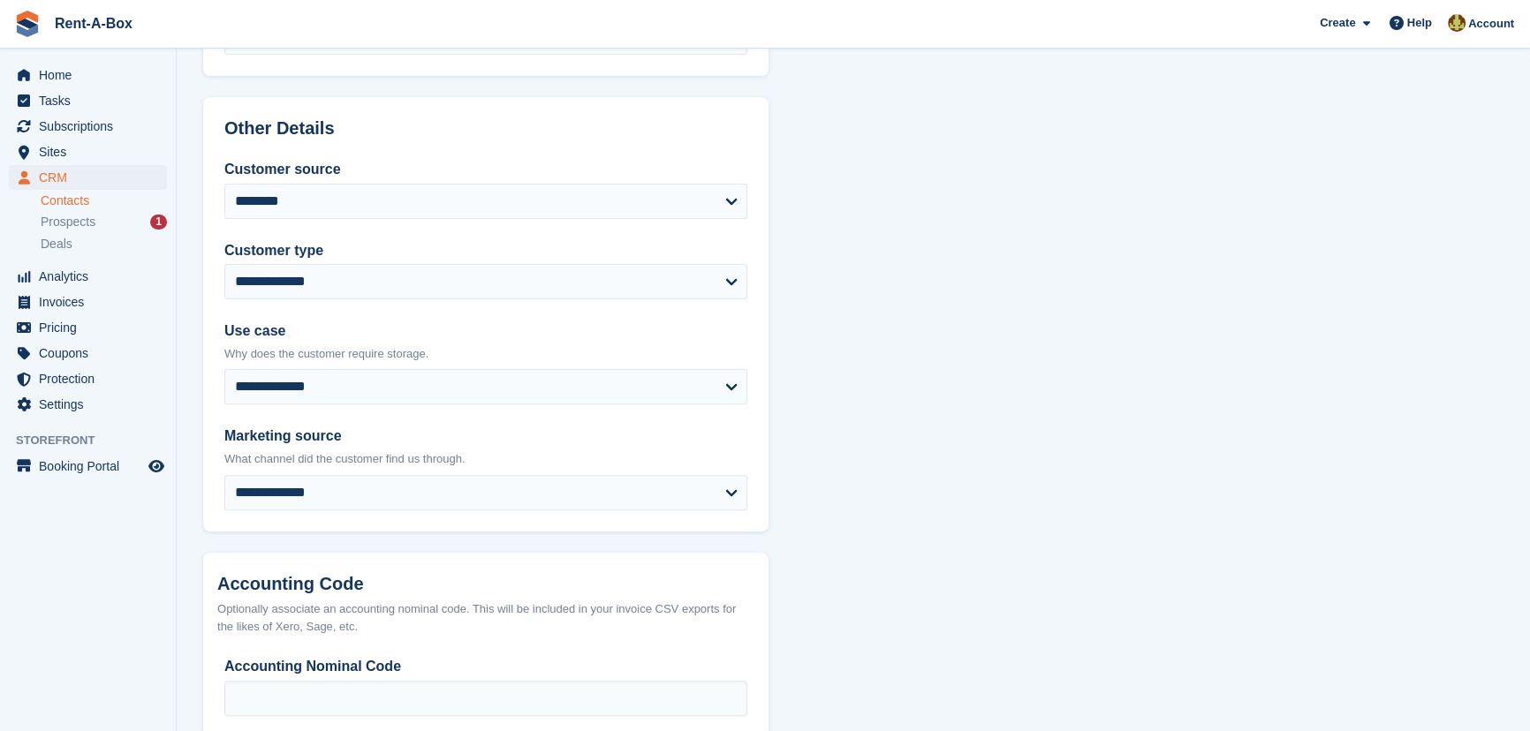
scroll to position [773, 0]
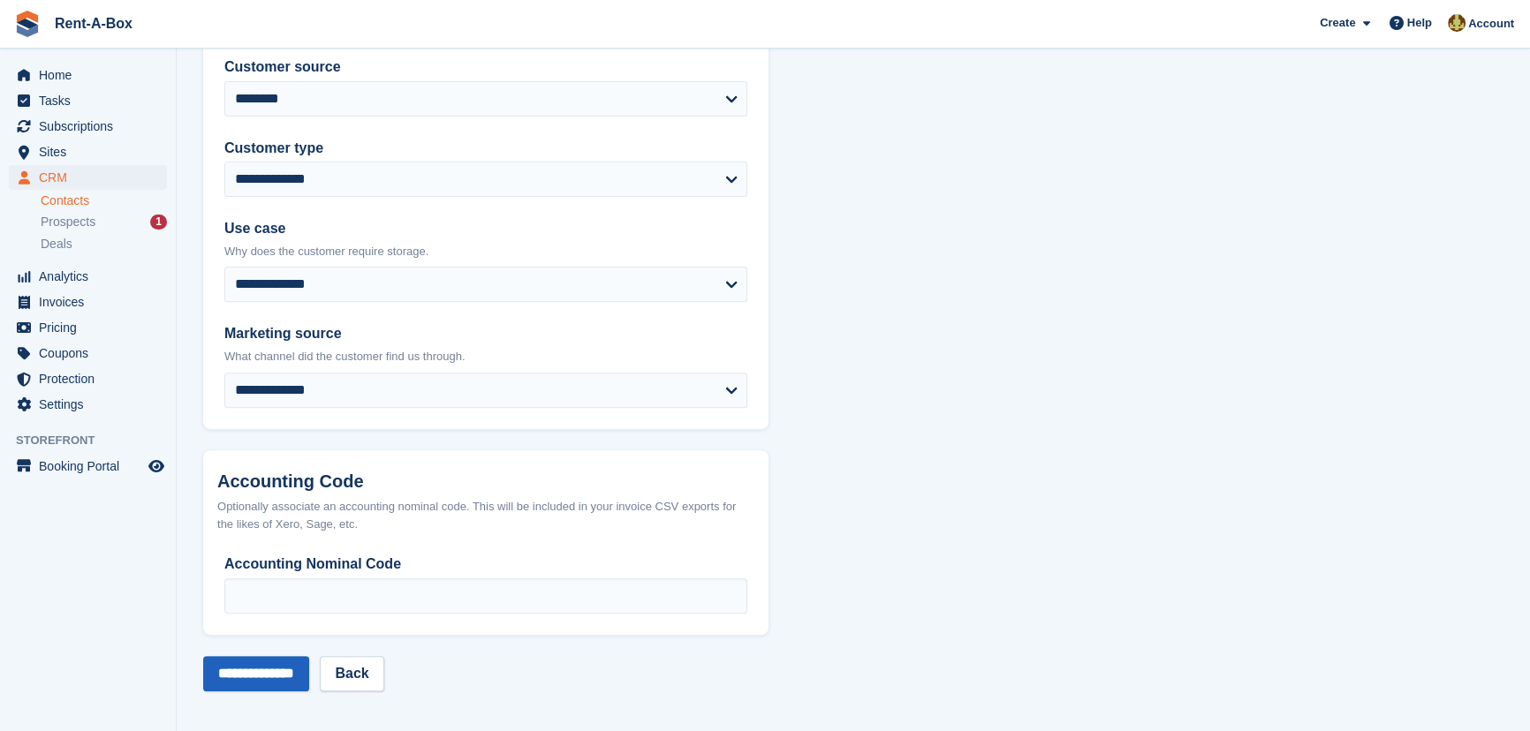
type input "**********"
click at [276, 662] on input "**********" at bounding box center [256, 673] width 106 height 35
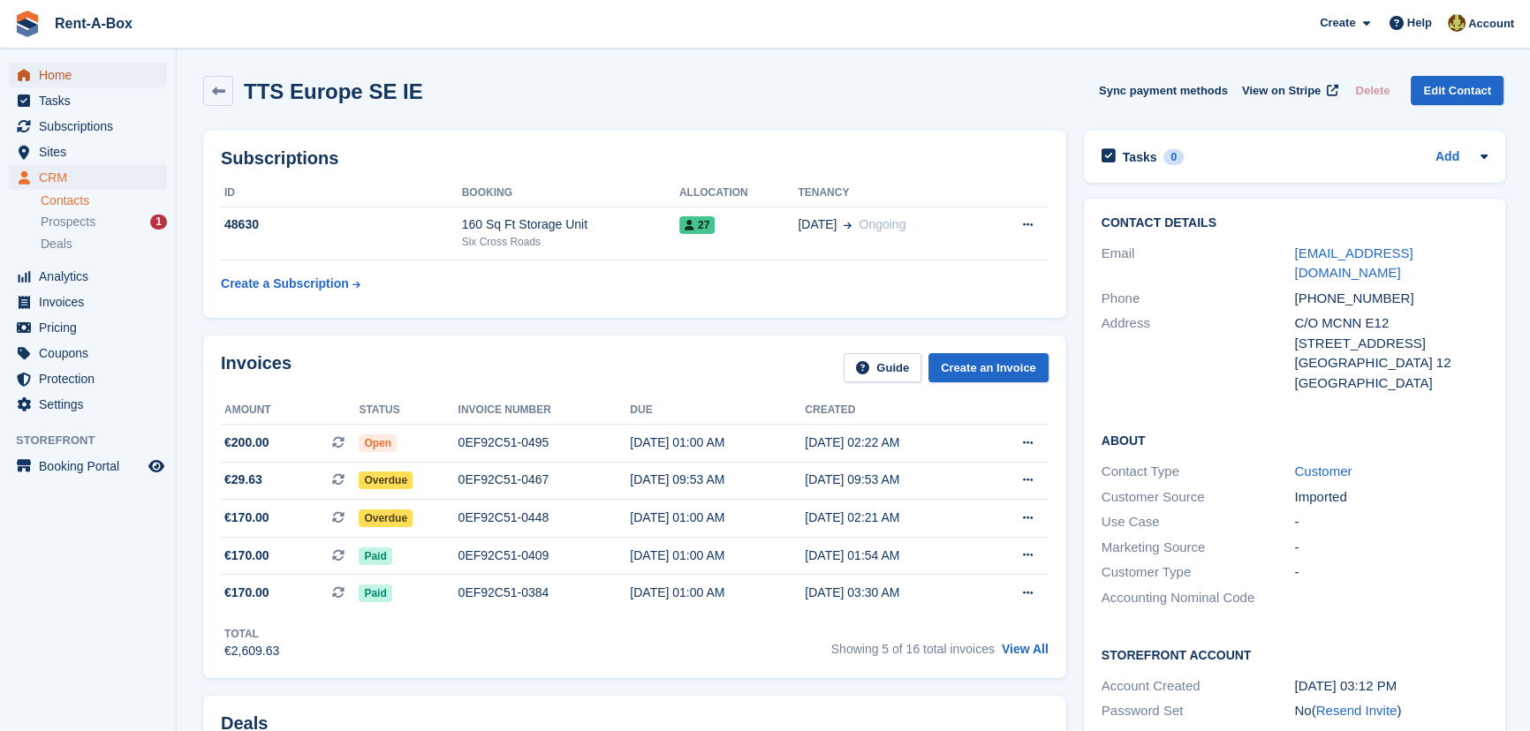
click at [57, 69] on span "Home" at bounding box center [92, 75] width 106 height 25
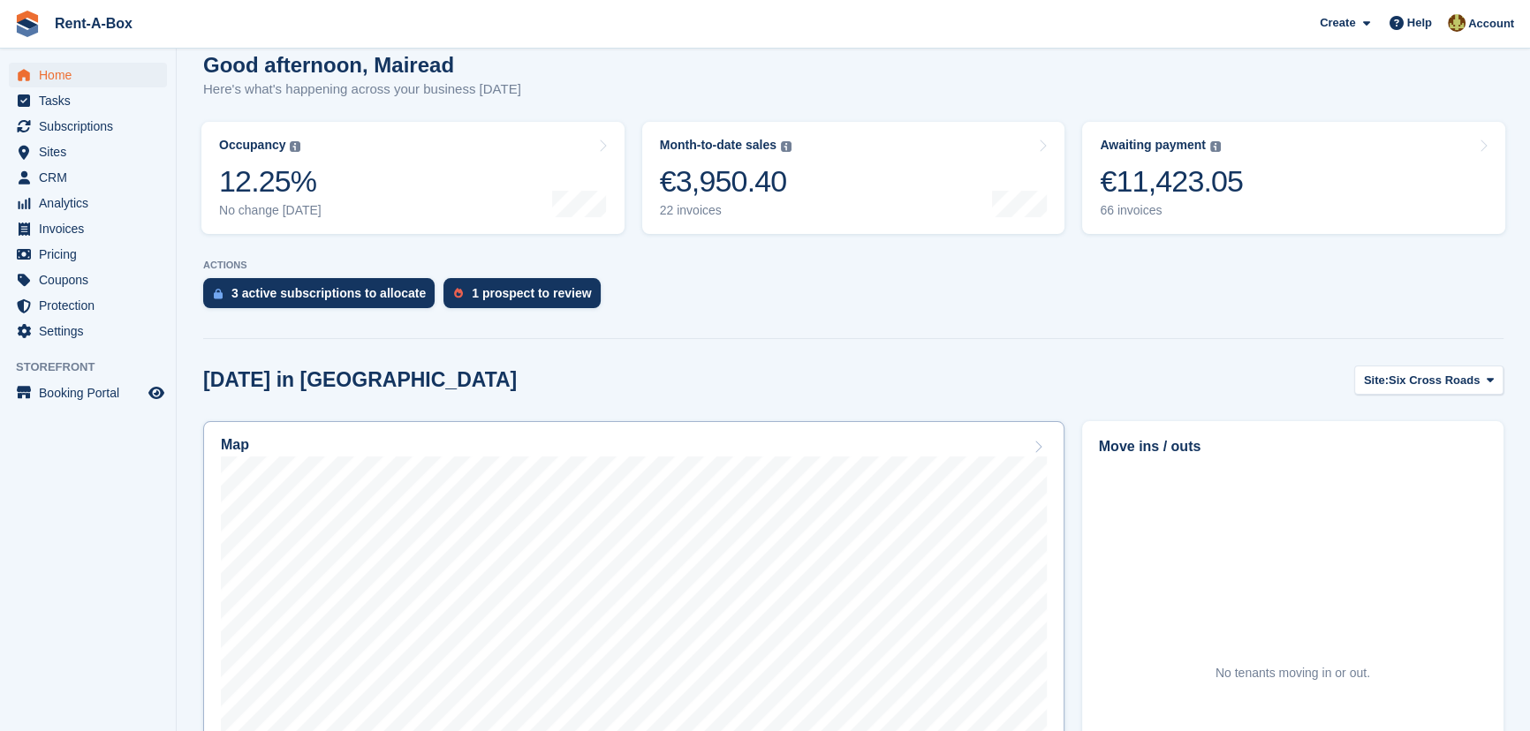
scroll to position [160, 0]
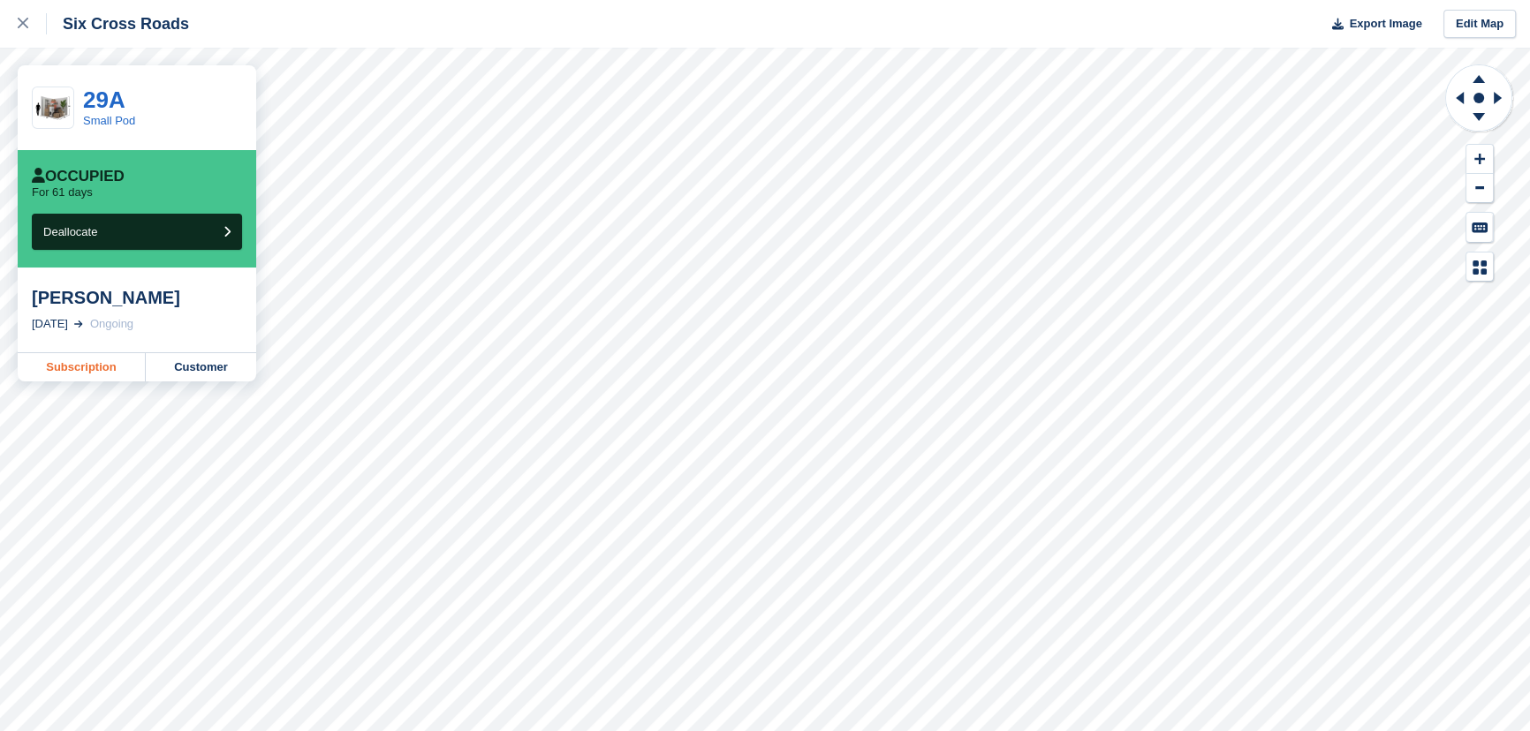
click at [72, 362] on link "Subscription" at bounding box center [82, 367] width 128 height 28
click at [79, 367] on link "Subscription" at bounding box center [82, 367] width 128 height 28
click at [93, 369] on link "Subscription" at bounding box center [82, 367] width 128 height 28
click at [84, 363] on link "Subscription" at bounding box center [82, 367] width 128 height 28
click at [83, 370] on link "Subscription" at bounding box center [82, 367] width 128 height 28
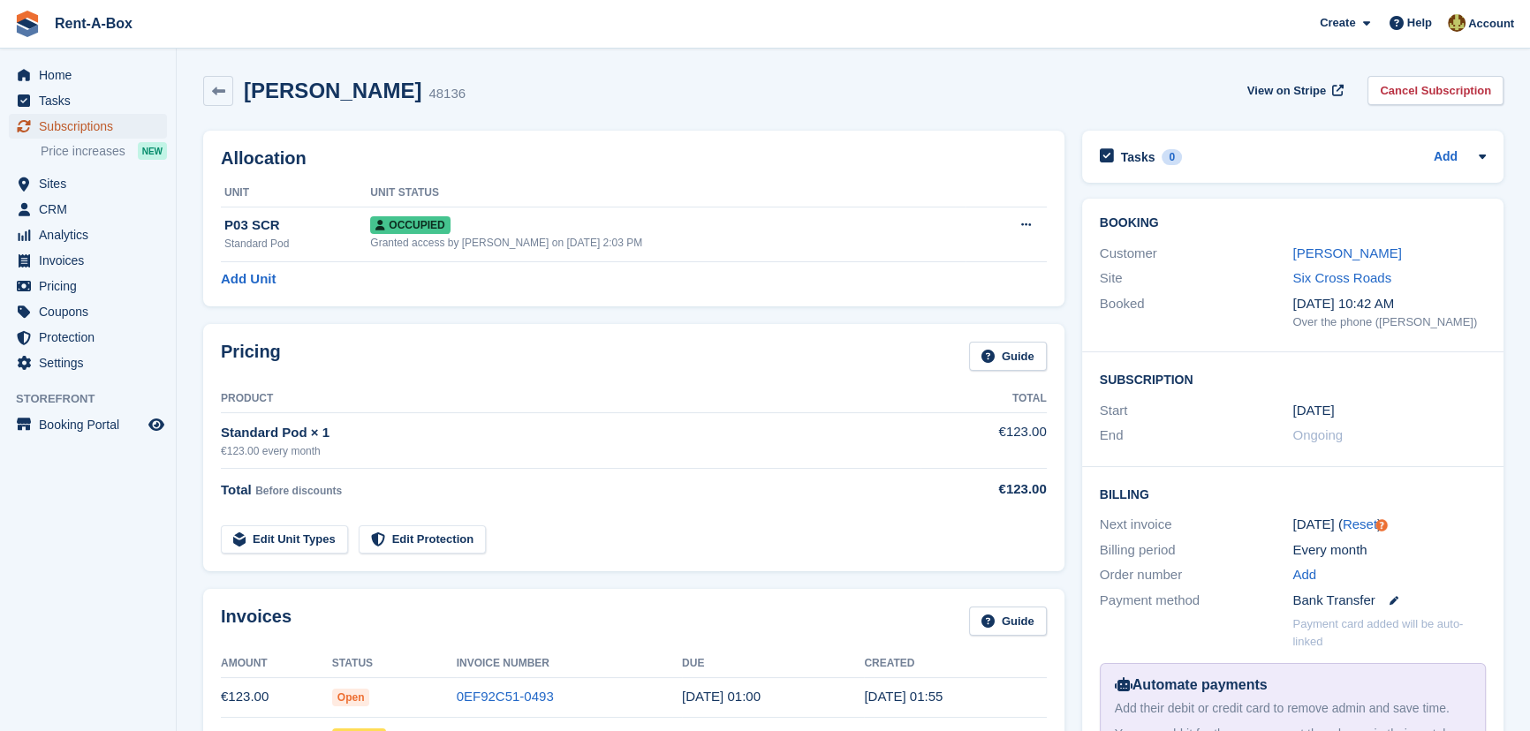
click at [87, 124] on span "Subscriptions" at bounding box center [92, 126] width 106 height 25
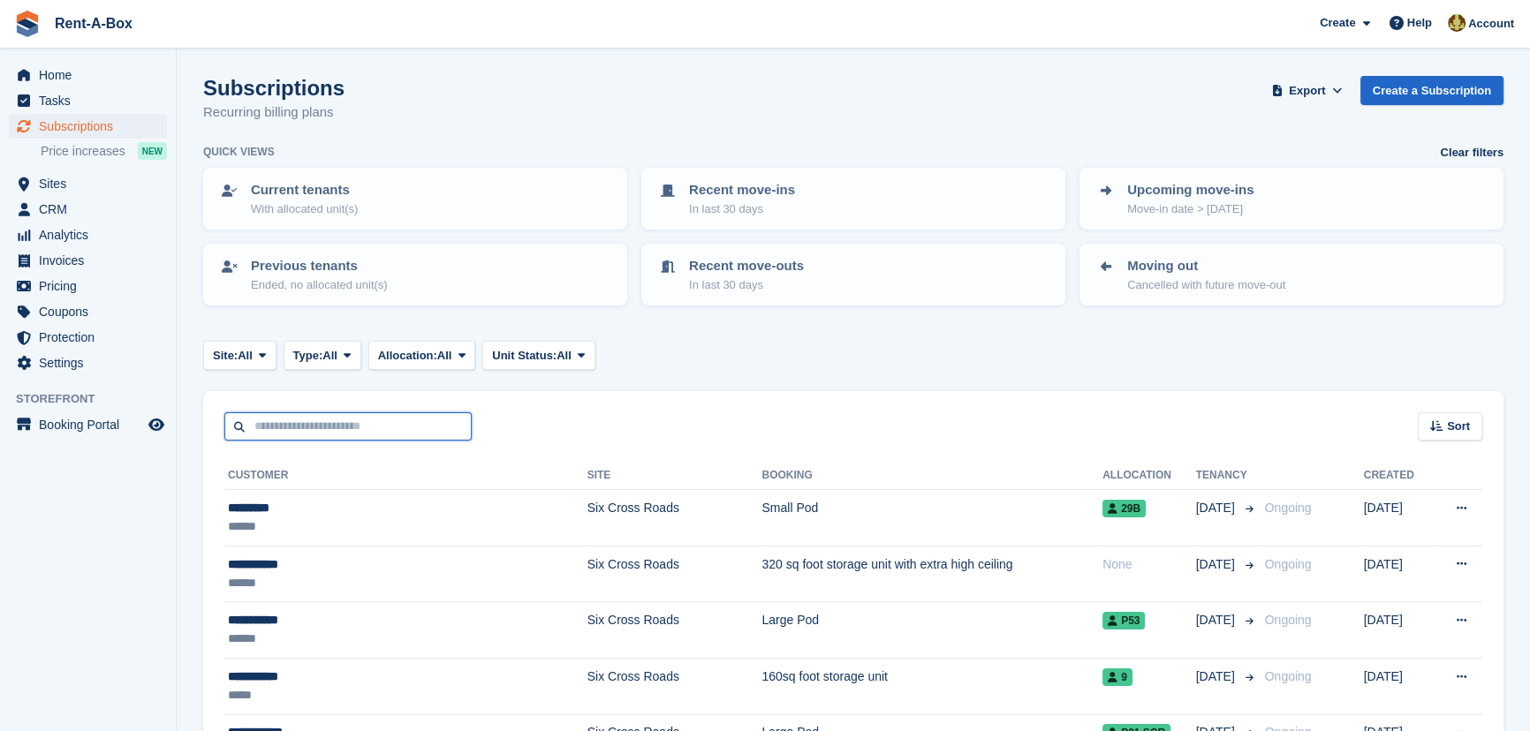
click at [290, 419] on input "text" at bounding box center [347, 426] width 247 height 29
type input "****"
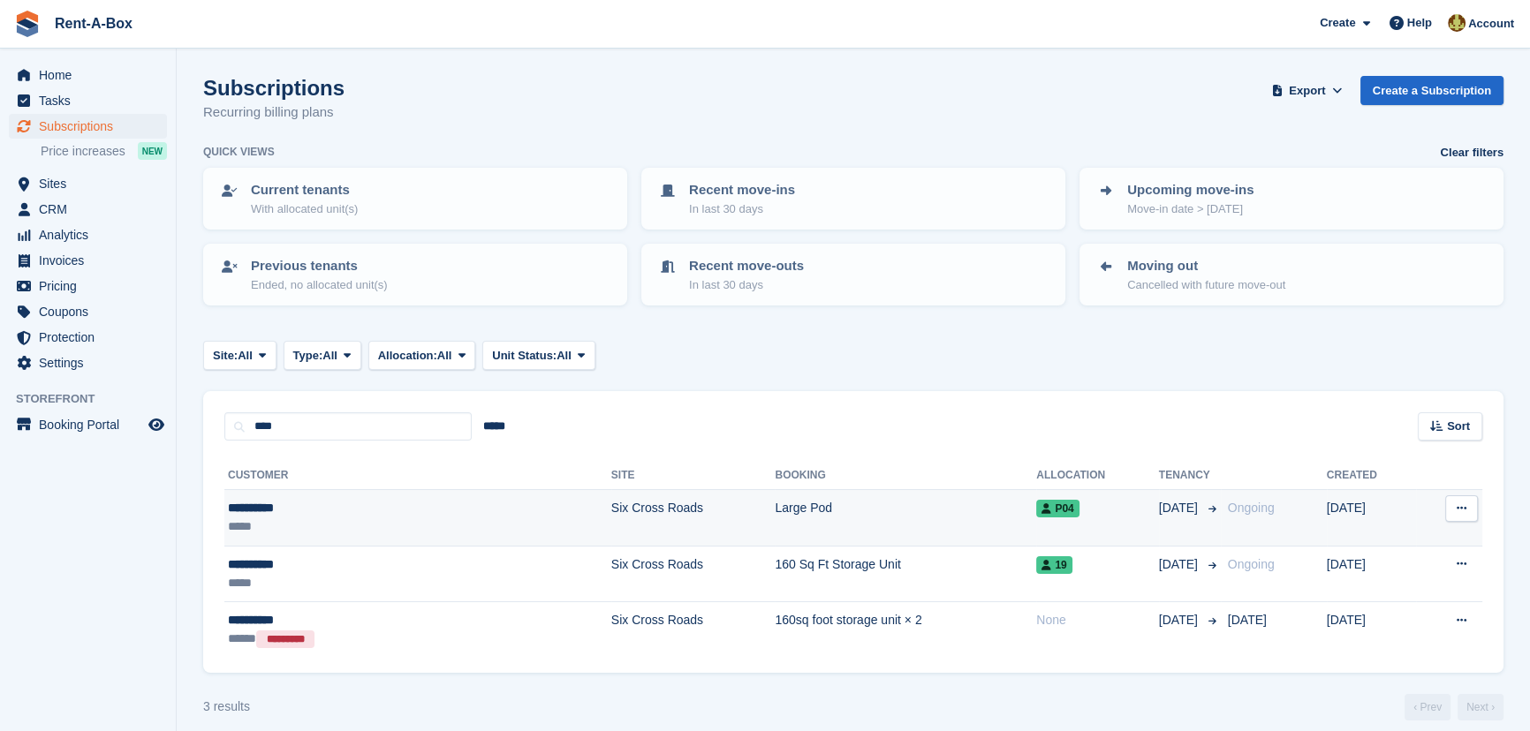
click at [611, 509] on td "Six Cross Roads" at bounding box center [693, 518] width 164 height 57
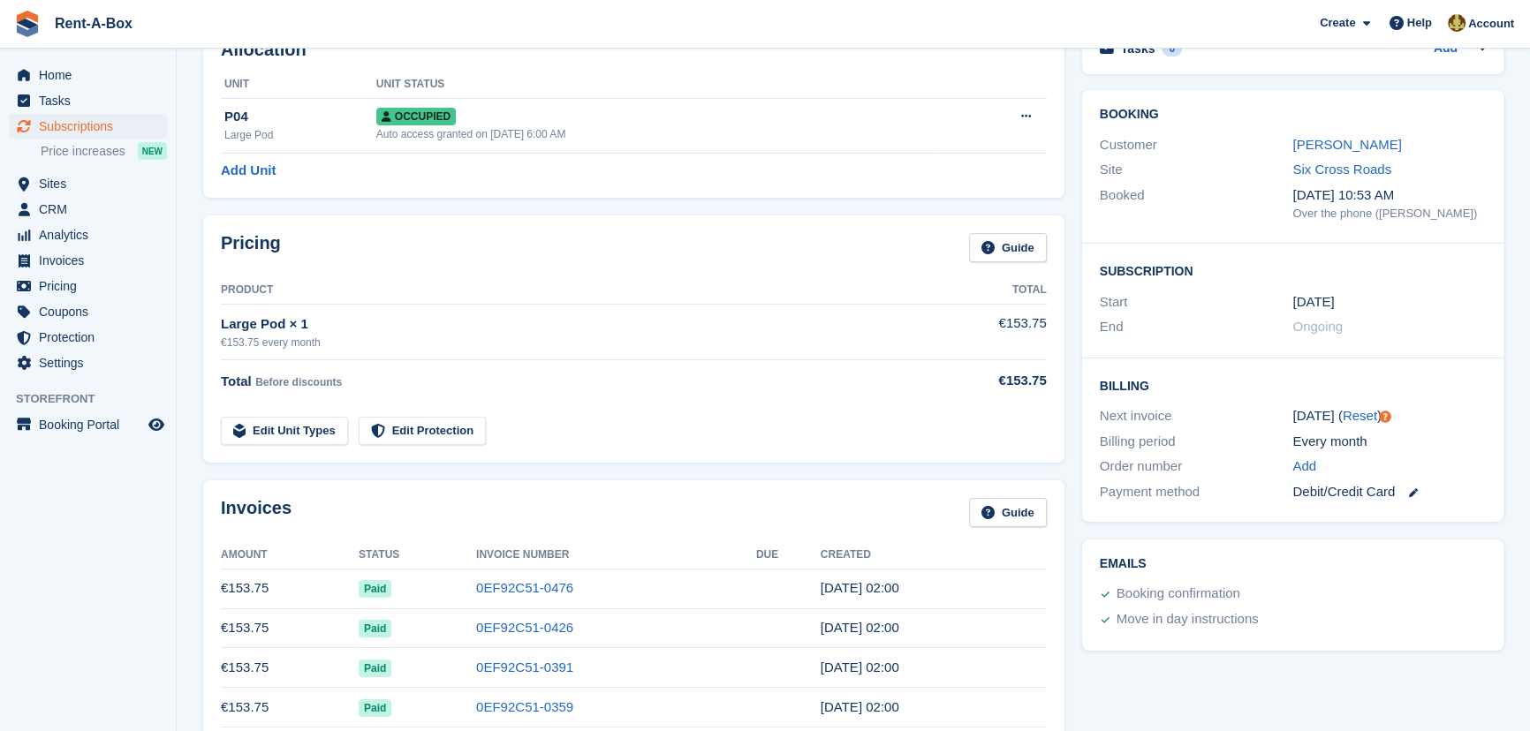
scroll to position [160, 0]
